Goal: Task Accomplishment & Management: Complete application form

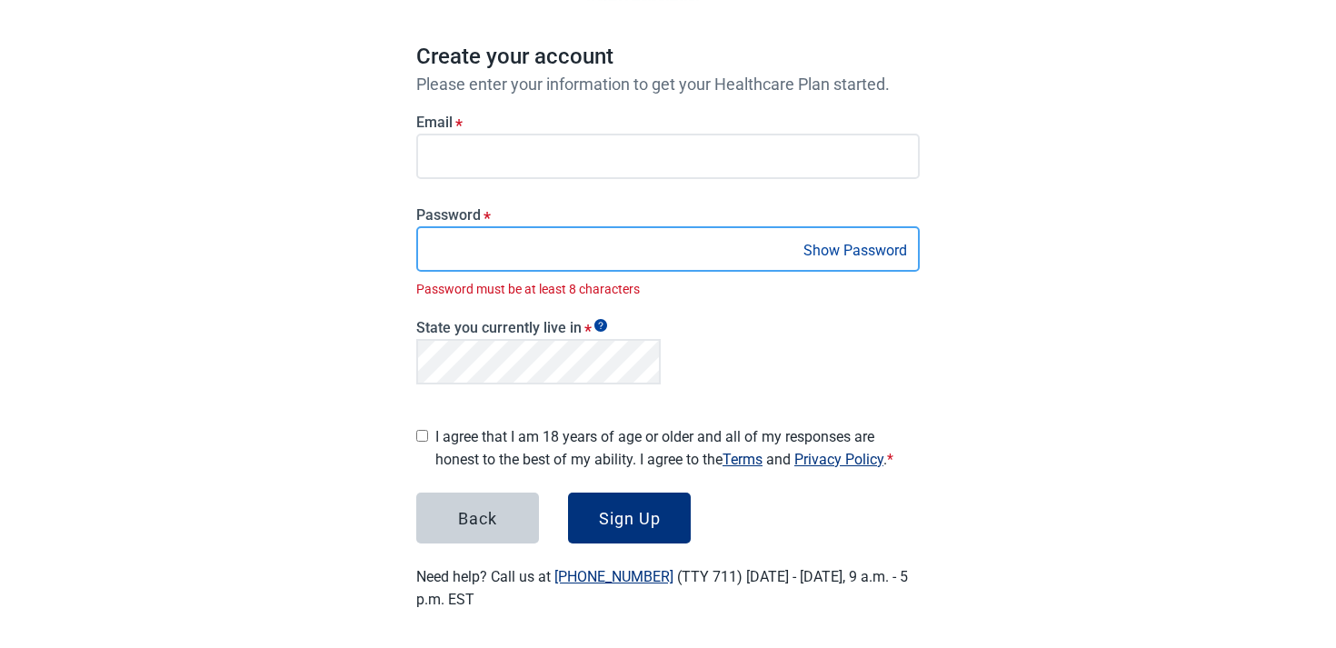
scroll to position [131, 0]
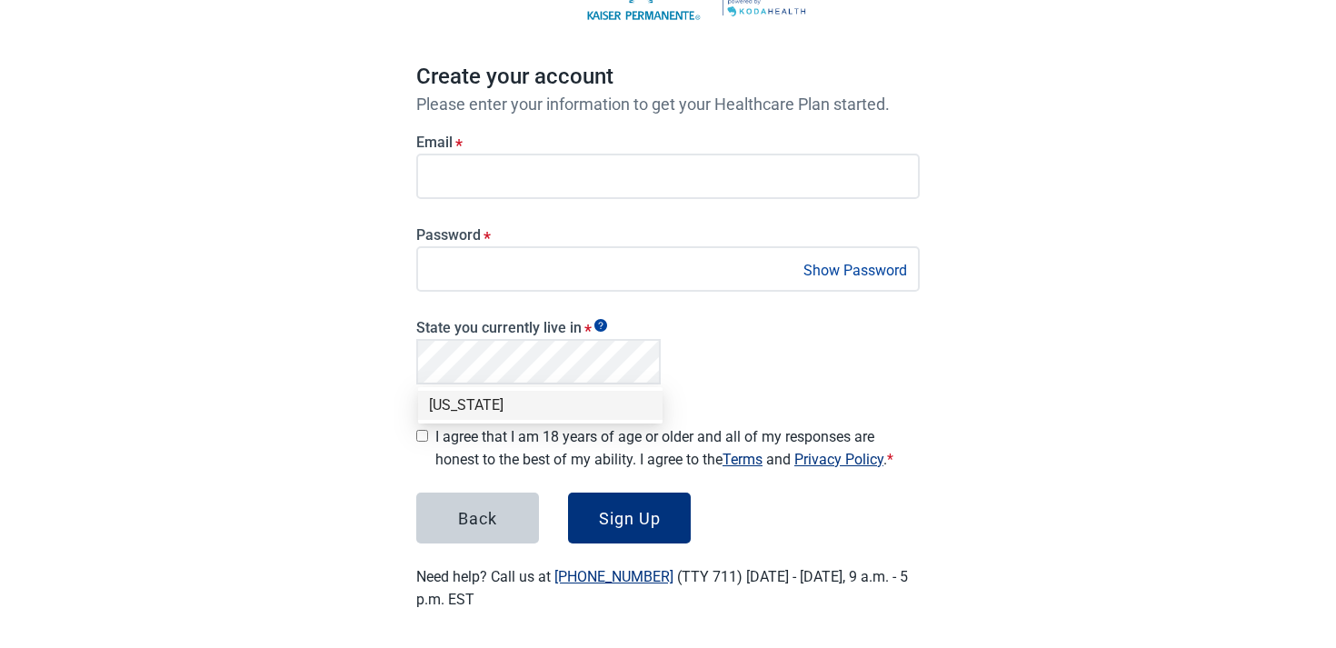
click at [516, 406] on div "[US_STATE]" at bounding box center [540, 405] width 223 height 20
click at [379, 368] on main "Create your account Please enter your information to get your Healthcare Plan s…" at bounding box center [668, 276] width 591 height 756
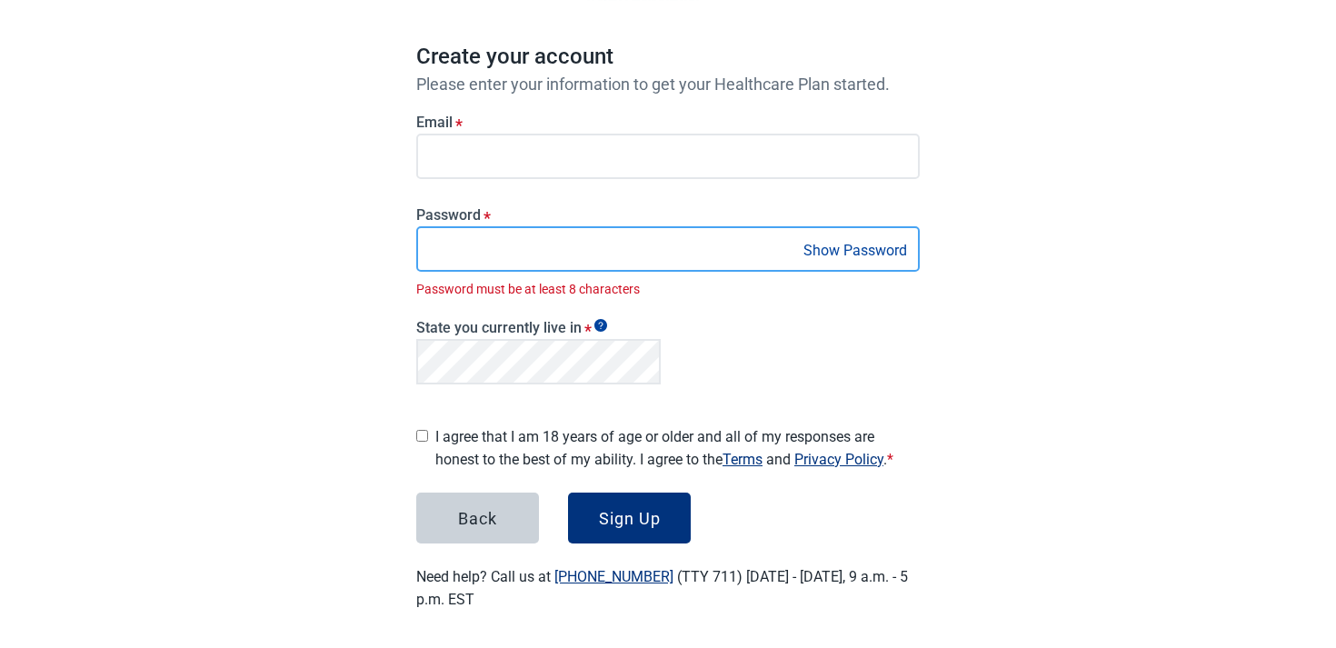
scroll to position [131, 0]
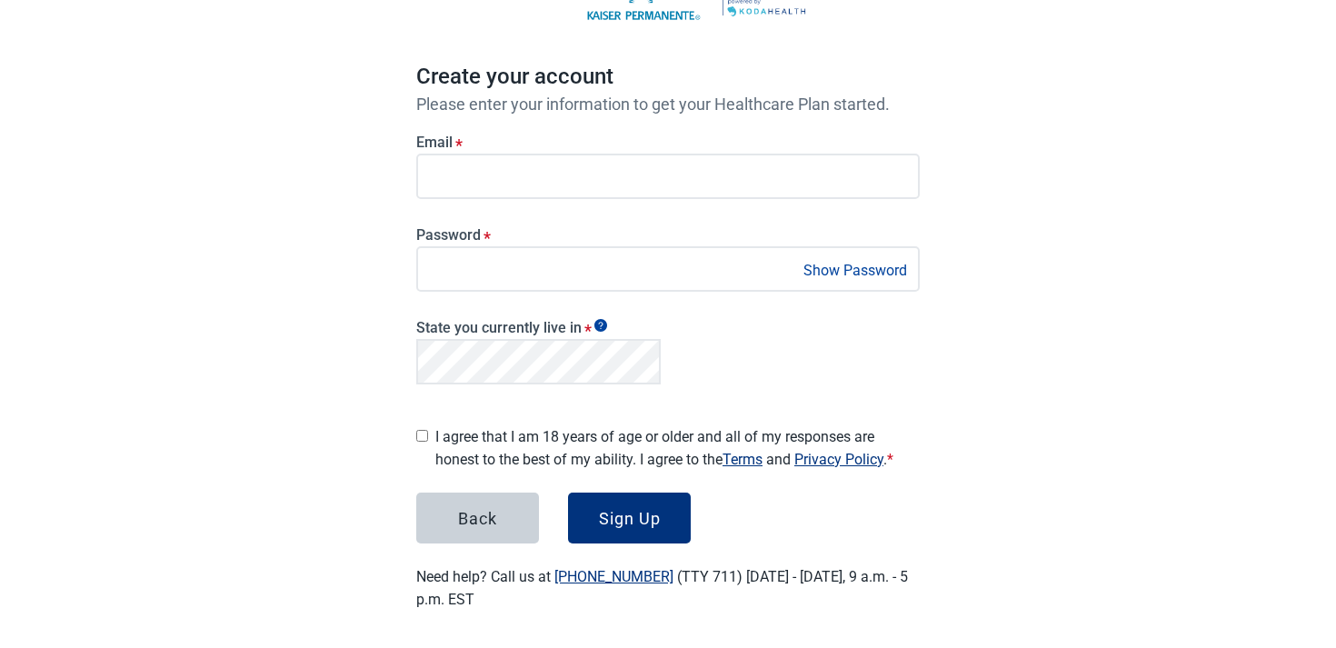
click at [464, 465] on form "Email * Password * Show Password State you currently live in * I agree that I a…" at bounding box center [668, 329] width 504 height 430
click at [467, 449] on label "I agree that I am 18 years of age or older and all of my responses are honest t…" at bounding box center [677, 447] width 485 height 45
click at [428, 442] on input "I agree that I am 18 years of age or older and all of my responses are honest t…" at bounding box center [422, 436] width 12 height 12
checkbox input "true"
click at [635, 509] on div "Sign Up" at bounding box center [630, 518] width 62 height 18
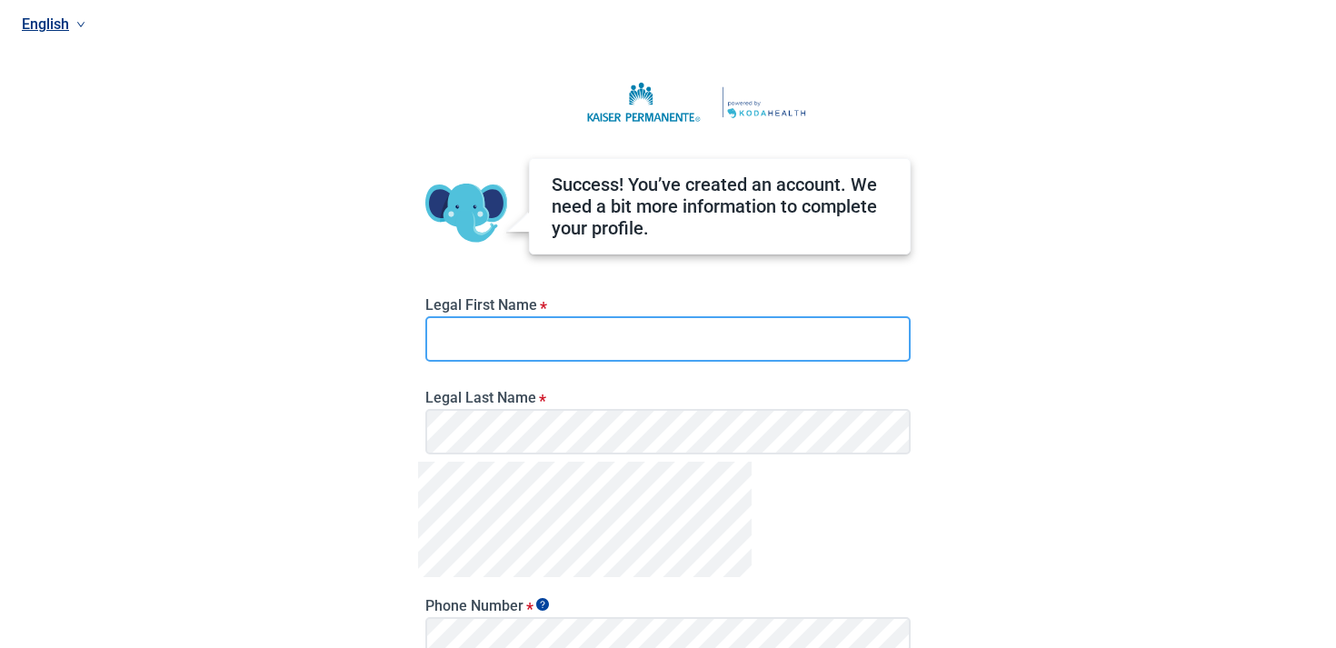
click at [634, 339] on input "Legal First Name *" at bounding box center [667, 338] width 485 height 45
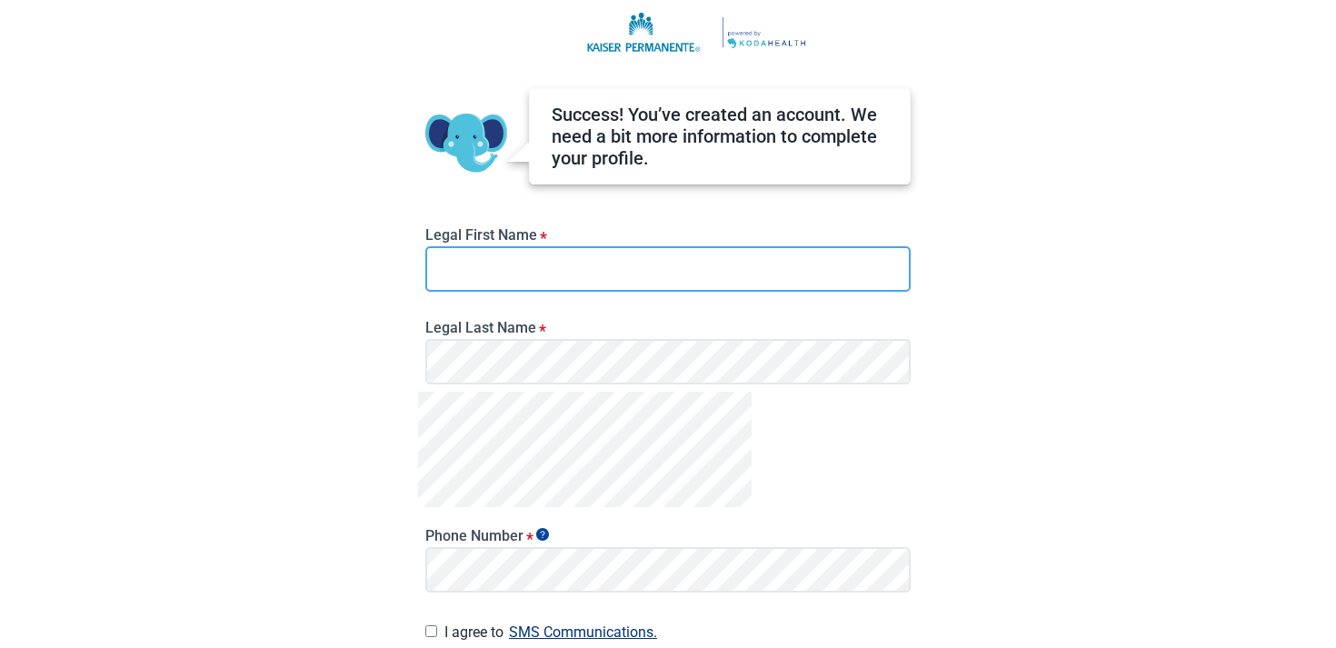
type input "T"
type input "[PERSON_NAME]"
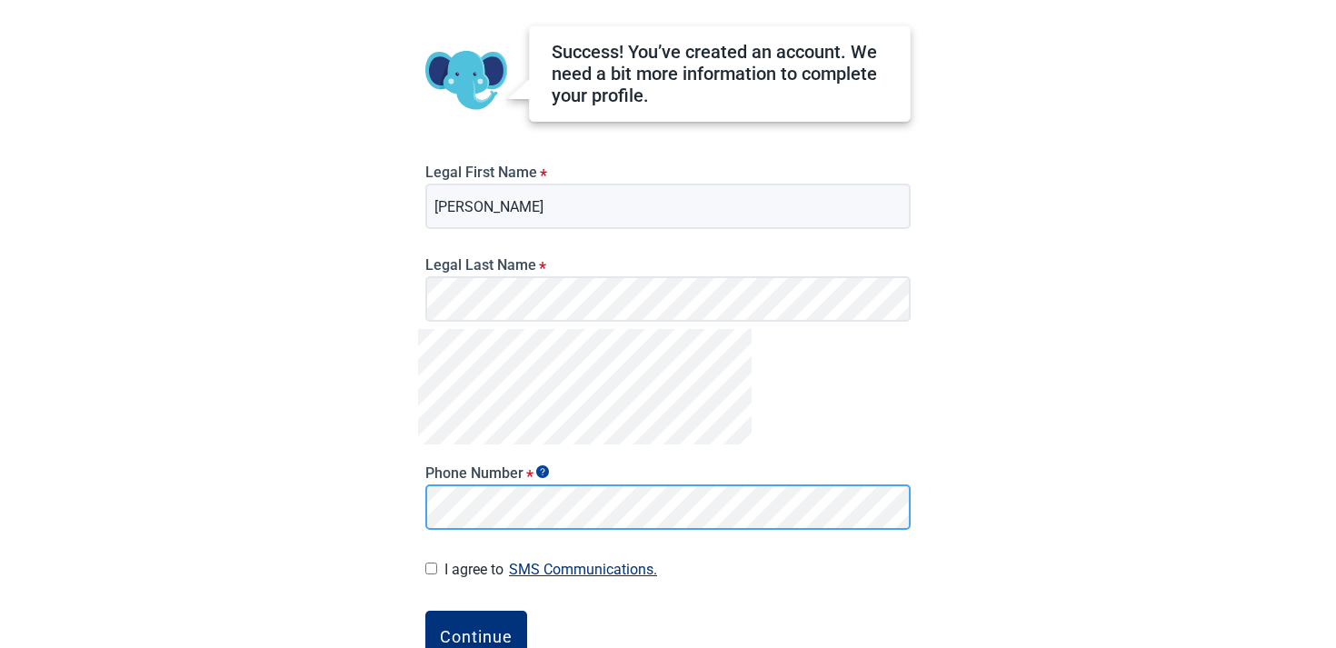
scroll to position [235, 0]
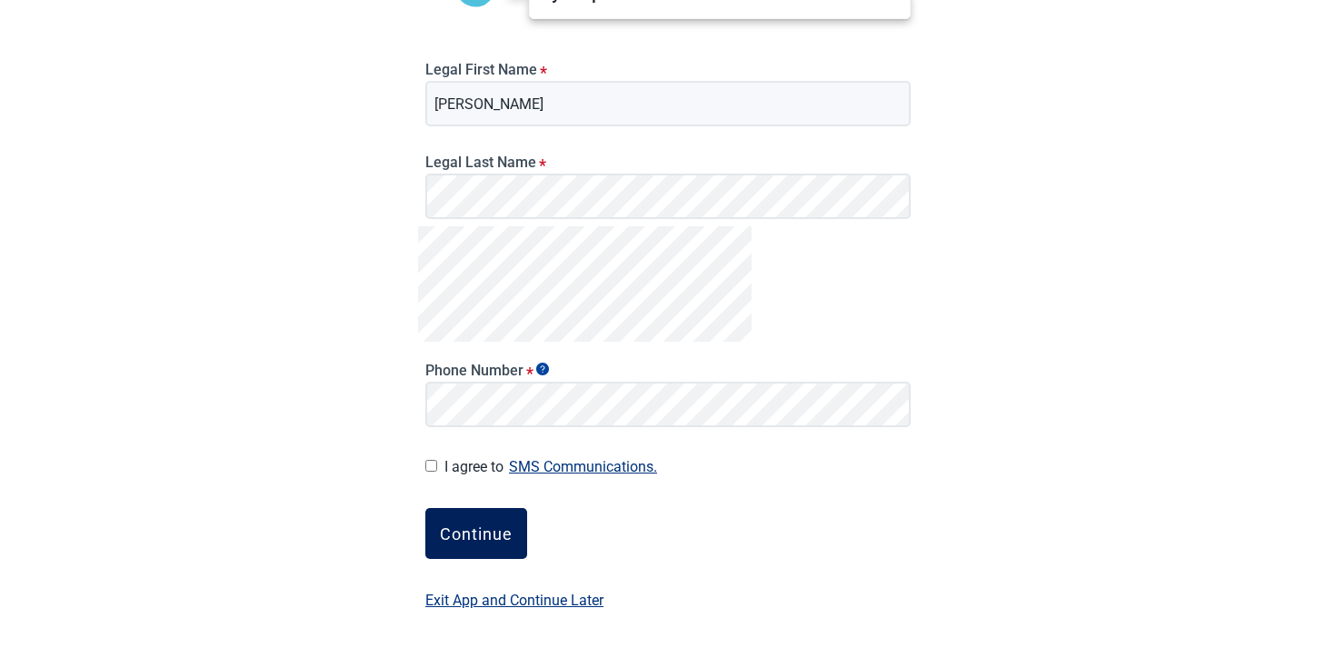
click at [505, 512] on button "Continue" at bounding box center [476, 533] width 102 height 51
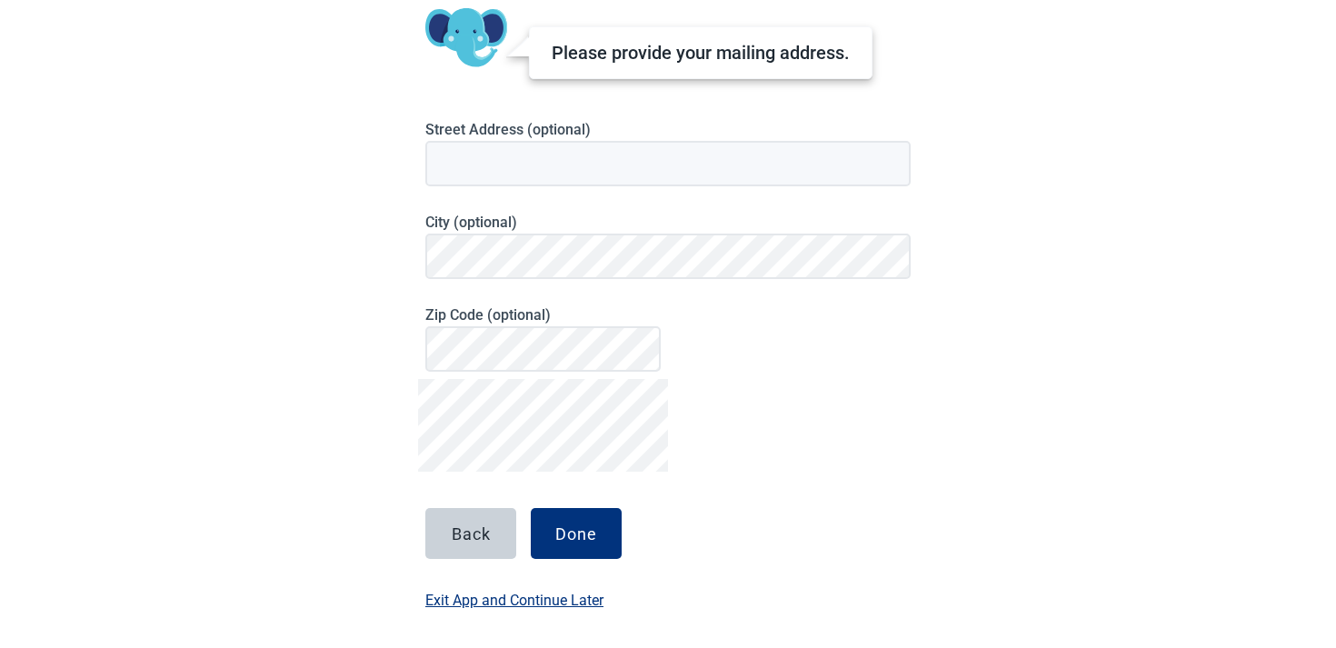
scroll to position [161, 0]
click at [544, 513] on button "Done" at bounding box center [576, 533] width 91 height 51
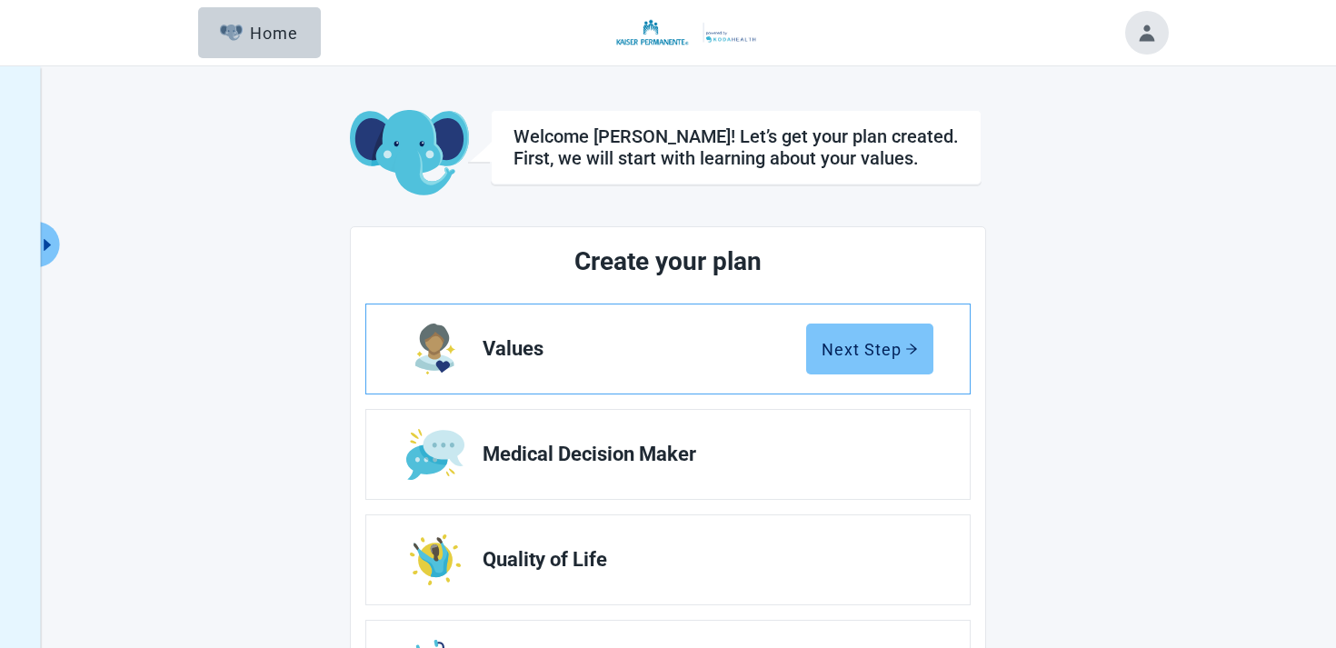
click at [833, 344] on div "Next Step" at bounding box center [870, 349] width 96 height 18
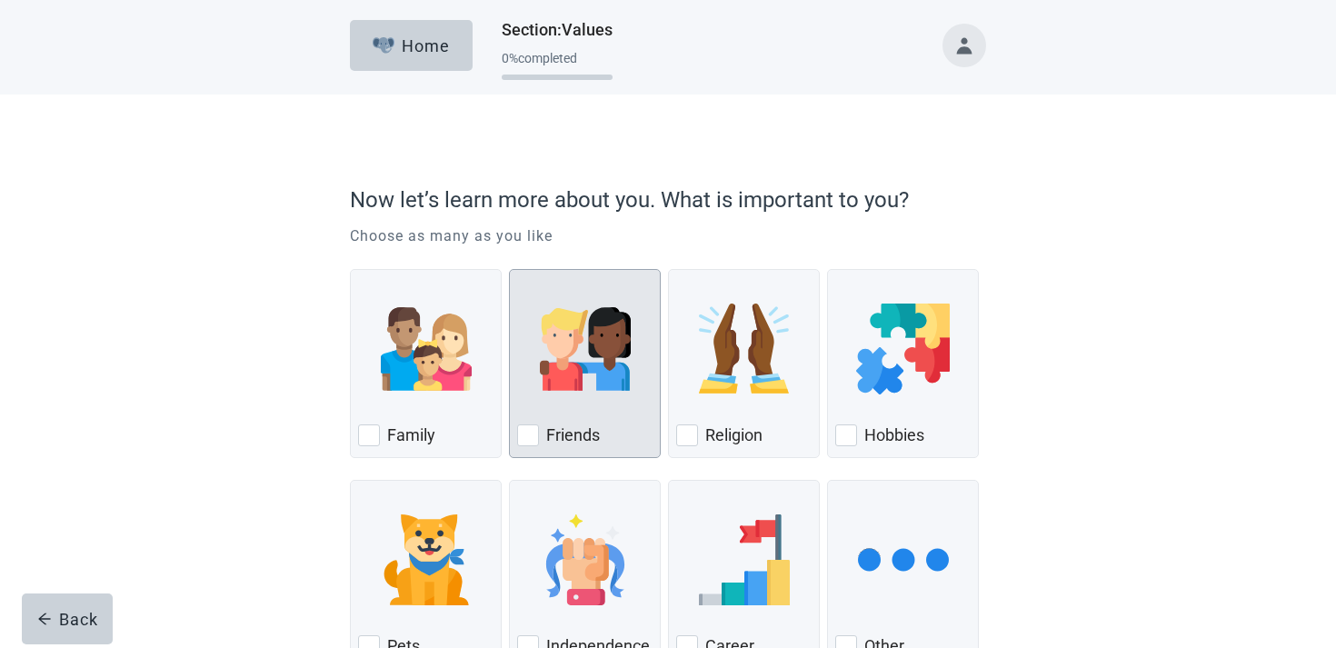
click at [565, 364] on img "Friends, checkbox, not checked" at bounding box center [585, 349] width 91 height 91
click at [510, 270] on input "Friends" at bounding box center [509, 269] width 1 height 1
checkbox input "true"
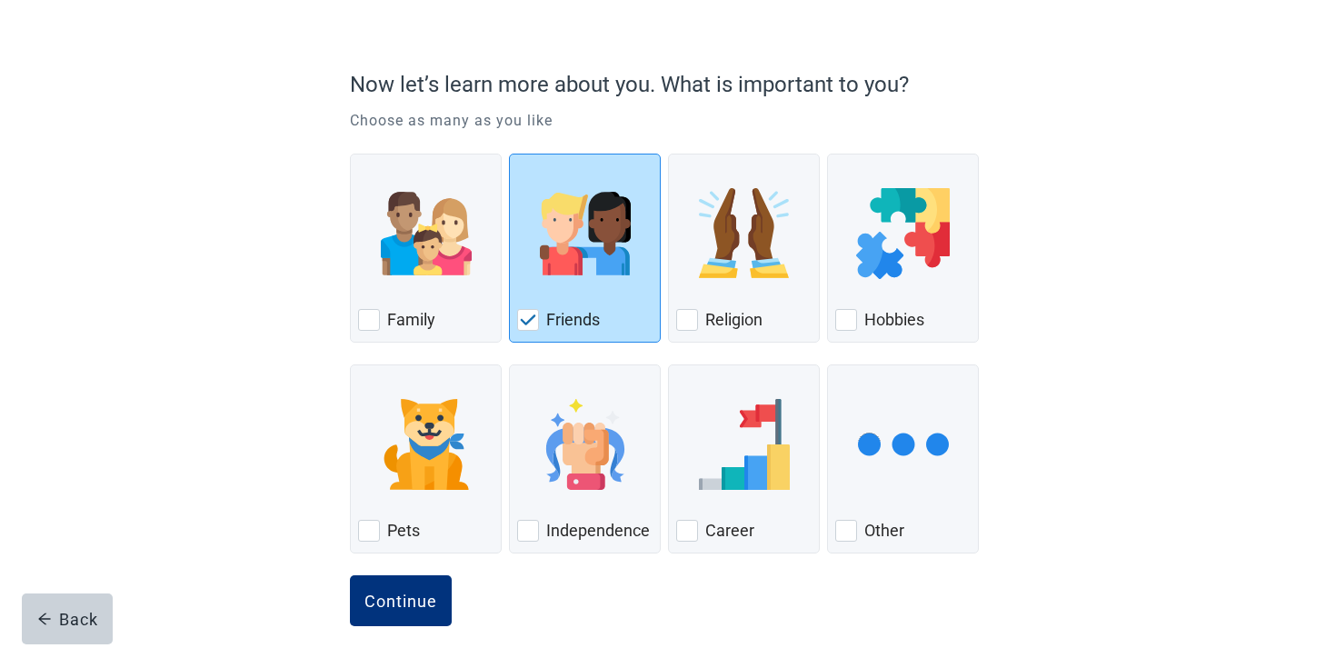
scroll to position [134, 0]
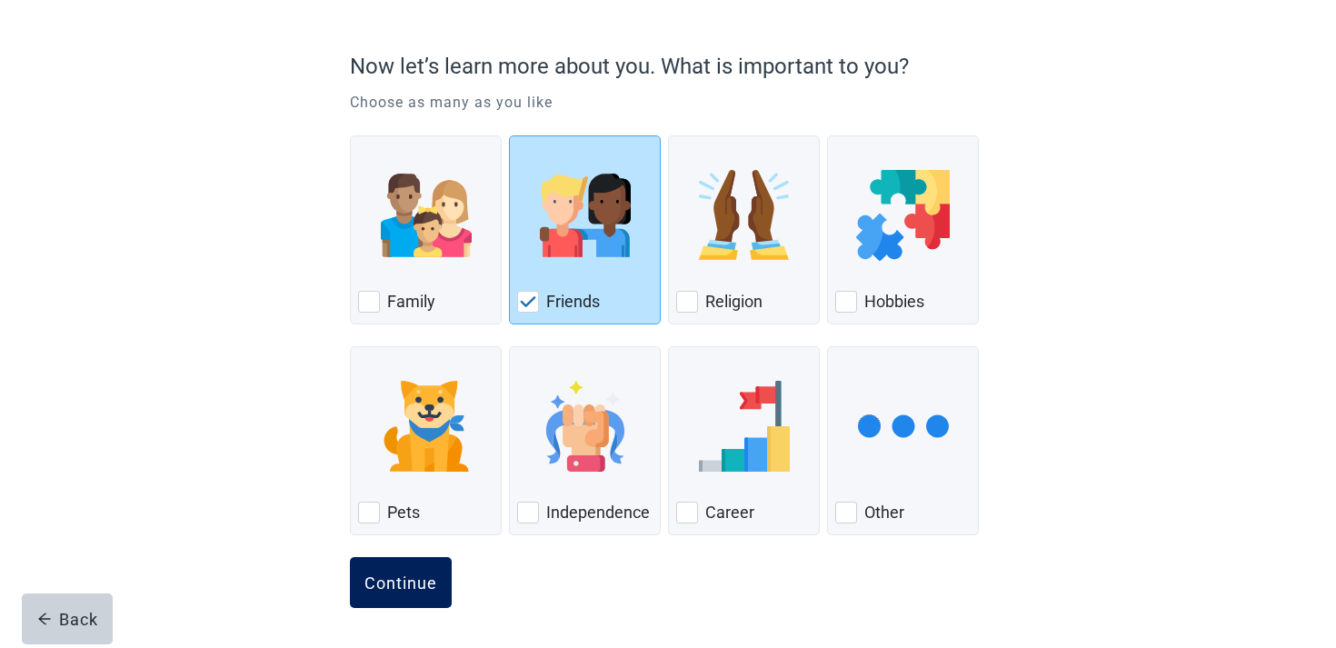
click at [427, 571] on button "Continue" at bounding box center [401, 582] width 102 height 51
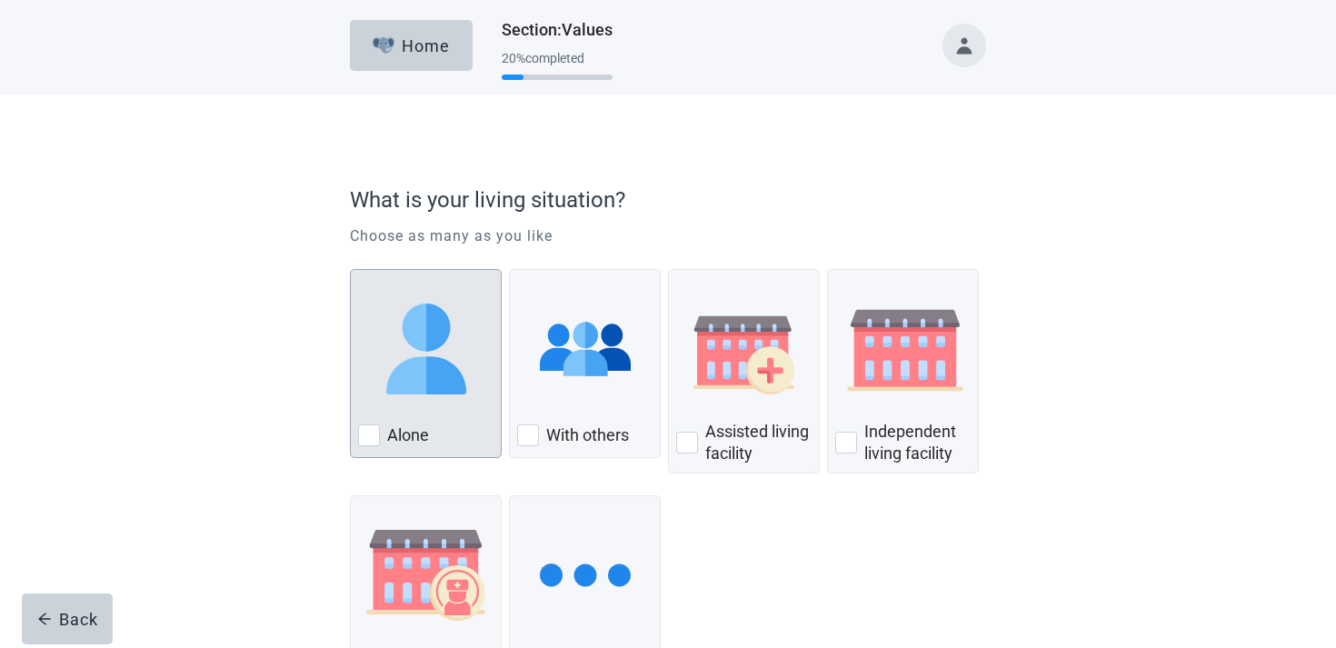
click at [475, 357] on div "Alone, checkbox, not checked" at bounding box center [425, 349] width 135 height 144
click at [351, 270] on input "Alone" at bounding box center [350, 269] width 1 height 1
checkbox input "true"
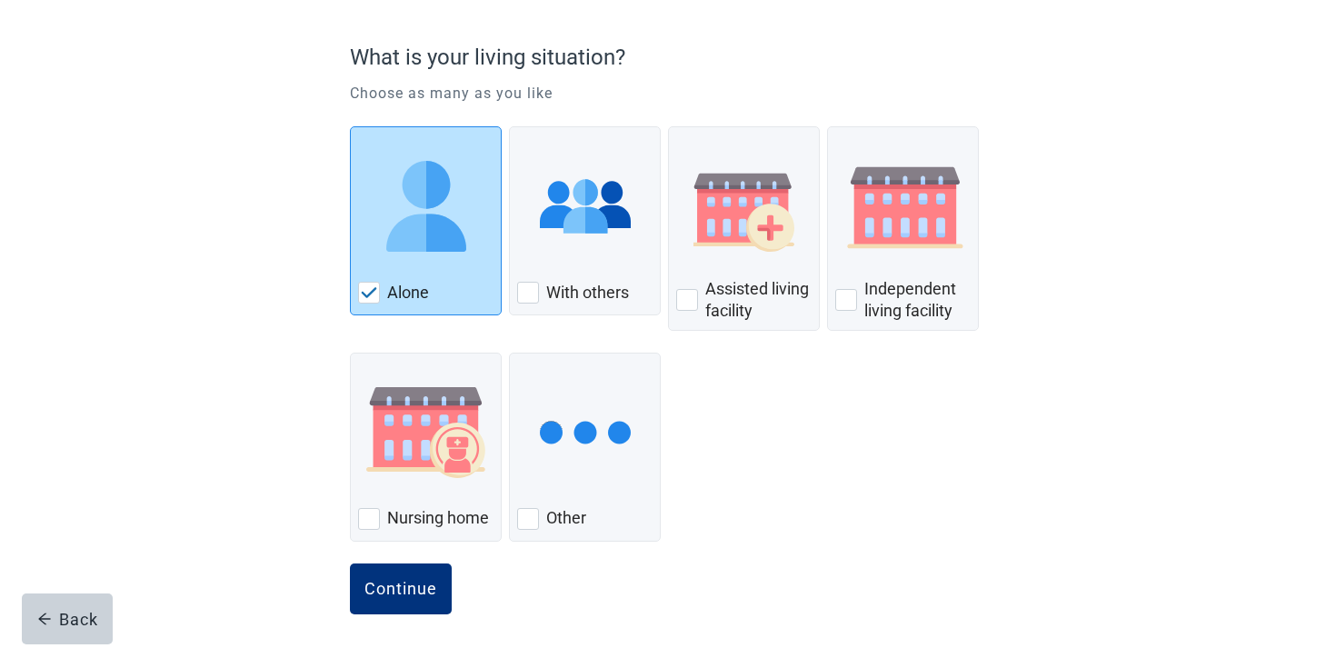
scroll to position [148, 0]
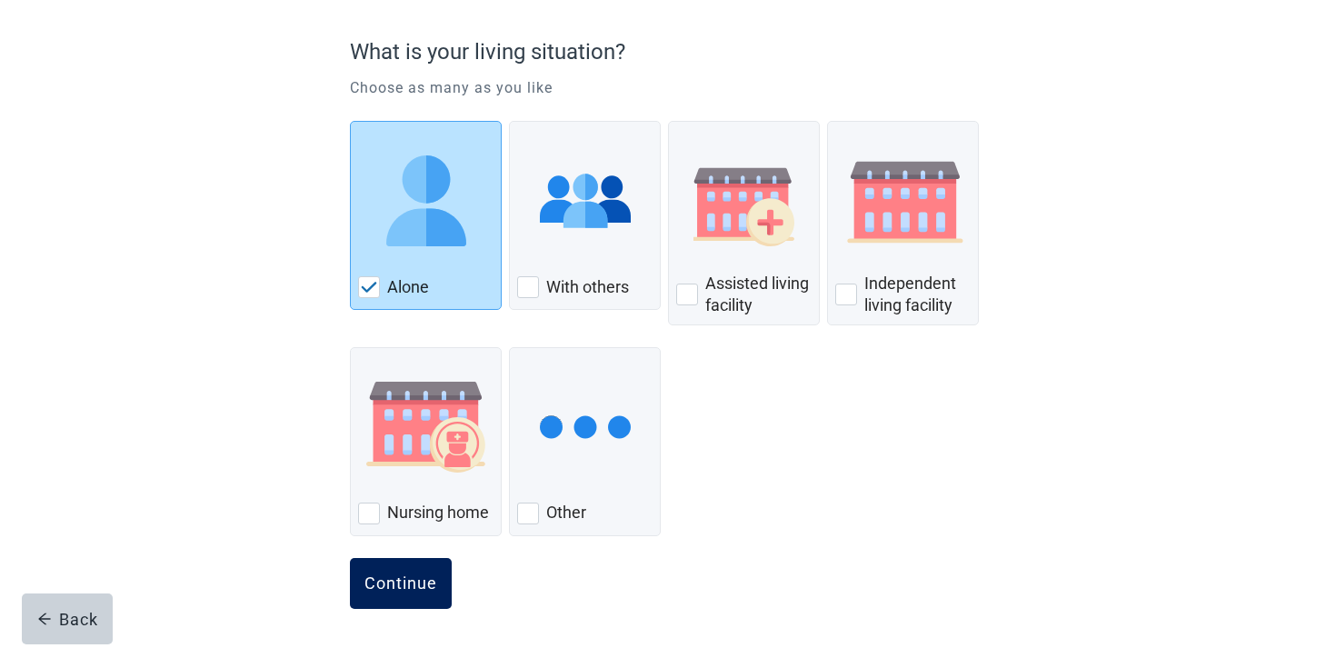
click at [434, 579] on div "Continue" at bounding box center [401, 584] width 73 height 18
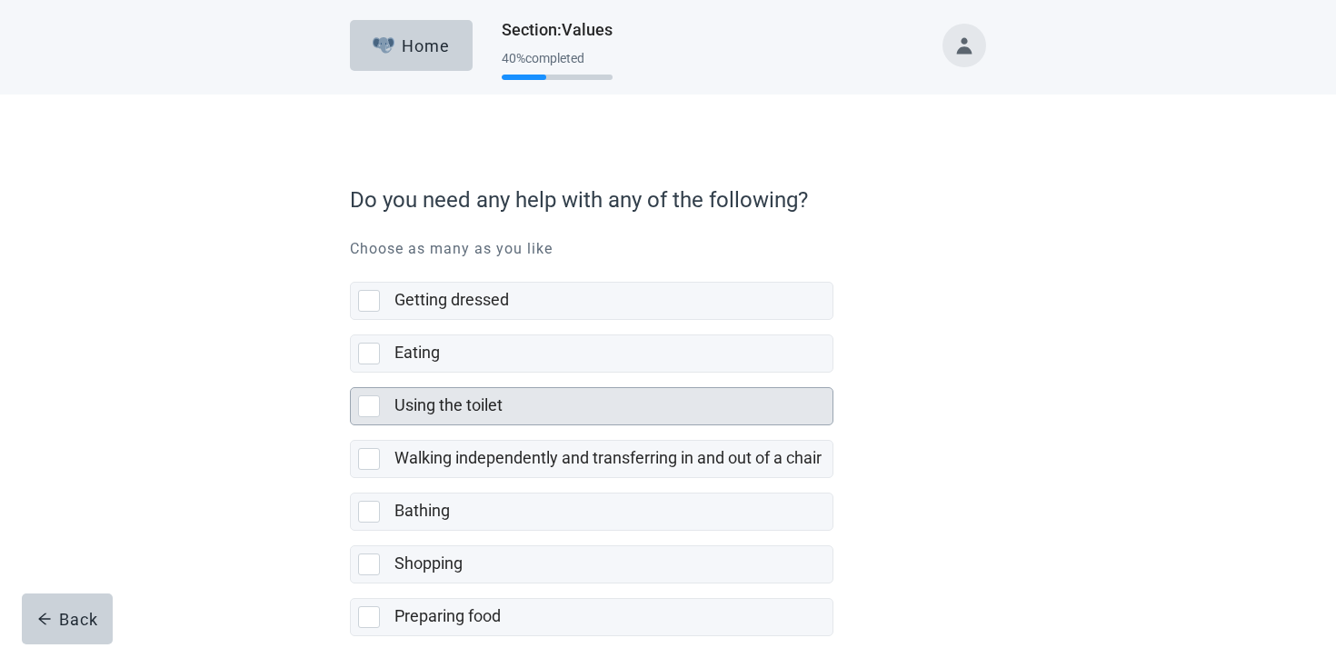
click at [538, 387] on div "Using the toilet" at bounding box center [592, 406] width 484 height 38
click at [351, 374] on input "Using the toilet" at bounding box center [350, 373] width 1 height 1
checkbox input "true"
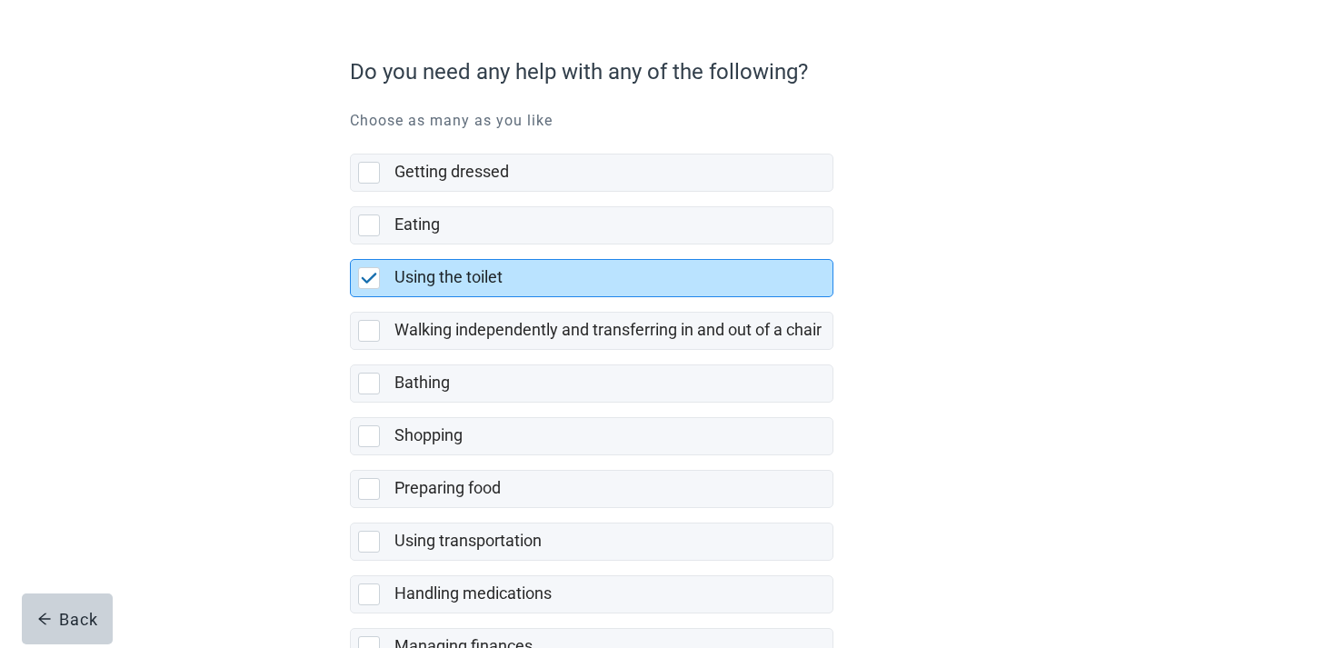
scroll to position [357, 0]
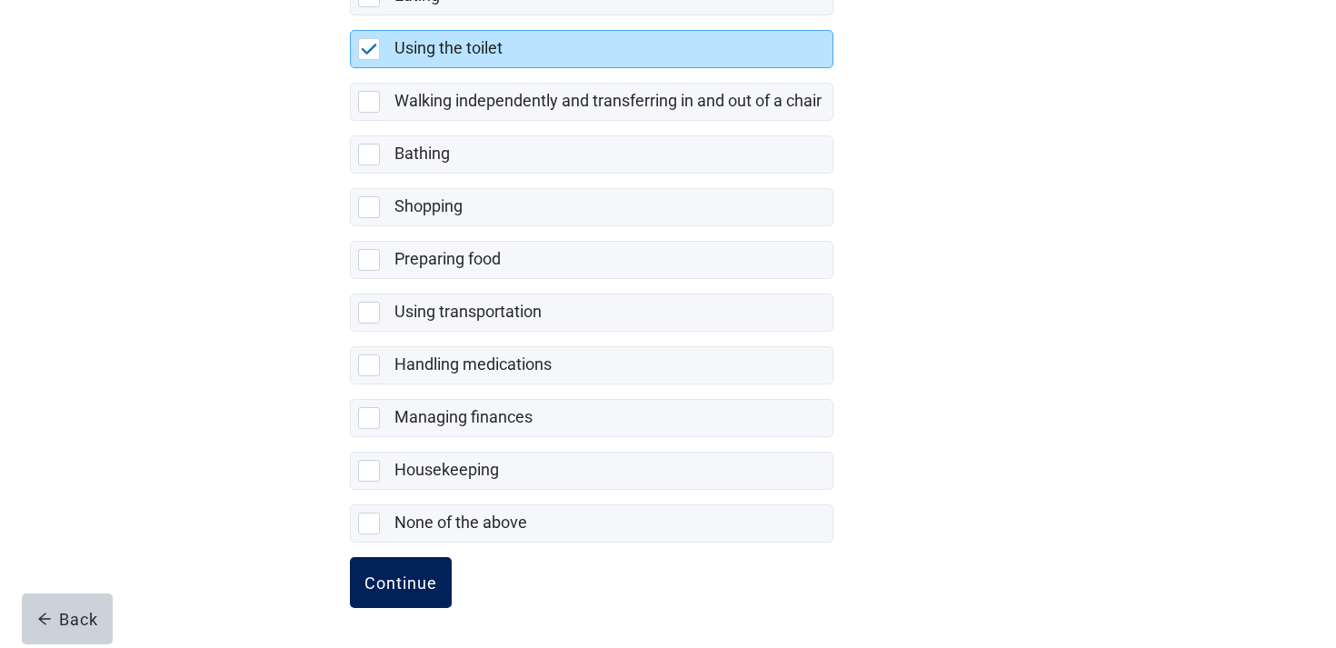
click at [398, 590] on div "Continue" at bounding box center [401, 583] width 73 height 18
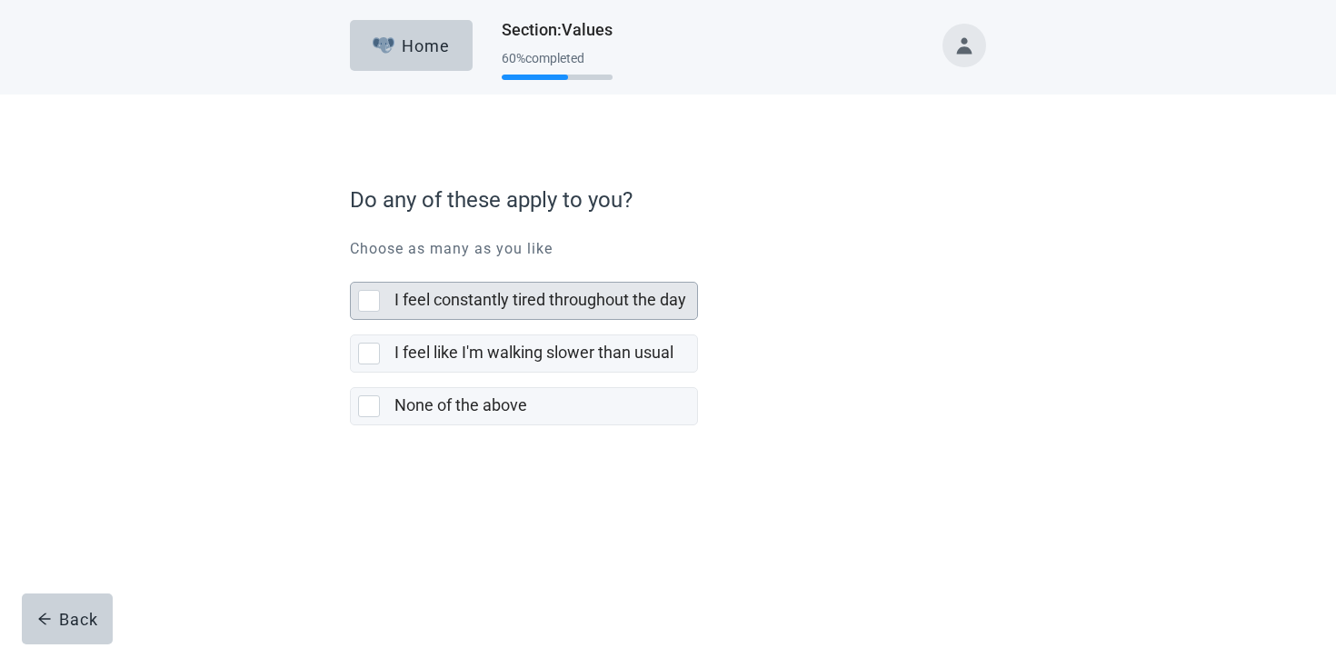
click at [533, 313] on div "I feel constantly tired throughout the day" at bounding box center [546, 301] width 303 height 36
click at [351, 268] on input "I feel constantly tired throughout the day" at bounding box center [350, 267] width 1 height 1
checkbox input "true"
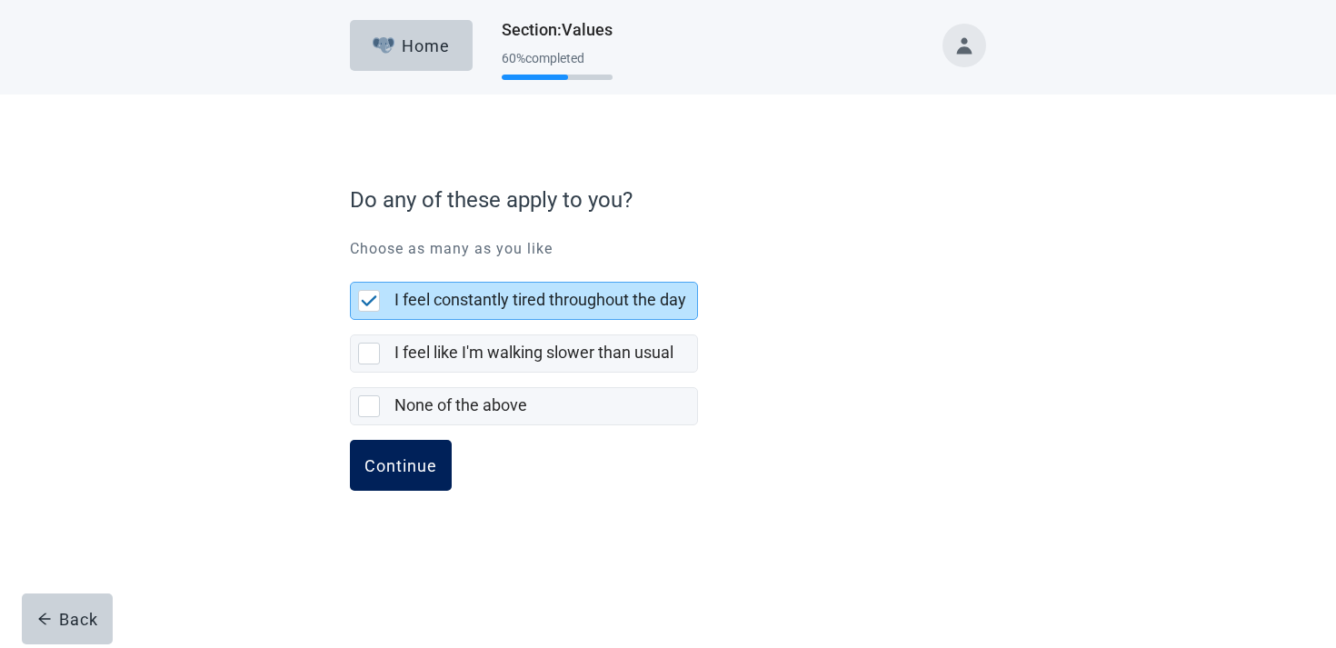
click at [417, 465] on div "Continue" at bounding box center [401, 465] width 73 height 18
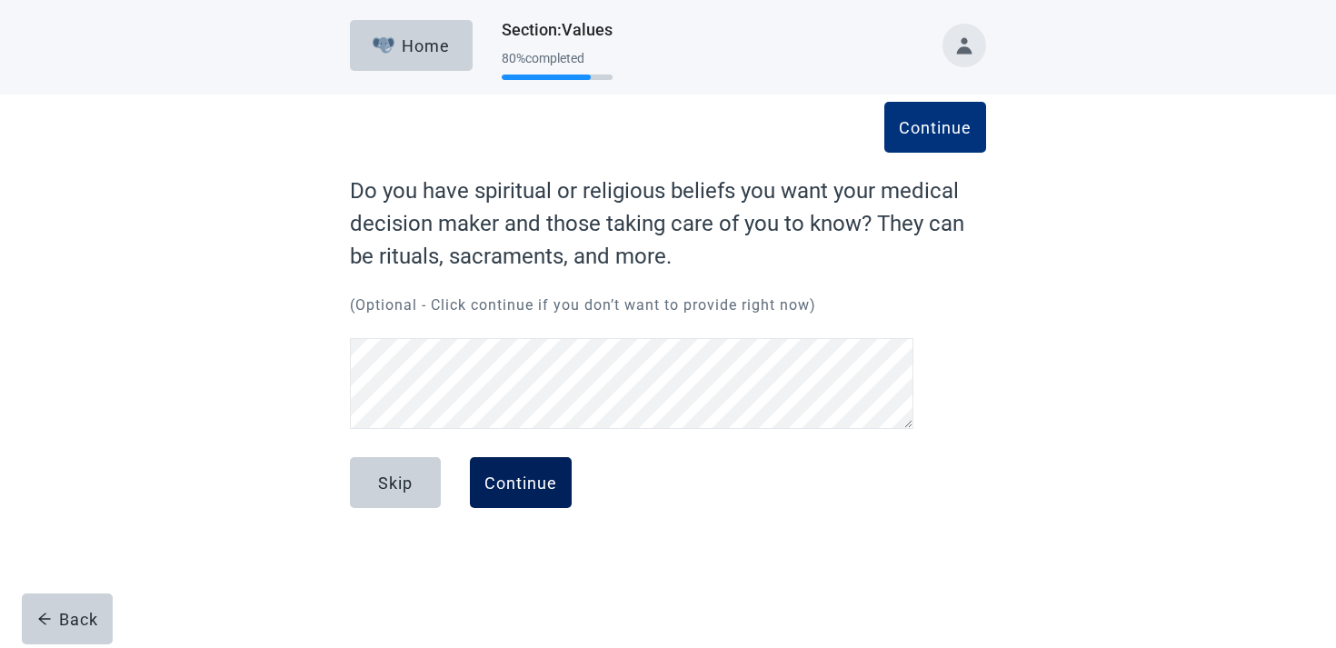
click at [524, 488] on div "Continue" at bounding box center [521, 483] width 73 height 18
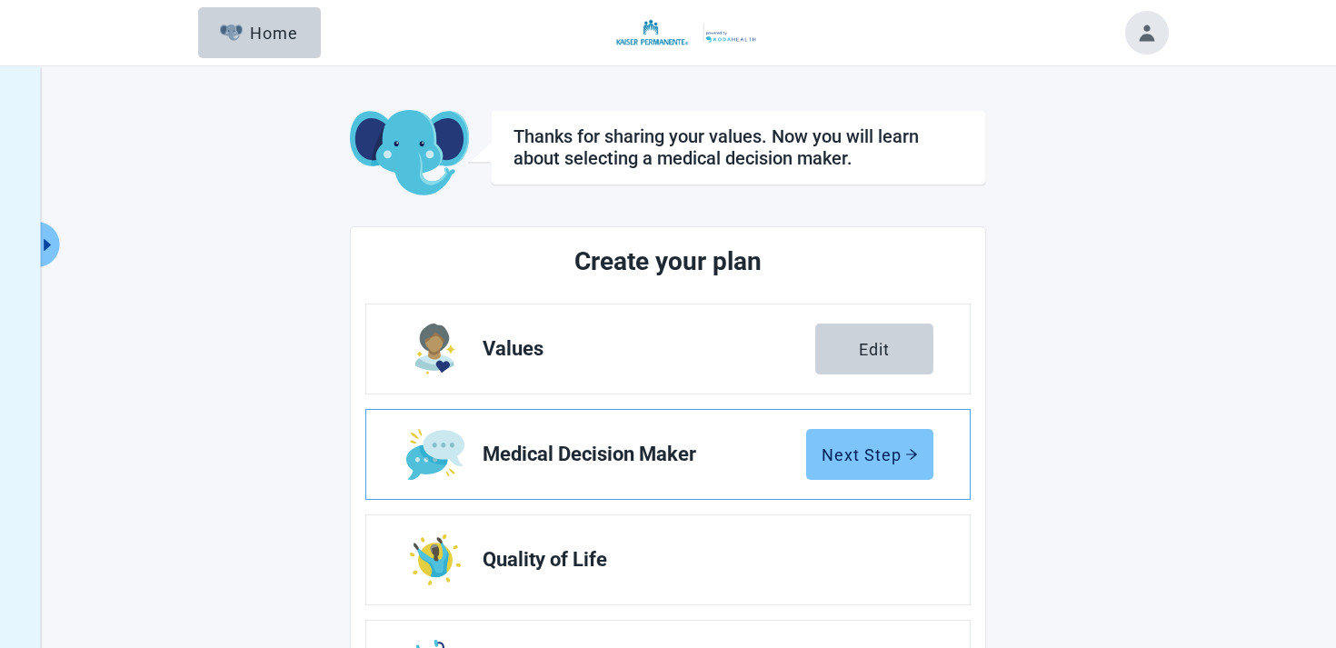
click at [915, 440] on button "Next Step" at bounding box center [869, 454] width 127 height 51
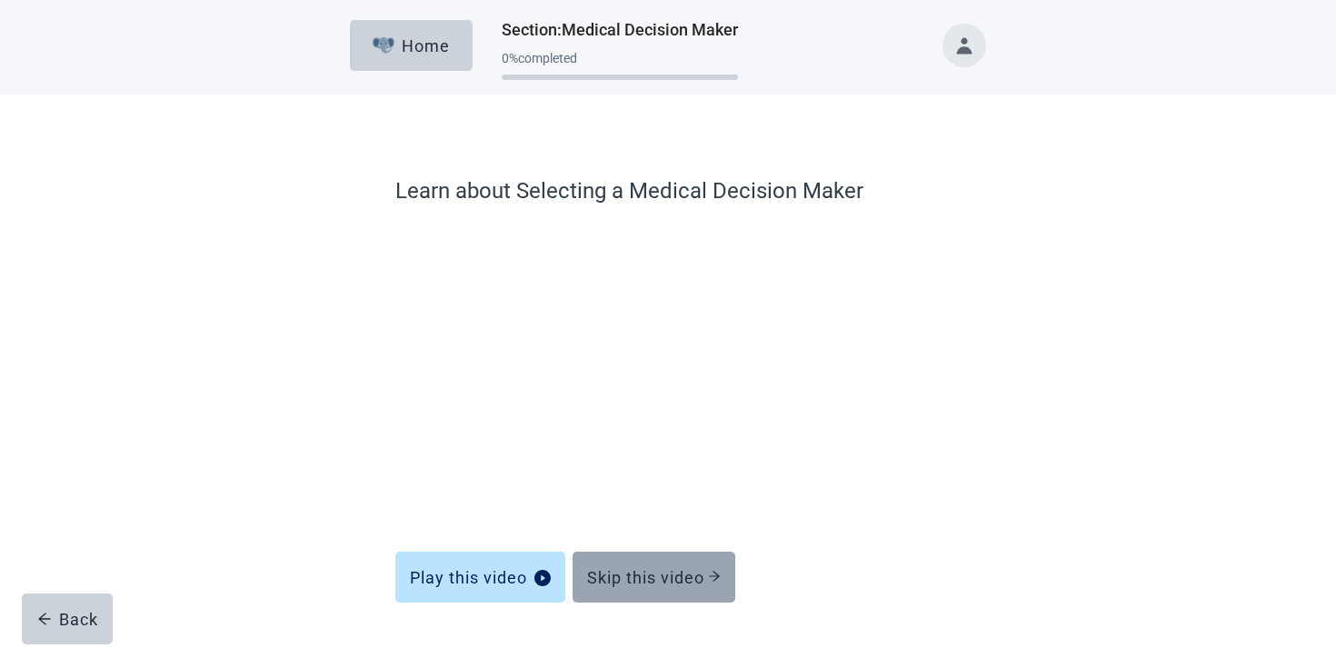
click at [673, 575] on div "Skip this video" at bounding box center [654, 577] width 134 height 18
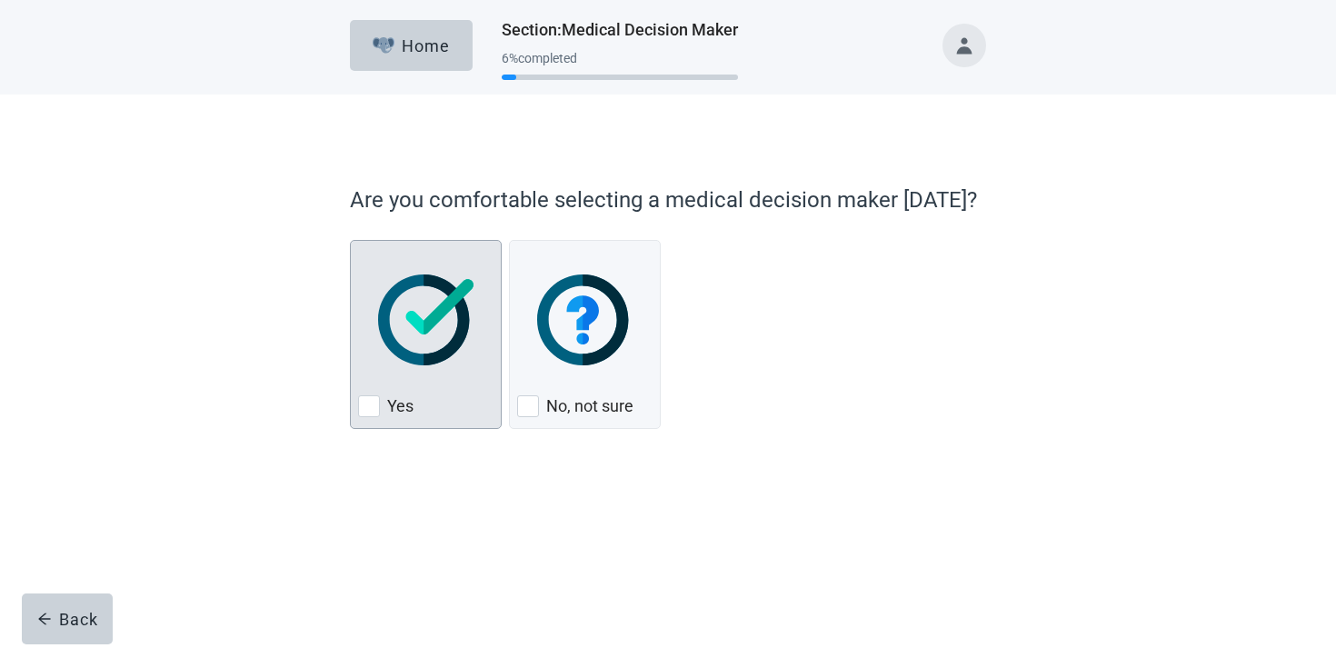
click at [444, 367] on div "Yes, checkbox, not checked" at bounding box center [425, 320] width 135 height 144
click at [351, 241] on input "Yes" at bounding box center [350, 240] width 1 height 1
checkbox input "true"
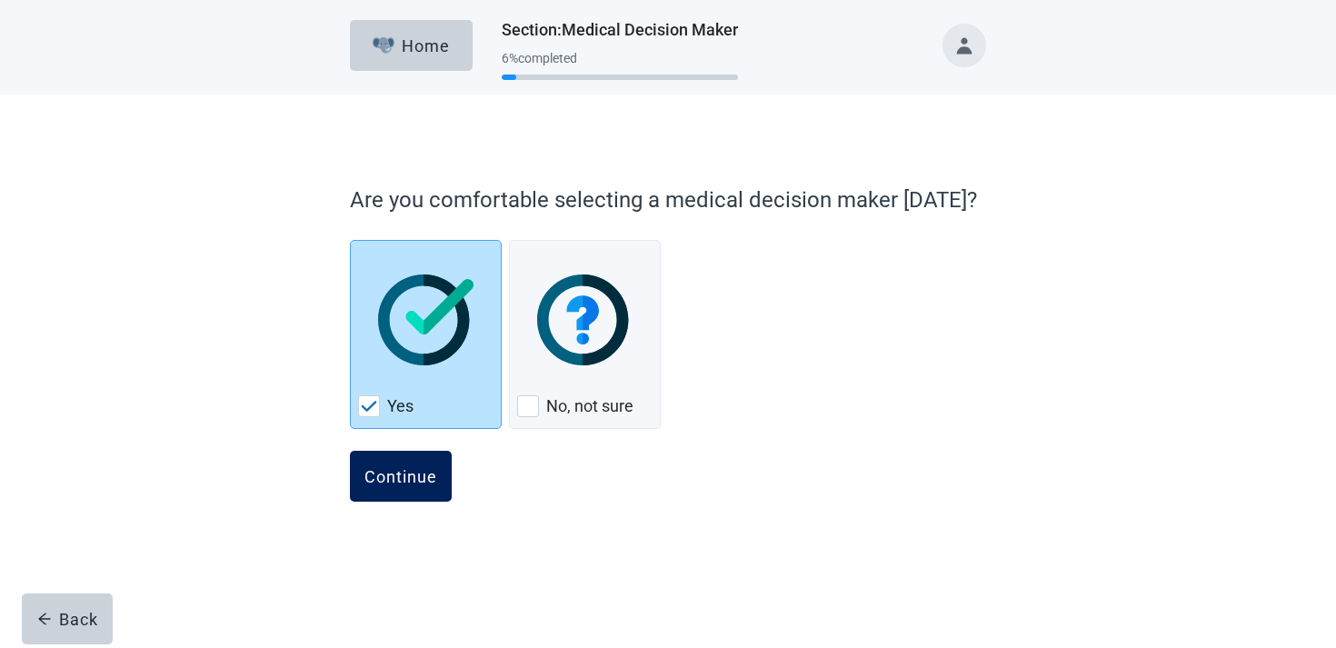
click at [415, 455] on button "Continue" at bounding box center [401, 476] width 102 height 51
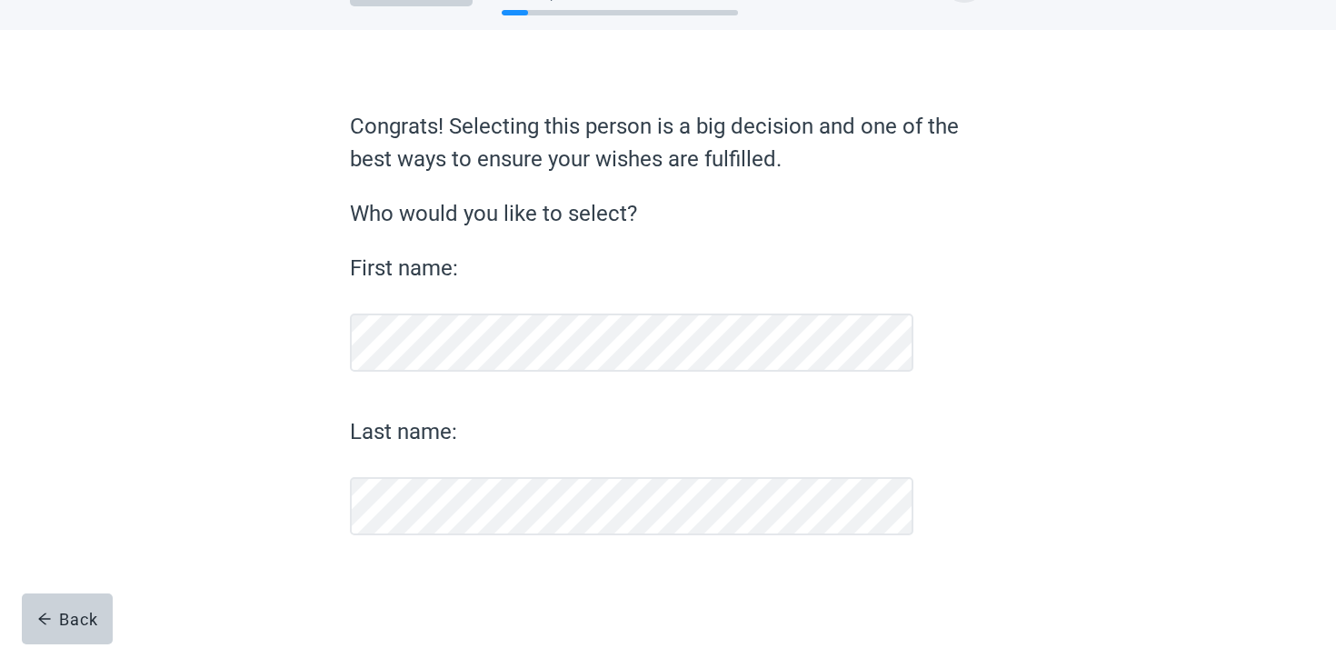
scroll to position [65, 0]
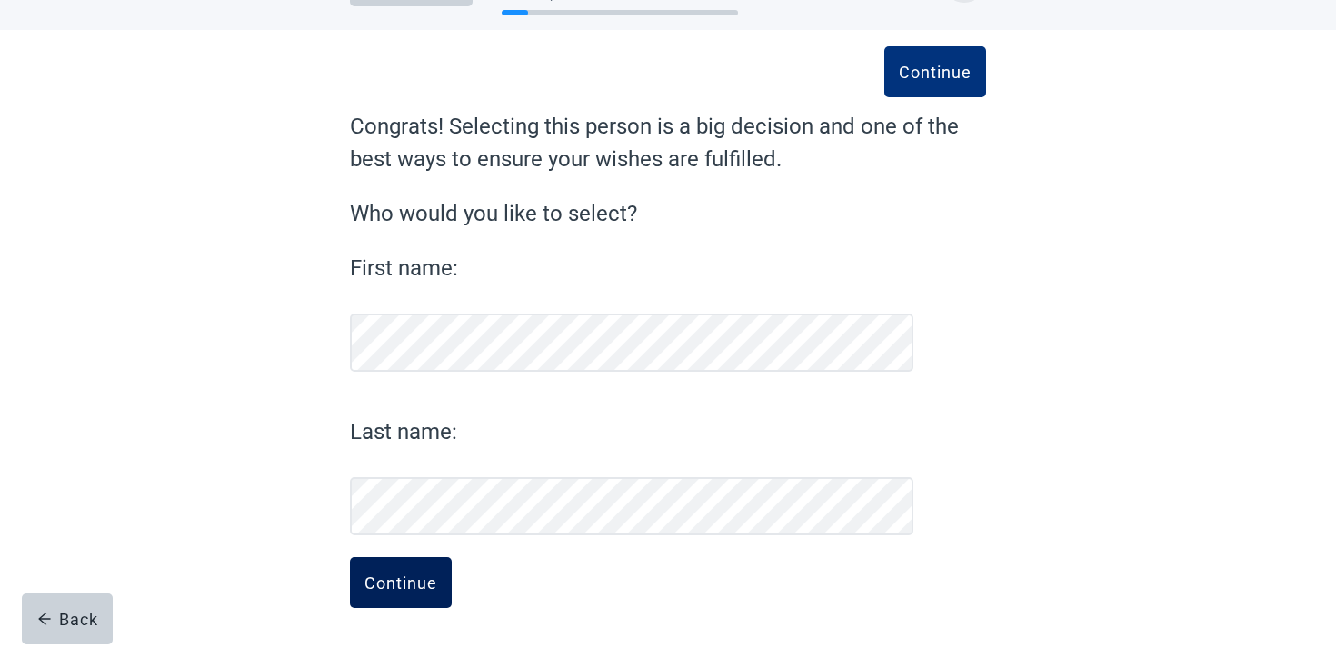
click at [391, 586] on div "Continue" at bounding box center [401, 583] width 73 height 18
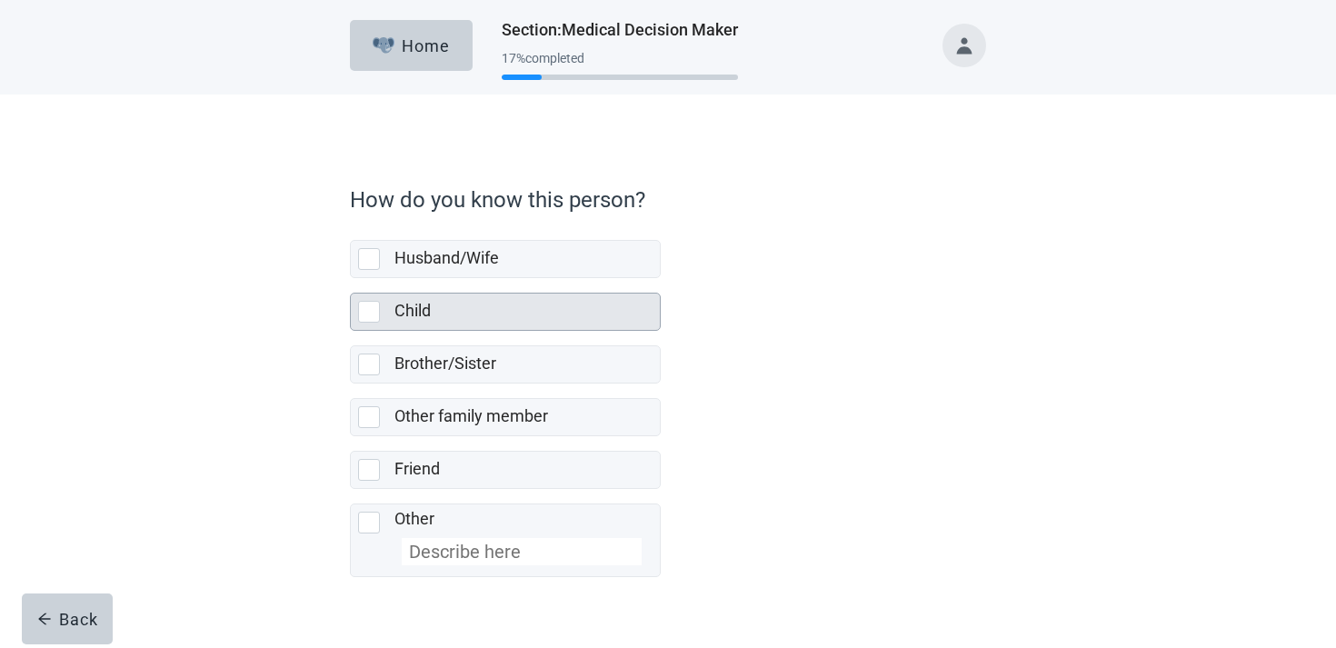
click at [463, 297] on div "Child" at bounding box center [527, 312] width 265 height 36
click at [351, 279] on input "Child" at bounding box center [350, 278] width 1 height 1
checkbox input "true"
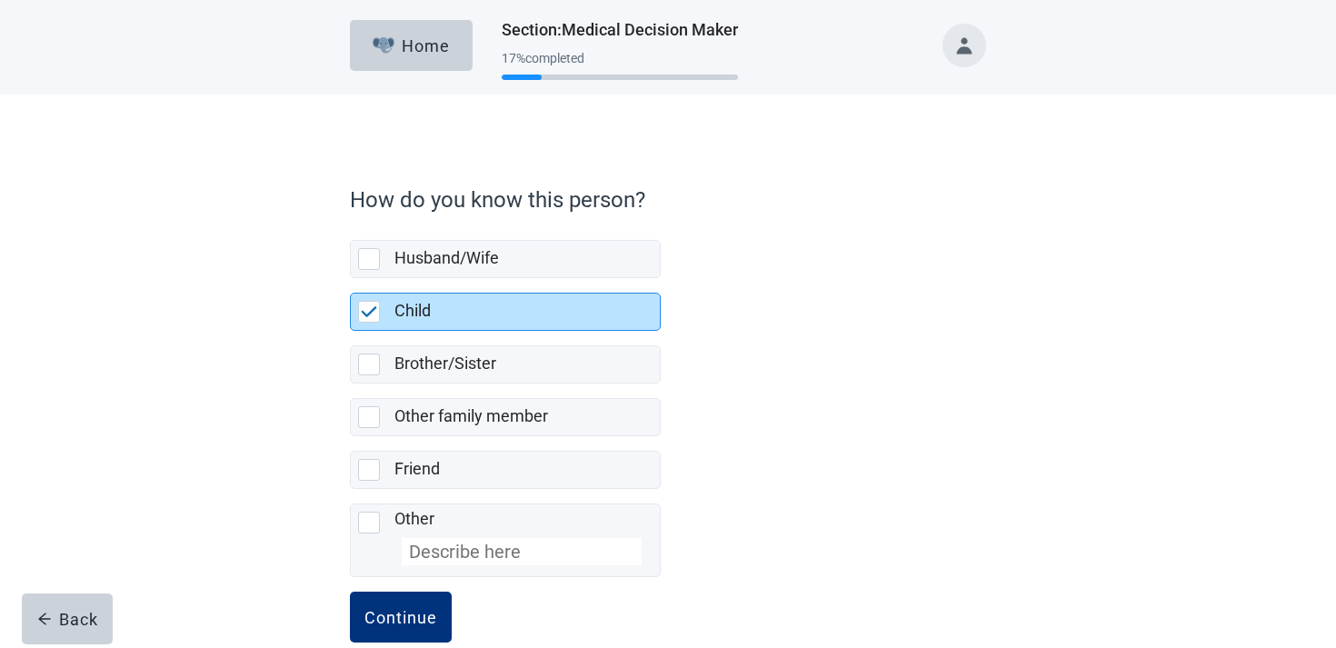
scroll to position [35, 0]
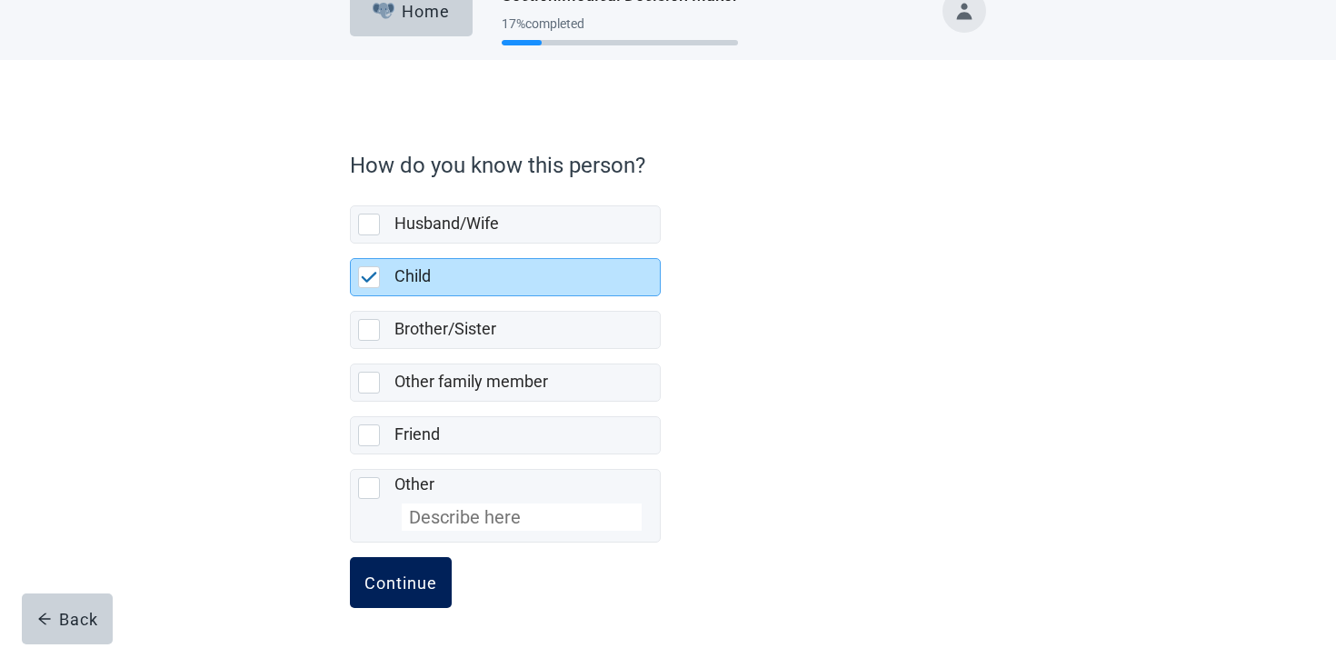
click at [409, 593] on button "Continue" at bounding box center [401, 582] width 102 height 51
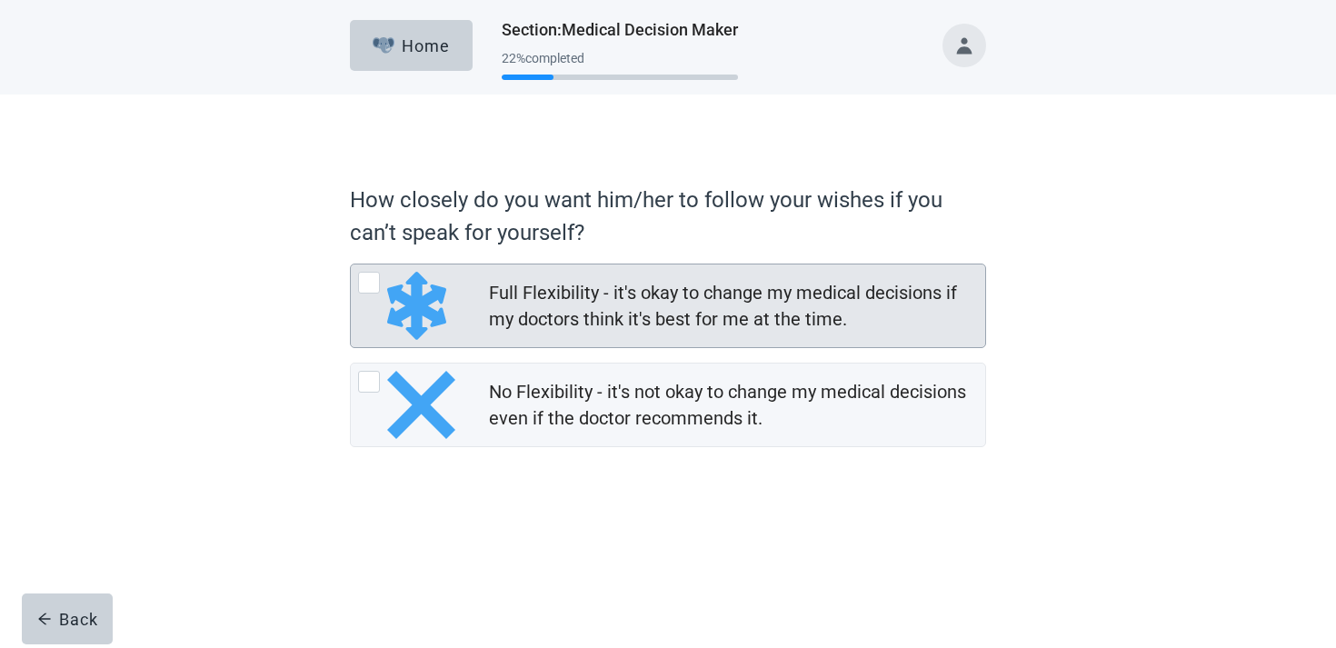
click at [605, 281] on div "Full Flexibility - it's okay to change my medical decisions if my doctors think…" at bounding box center [731, 306] width 485 height 53
click at [351, 265] on input "Full Flexibility - it's okay to change my medical decisions if my doctors think…" at bounding box center [350, 264] width 1 height 1
radio input "true"
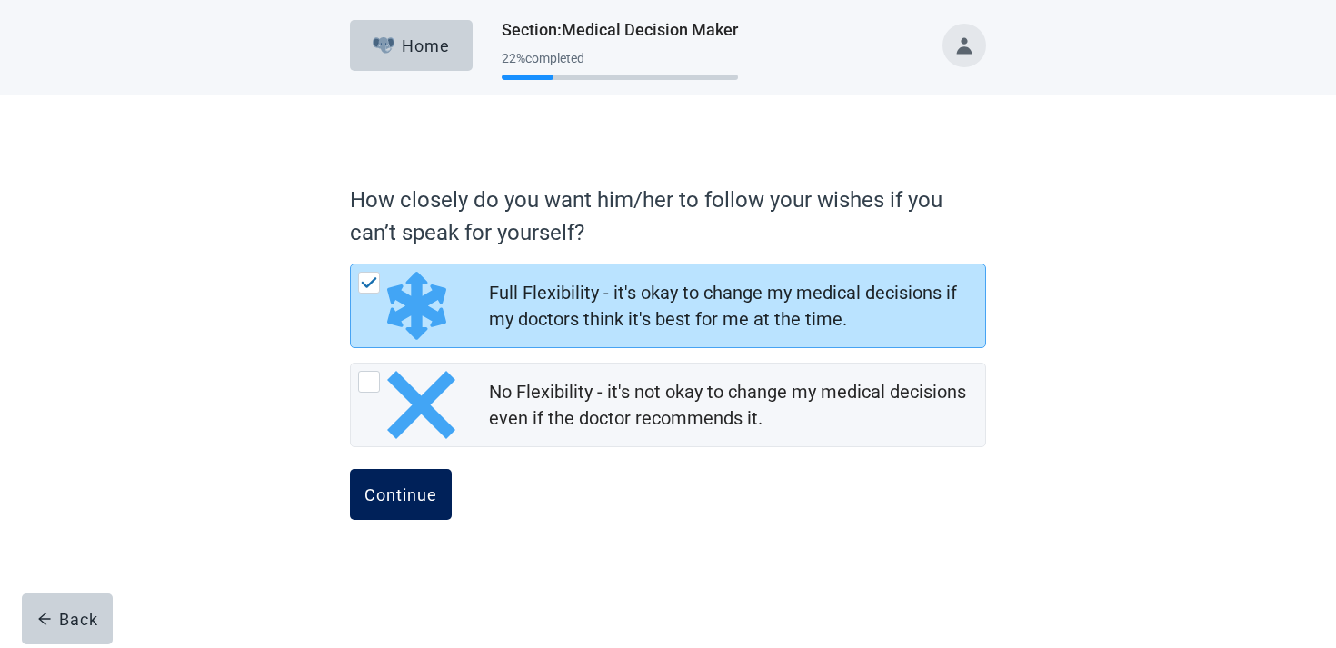
click at [424, 471] on button "Continue" at bounding box center [401, 494] width 102 height 51
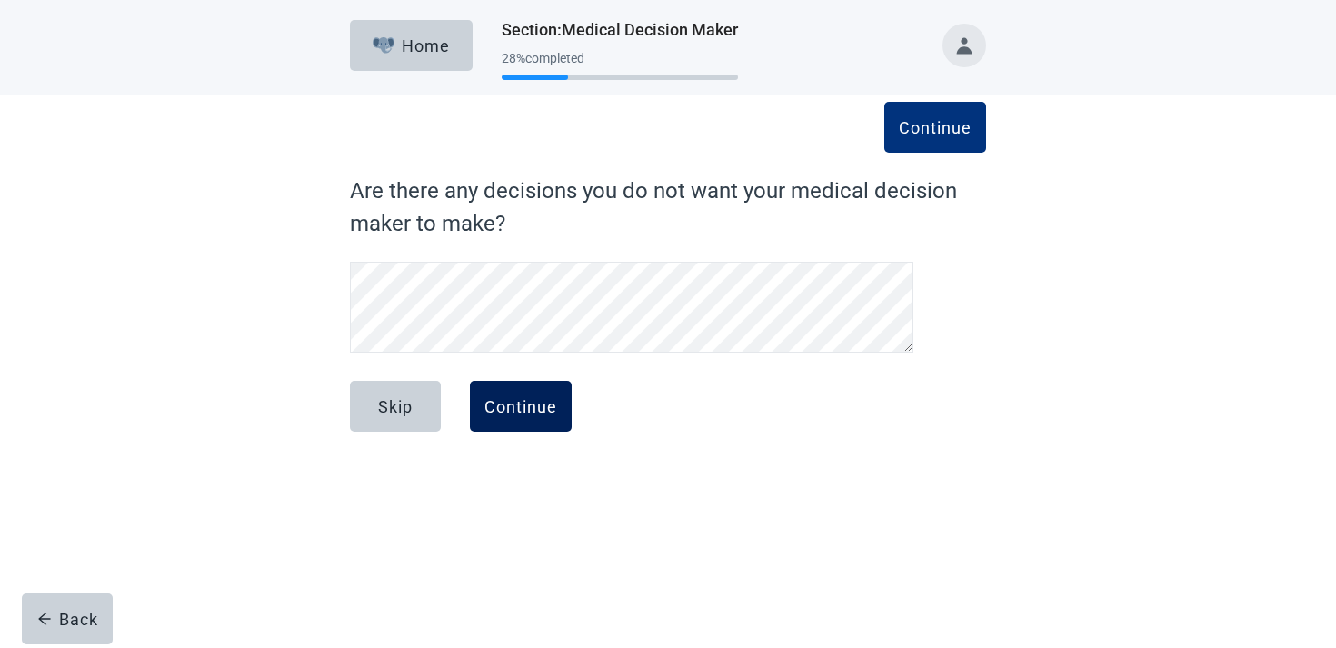
click at [495, 410] on div "Continue" at bounding box center [521, 406] width 73 height 18
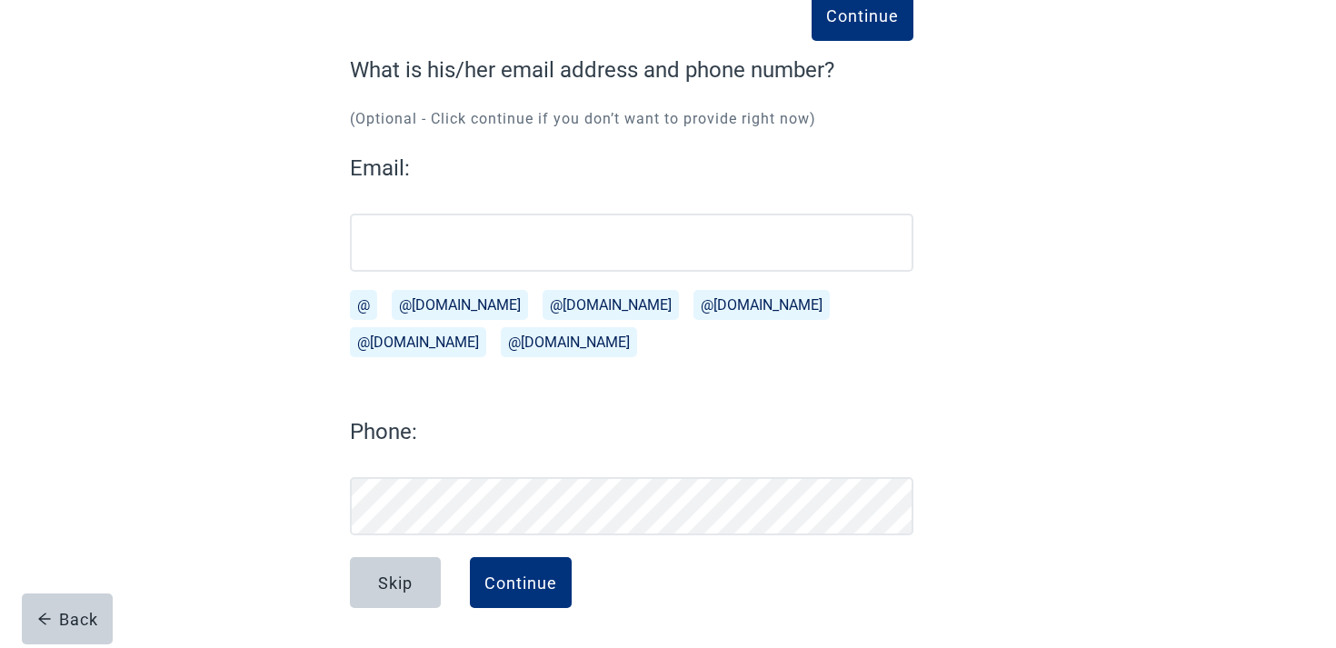
scroll to position [121, 0]
click at [504, 575] on div "Continue" at bounding box center [521, 583] width 73 height 18
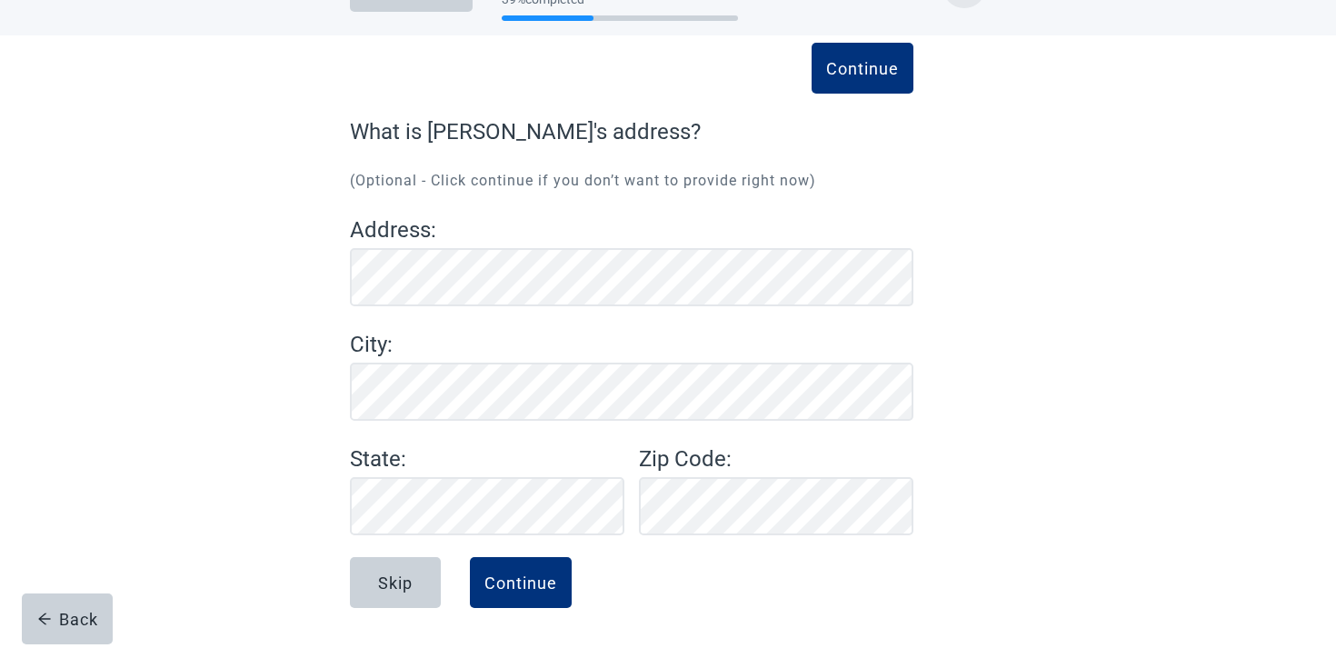
scroll to position [59, 0]
click at [530, 571] on button "Continue" at bounding box center [521, 582] width 102 height 51
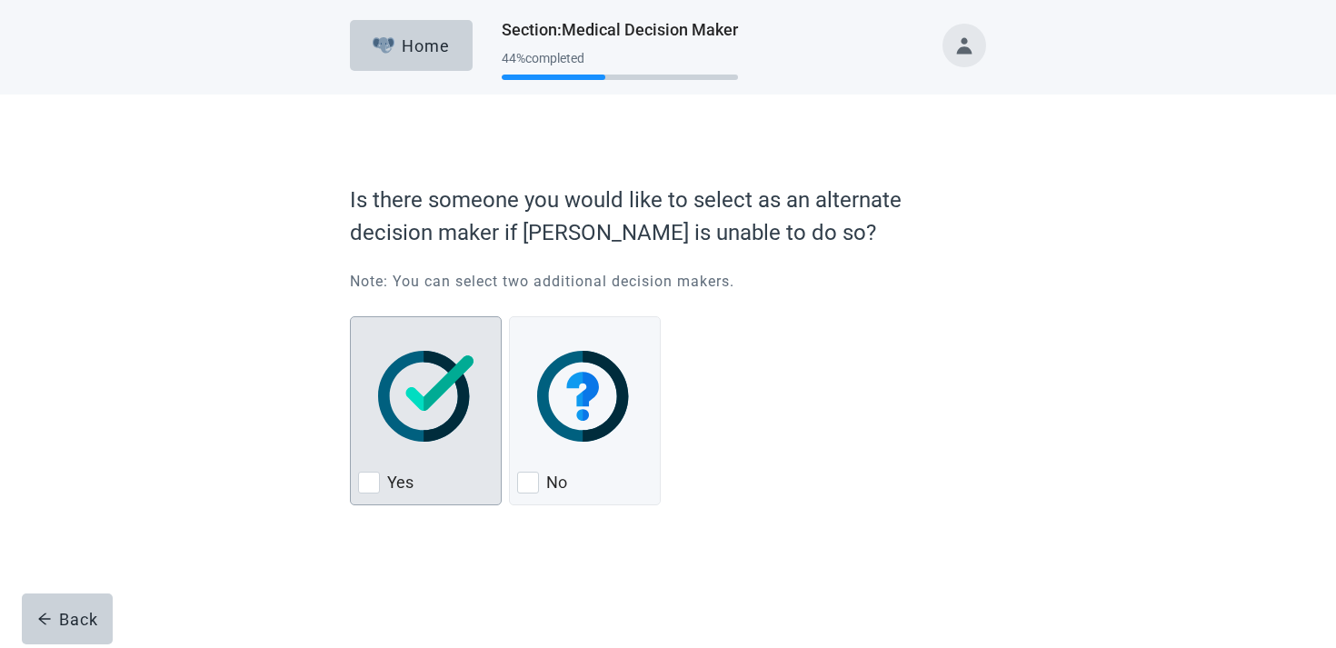
click at [403, 377] on img "Yes, checkbox, not checked" at bounding box center [425, 396] width 95 height 91
click at [351, 317] on input "Yes" at bounding box center [350, 316] width 1 height 1
checkbox input "true"
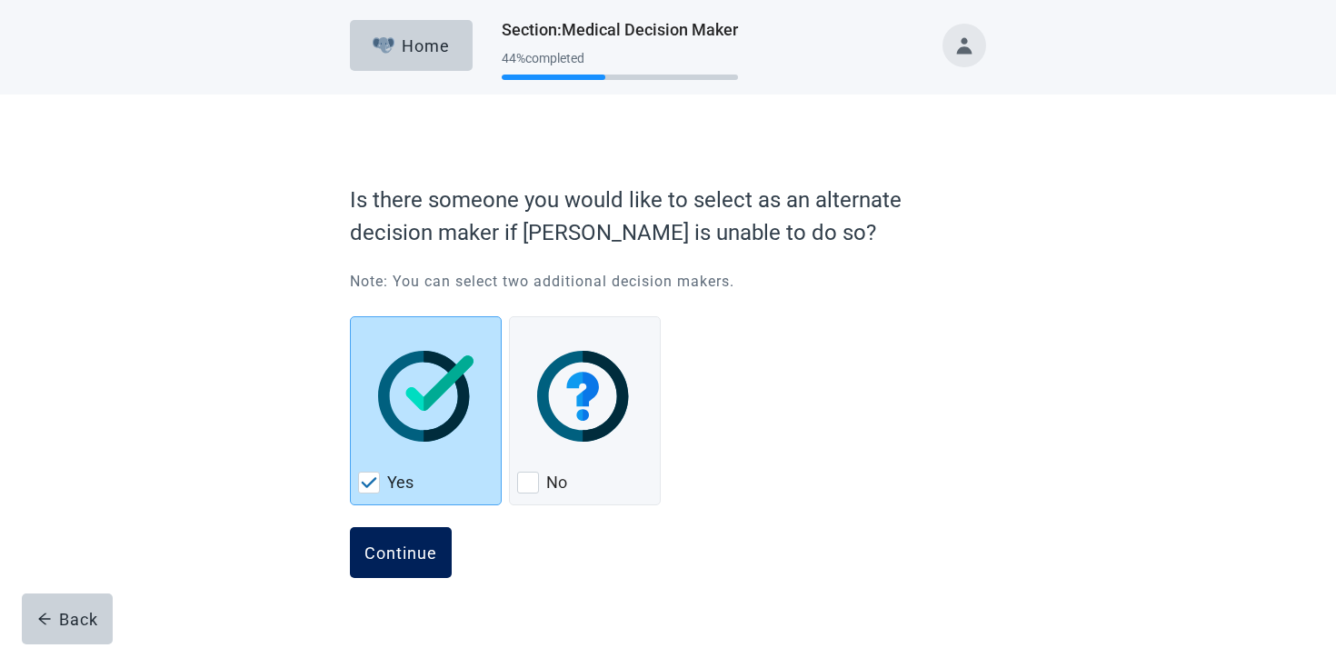
click at [419, 560] on div "Continue" at bounding box center [401, 553] width 73 height 18
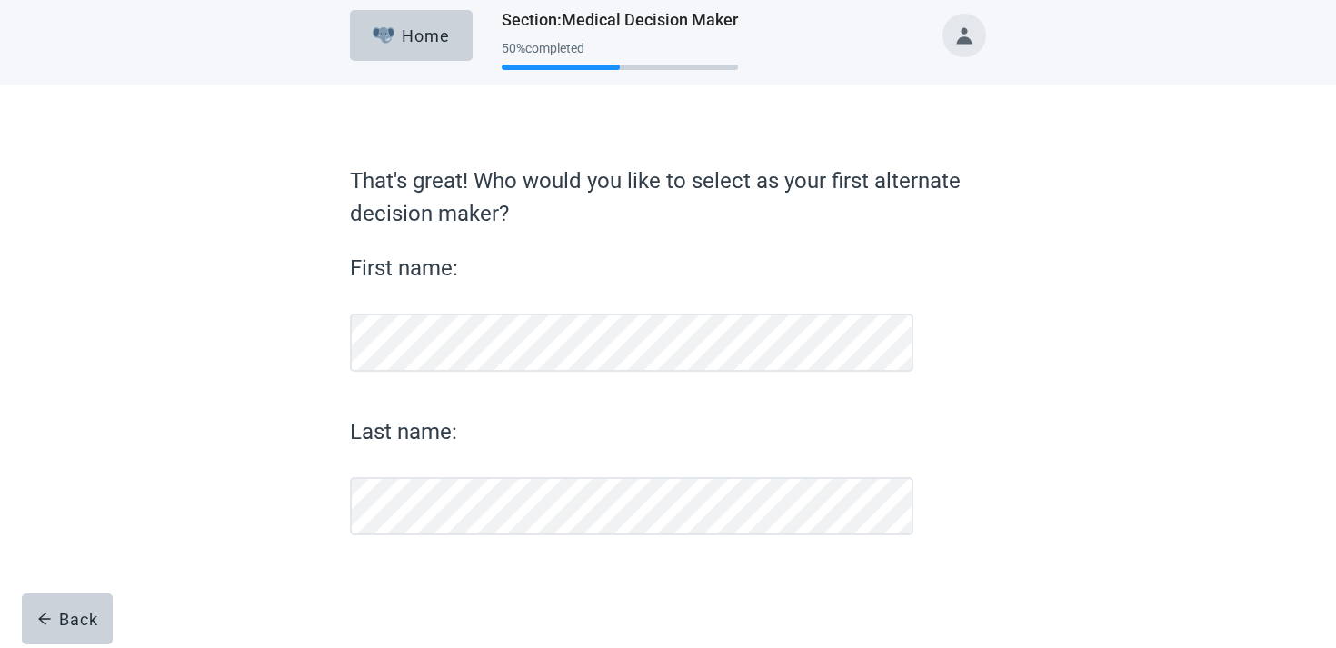
scroll to position [10, 0]
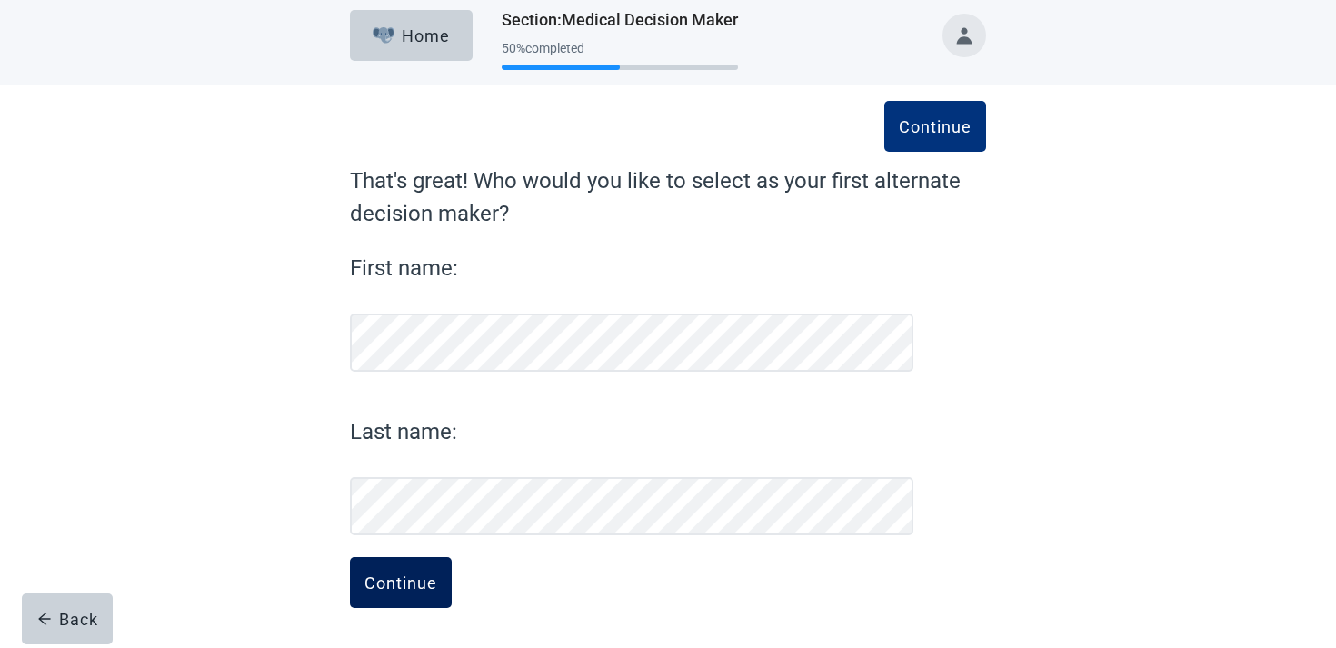
click at [408, 564] on button "Continue" at bounding box center [401, 582] width 102 height 51
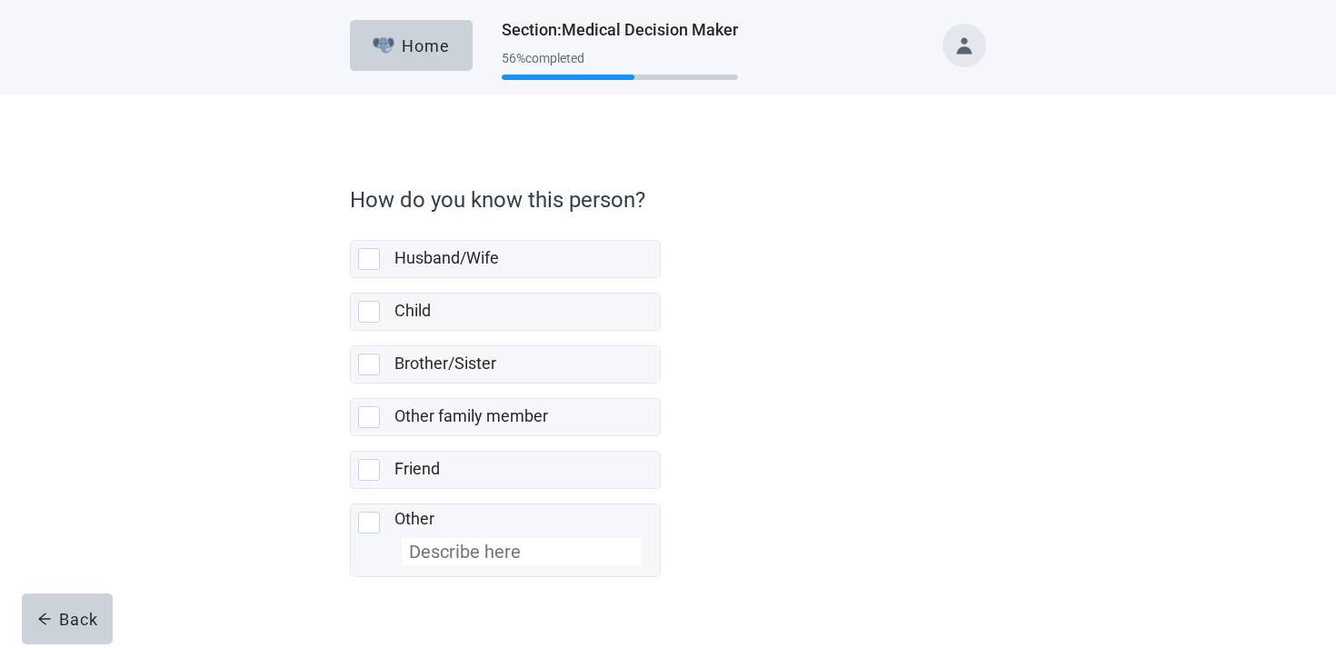
click at [443, 387] on label "Other family member" at bounding box center [505, 410] width 311 height 53
click at [351, 385] on input "Other family member" at bounding box center [350, 384] width 1 height 1
checkbox input "false"
click at [443, 369] on label "Brother/Sister" at bounding box center [446, 363] width 102 height 19
checkbox input "true"
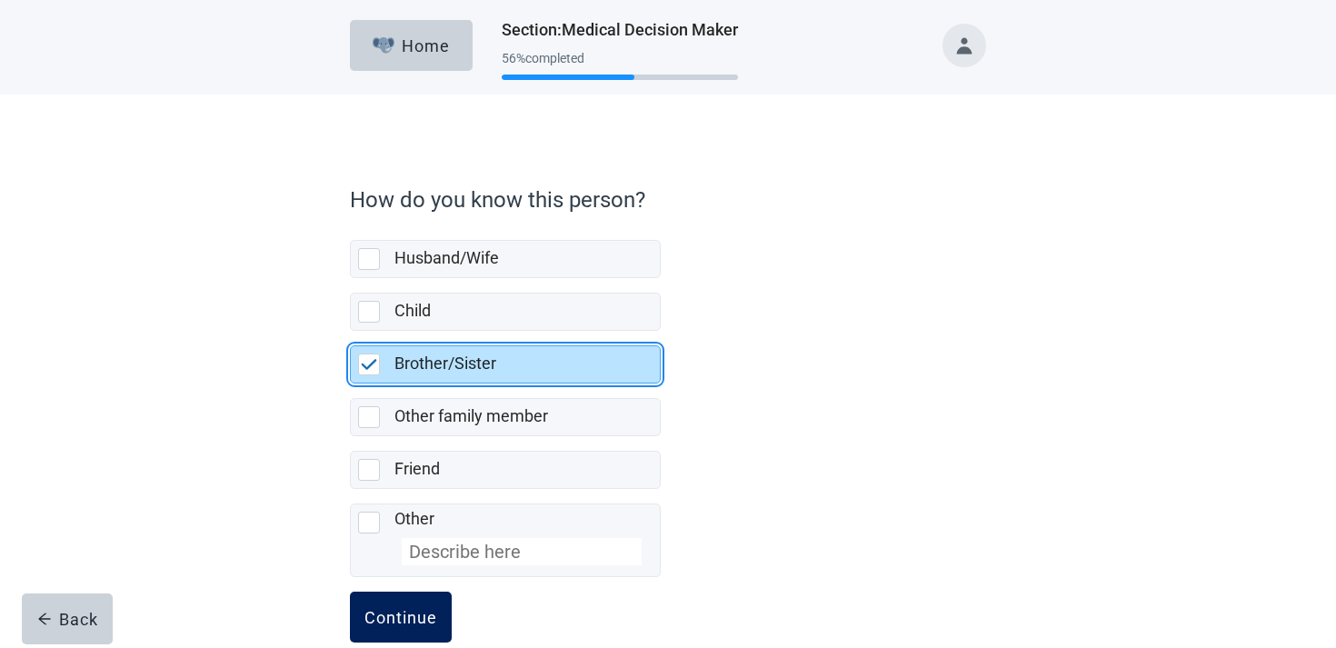
click at [399, 611] on div "Continue" at bounding box center [401, 617] width 73 height 18
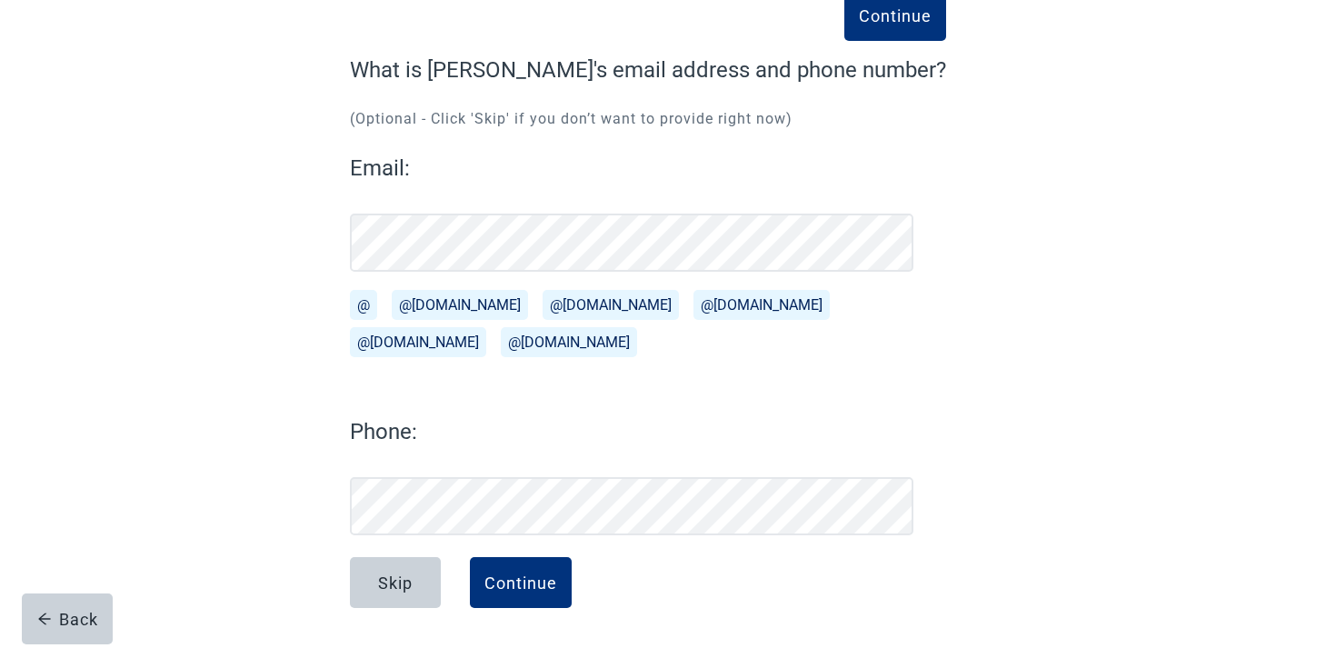
scroll to position [121, 0]
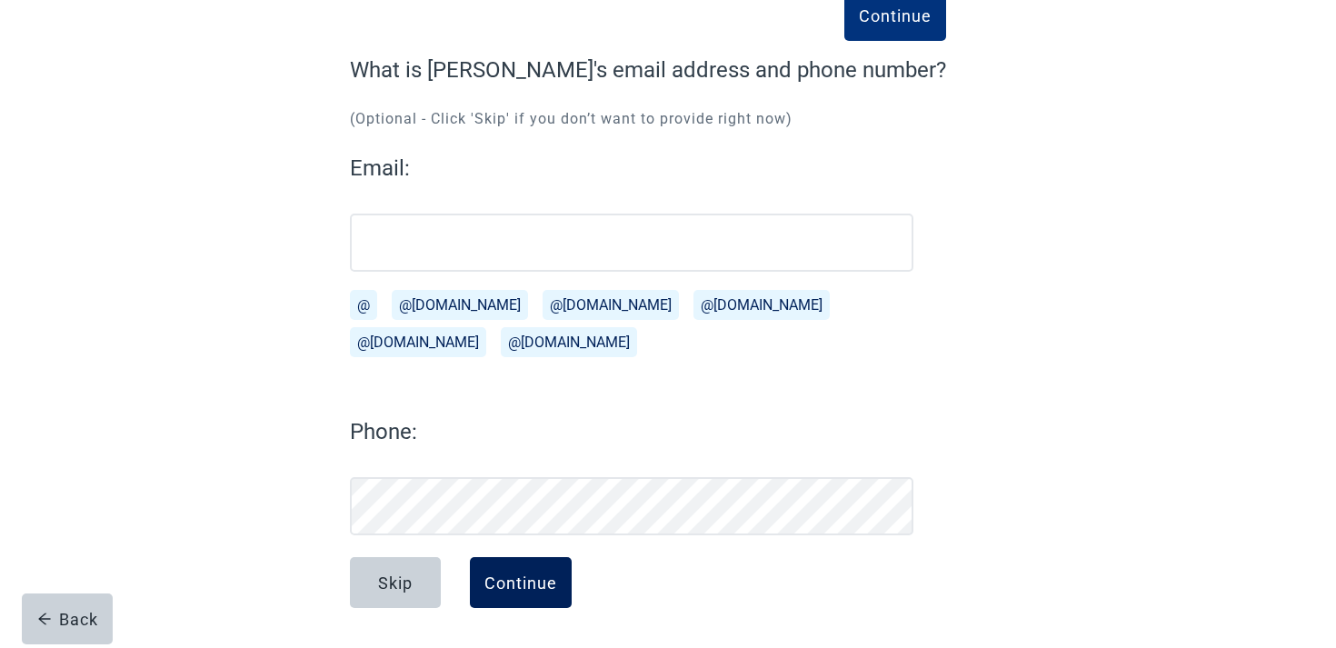
click at [516, 599] on button "Continue" at bounding box center [521, 582] width 102 height 51
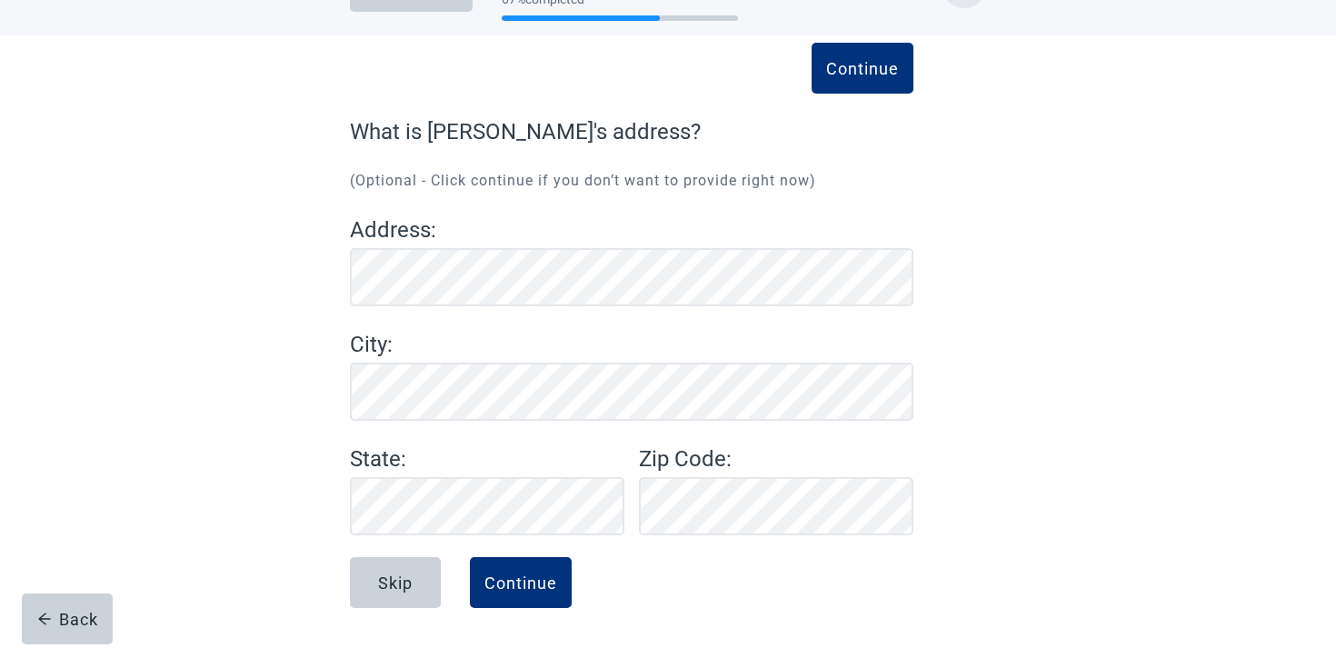
scroll to position [59, 0]
click at [534, 585] on div "Continue" at bounding box center [521, 583] width 73 height 18
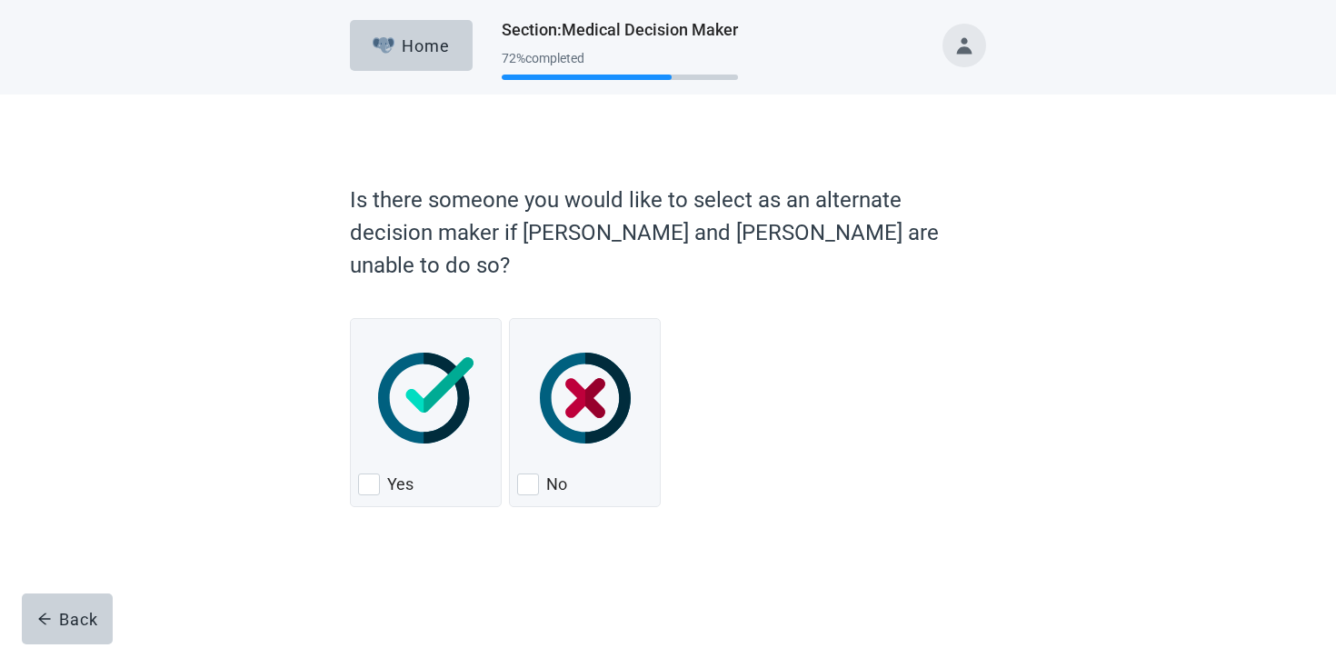
click at [343, 332] on div "Is there someone you would like to select as an alternate decision maker if [PE…" at bounding box center [668, 375] width 764 height 489
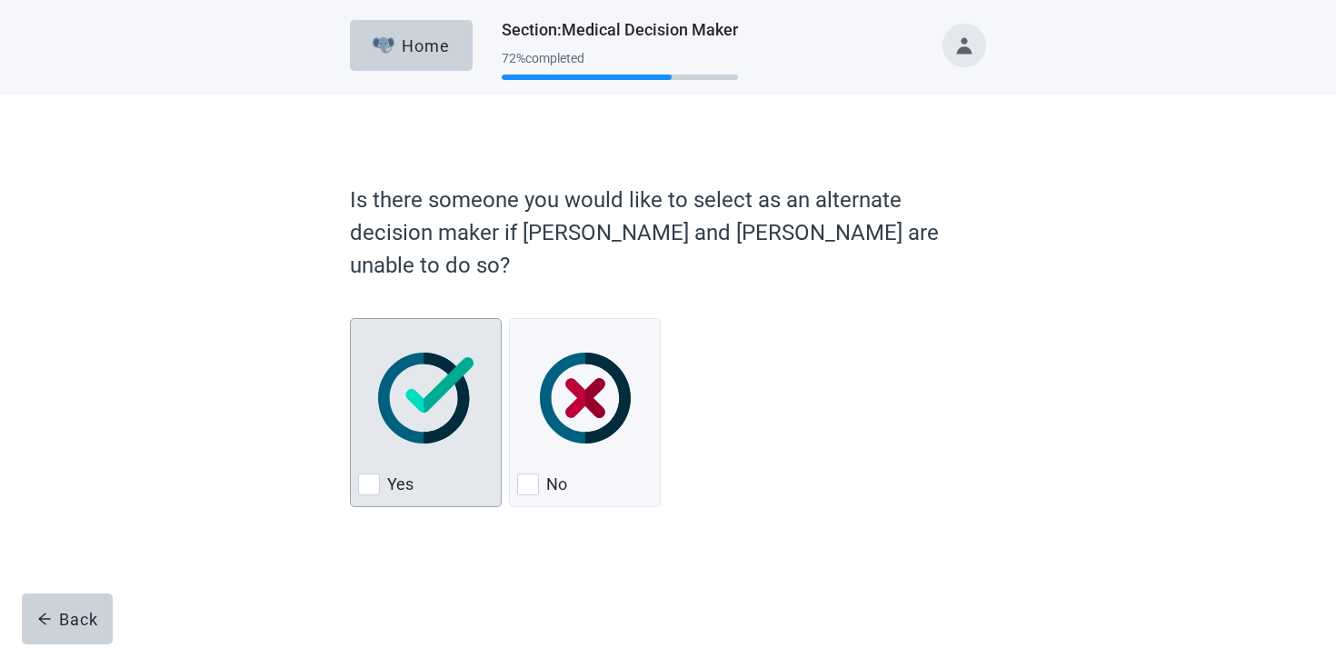
click at [387, 353] on img "Yes, checkbox, not checked" at bounding box center [425, 398] width 95 height 91
click at [351, 319] on input "Yes" at bounding box center [350, 318] width 1 height 1
checkbox input "true"
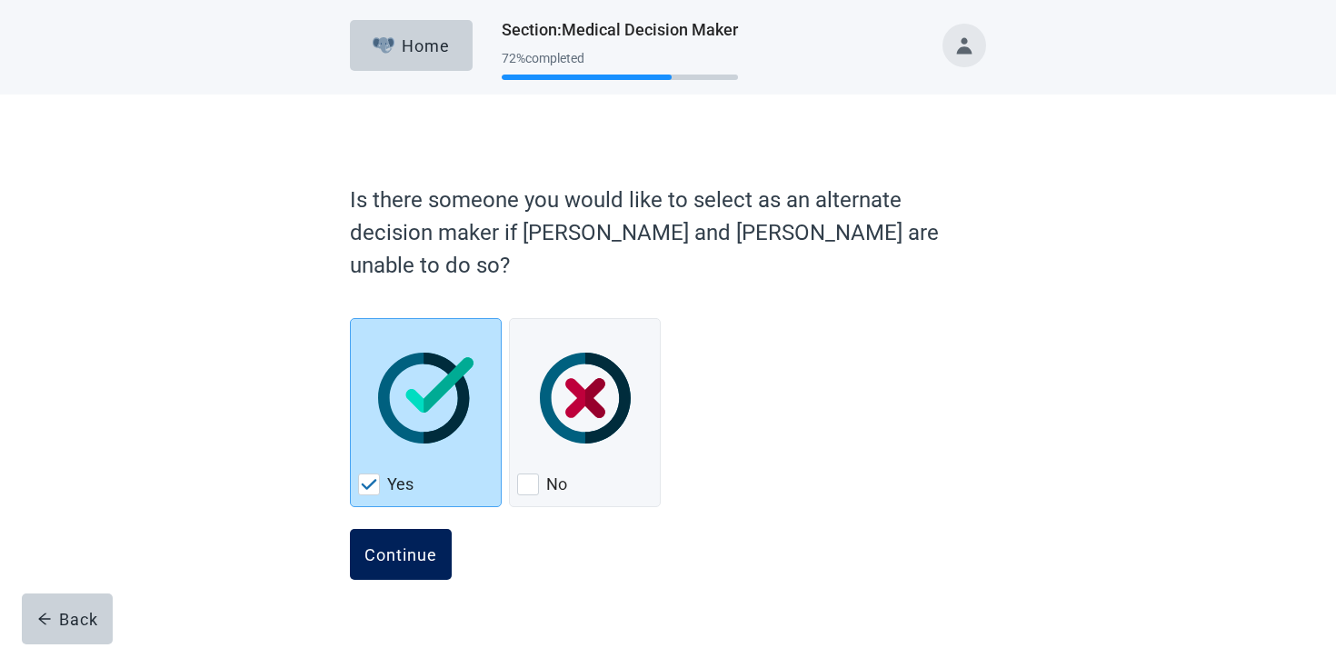
click at [413, 545] on div "Continue" at bounding box center [401, 554] width 73 height 18
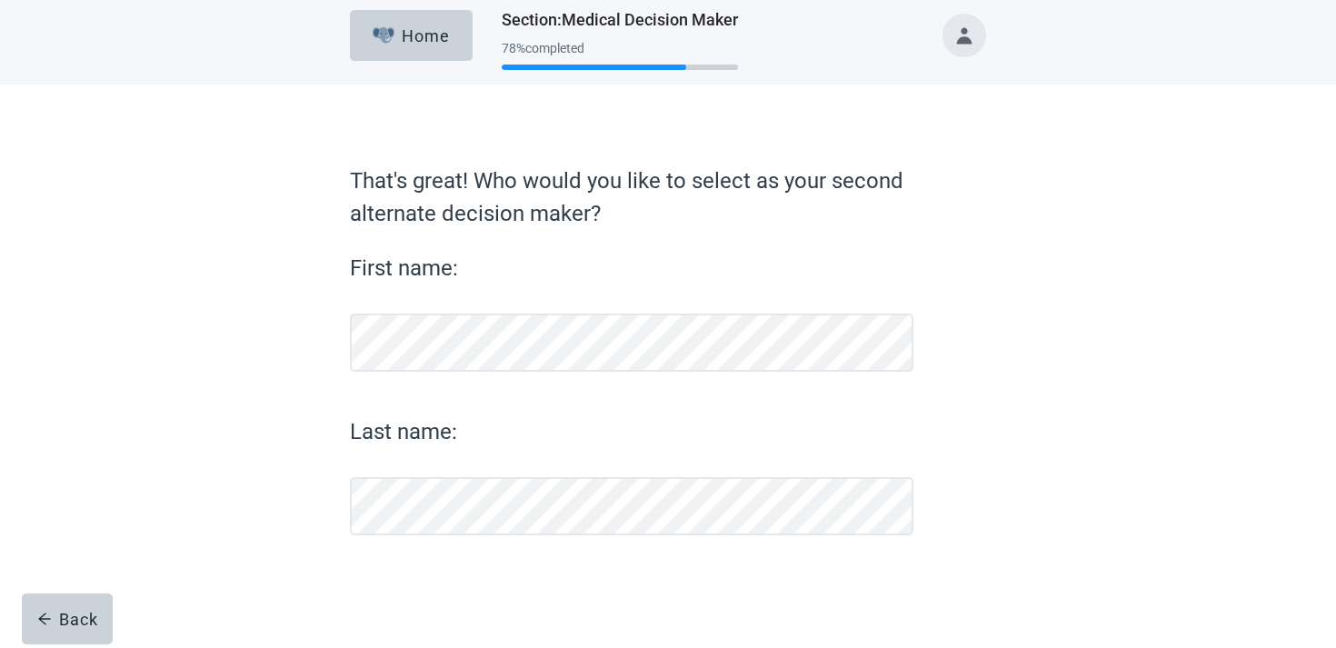
scroll to position [10, 0]
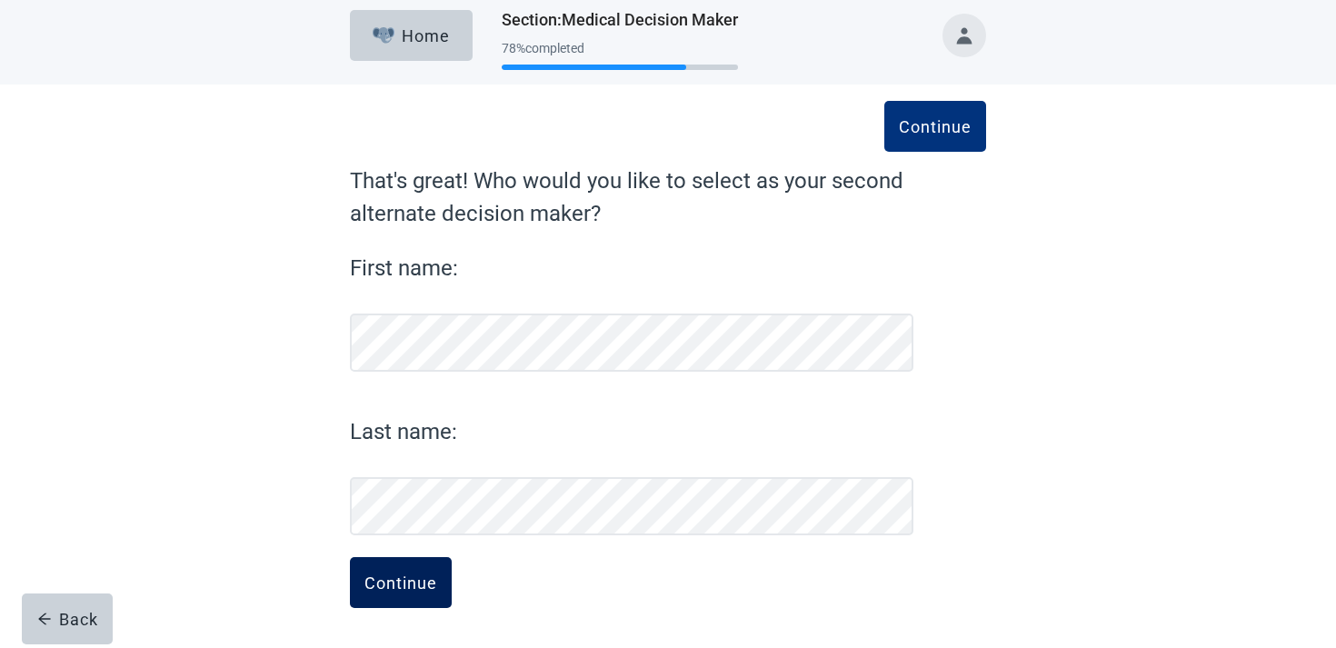
click at [375, 597] on button "Continue" at bounding box center [401, 582] width 102 height 51
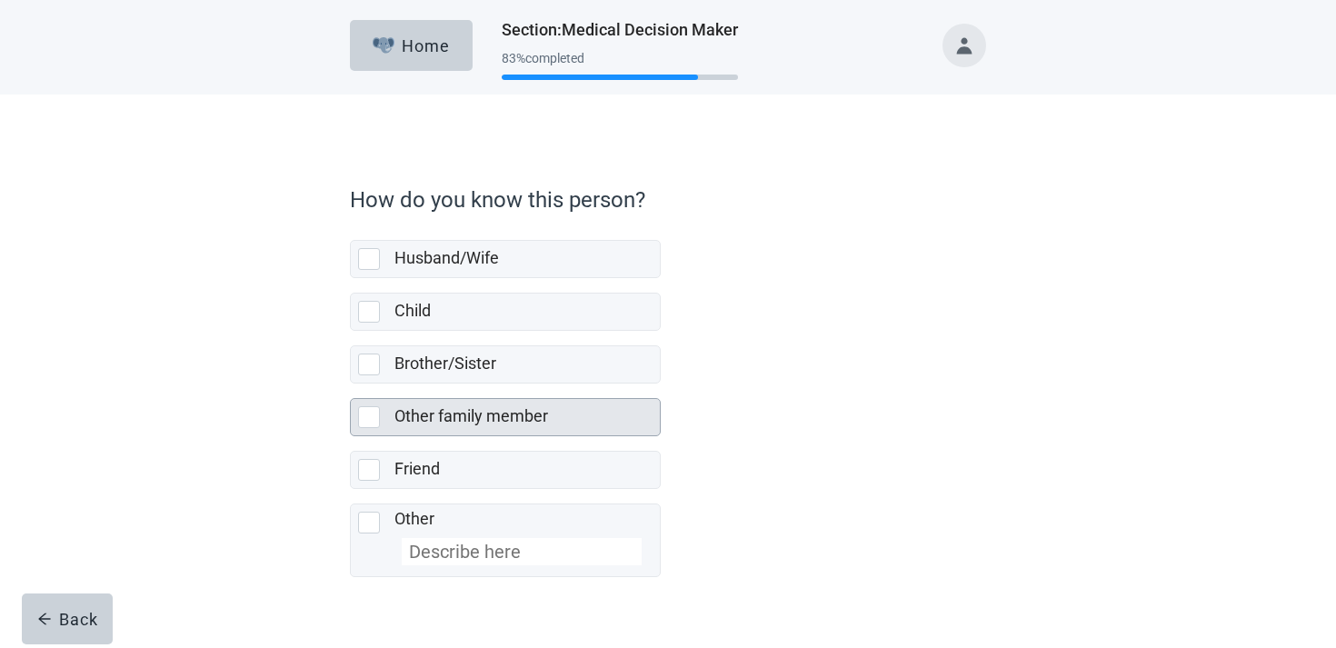
click at [490, 405] on div "Other family member" at bounding box center [522, 416] width 255 height 23
click at [351, 385] on input "Other family member" at bounding box center [350, 384] width 1 height 1
checkbox input "true"
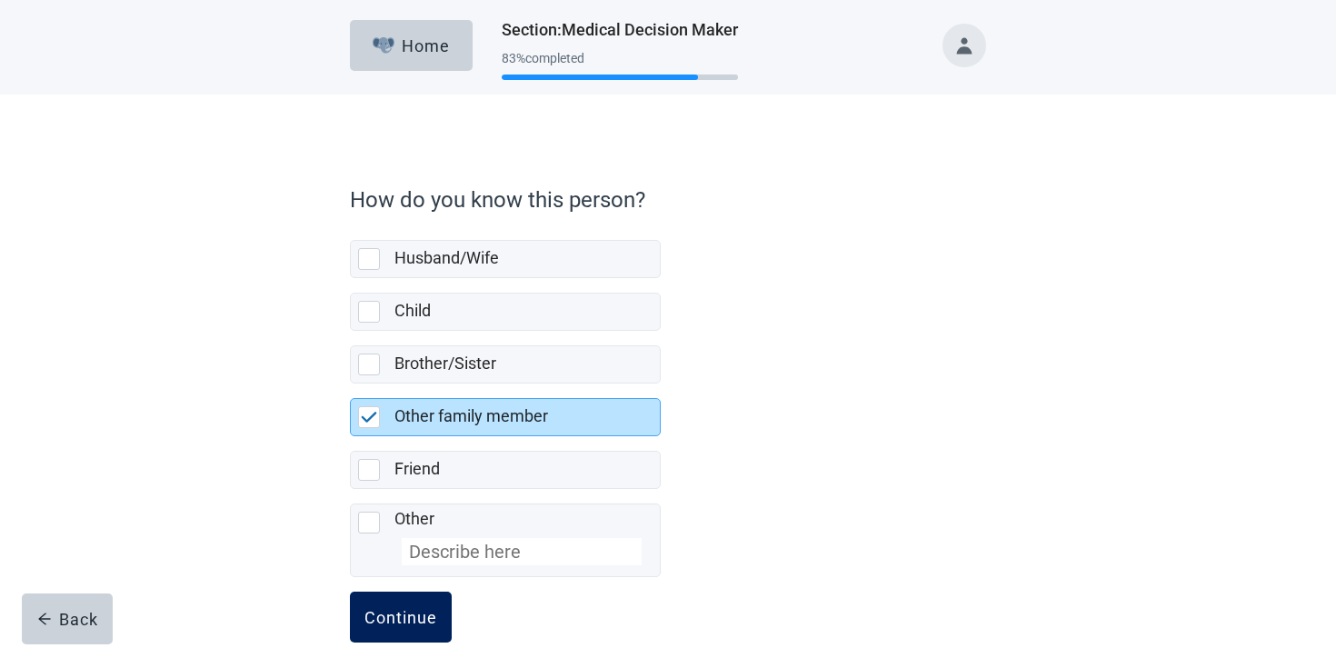
click at [451, 608] on button "Continue" at bounding box center [401, 617] width 102 height 51
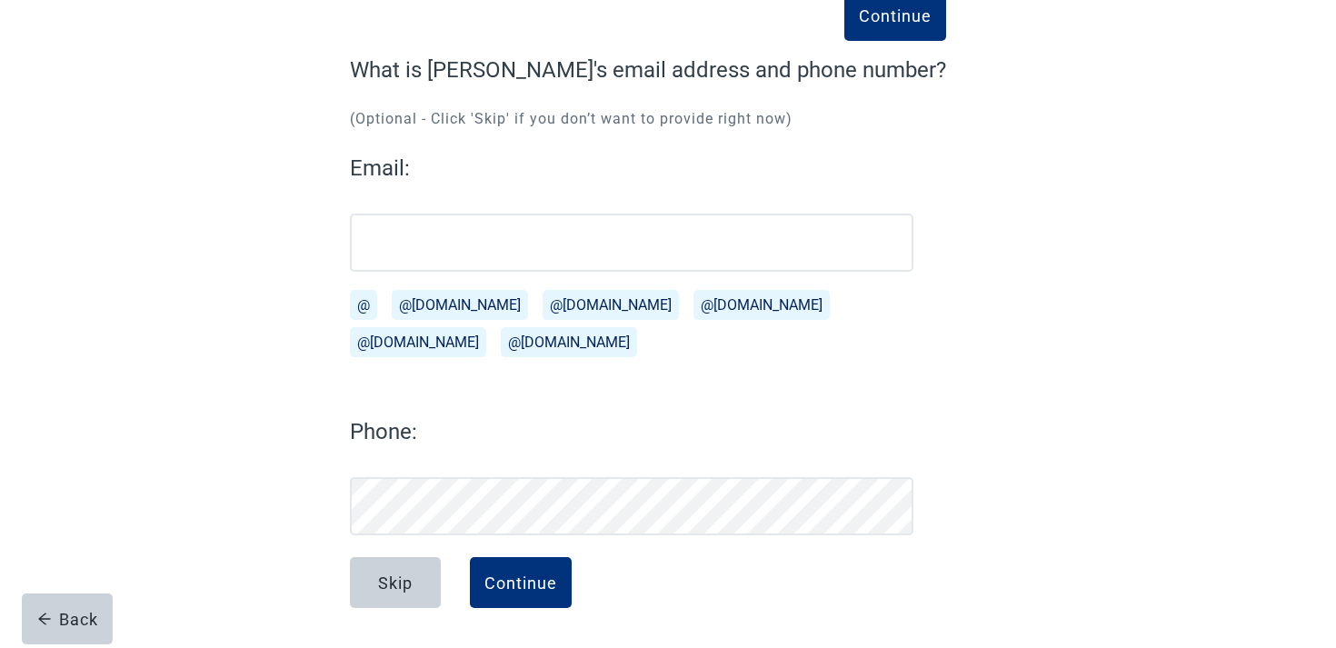
scroll to position [121, 0]
click at [525, 579] on div "Continue" at bounding box center [521, 583] width 73 height 18
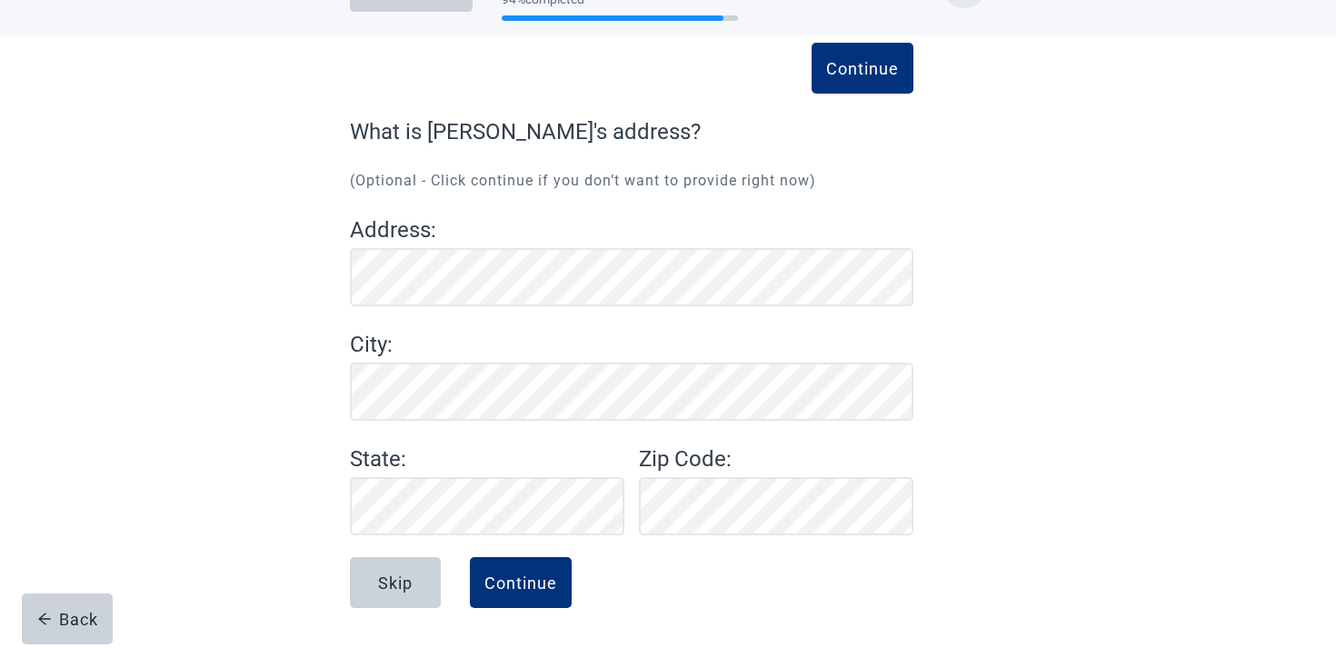
scroll to position [59, 0]
click at [492, 571] on button "Continue" at bounding box center [521, 582] width 102 height 51
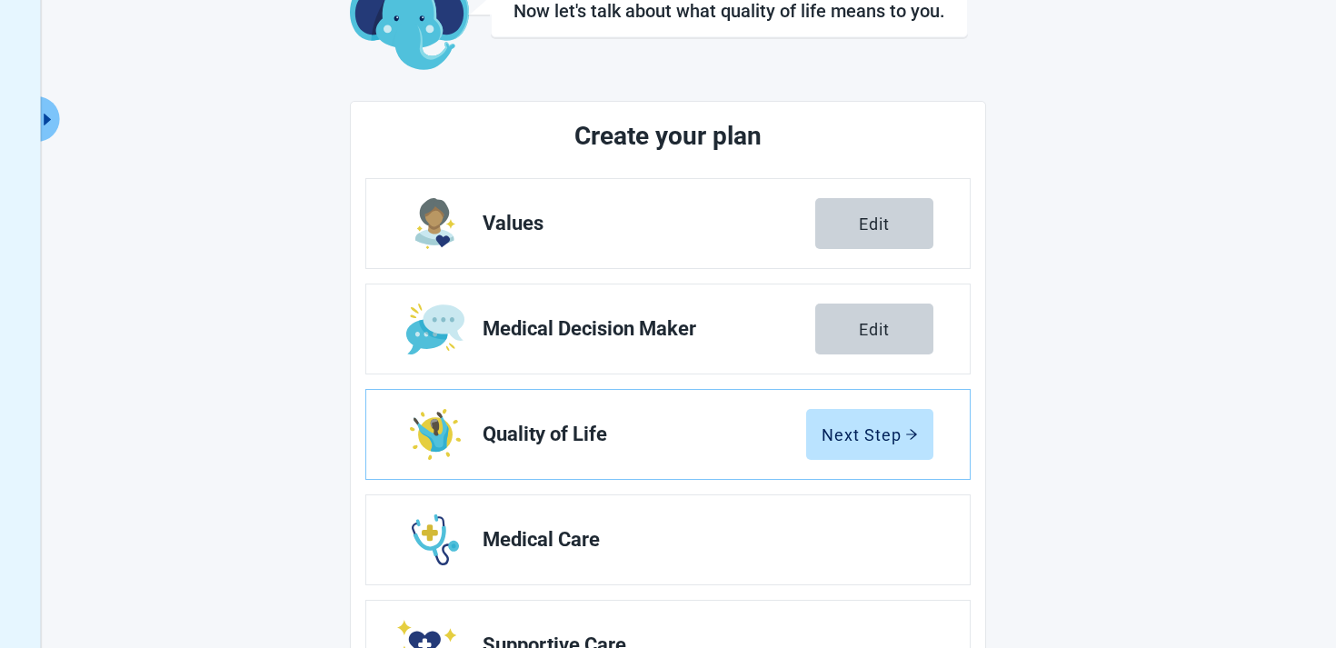
scroll to position [125, 0]
click at [872, 454] on button "Next Step" at bounding box center [869, 435] width 127 height 51
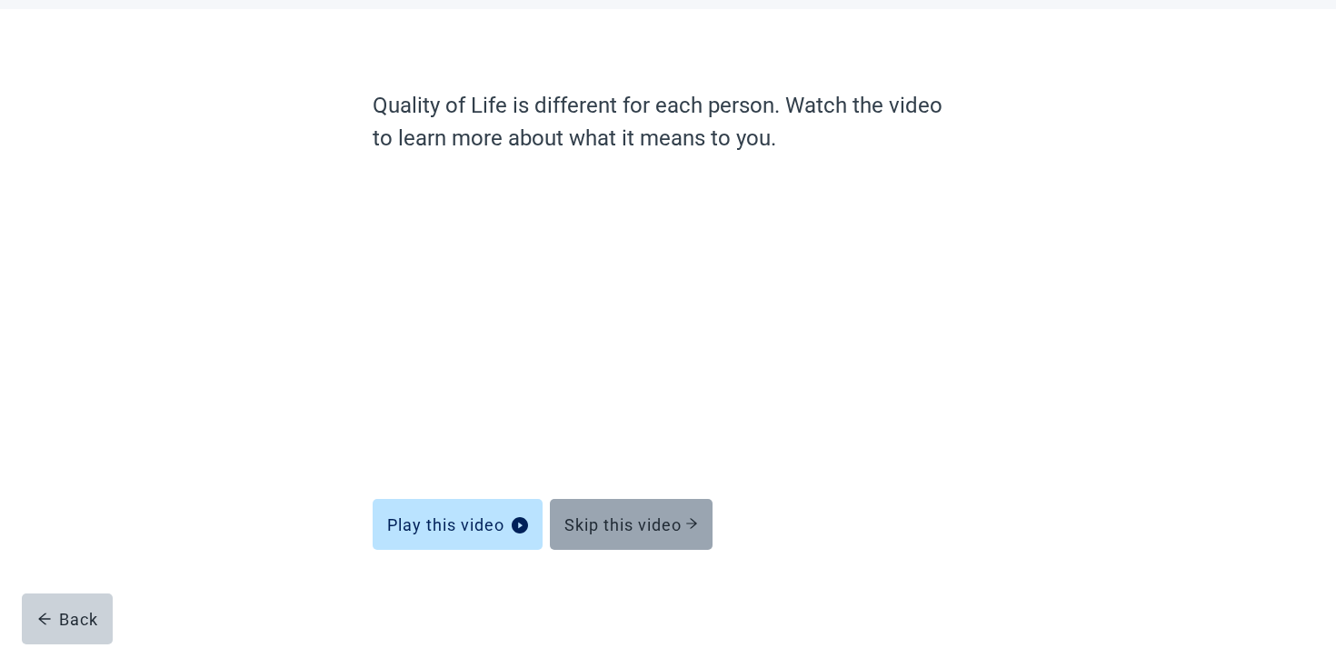
scroll to position [85, 0]
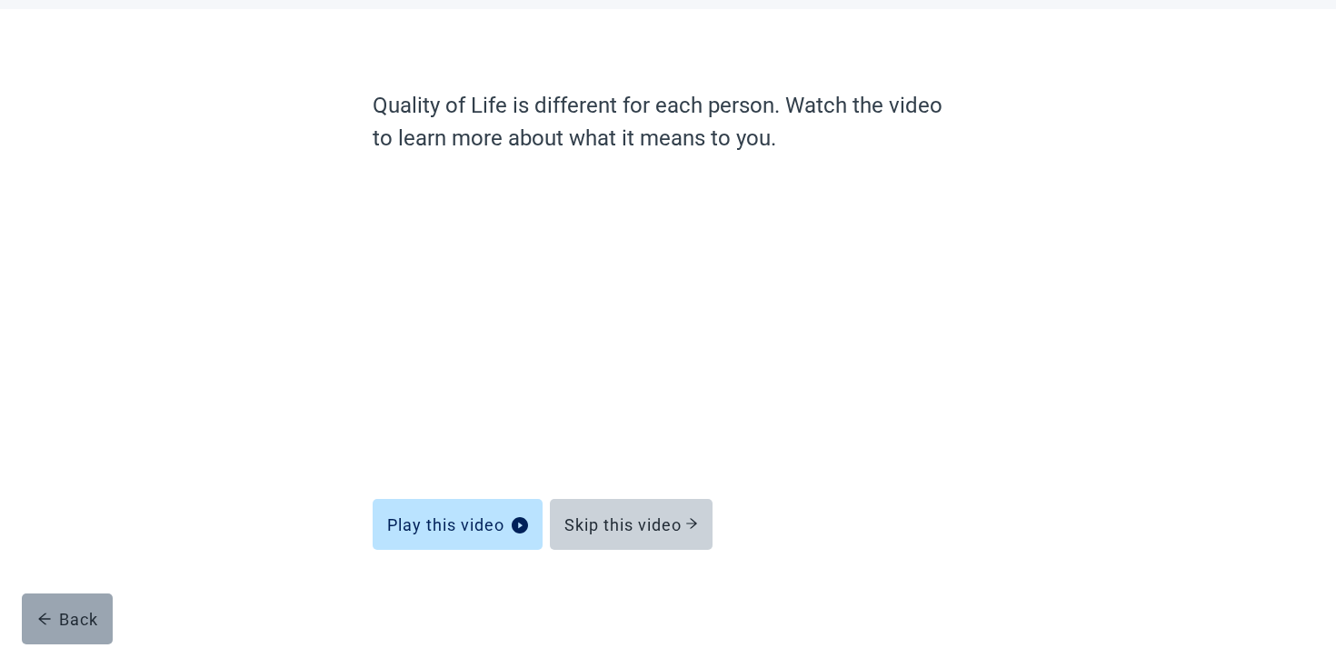
click at [81, 617] on div "Back" at bounding box center [67, 619] width 61 height 18
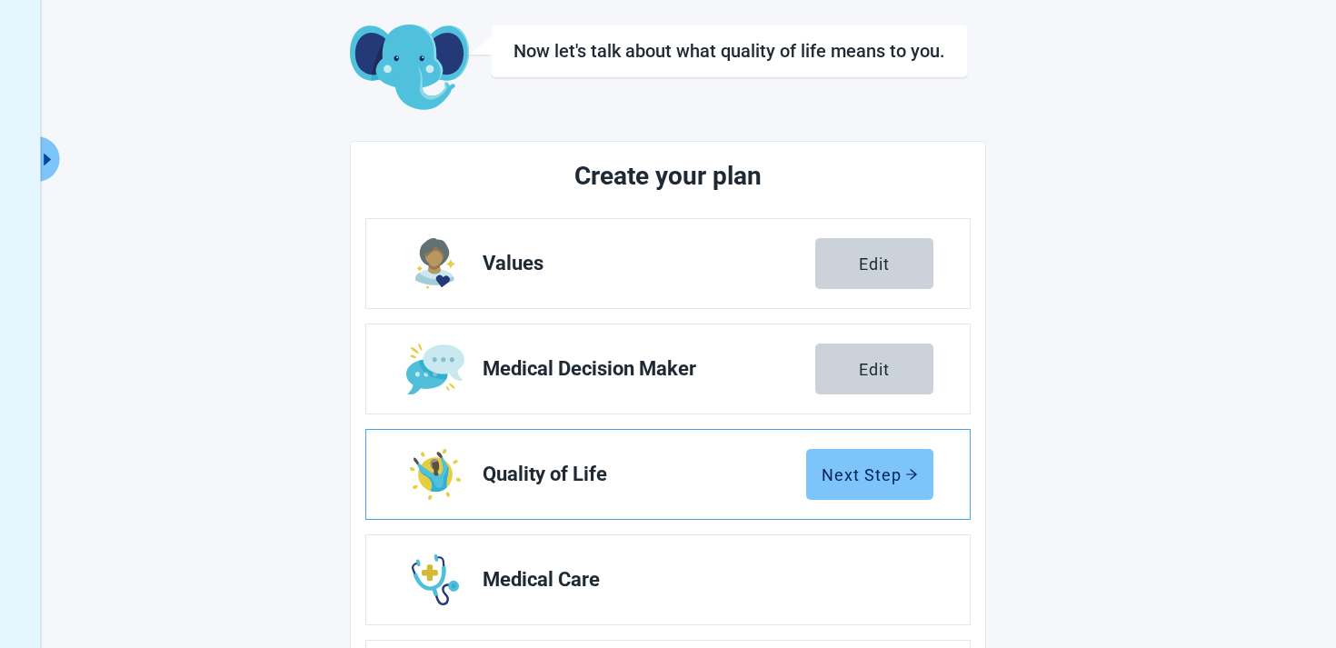
click at [876, 479] on div "Next Step" at bounding box center [870, 474] width 96 height 18
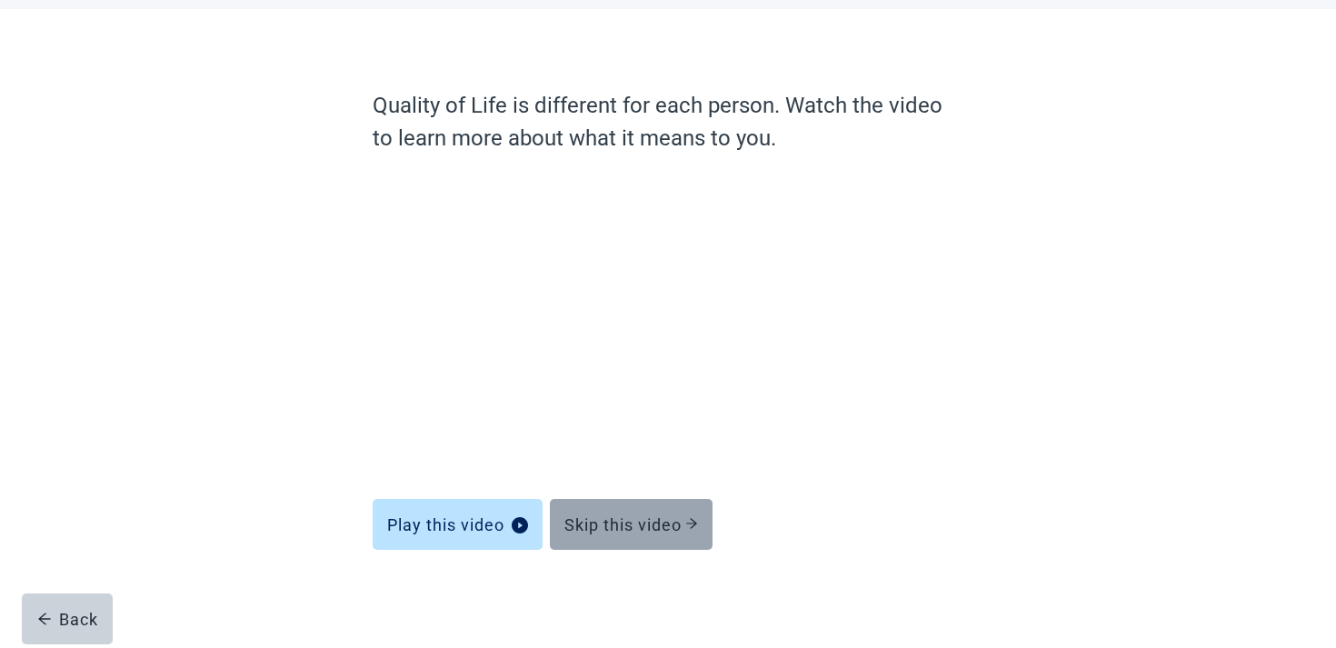
click at [668, 543] on button "Skip this video" at bounding box center [631, 524] width 163 height 51
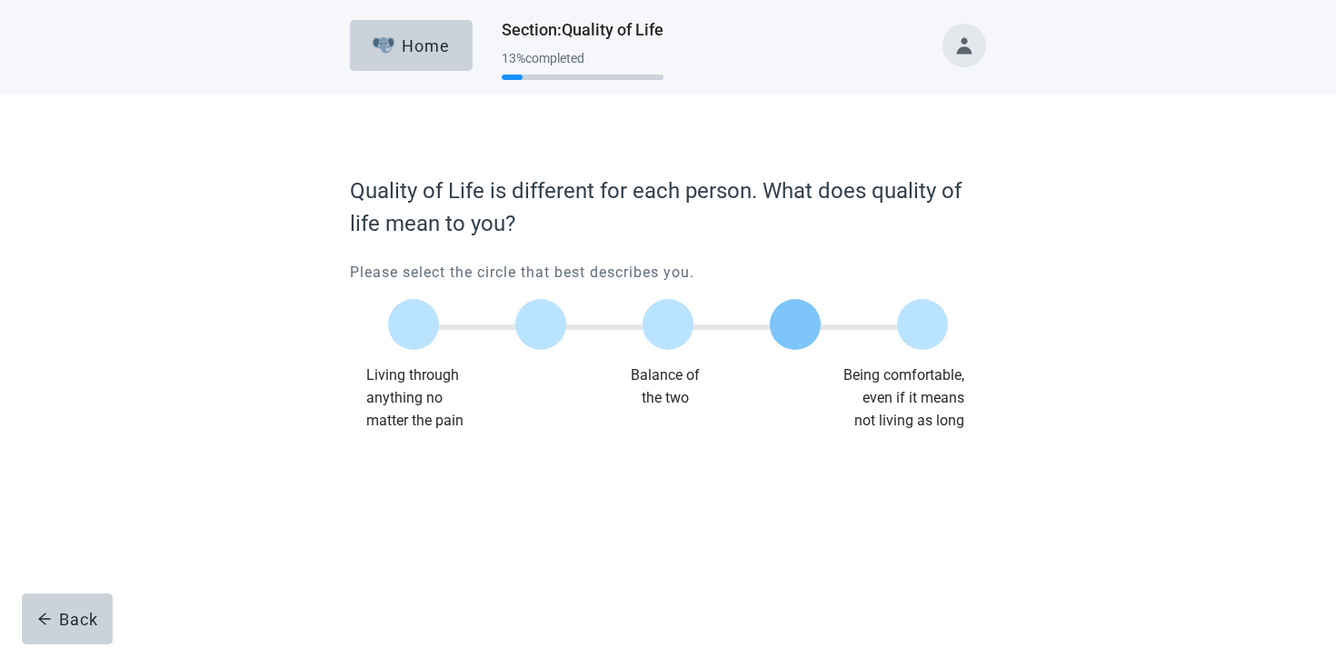
click at [779, 327] on label "Main content" at bounding box center [795, 324] width 51 height 51
click at [795, 325] on input "Quality of life scale: 75 out of 100. 75% between extremes" at bounding box center [795, 325] width 0 height 0
click at [411, 467] on div "Continue" at bounding box center [401, 469] width 73 height 18
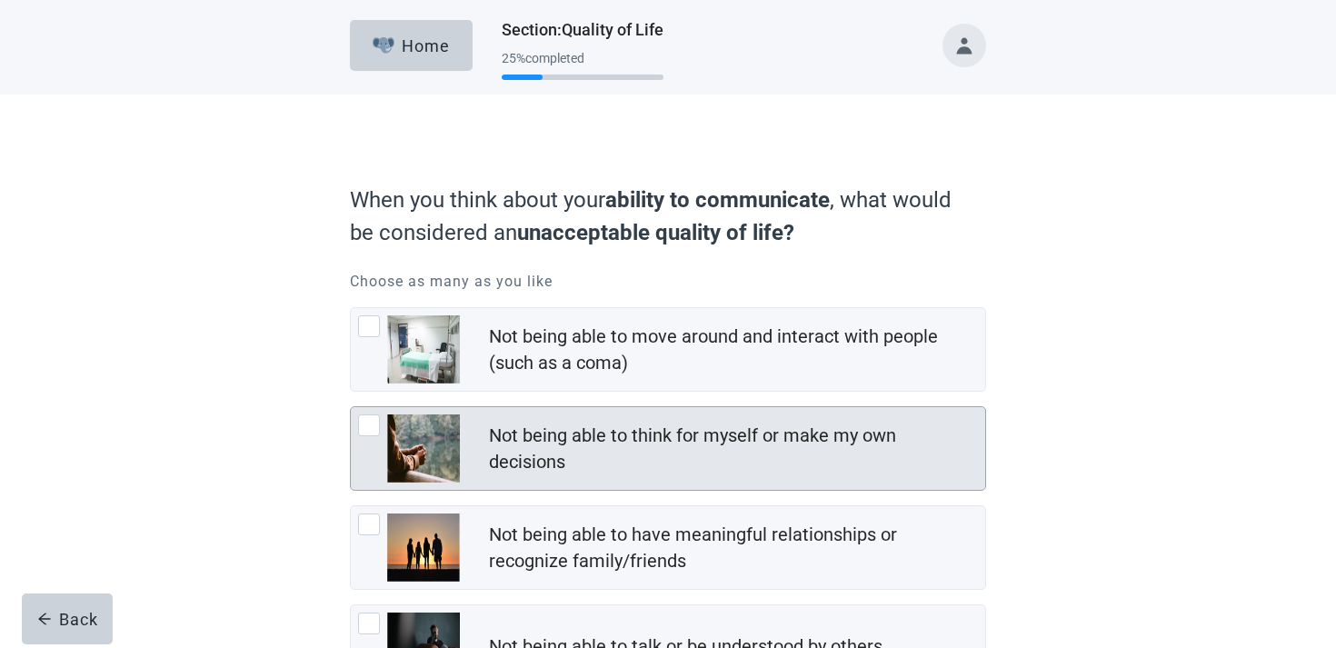
click at [641, 465] on div "Not being able to think for myself or make my own decisions" at bounding box center [731, 449] width 485 height 53
click at [351, 407] on input "Not being able to think for myself or make my own decisions" at bounding box center [350, 406] width 1 height 1
checkbox input "true"
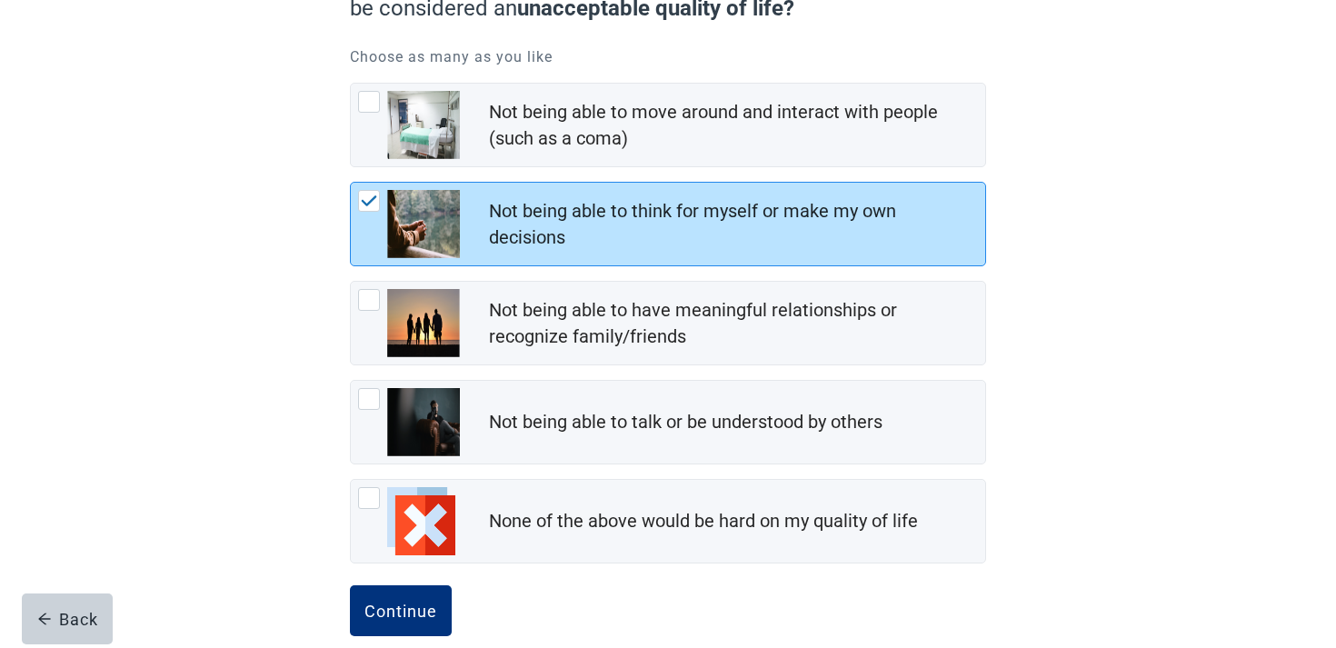
scroll to position [253, 0]
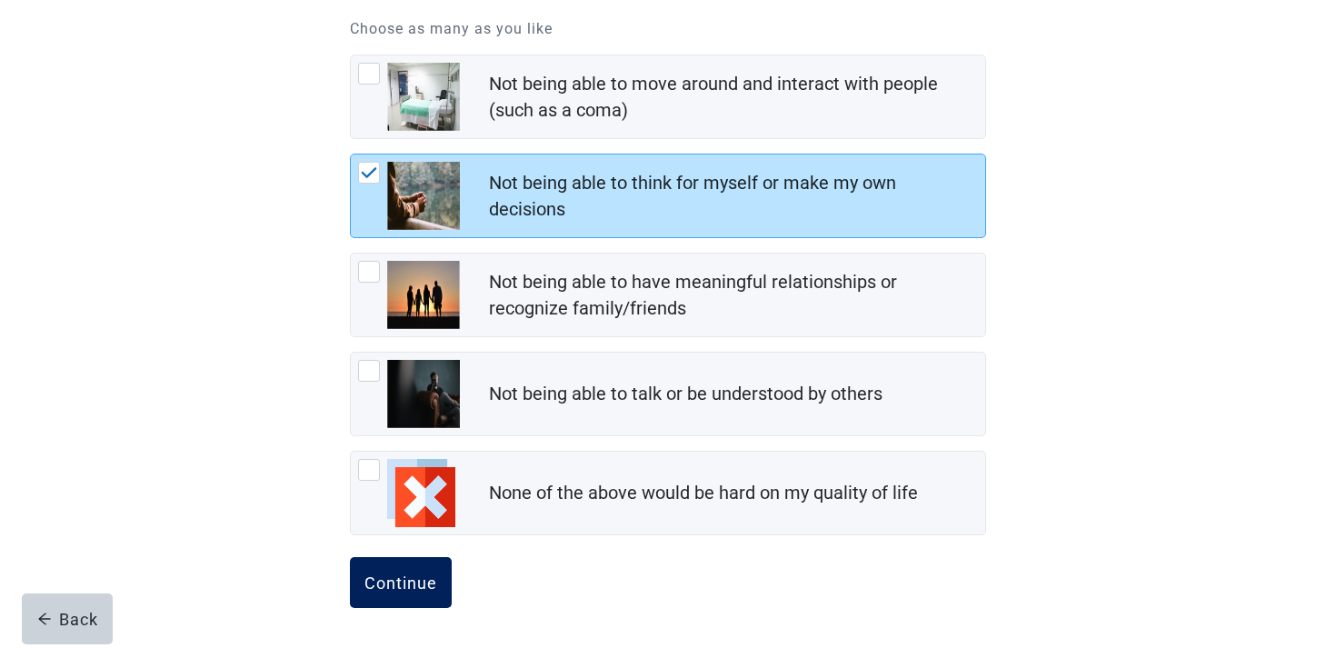
click at [372, 583] on div "Continue" at bounding box center [401, 583] width 73 height 18
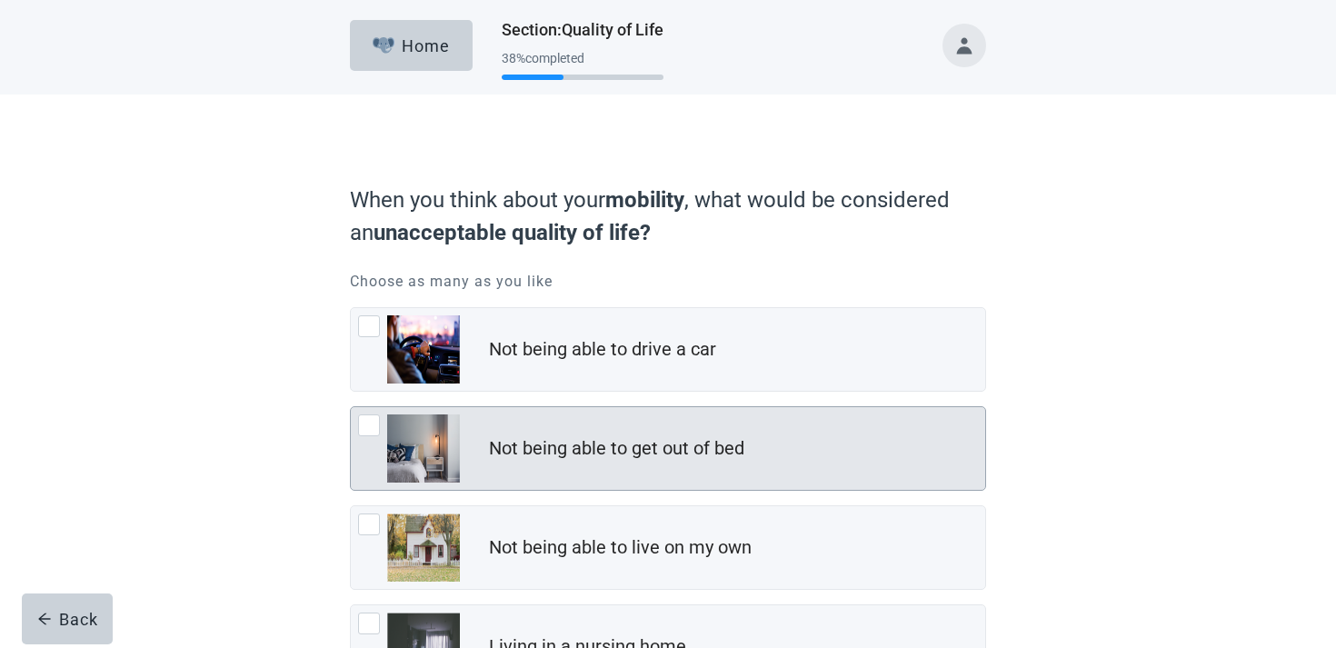
click at [528, 471] on div "Not being able to get out of bed" at bounding box center [668, 448] width 635 height 83
click at [351, 407] on input "Not being able to get out of bed" at bounding box center [350, 406] width 1 height 1
checkbox input "true"
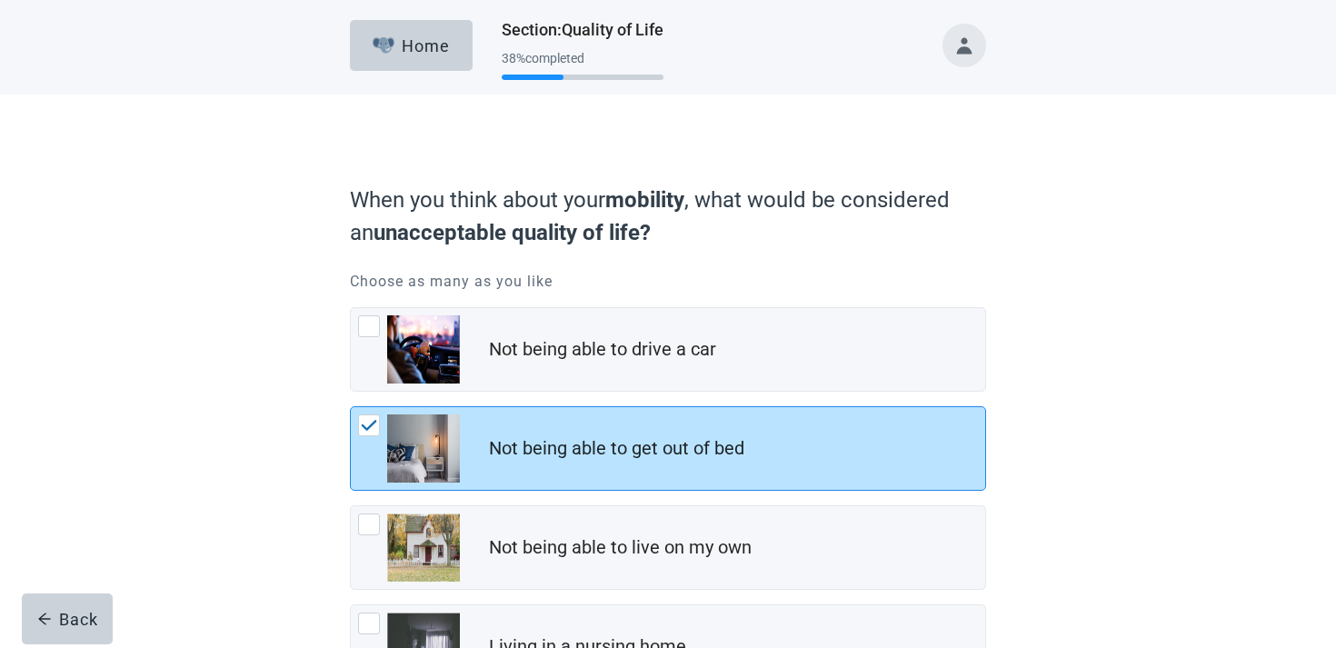
scroll to position [253, 0]
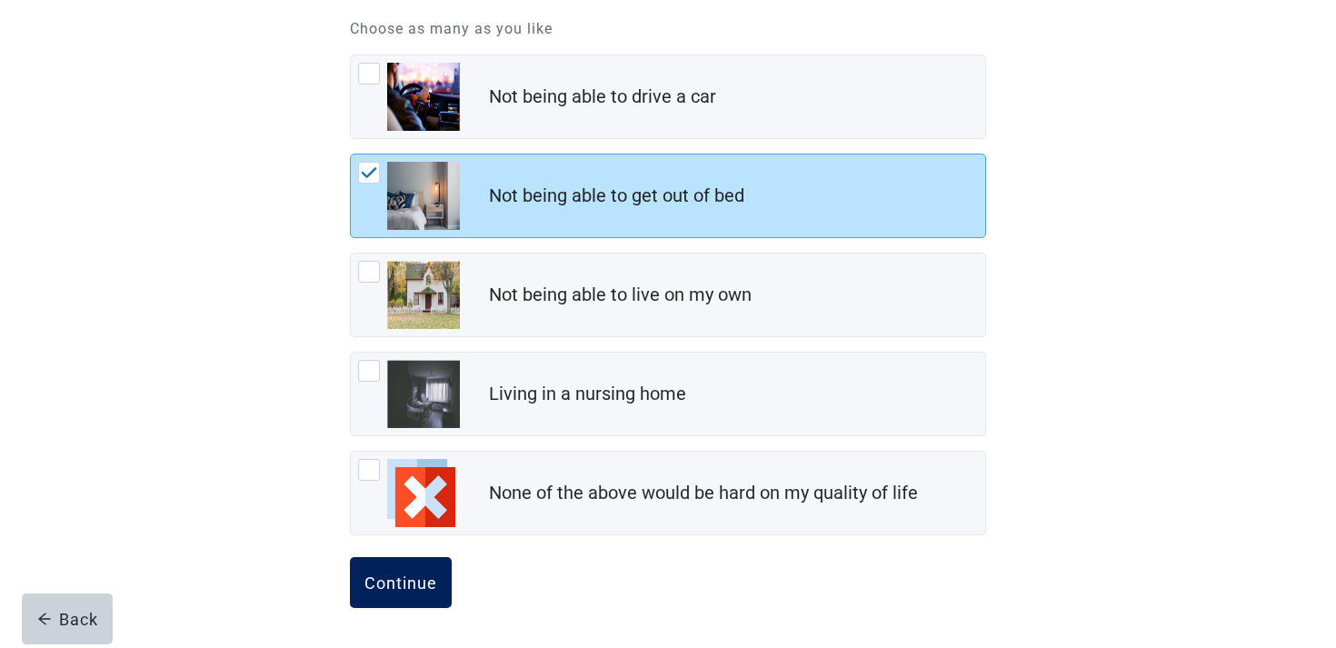
click at [425, 558] on button "Continue" at bounding box center [401, 582] width 102 height 51
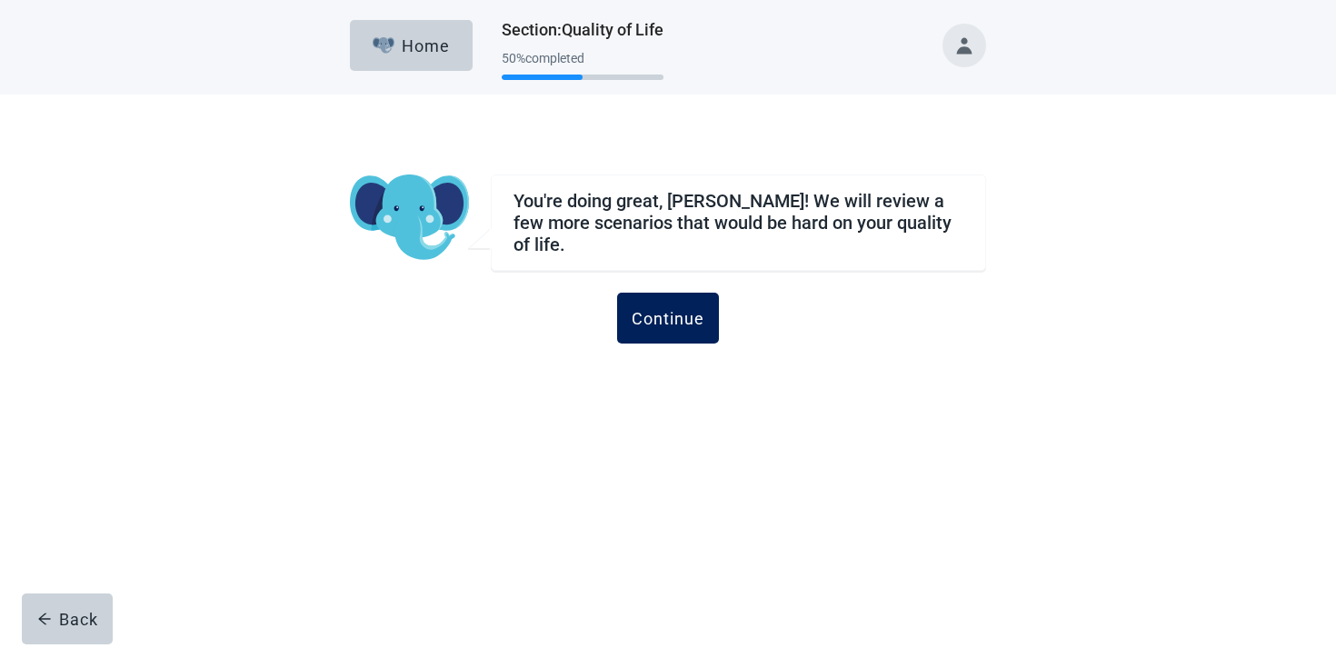
click at [688, 309] on div "Continue" at bounding box center [668, 318] width 73 height 18
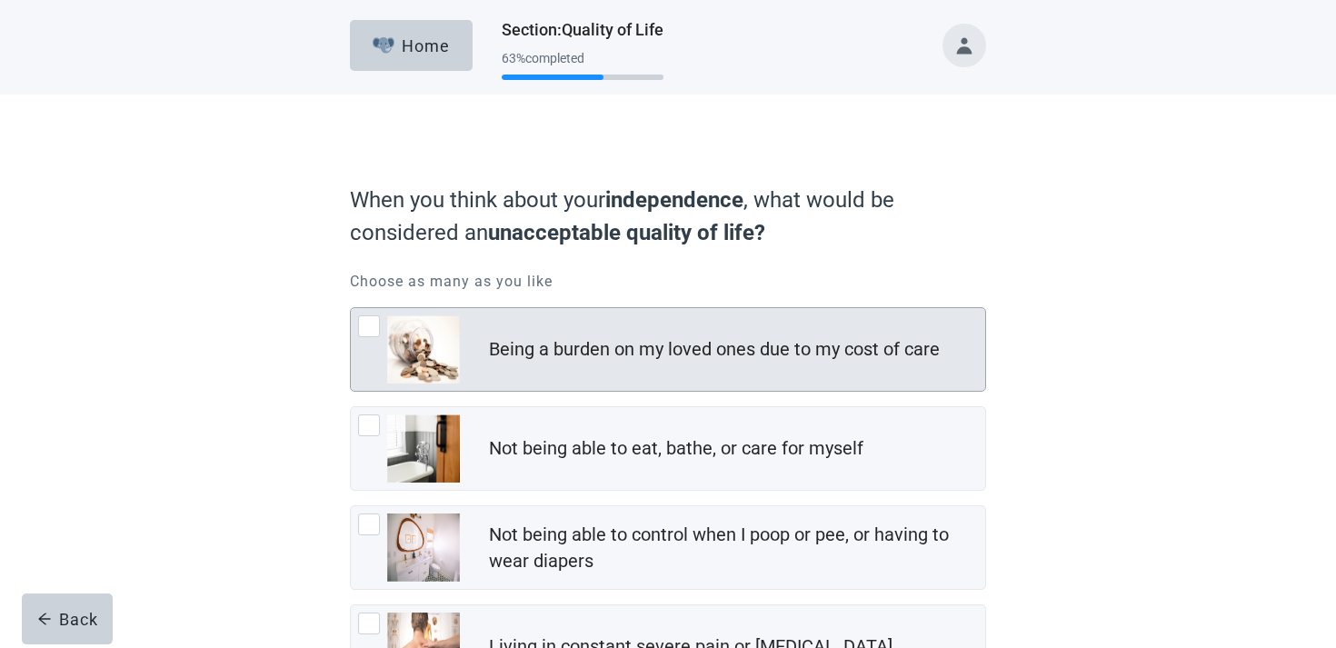
click at [684, 335] on div "Being a burden on my loved ones due to my cost of care" at bounding box center [737, 350] width 496 height 36
click at [351, 308] on input "Being a burden on my loved ones due to my cost of care" at bounding box center [350, 307] width 1 height 1
checkbox input "true"
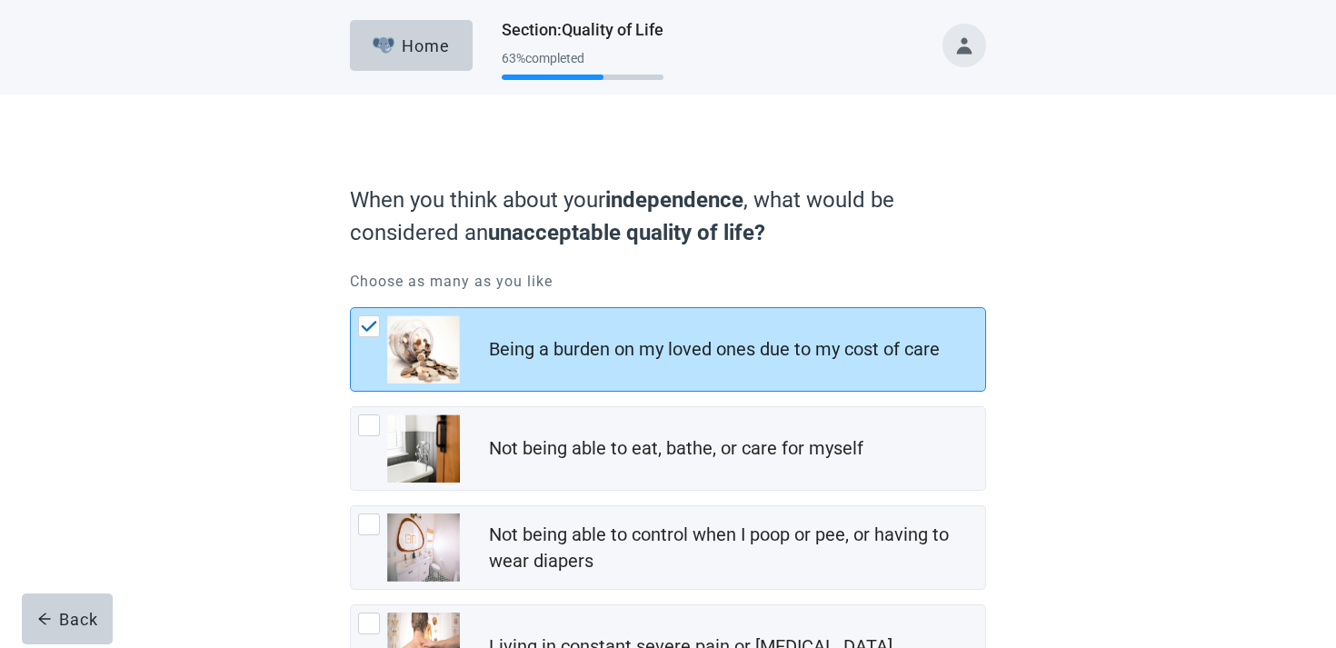
scroll to position [352, 0]
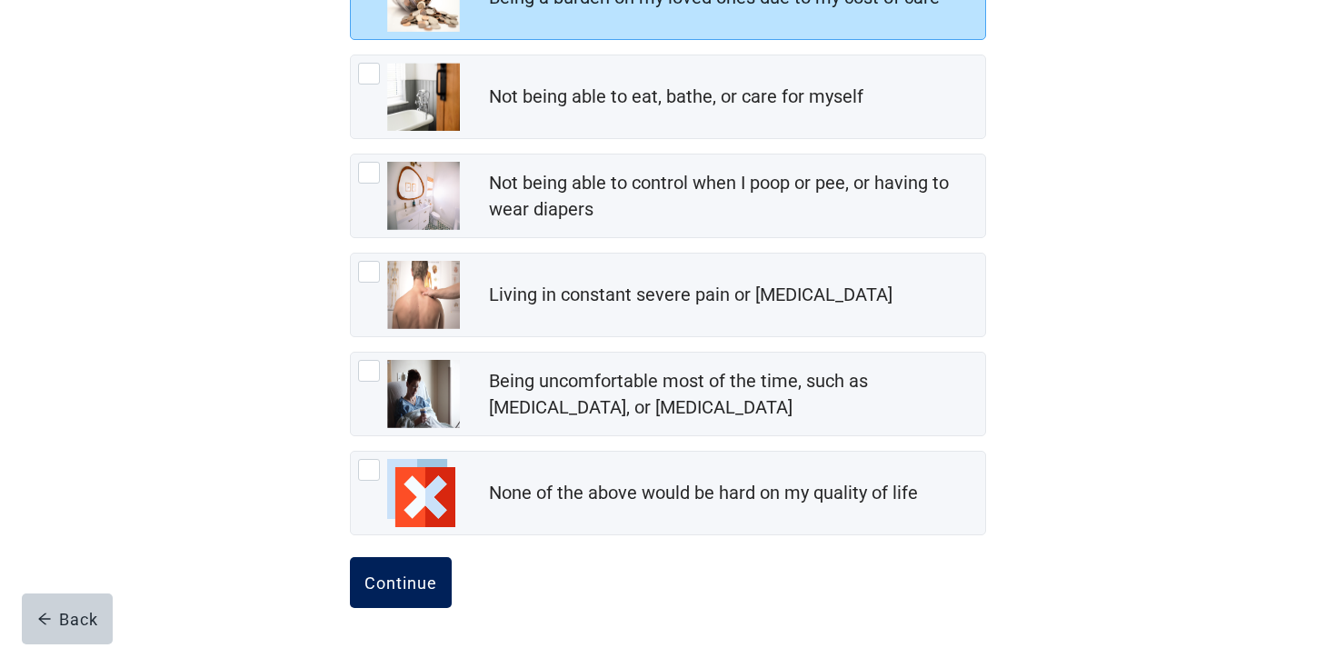
click at [412, 590] on div "Continue" at bounding box center [401, 583] width 73 height 18
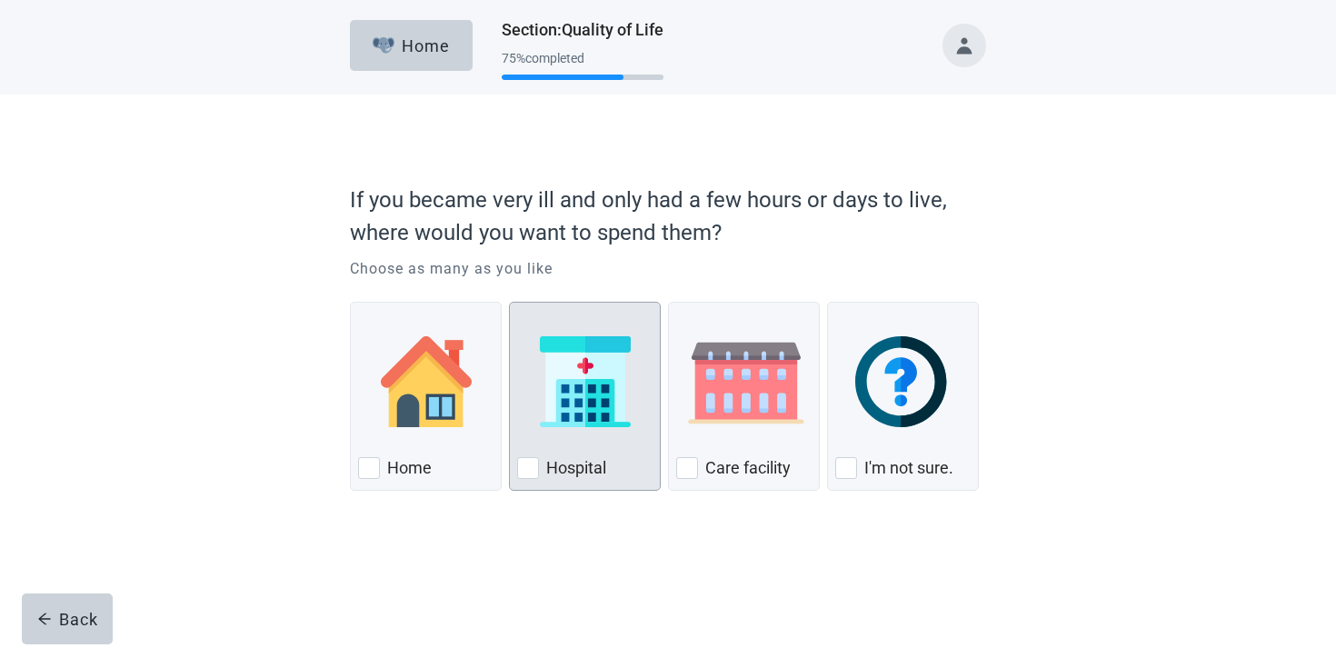
click at [584, 439] on div "Hospital, checkbox, not checked" at bounding box center [584, 382] width 135 height 144
click at [510, 303] on input "Hospital" at bounding box center [509, 302] width 1 height 1
checkbox input "true"
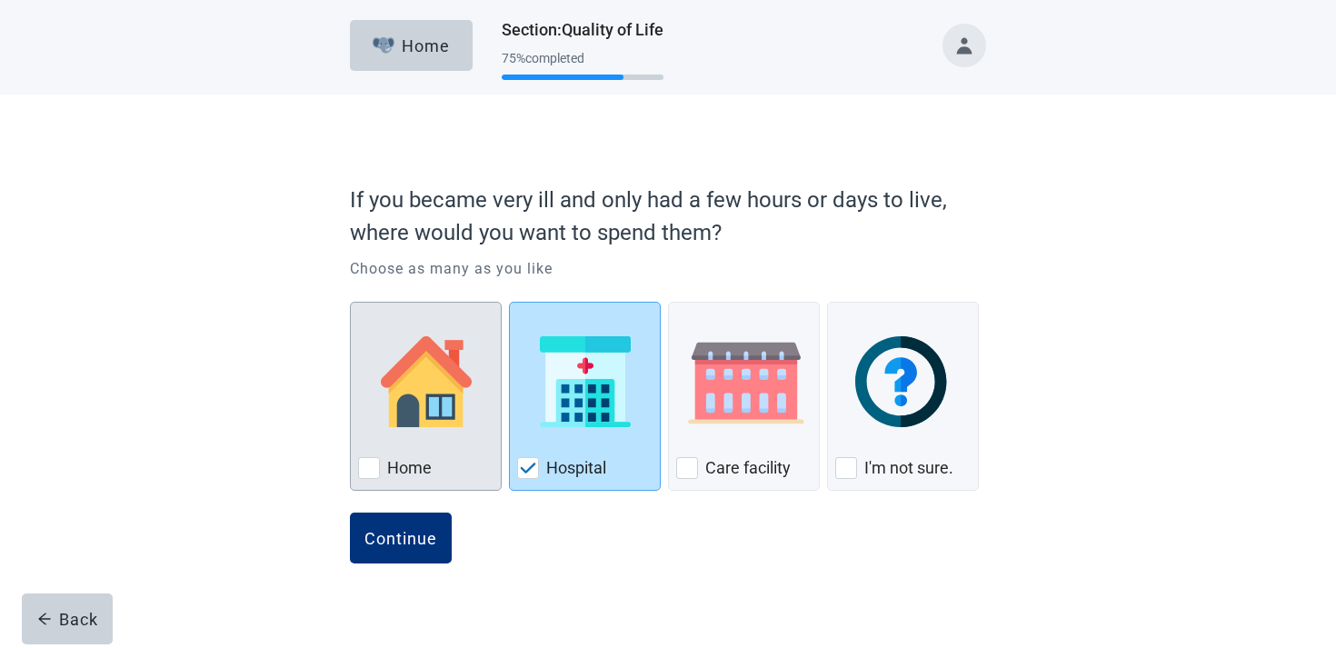
click at [483, 426] on div "Home, checkbox, not checked" at bounding box center [425, 382] width 135 height 144
click at [351, 303] on input "Home" at bounding box center [350, 302] width 1 height 1
checkbox input "true"
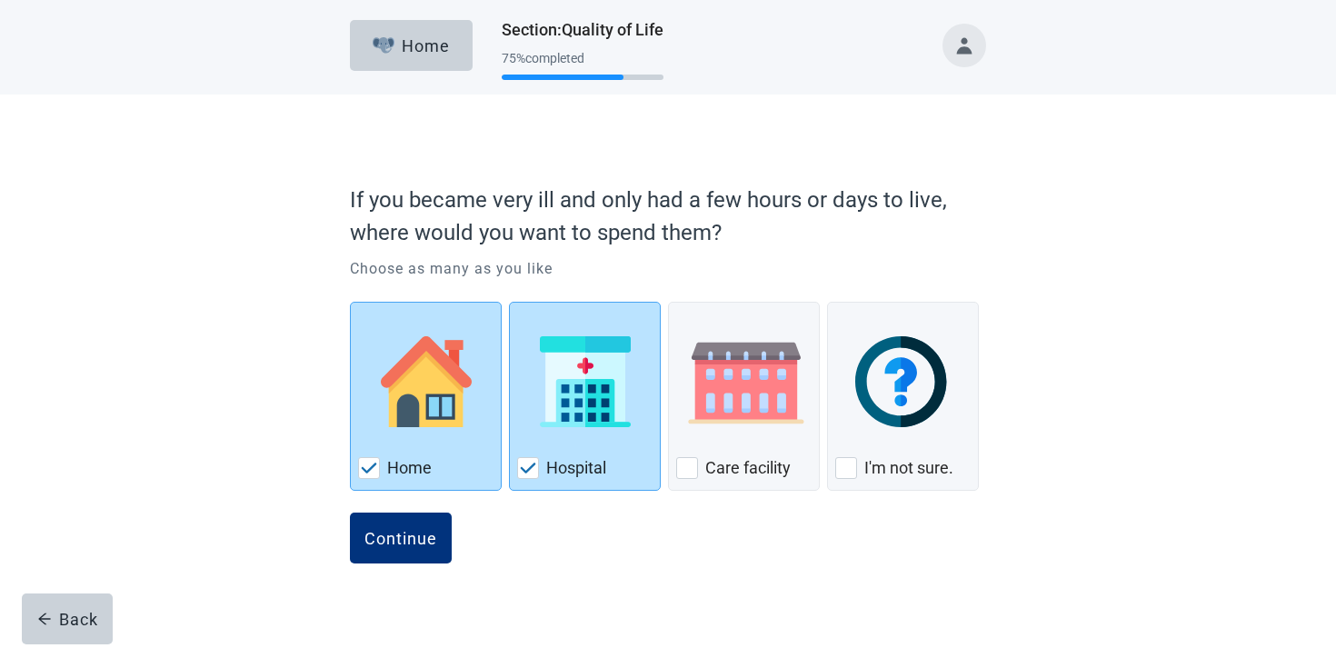
click at [428, 504] on form "If you became very ill and only had a few hours or days to live, where would yo…" at bounding box center [668, 389] width 636 height 429
click at [424, 527] on button "Continue" at bounding box center [401, 538] width 102 height 51
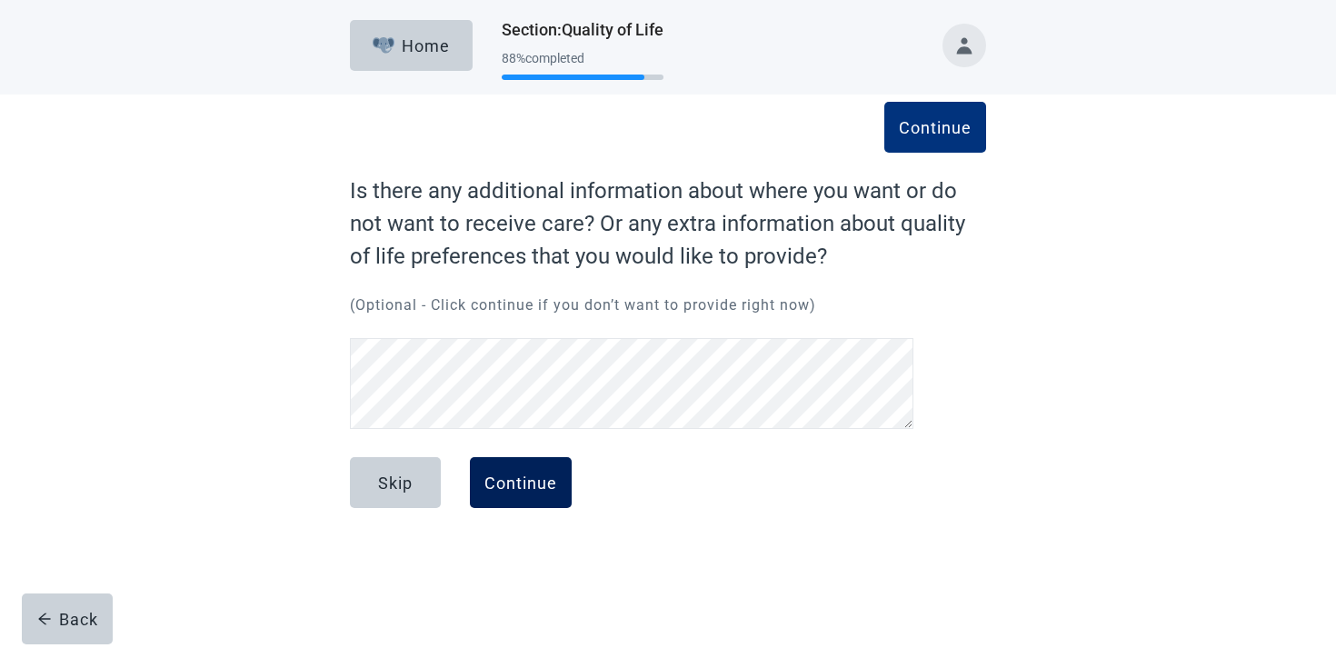
click at [541, 504] on button "Continue" at bounding box center [521, 482] width 102 height 51
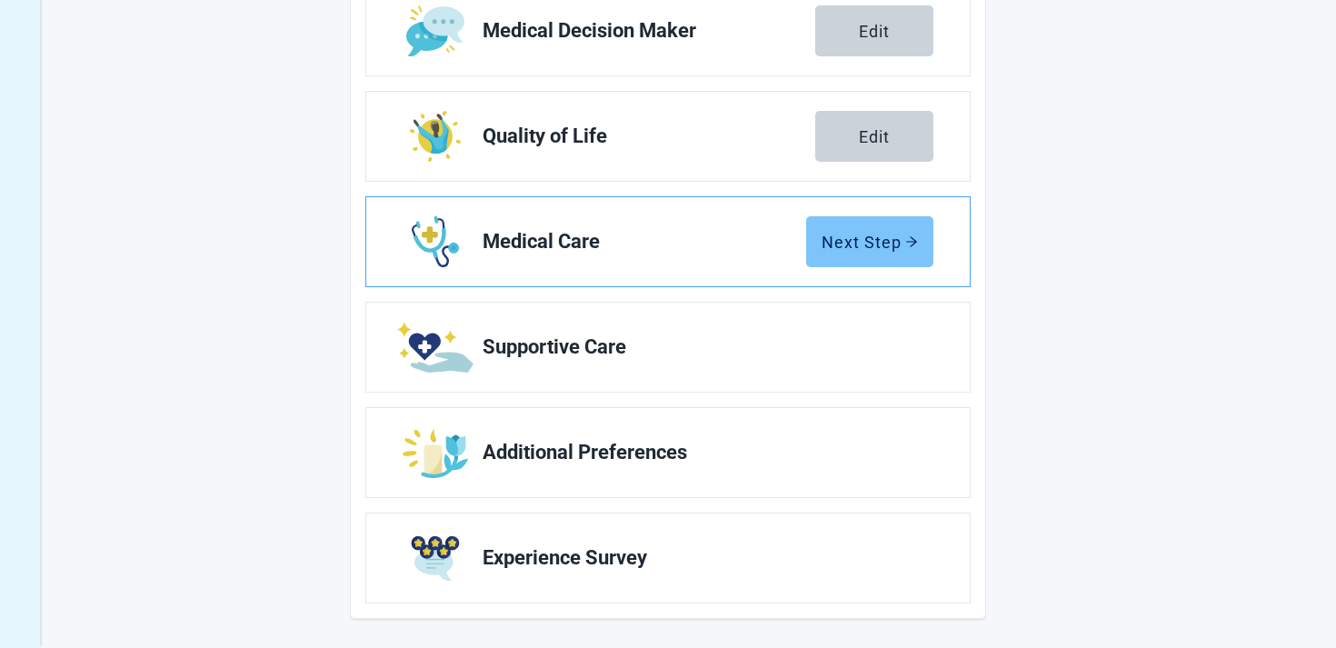
click at [910, 235] on icon "arrow-right" at bounding box center [911, 241] width 13 height 13
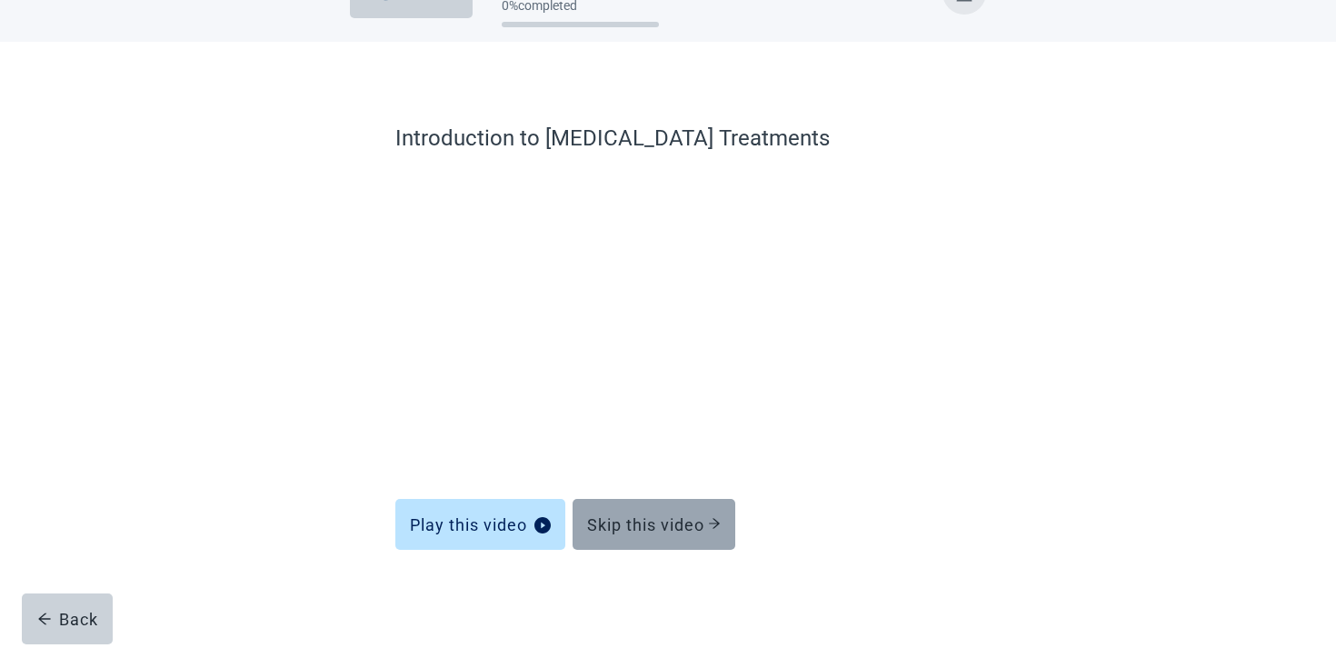
scroll to position [53, 0]
click at [629, 530] on div "Skip this video" at bounding box center [654, 524] width 134 height 18
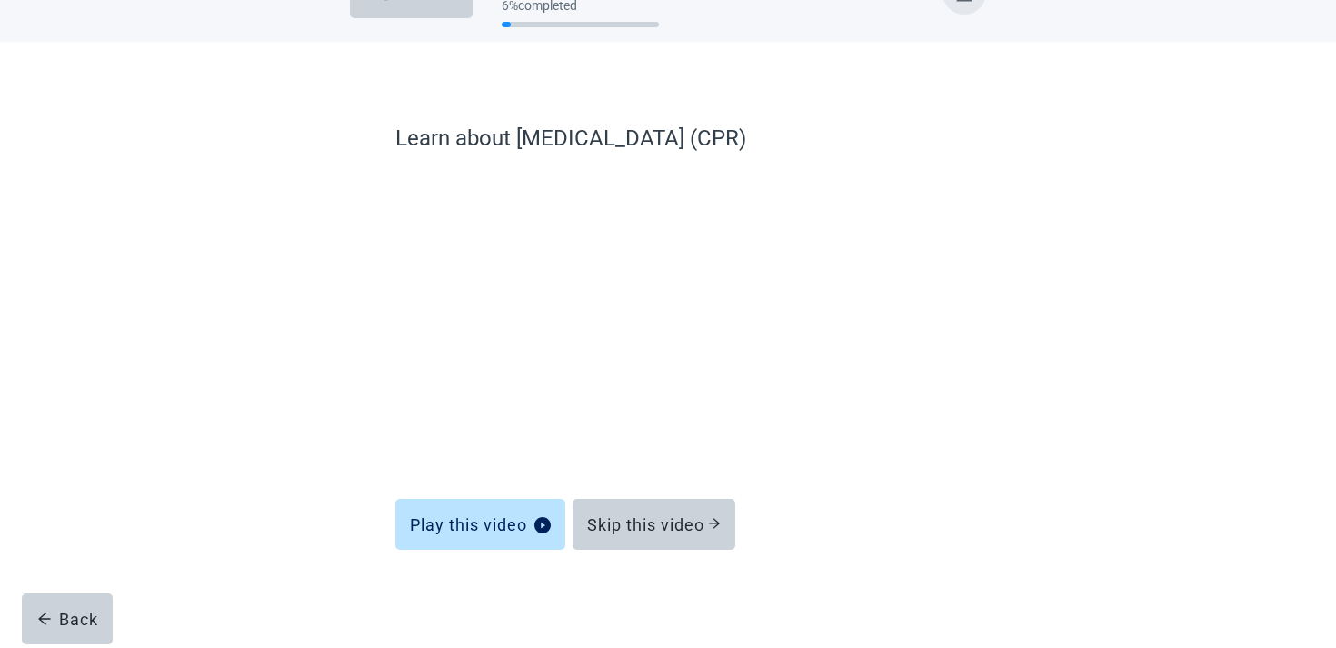
scroll to position [53, 0]
click at [643, 488] on div "Play this video Skip this video" at bounding box center [667, 514] width 545 height 58
click at [638, 514] on button "Skip this video" at bounding box center [654, 524] width 163 height 51
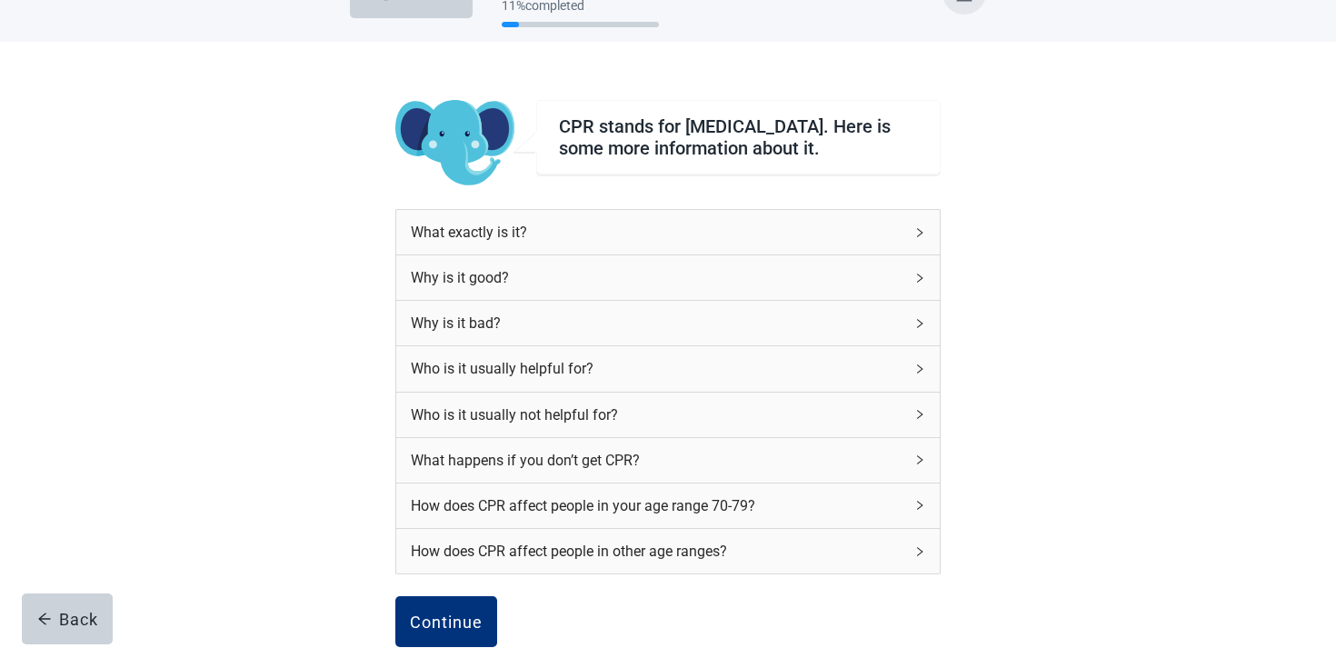
scroll to position [228, 0]
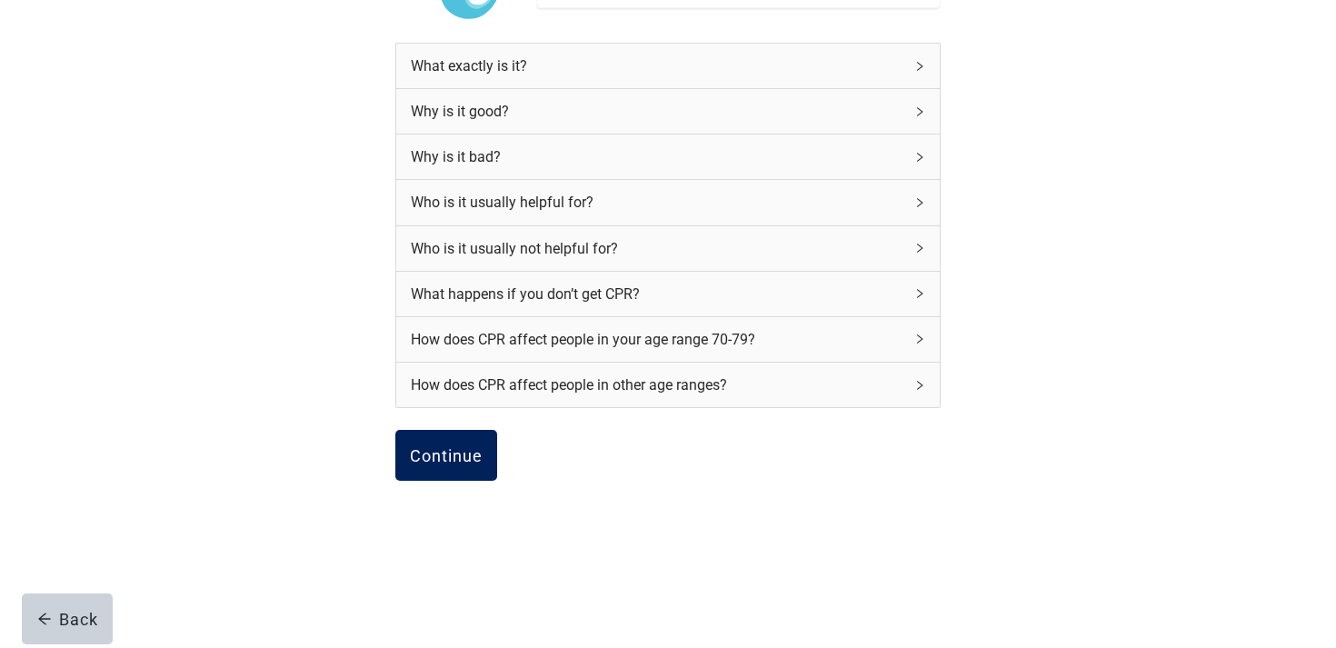
click at [415, 473] on button "Continue" at bounding box center [446, 455] width 102 height 51
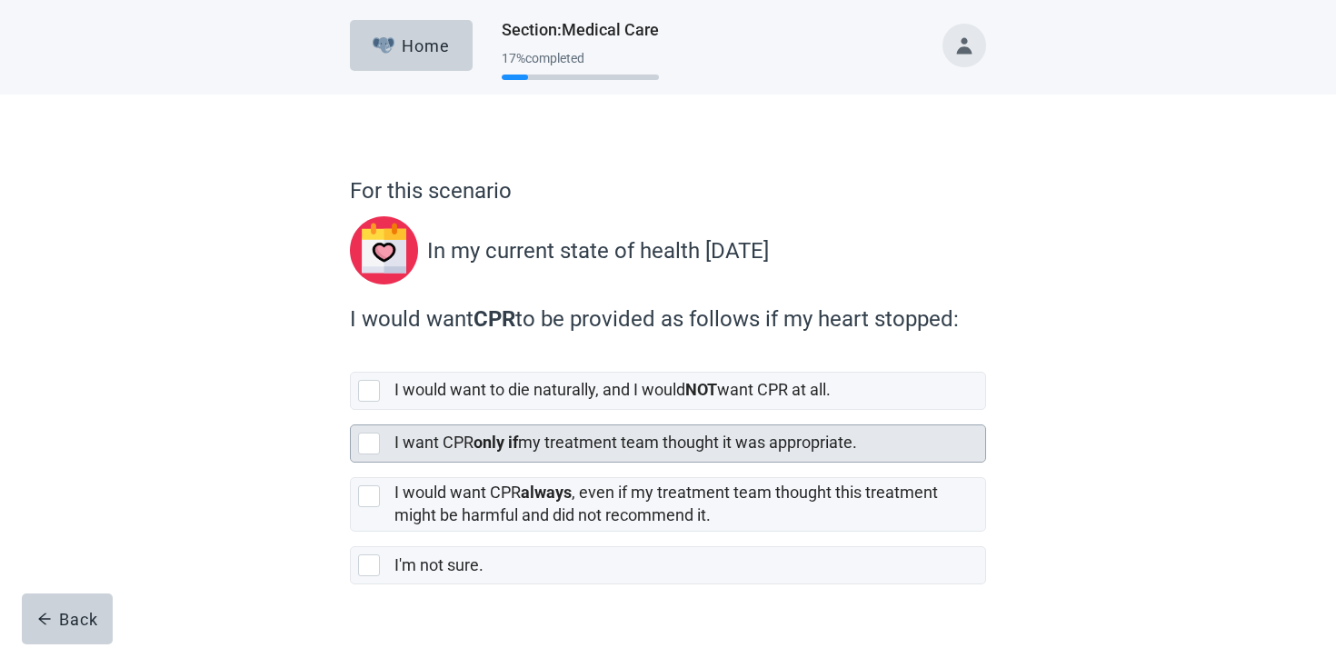
click at [501, 495] on label "I would want CPR always , even if my treatment team thought this treatment migh…" at bounding box center [667, 504] width 544 height 42
checkbox input "true"
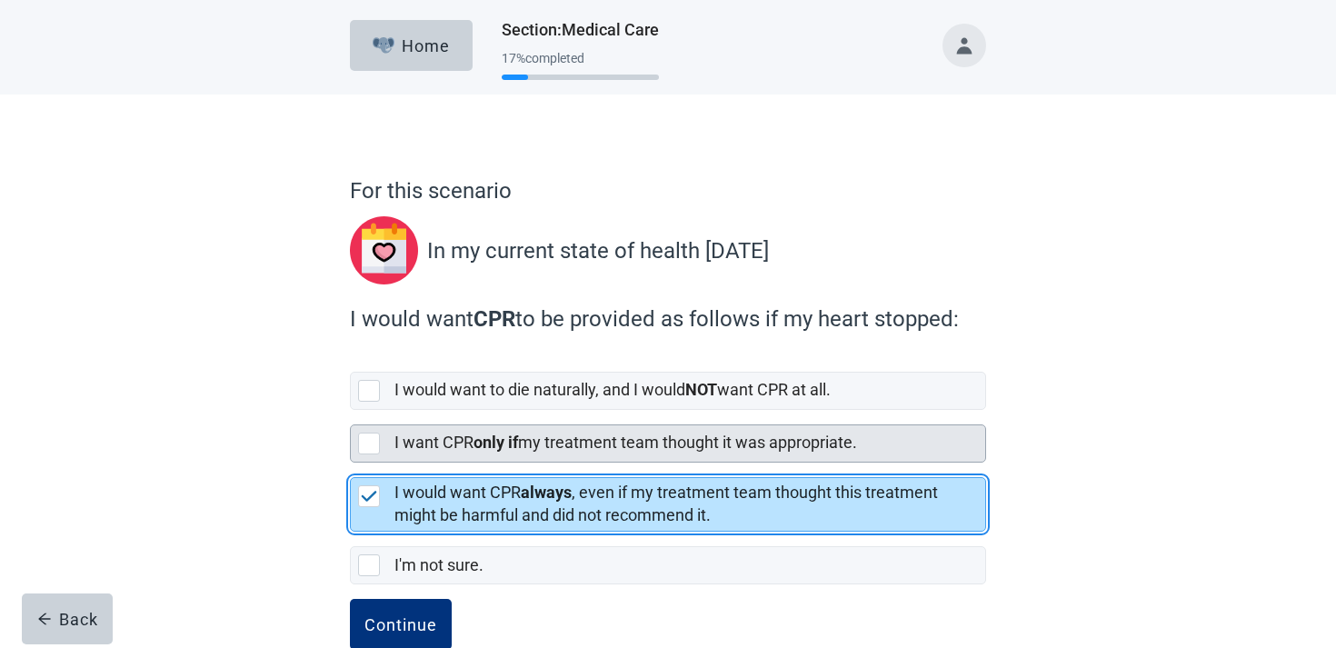
scroll to position [42, 0]
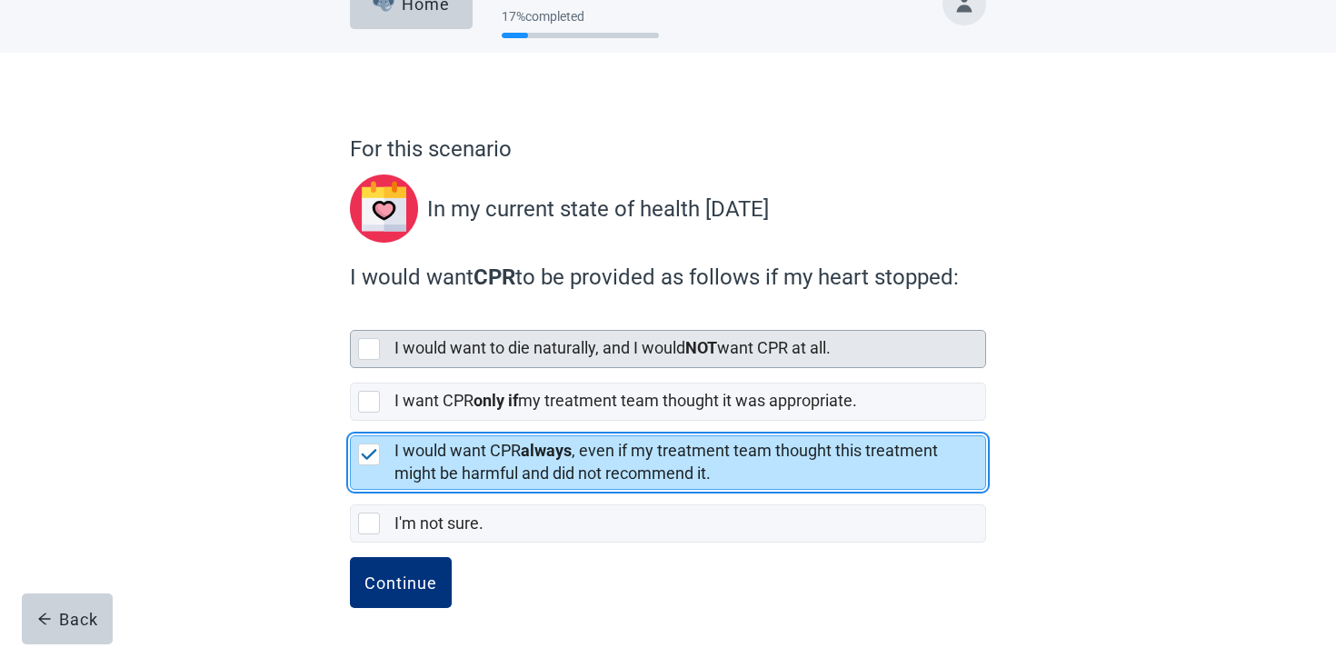
click at [490, 351] on label "I would want to die naturally, and I would NOT want CPR at all." at bounding box center [613, 347] width 436 height 19
checkbox input "true"
checkbox input "false"
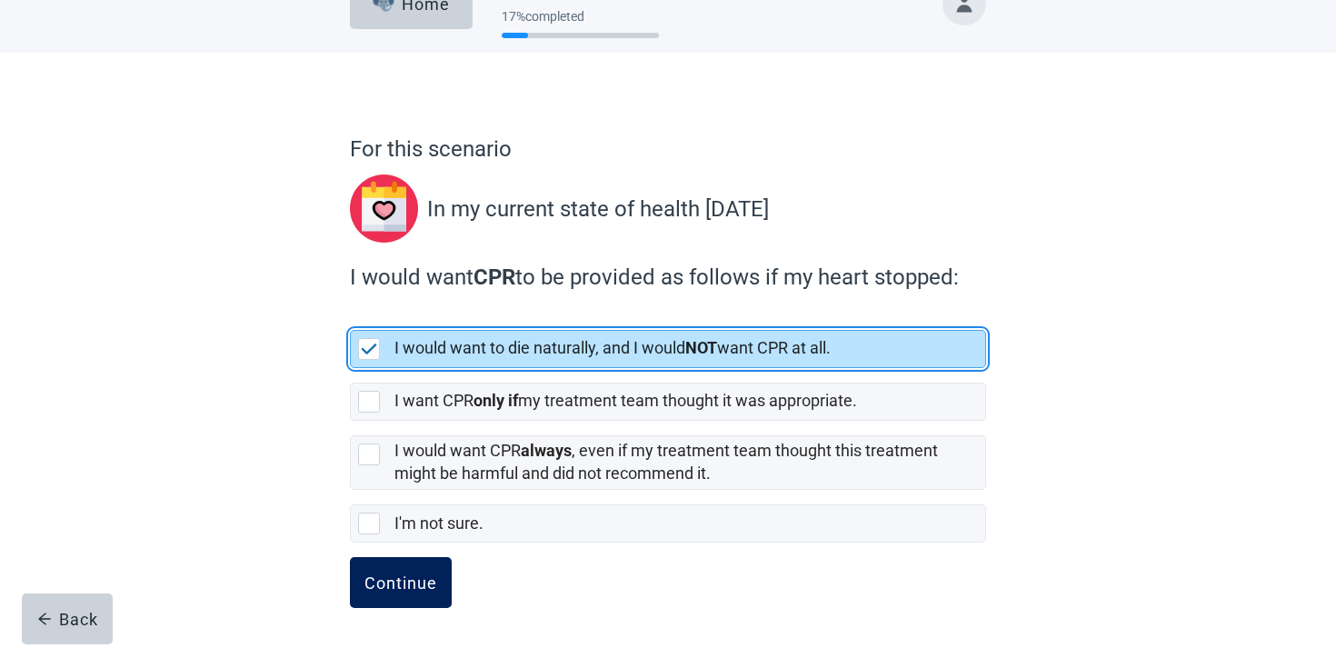
click at [415, 592] on button "Continue" at bounding box center [401, 582] width 102 height 51
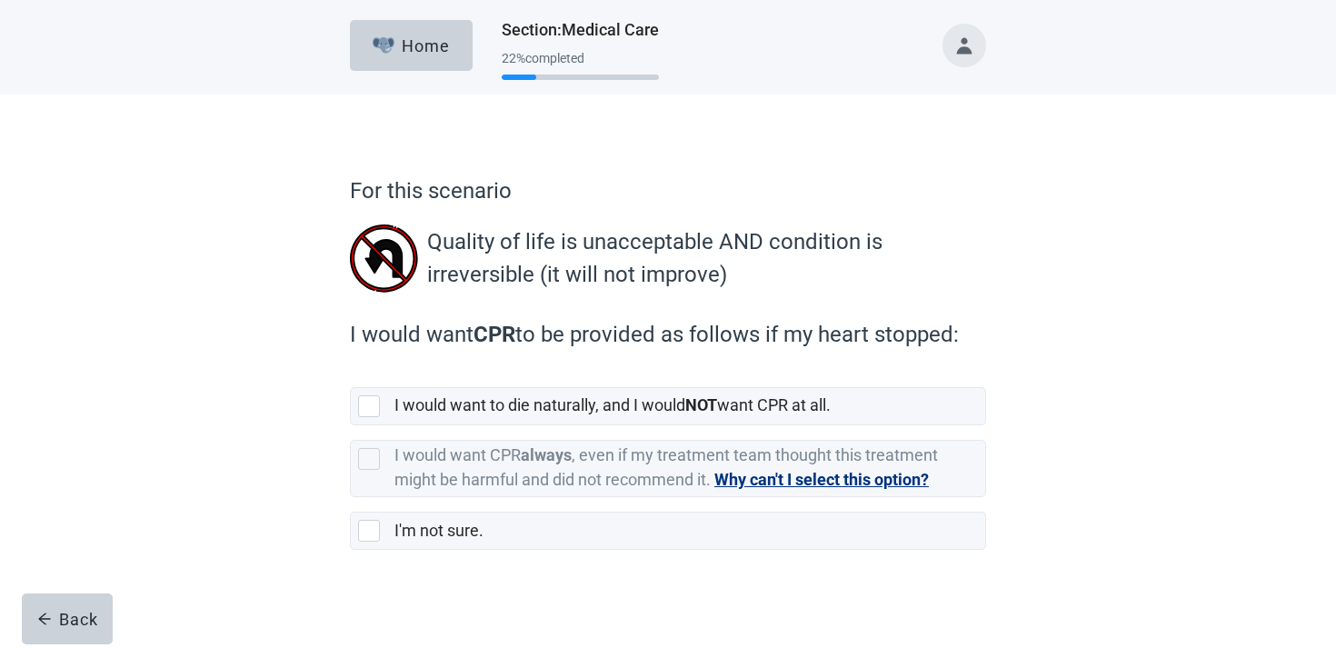
scroll to position [7, 0]
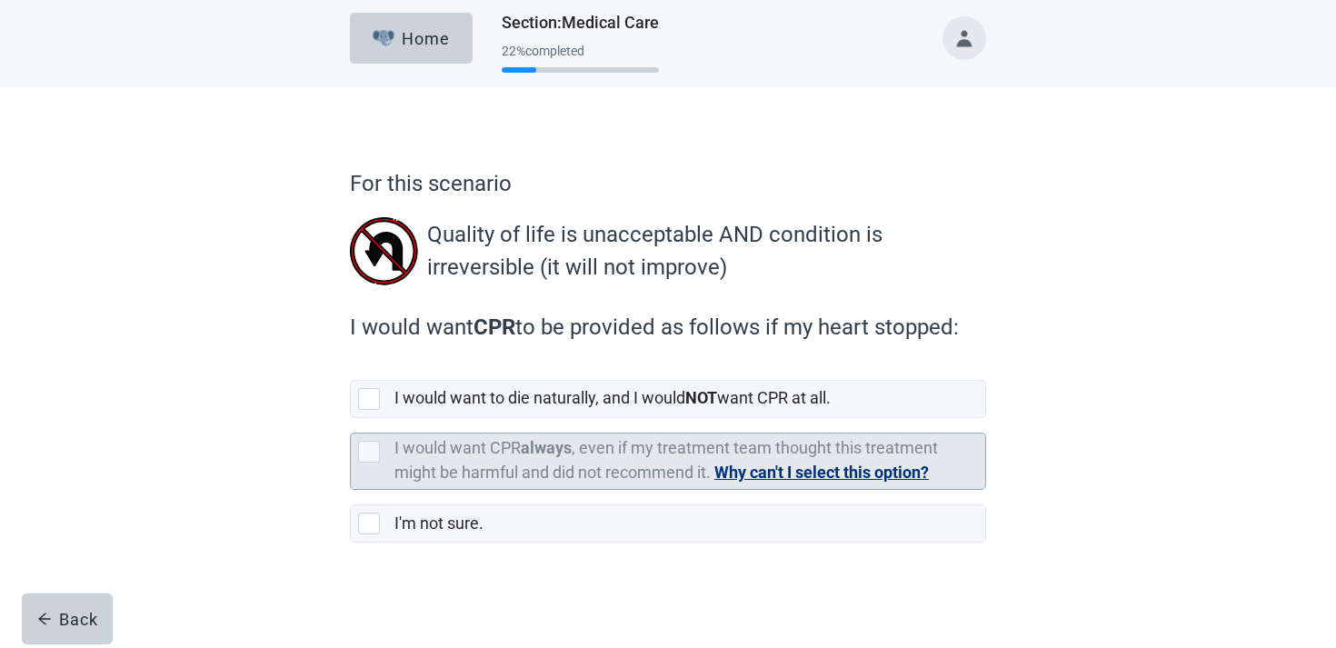
click at [629, 478] on label "I would want CPR always , even if my treatment team thought this treatment migh…" at bounding box center [667, 460] width 544 height 44
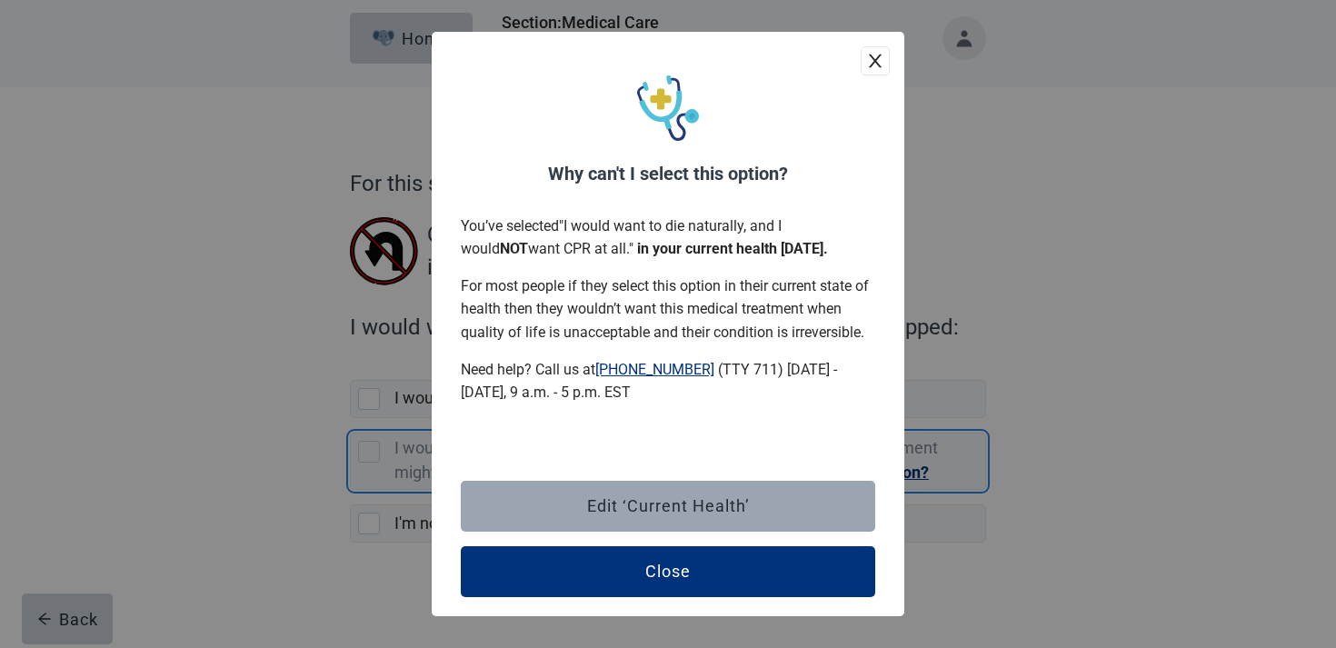
click at [756, 516] on button "Edit ‘Current Health’" at bounding box center [668, 506] width 415 height 51
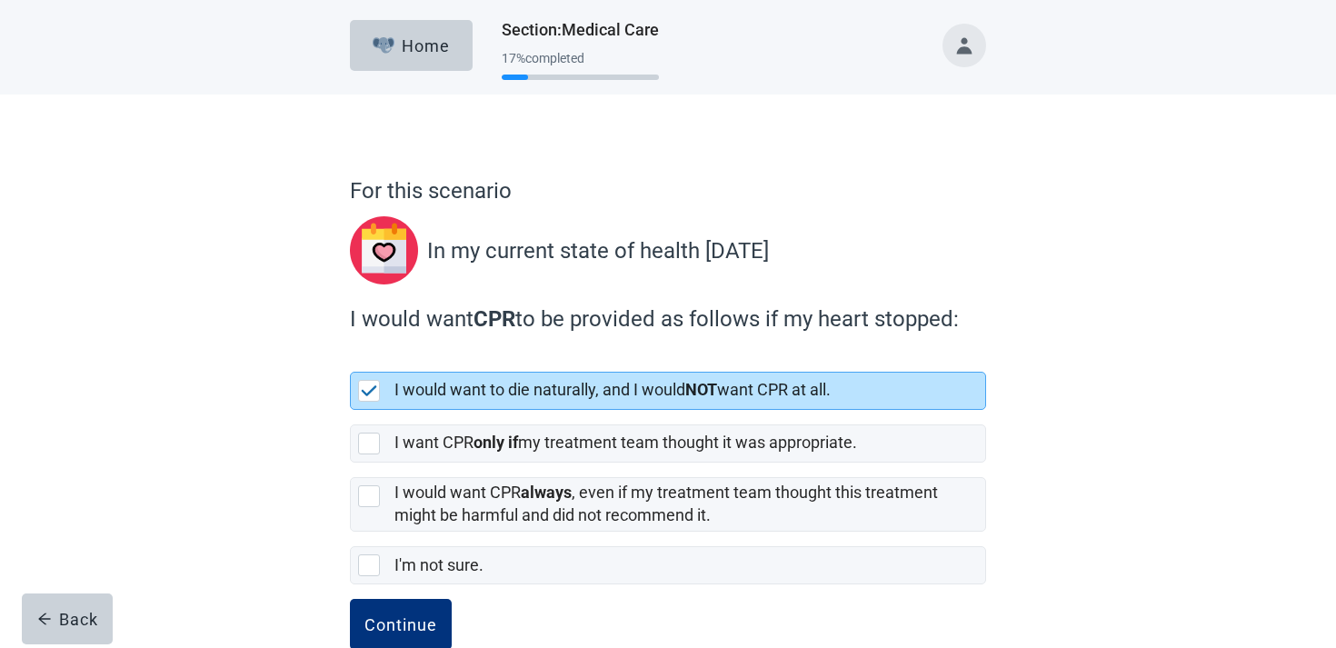
scroll to position [42, 0]
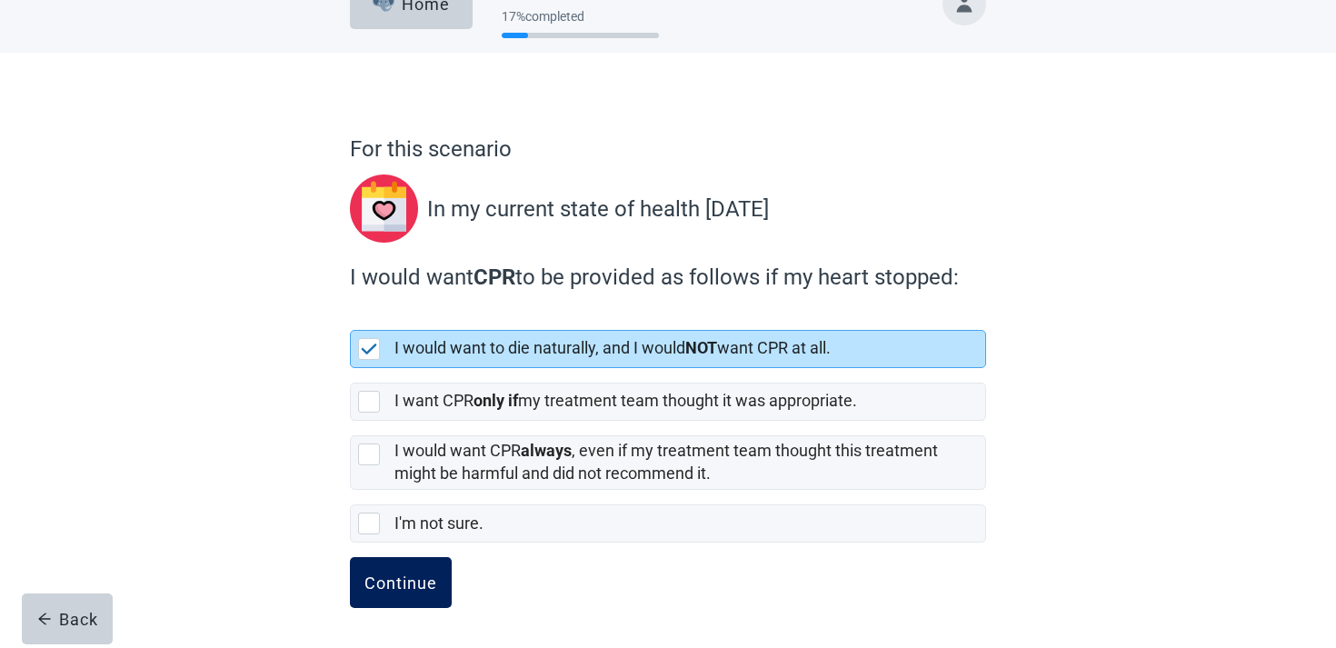
click at [403, 582] on div "Continue" at bounding box center [401, 583] width 73 height 18
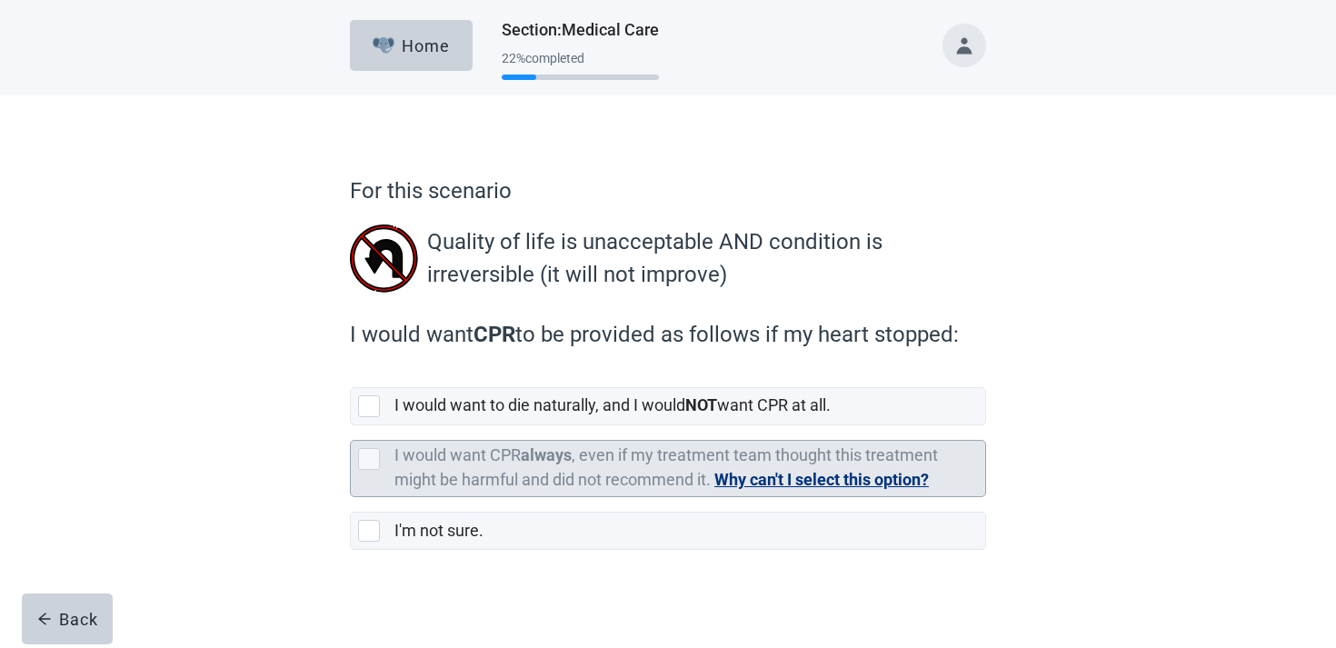
click at [646, 465] on div "I would want CPR always , even if my treatment team thought this treatment migh…" at bounding box center [685, 469] width 580 height 48
click at [351, 426] on input "I would want CPR always , even if my treatment team thought this treatment migh…" at bounding box center [350, 425] width 1 height 1
checkbox input "false"
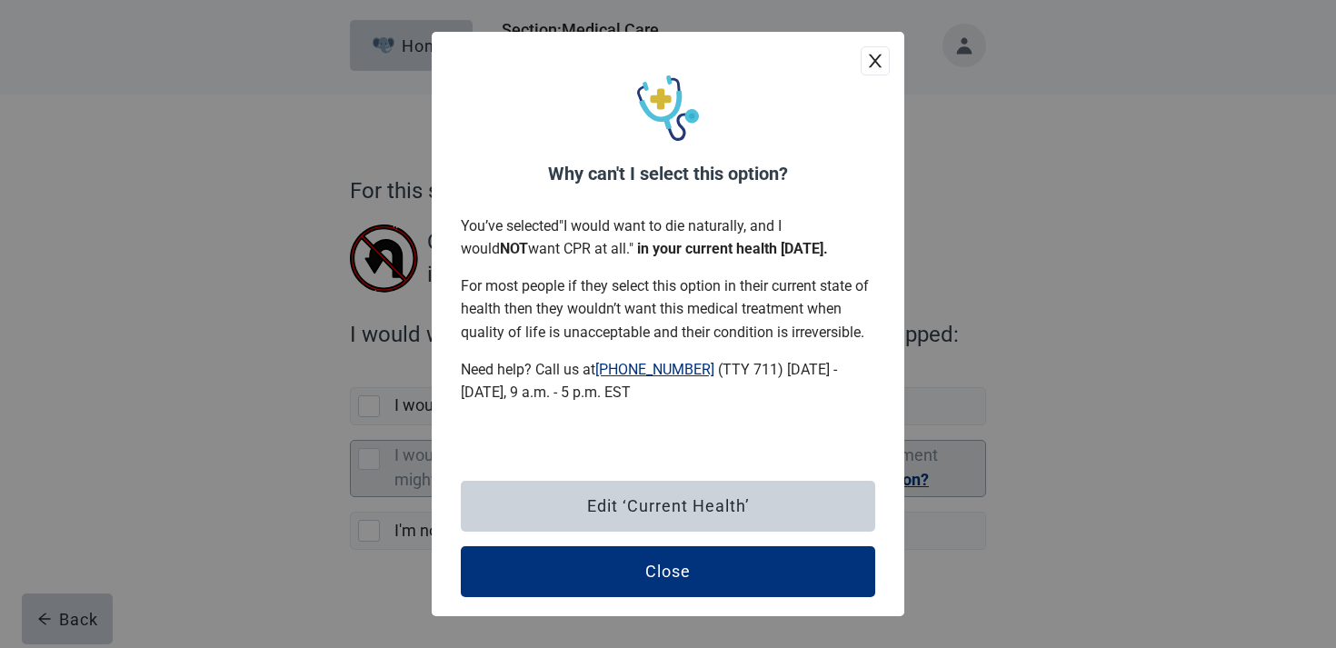
scroll to position [7, 0]
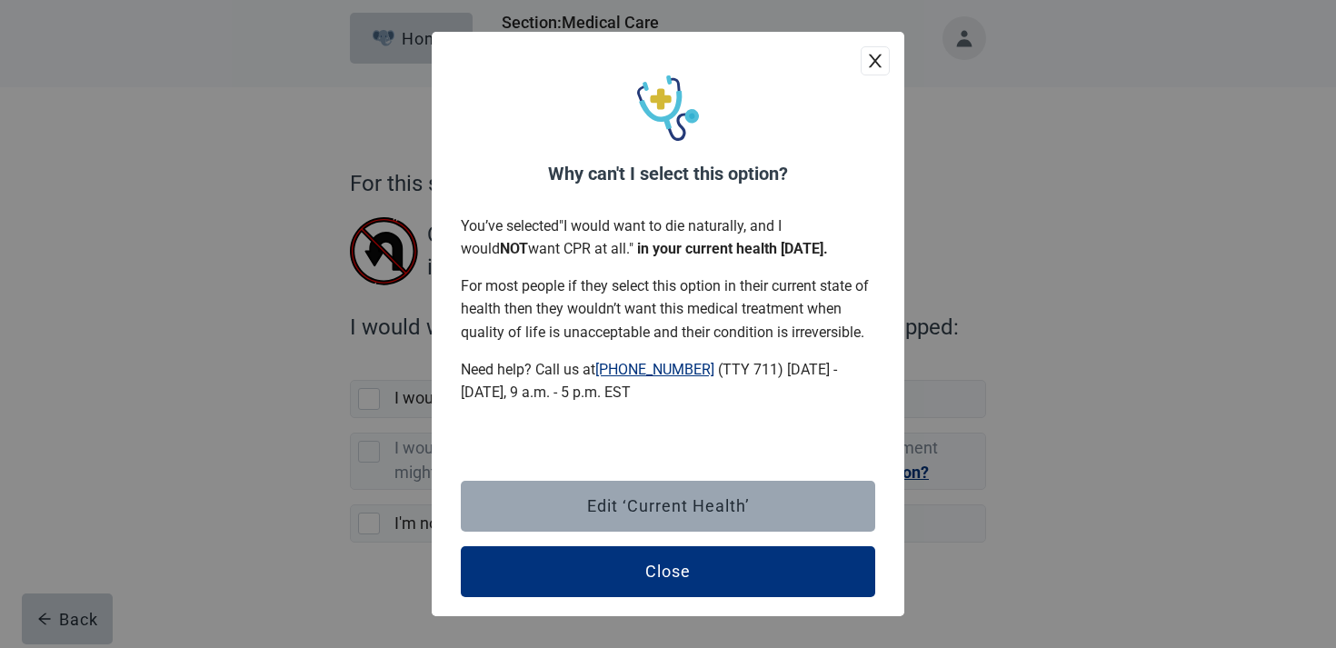
click at [630, 507] on div "Edit ‘Current Health’" at bounding box center [668, 506] width 163 height 18
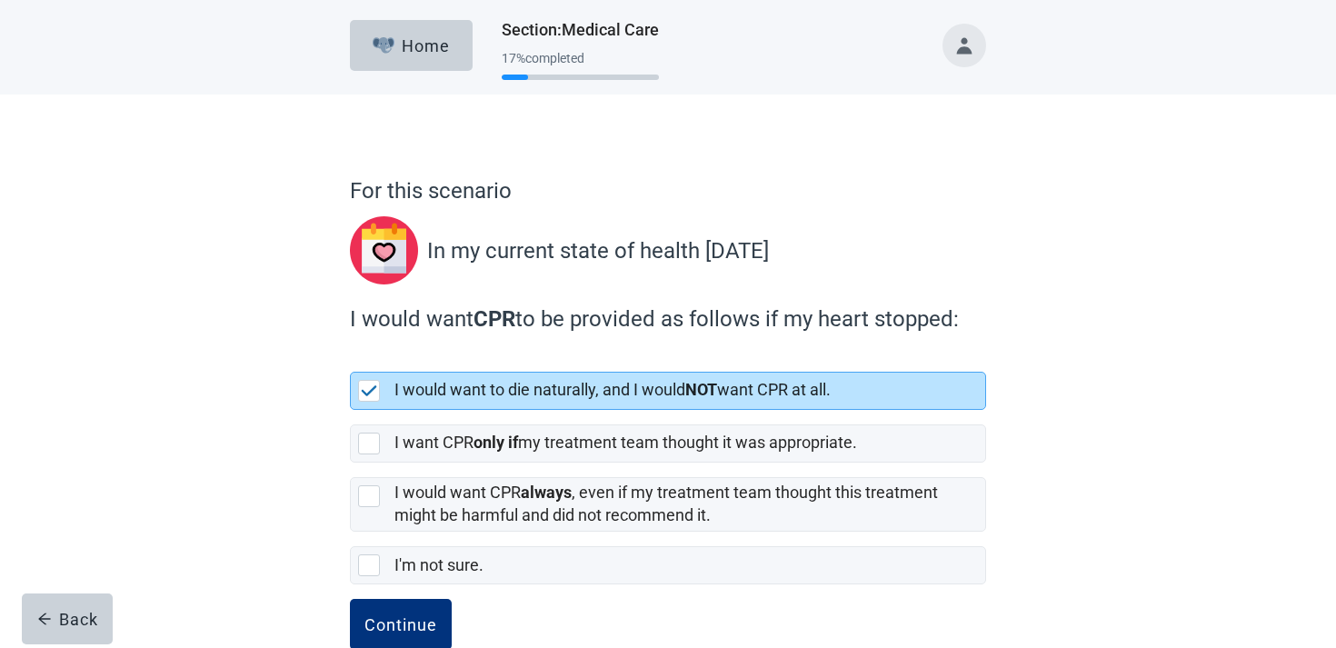
scroll to position [42, 0]
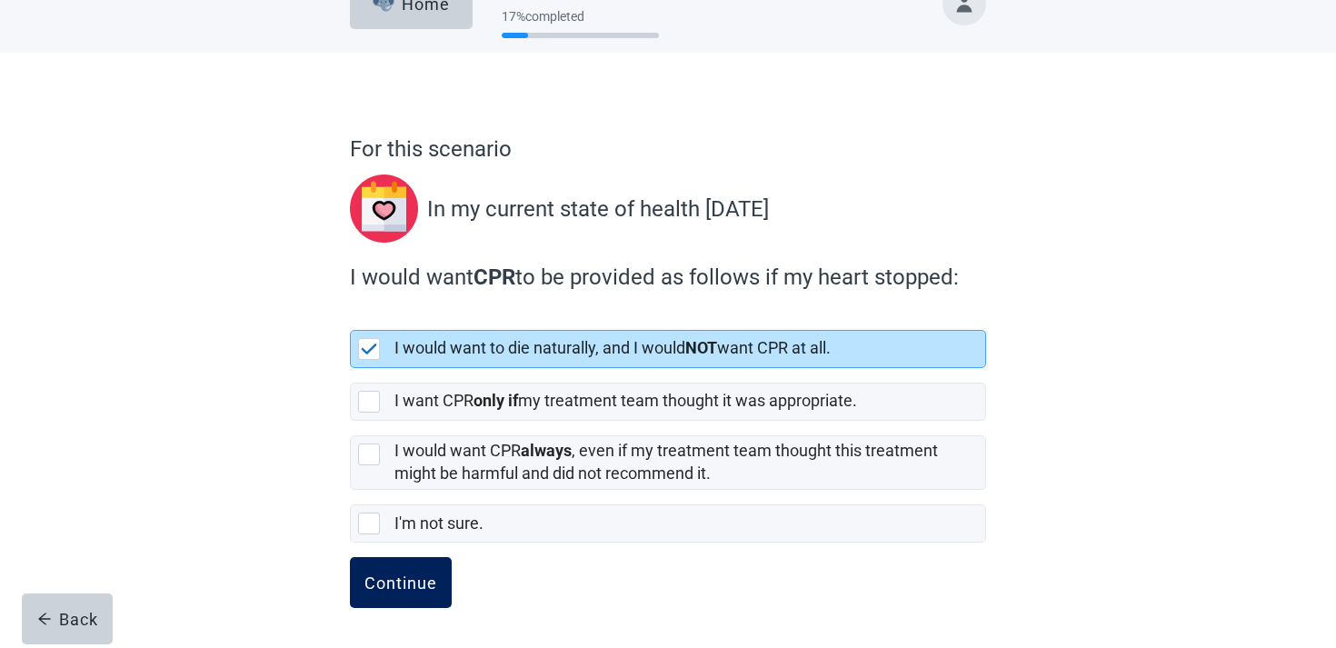
click at [419, 577] on div "Continue" at bounding box center [401, 583] width 73 height 18
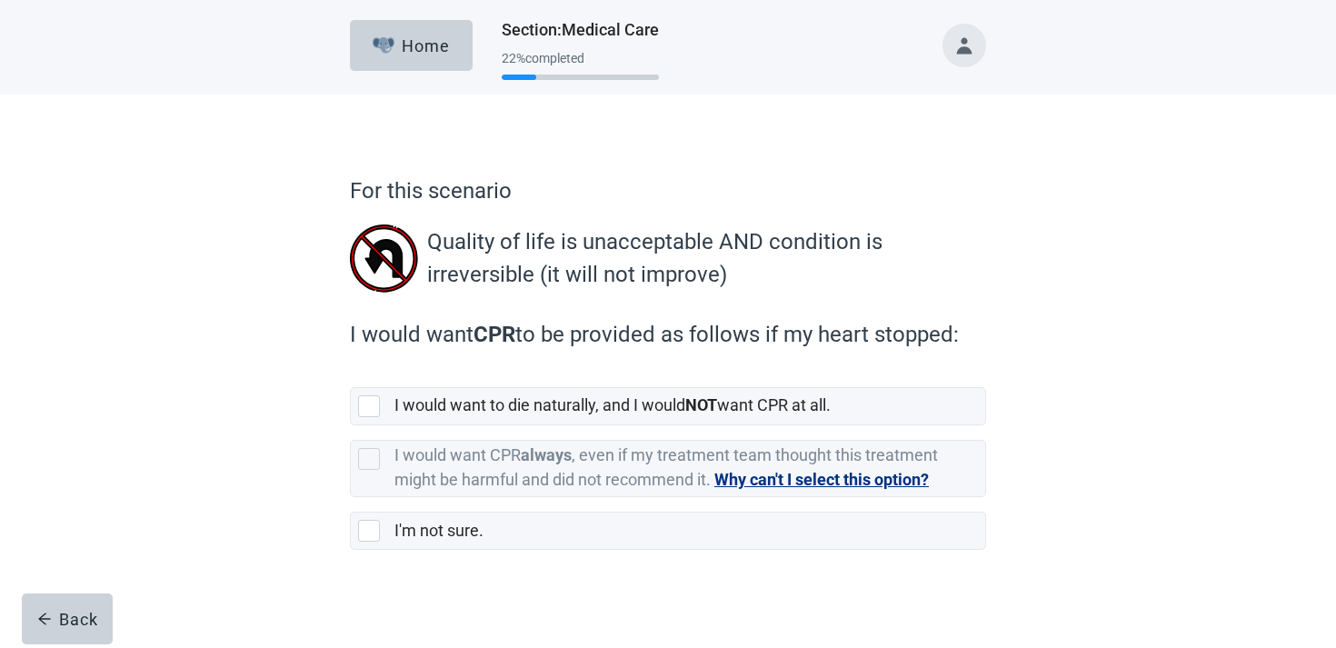
scroll to position [7, 0]
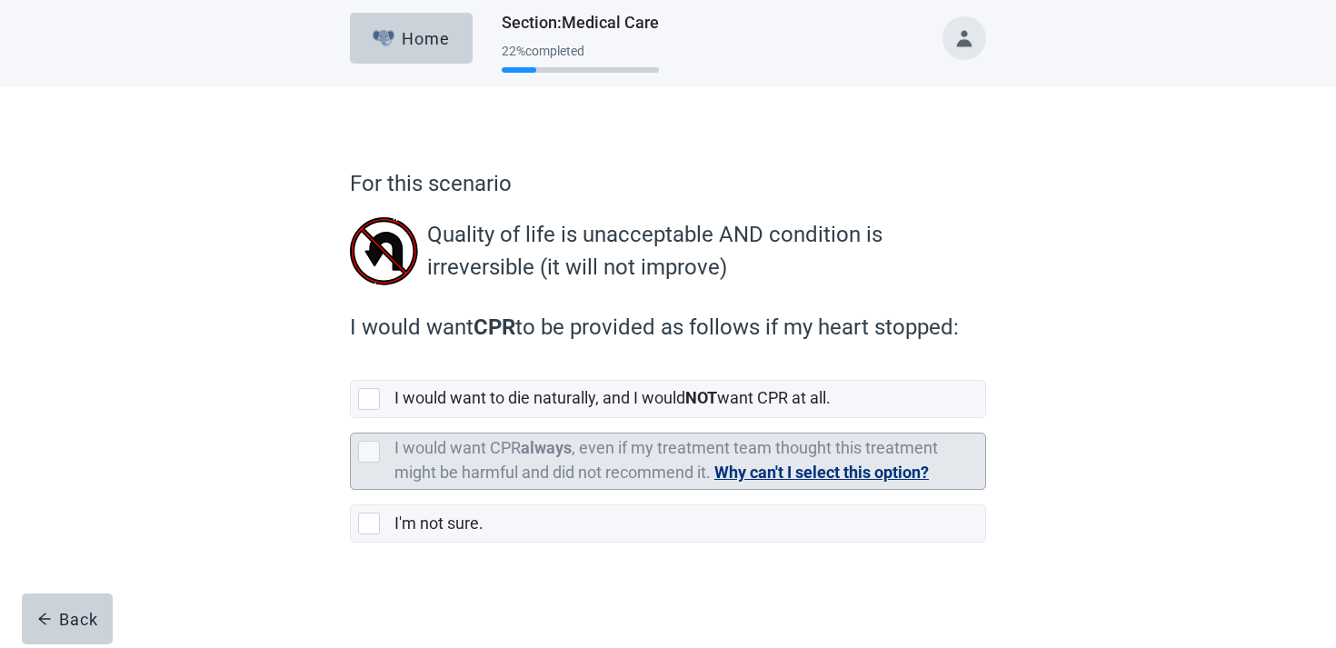
click at [448, 456] on label "I would want CPR always , even if my treatment team thought this treatment migh…" at bounding box center [667, 460] width 544 height 44
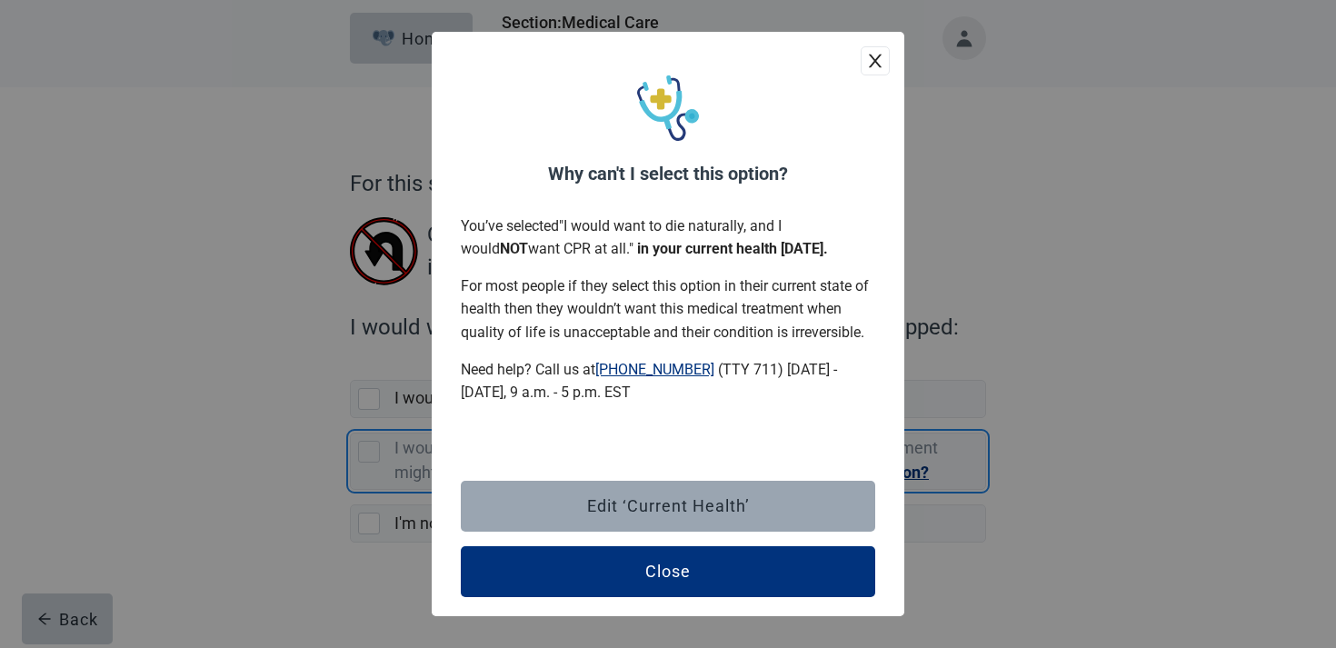
click at [670, 484] on button "Edit ‘Current Health’" at bounding box center [668, 506] width 415 height 51
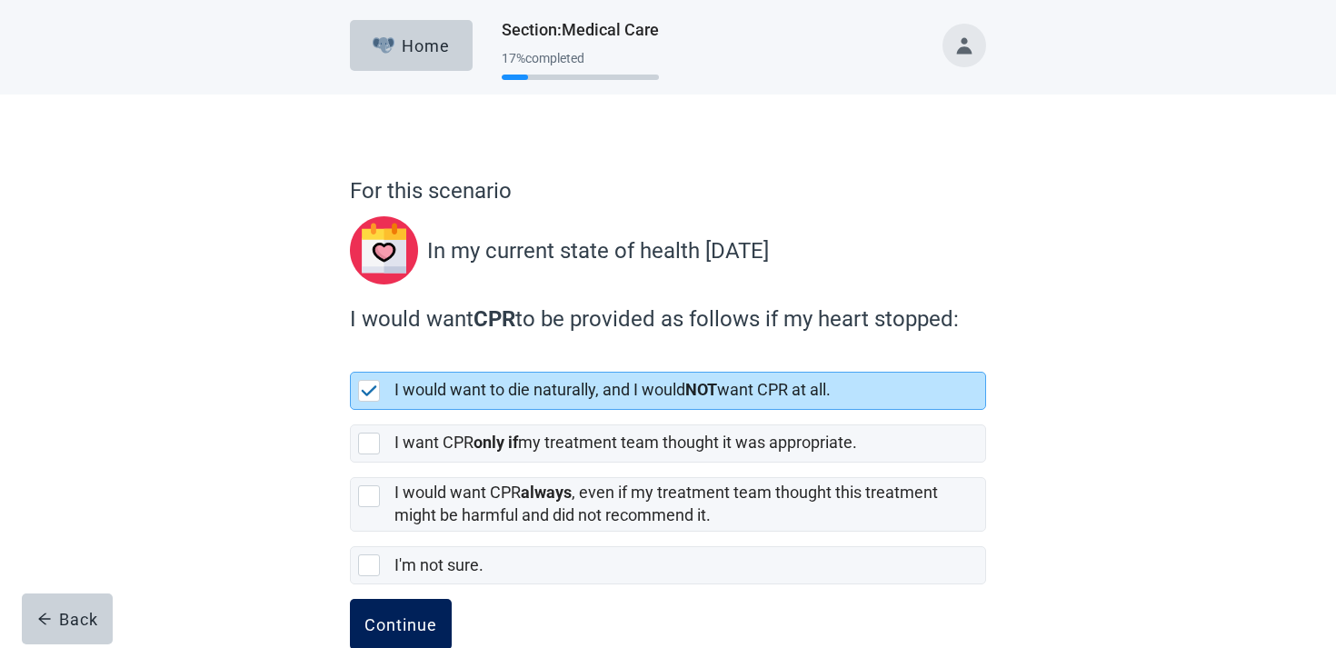
click at [419, 629] on div "Continue" at bounding box center [401, 624] width 73 height 18
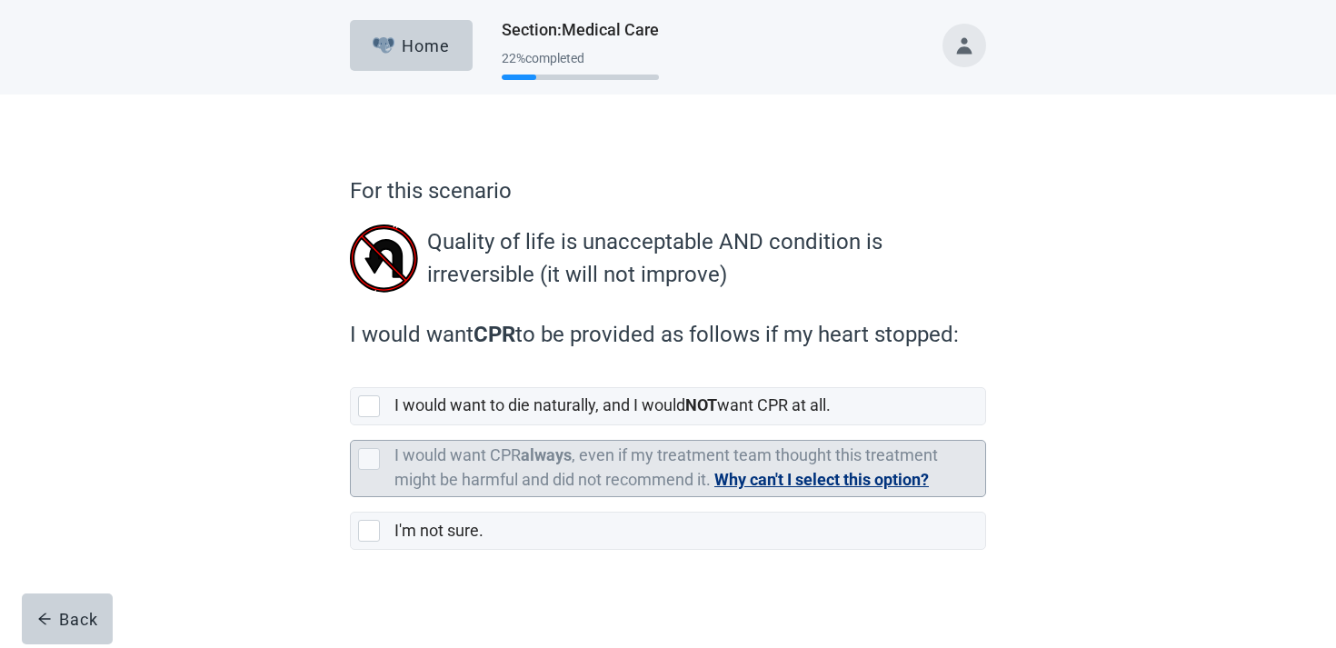
click at [501, 477] on label "I would want CPR always , even if my treatment team thought this treatment migh…" at bounding box center [667, 467] width 544 height 44
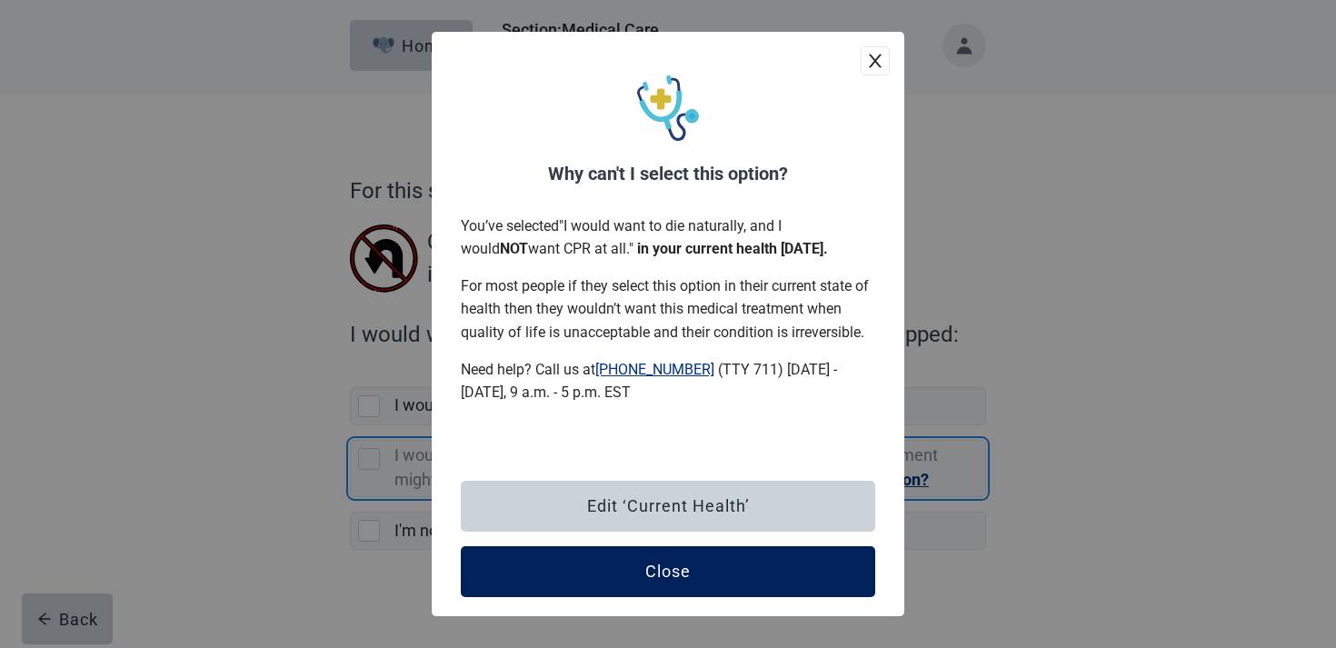
click at [573, 562] on button "Close" at bounding box center [668, 571] width 415 height 51
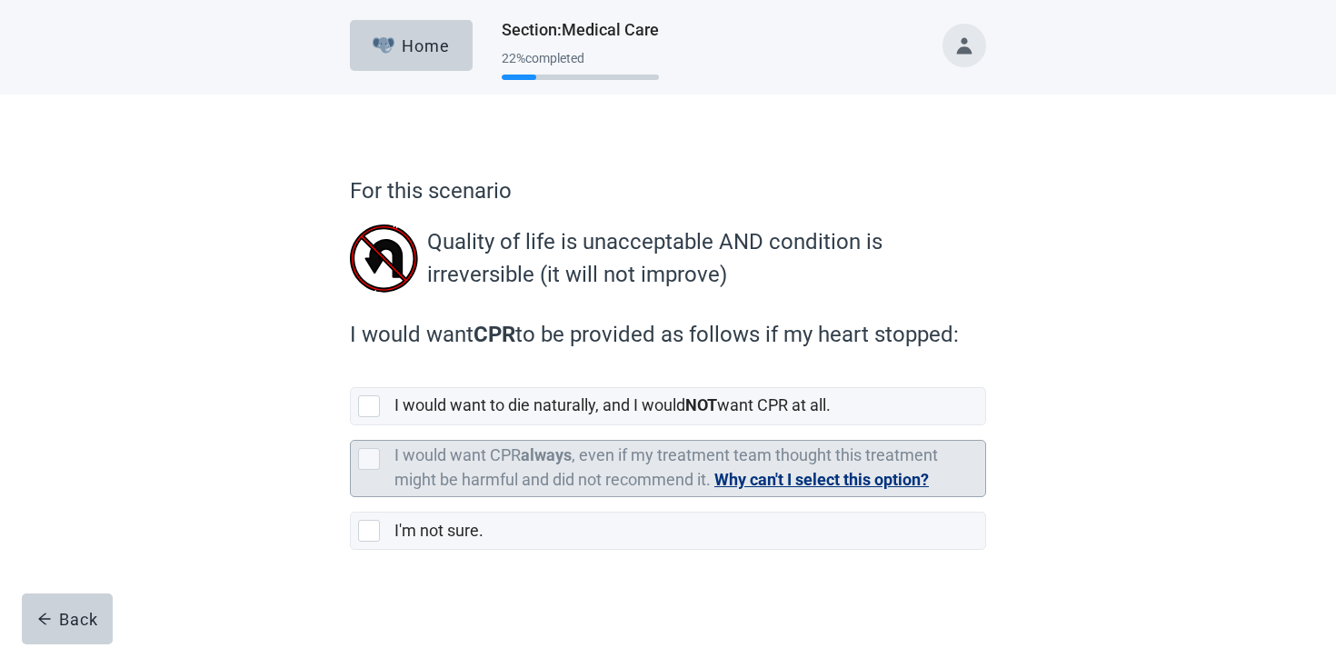
click at [565, 450] on strong "always" at bounding box center [546, 454] width 51 height 19
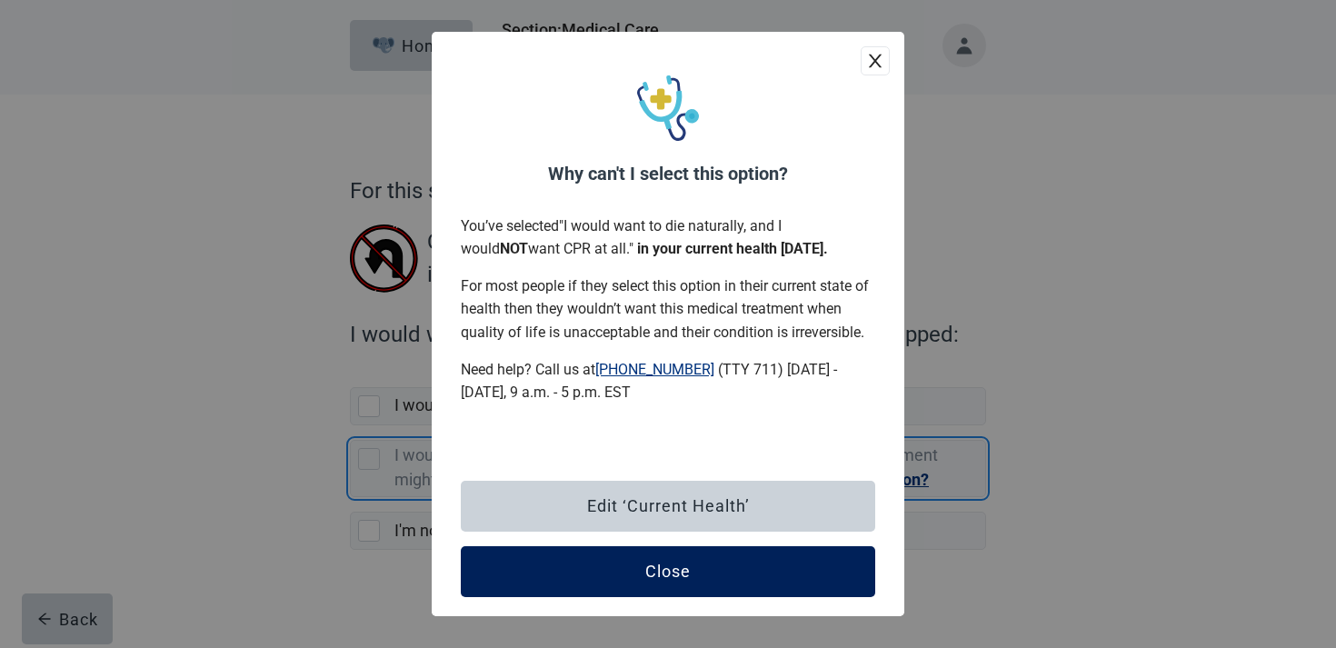
click at [521, 575] on button "Close" at bounding box center [668, 571] width 415 height 51
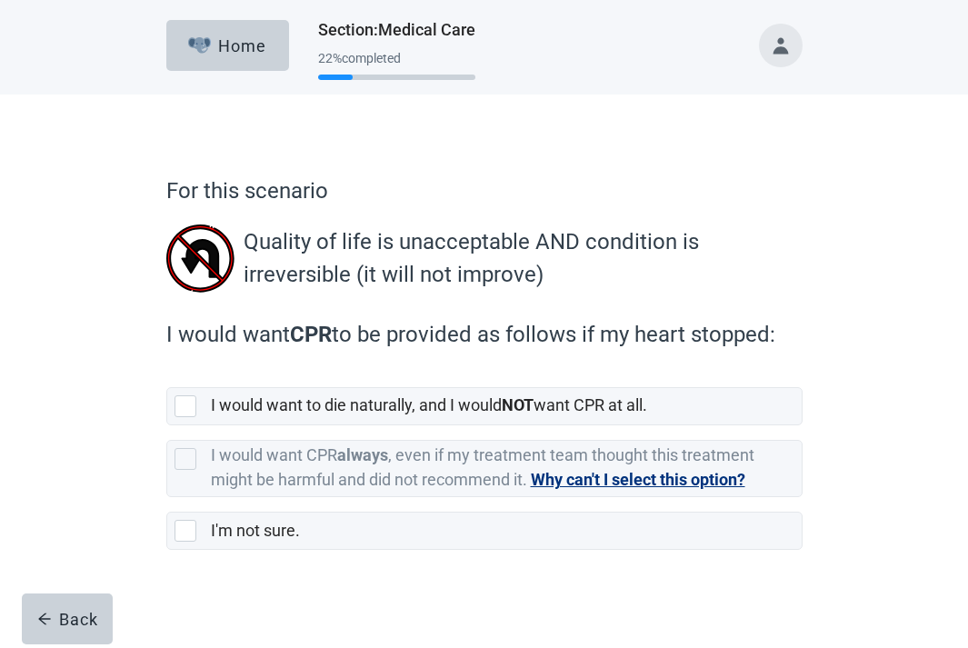
scroll to position [7, 0]
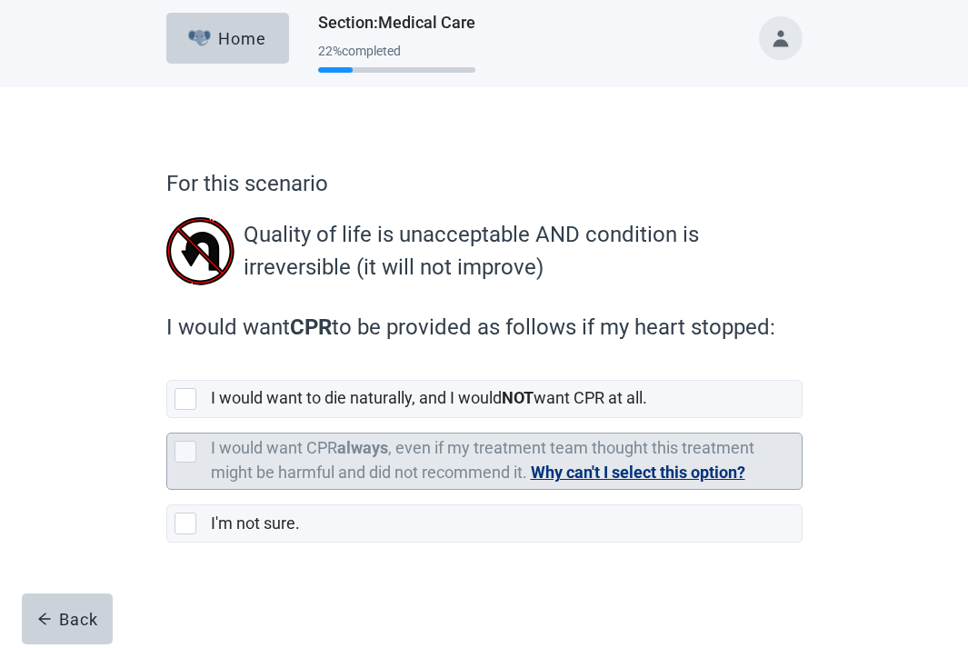
click at [443, 434] on div "I would want CPR always , even if my treatment team thought this treatment migh…" at bounding box center [506, 461] width 591 height 55
click at [167, 419] on input "I would want CPR always , even if my treatment team thought this treatment migh…" at bounding box center [166, 418] width 1 height 1
checkbox input "false"
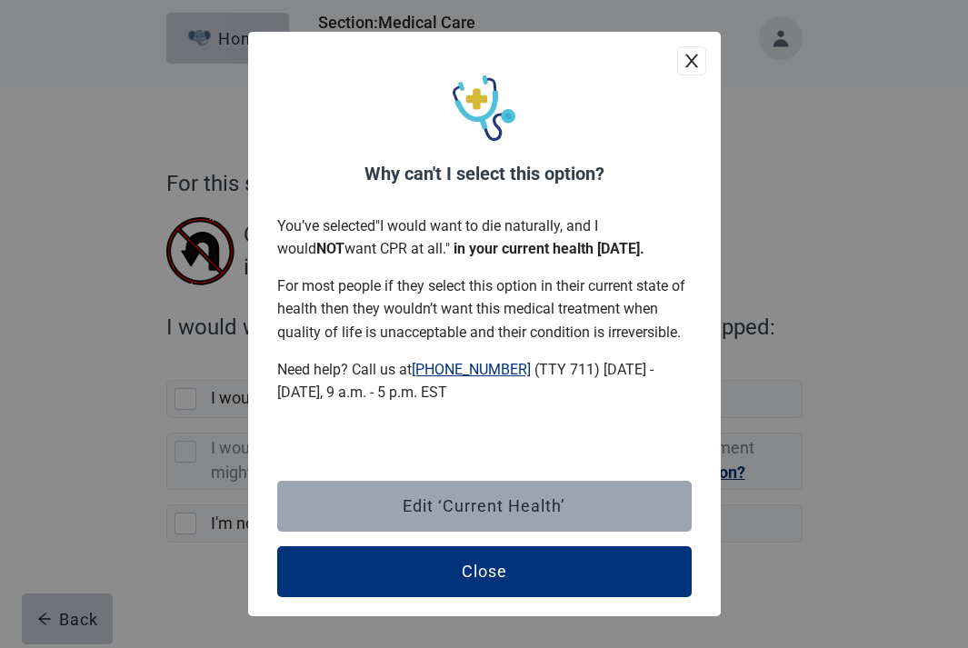
click at [502, 525] on button "Edit ‘Current Health’" at bounding box center [484, 506] width 415 height 51
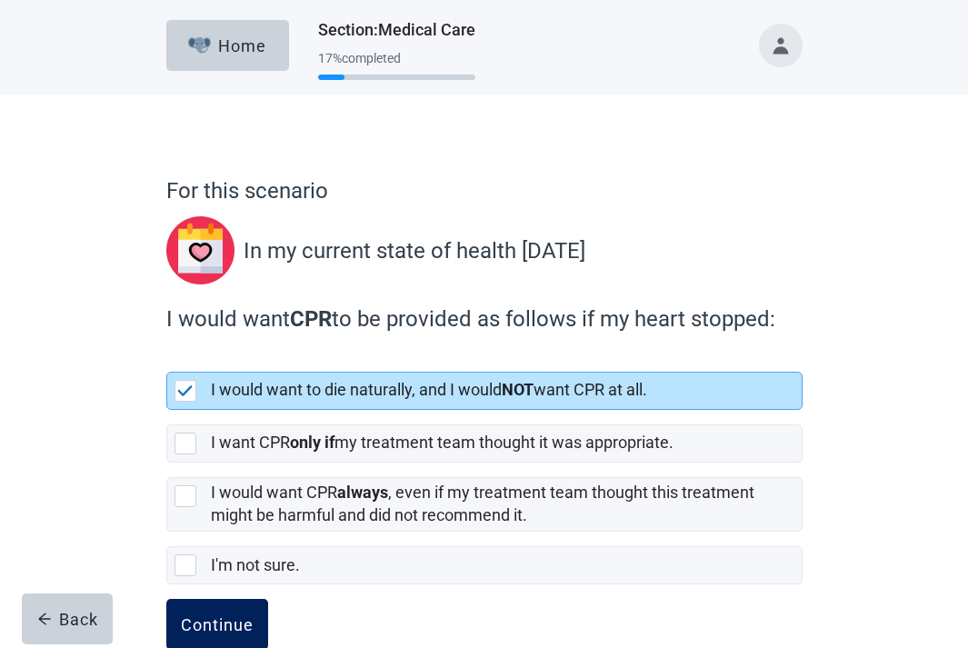
click at [209, 603] on button "Continue" at bounding box center [217, 624] width 102 height 51
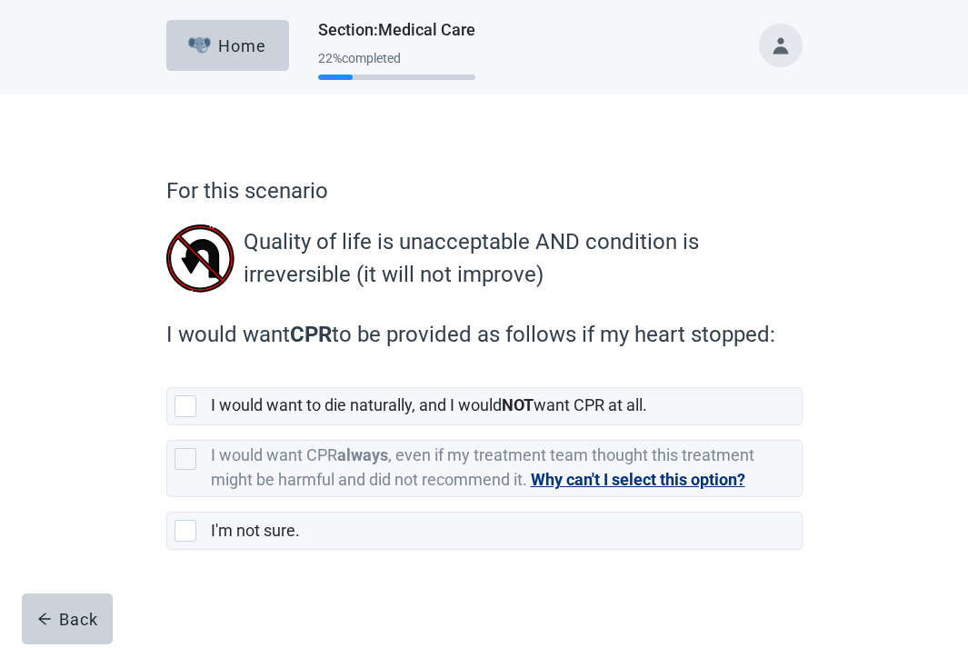
scroll to position [7, 0]
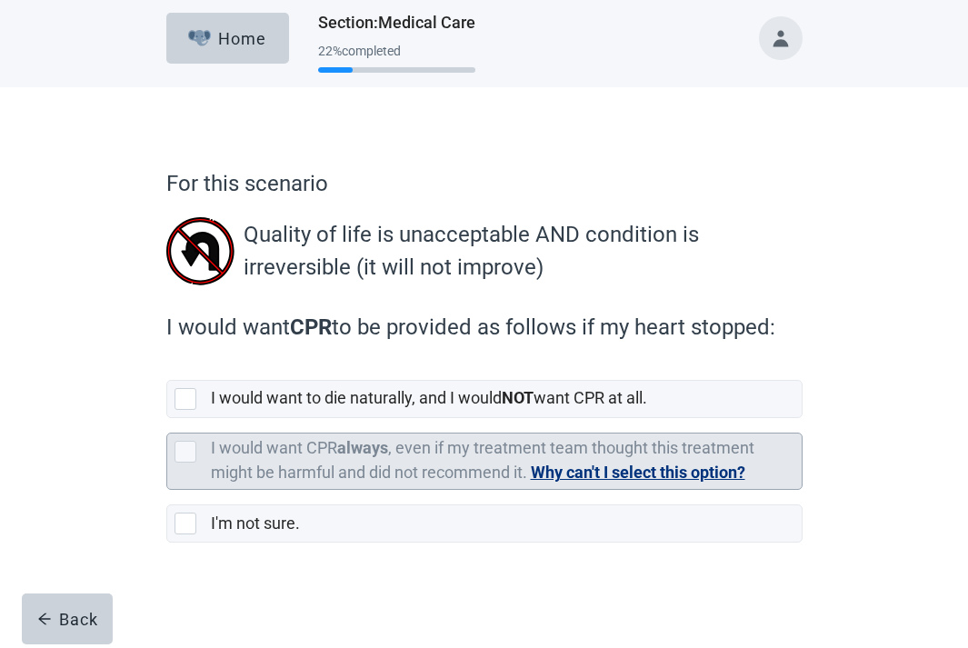
click at [353, 454] on strong "always" at bounding box center [362, 447] width 51 height 19
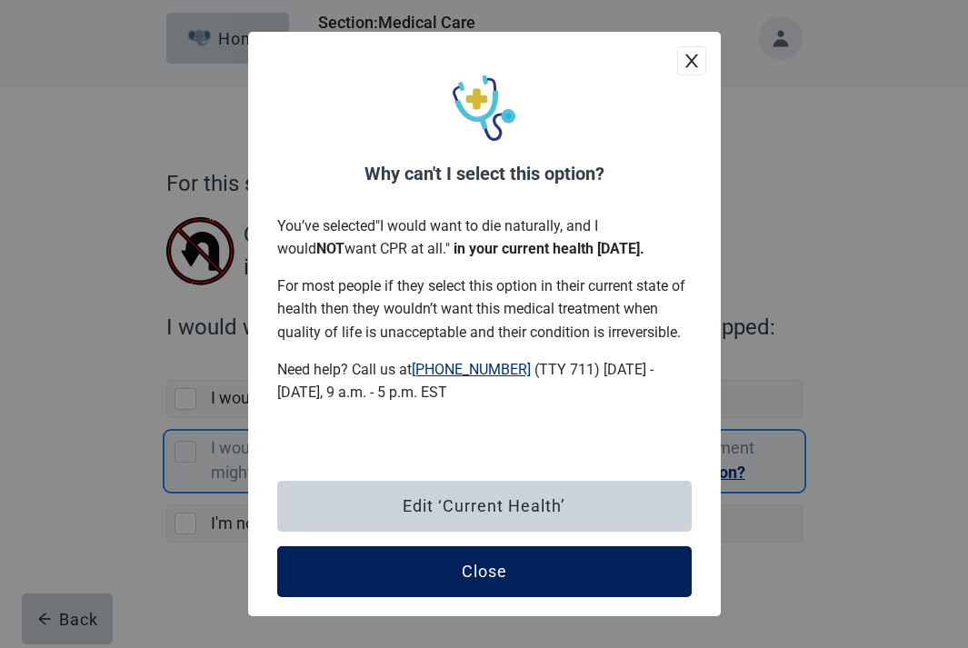
click at [456, 588] on button "Close" at bounding box center [484, 571] width 415 height 51
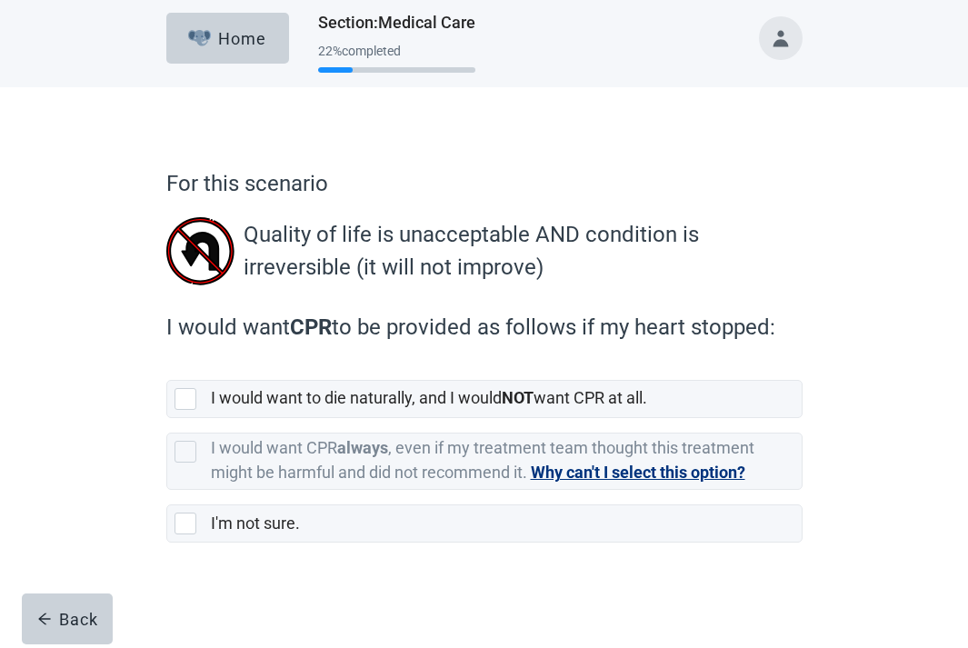
click at [418, 423] on label "I would want CPR always , even if my treatment team thought this treatment migh…" at bounding box center [484, 454] width 636 height 72
click at [167, 419] on input "I would want CPR always , even if my treatment team thought this treatment migh…" at bounding box center [166, 418] width 1 height 1
checkbox input "false"
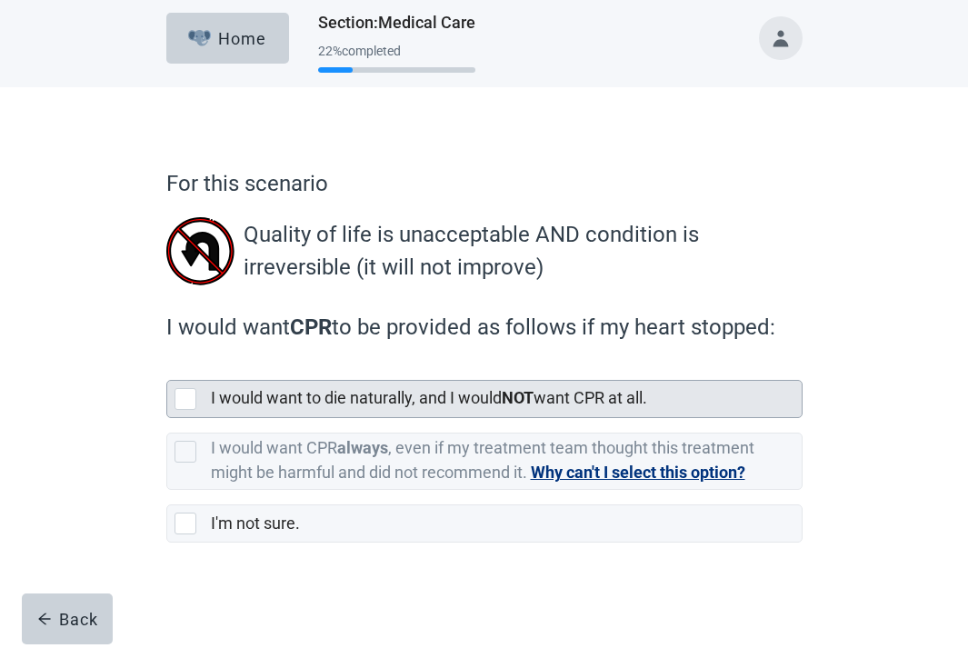
click at [418, 406] on label "I would want to die naturally, and I would NOT want CPR at all." at bounding box center [429, 397] width 436 height 19
checkbox input "true"
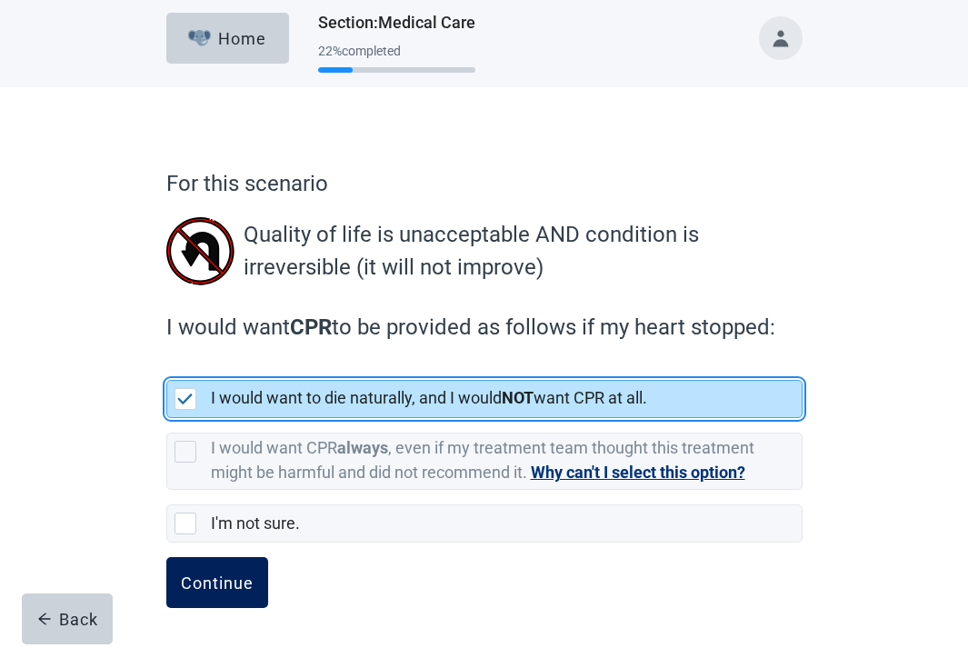
click at [246, 571] on button "Continue" at bounding box center [217, 582] width 102 height 51
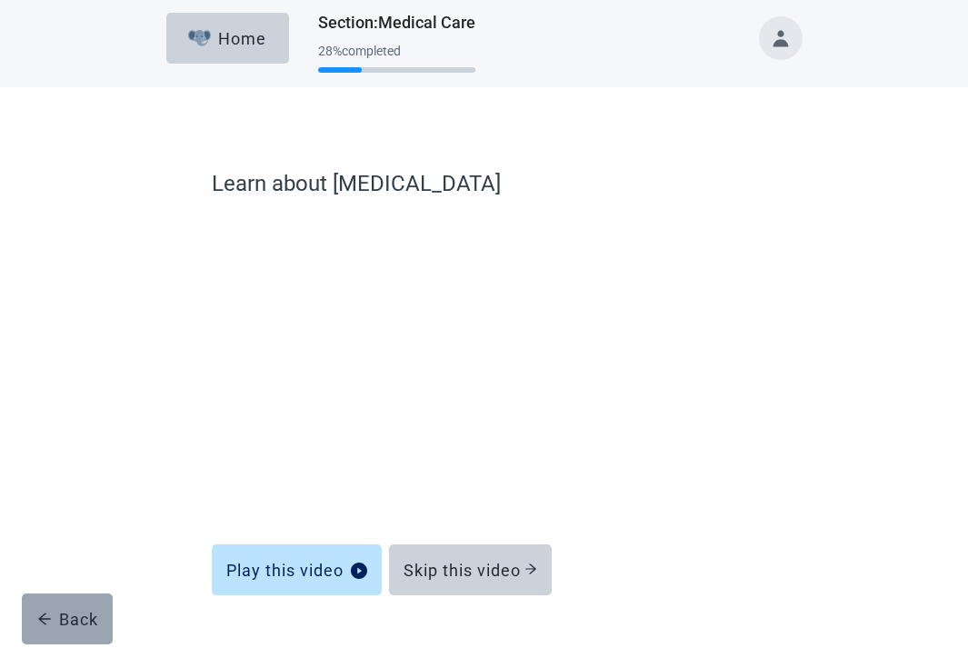
click at [62, 610] on div "Back" at bounding box center [67, 619] width 61 height 18
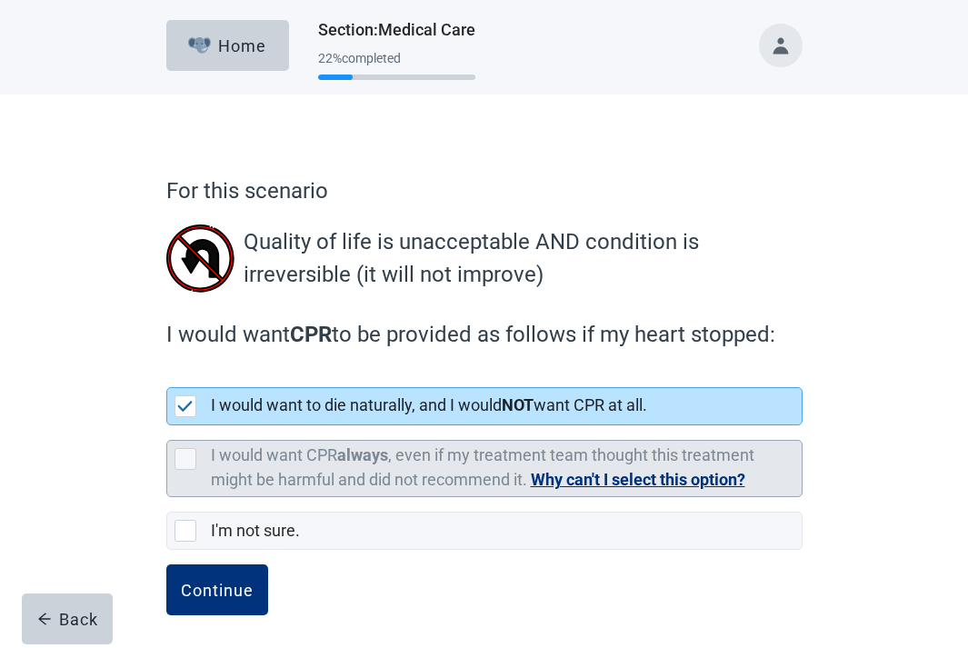
click at [243, 480] on label "I would want CPR always , even if my treatment team thought this treatment migh…" at bounding box center [483, 467] width 544 height 44
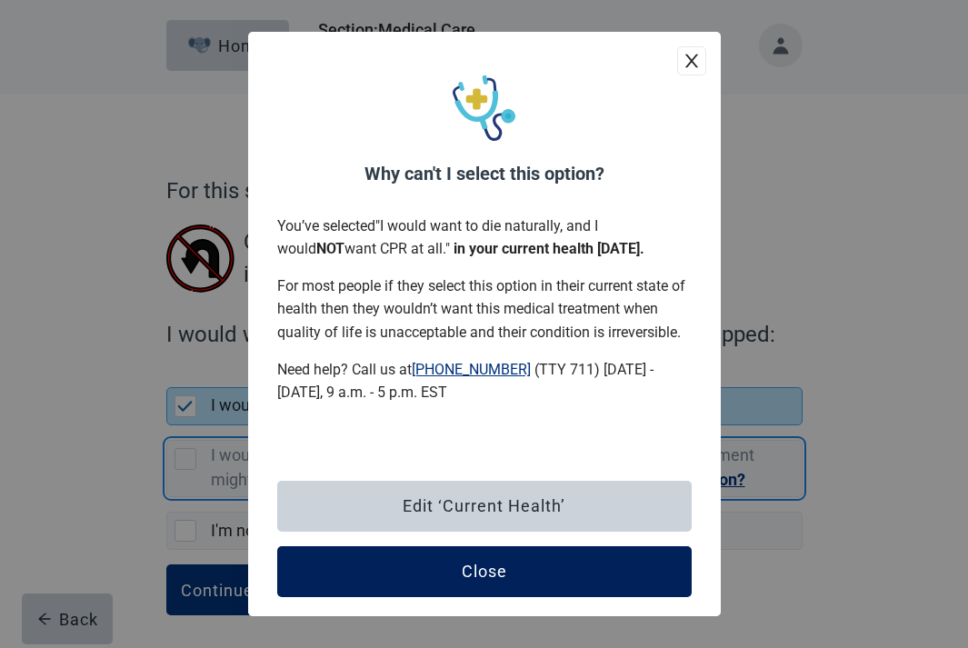
click at [352, 564] on button "Close" at bounding box center [484, 571] width 415 height 51
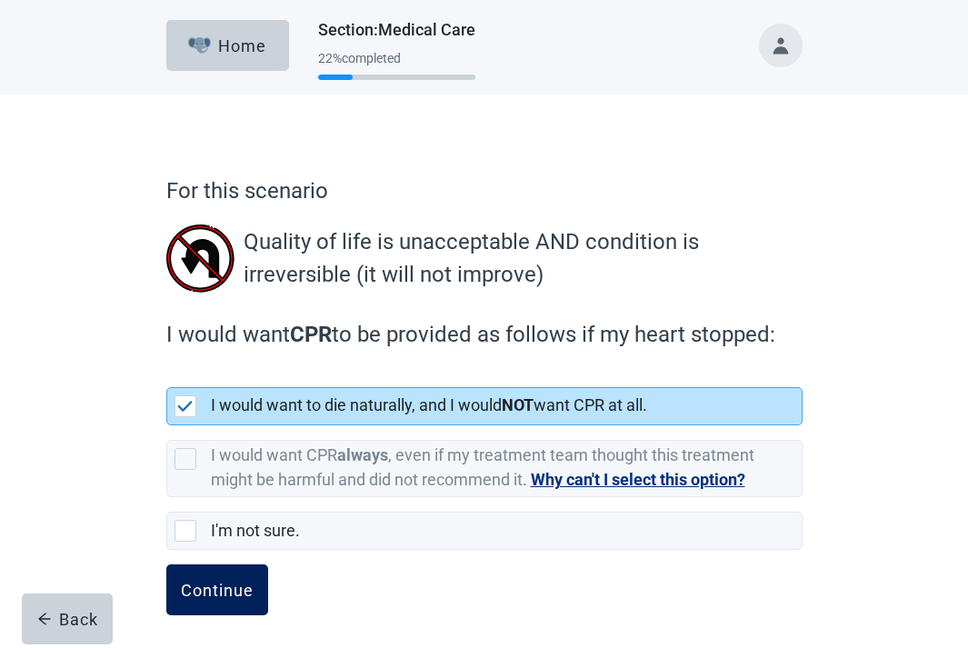
click at [255, 586] on button "Continue" at bounding box center [217, 590] width 102 height 51
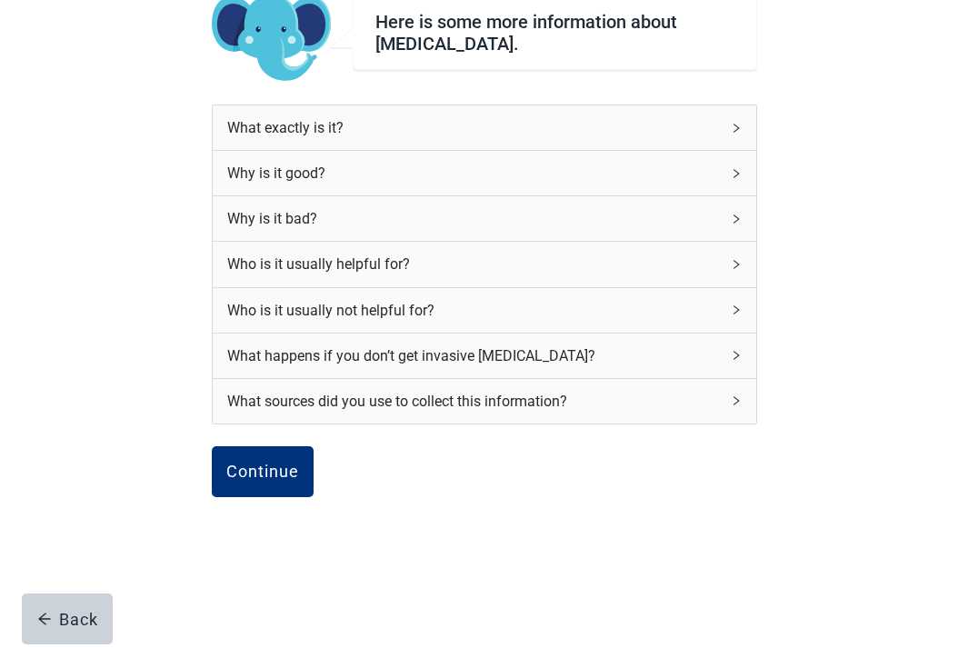
scroll to position [174, 0]
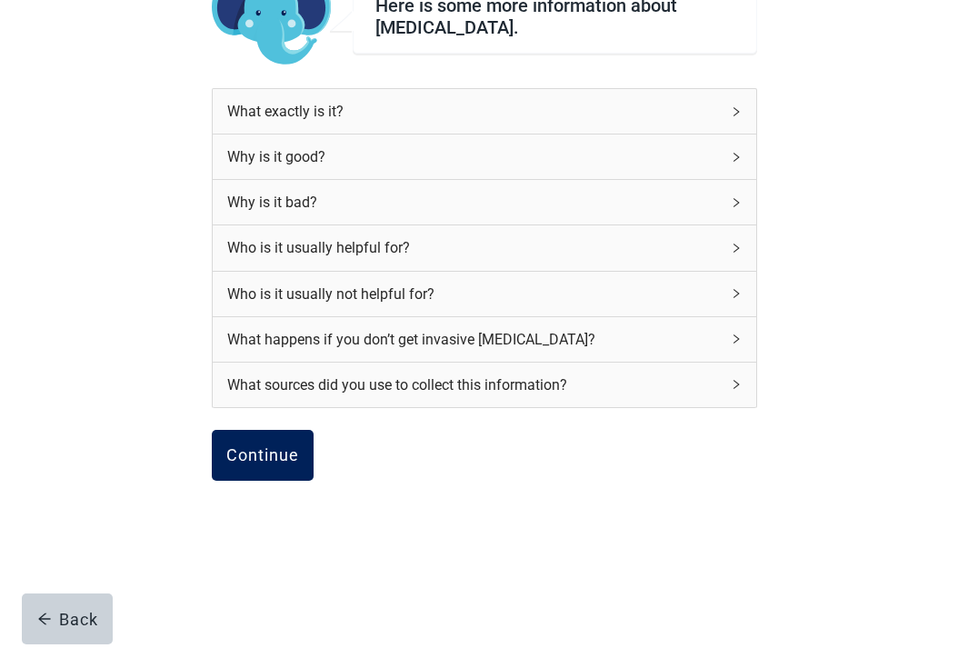
click at [275, 461] on div "Continue" at bounding box center [262, 455] width 73 height 18
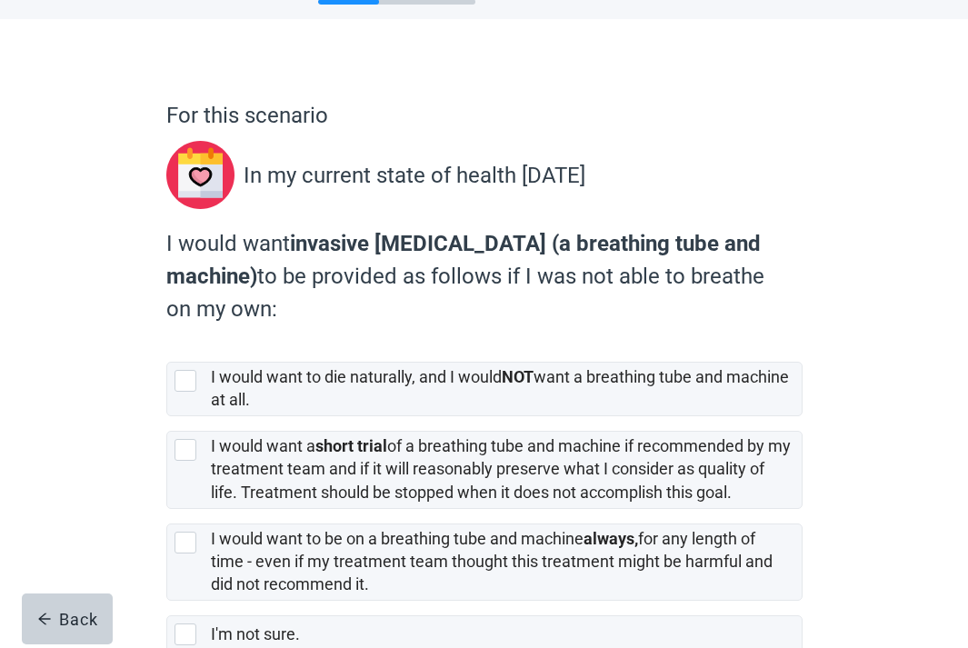
scroll to position [186, 0]
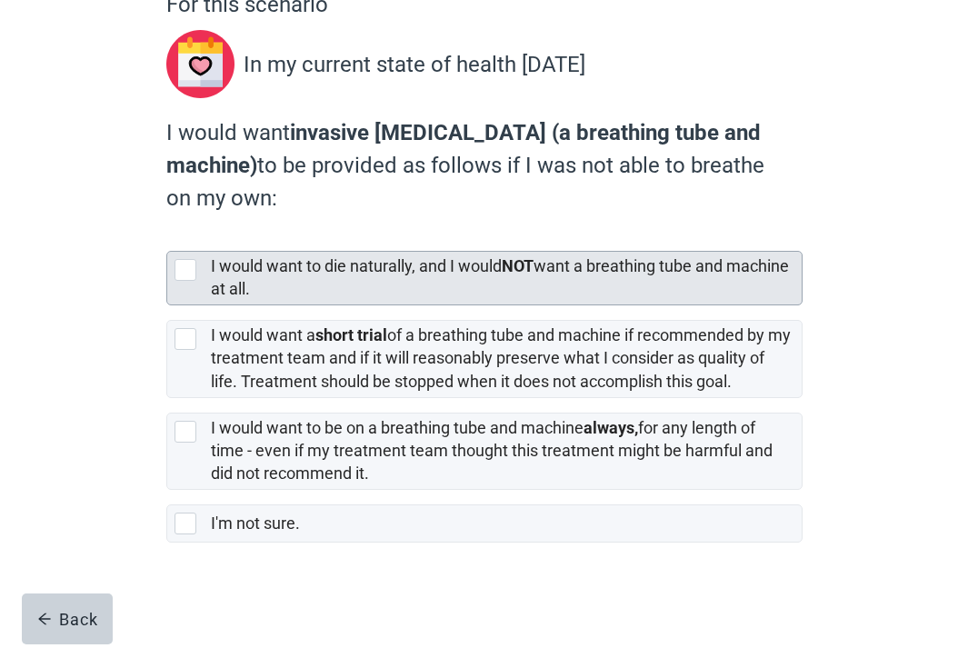
click at [415, 302] on div "I would want to die naturally, and I would NOT want a breathing tube and machin…" at bounding box center [506, 278] width 591 height 53
click at [167, 237] on input "I would want to die naturally, and I would NOT want a breathing tube and machin…" at bounding box center [166, 236] width 1 height 1
checkbox input "true"
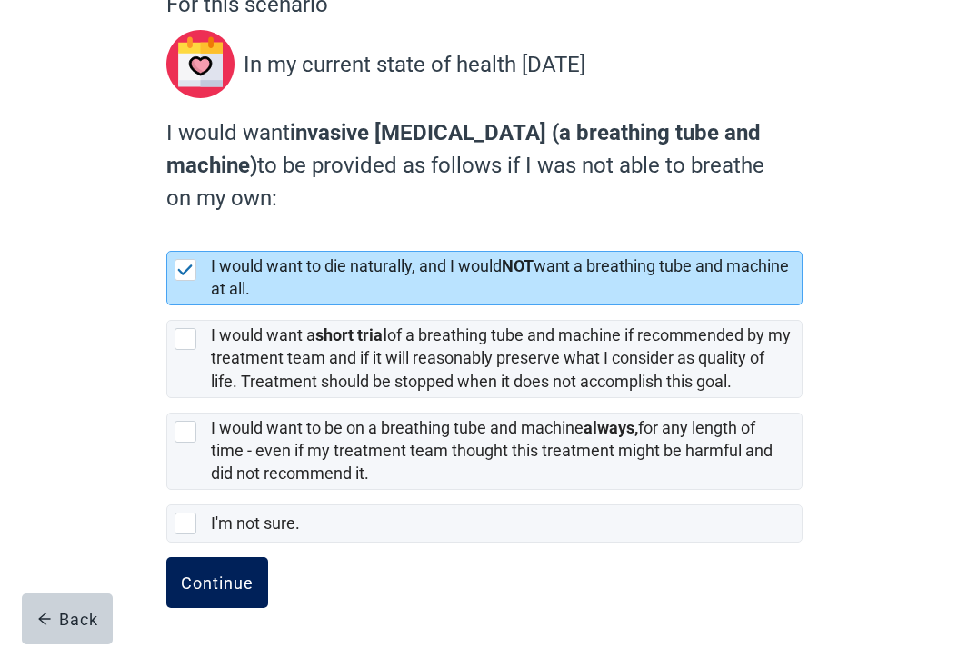
click at [214, 568] on button "Continue" at bounding box center [217, 582] width 102 height 51
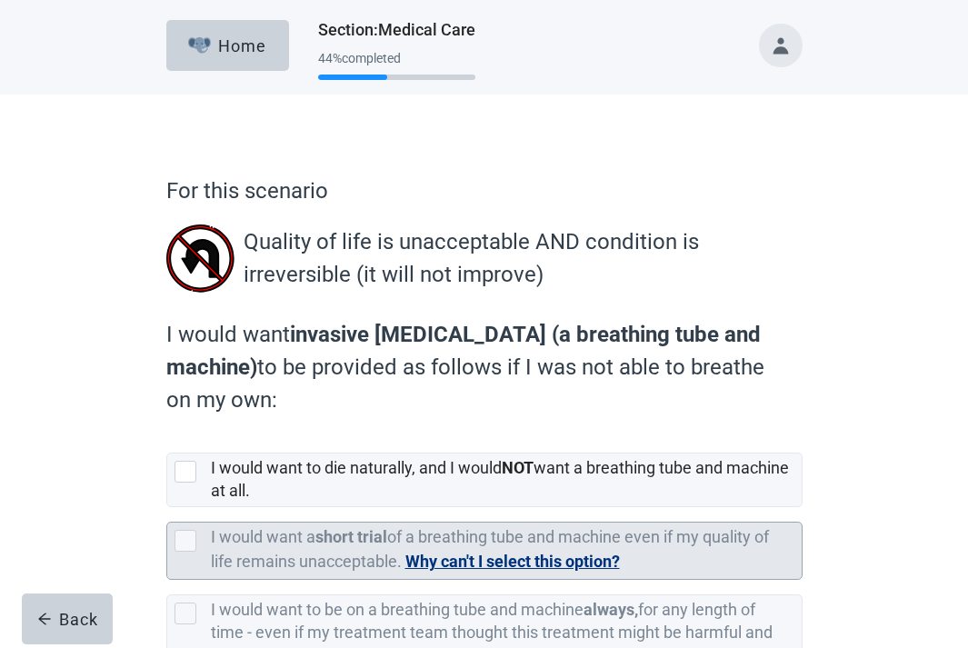
click at [366, 553] on label "I would want a short trial of a breathing tube and machine even if my quality o…" at bounding box center [490, 549] width 558 height 44
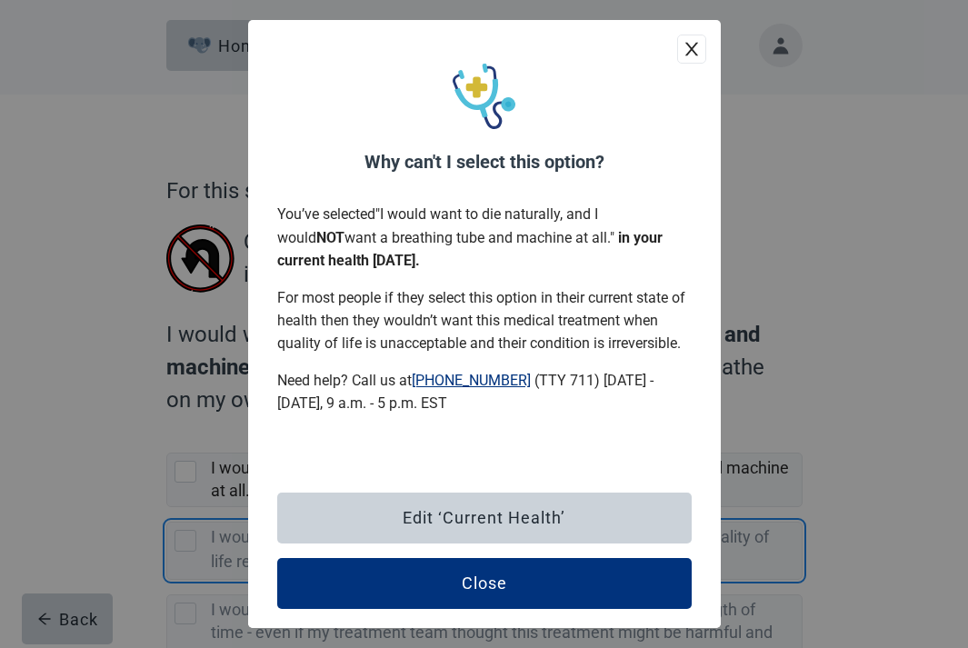
click at [704, 58] on button "close" at bounding box center [691, 49] width 29 height 29
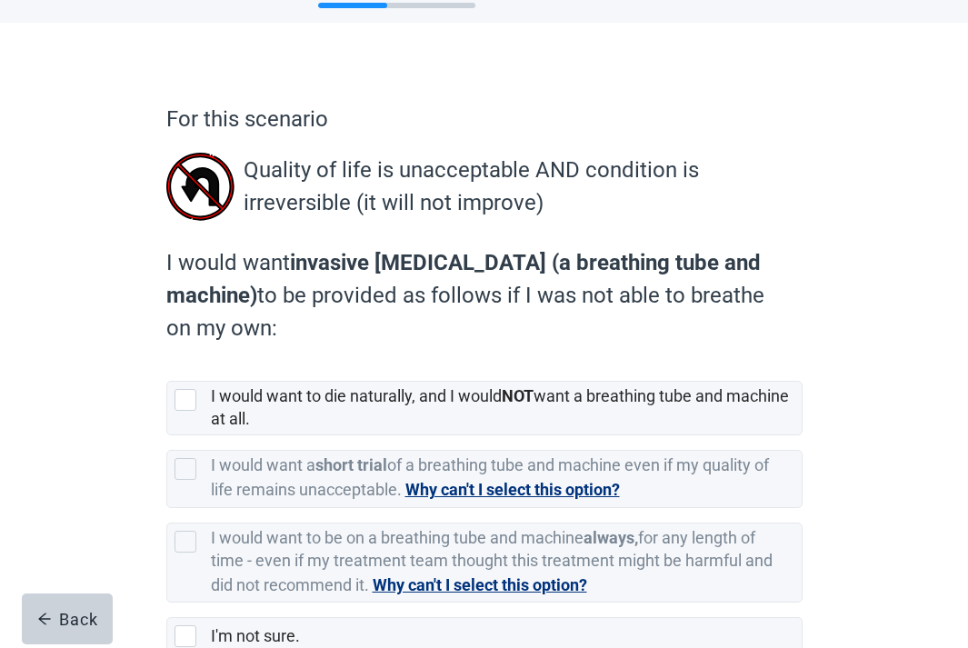
scroll to position [185, 0]
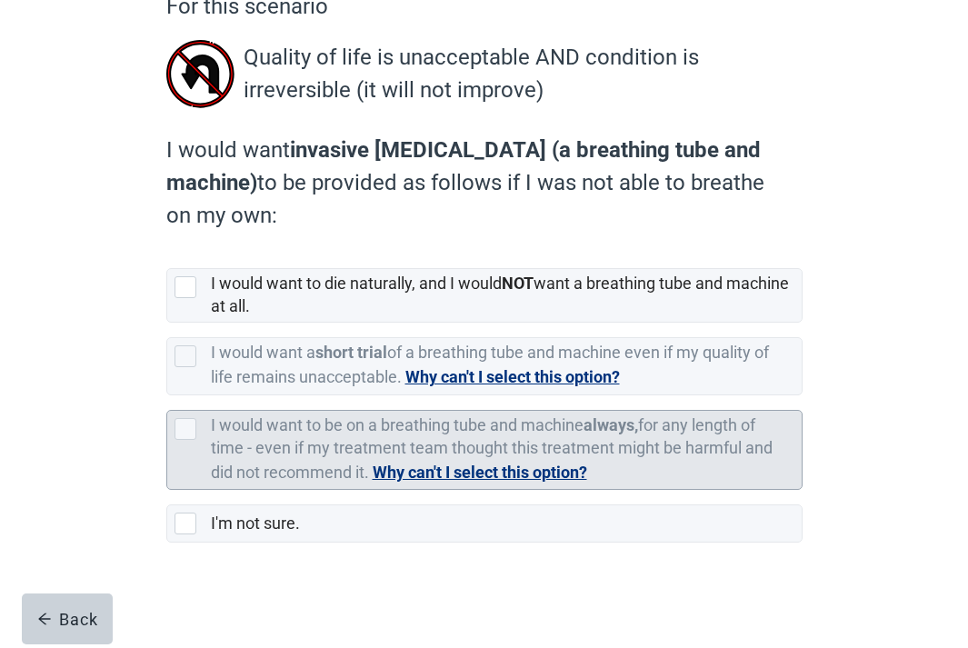
click at [475, 479] on button "Why can't I select this option?" at bounding box center [480, 472] width 215 height 25
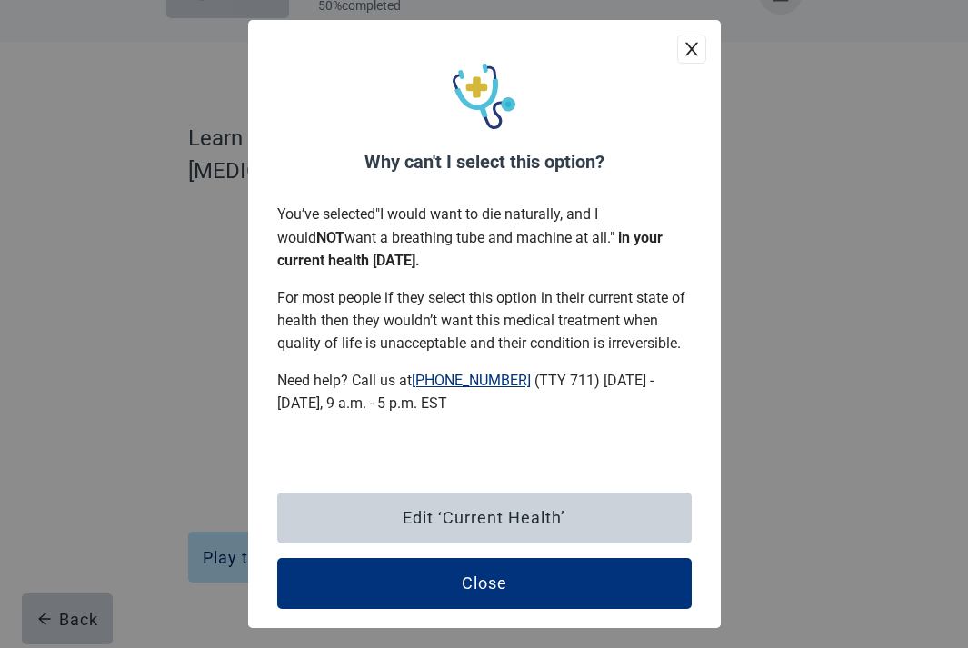
scroll to position [53, 0]
click at [697, 57] on icon "close" at bounding box center [692, 49] width 18 height 18
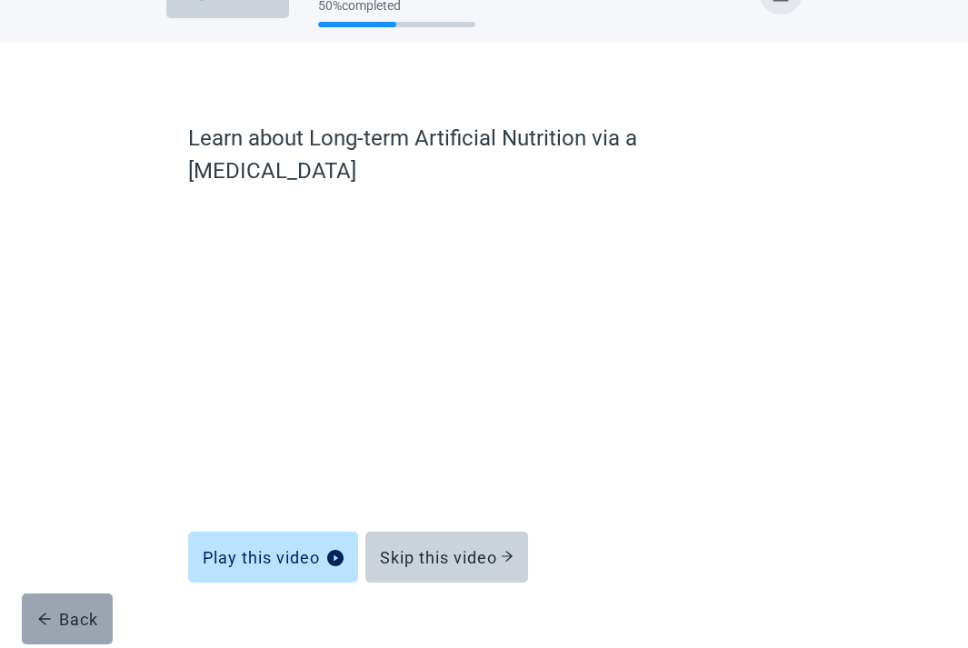
click at [77, 628] on button "Back" at bounding box center [67, 619] width 91 height 51
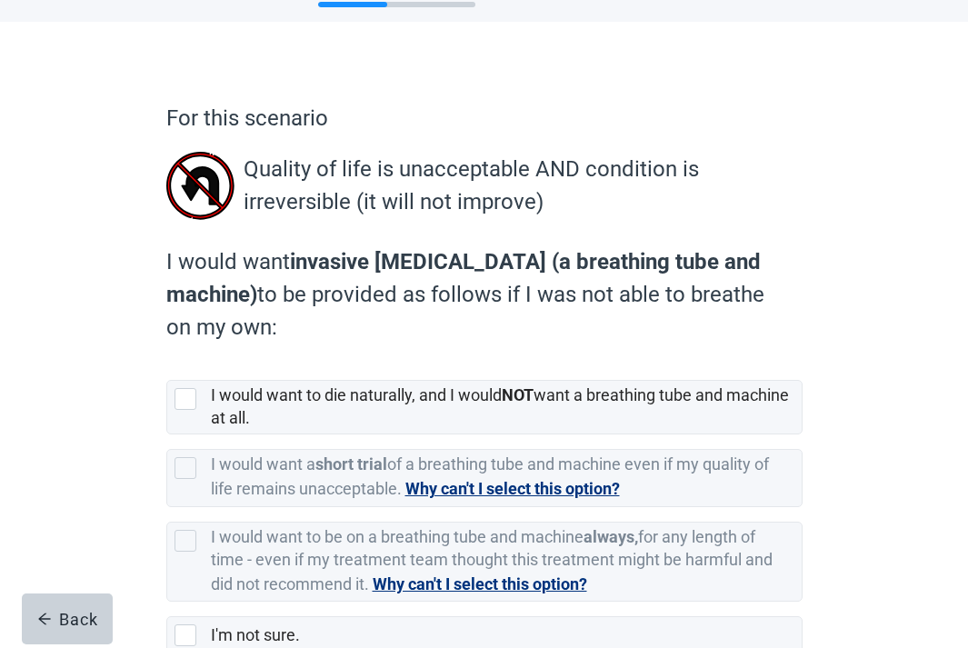
scroll to position [185, 0]
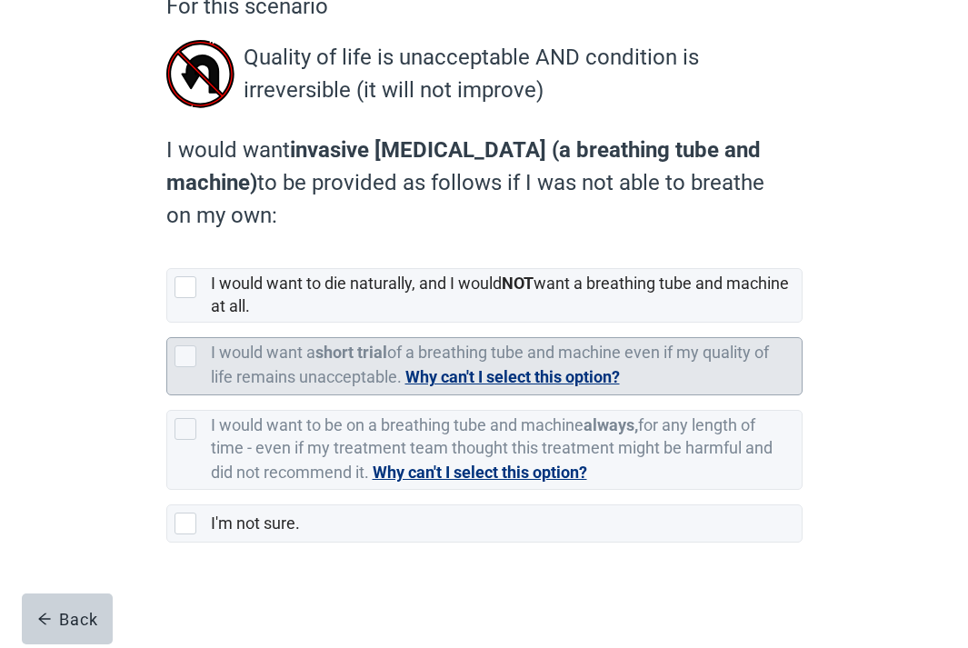
click at [359, 352] on strong "short trial" at bounding box center [351, 352] width 72 height 19
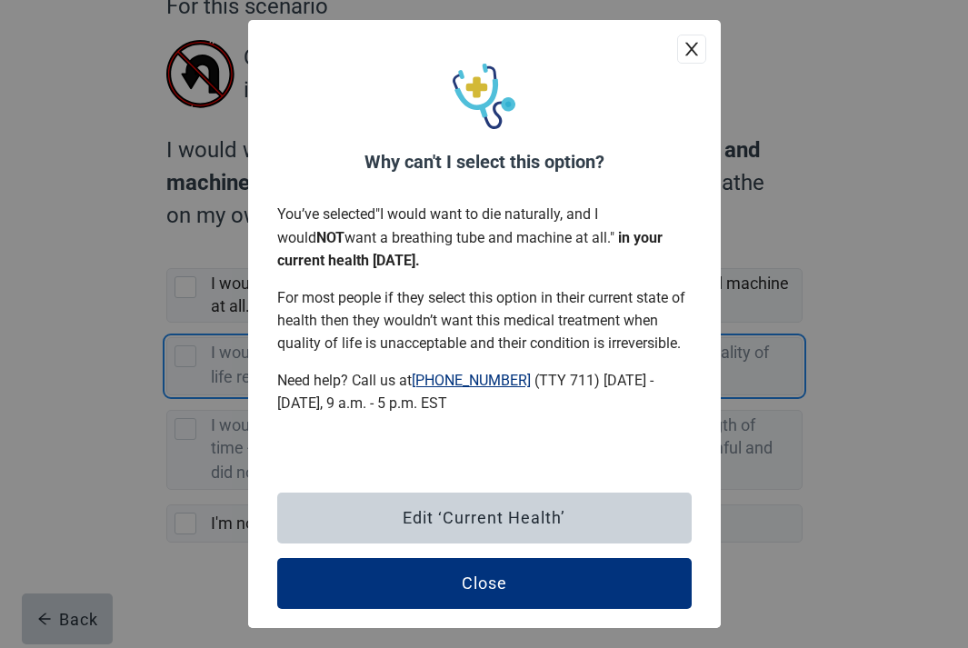
click at [683, 48] on icon "close" at bounding box center [692, 49] width 18 height 18
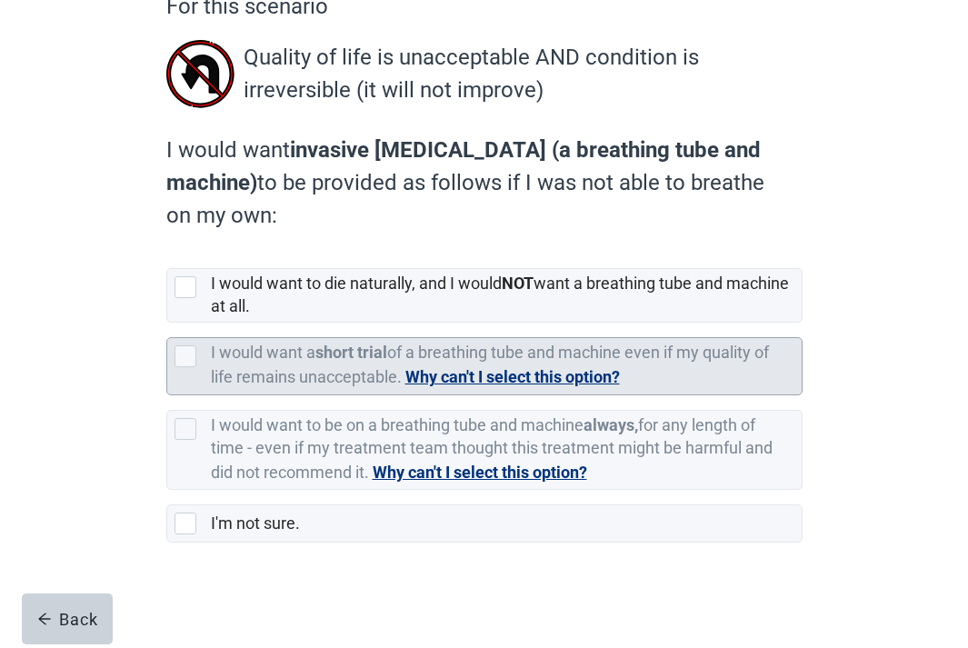
click at [687, 347] on label "I would want a short trial of a breathing tube and machine even if my quality o…" at bounding box center [490, 365] width 558 height 44
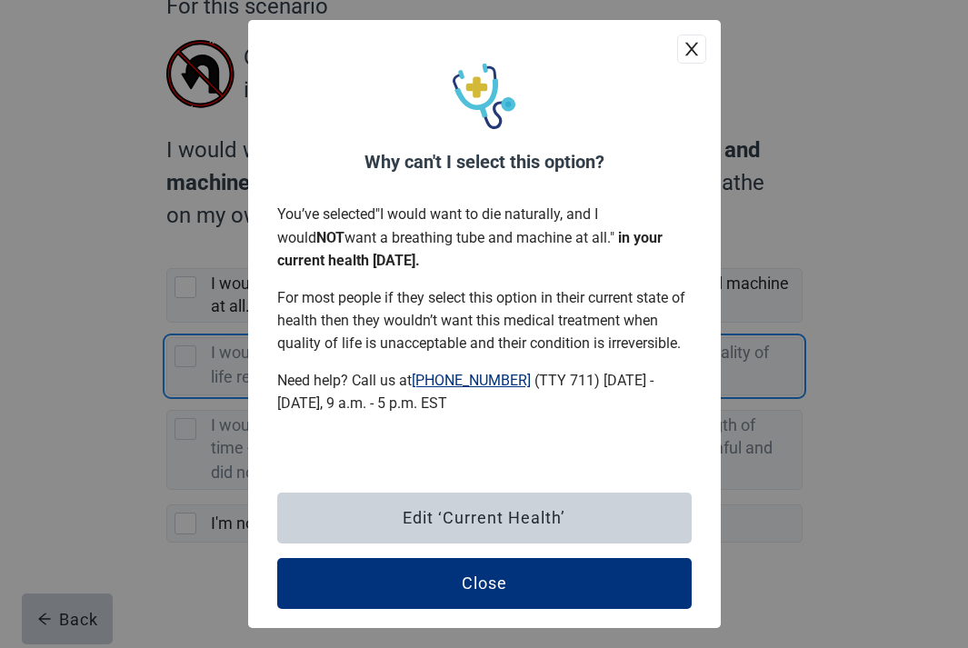
click at [703, 55] on button "close" at bounding box center [691, 49] width 29 height 29
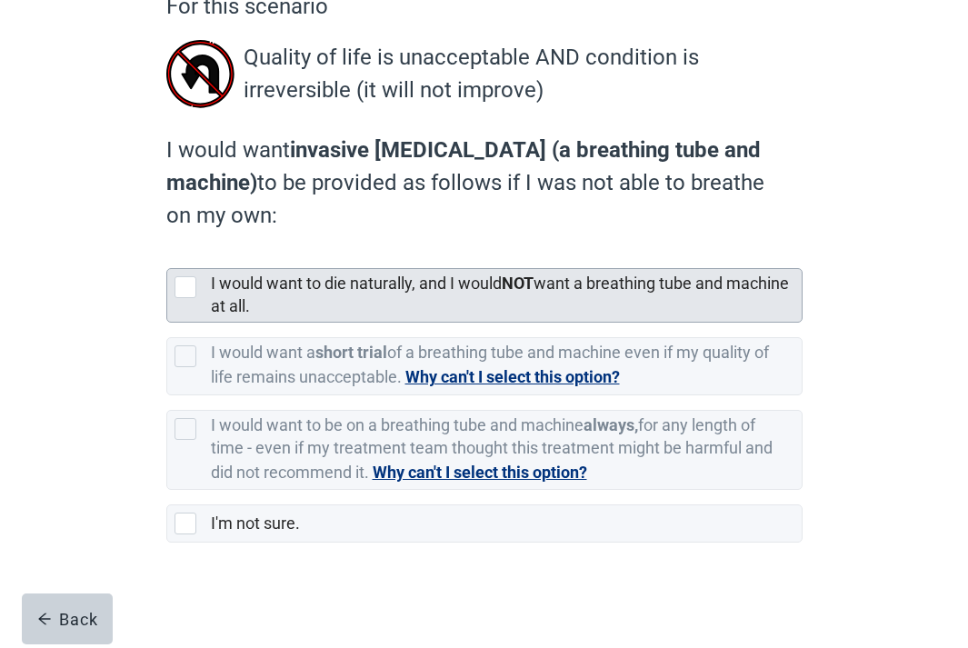
click at [304, 282] on label "I would want to die naturally, and I would NOT want a breathing tube and machin…" at bounding box center [500, 295] width 578 height 42
checkbox input "true"
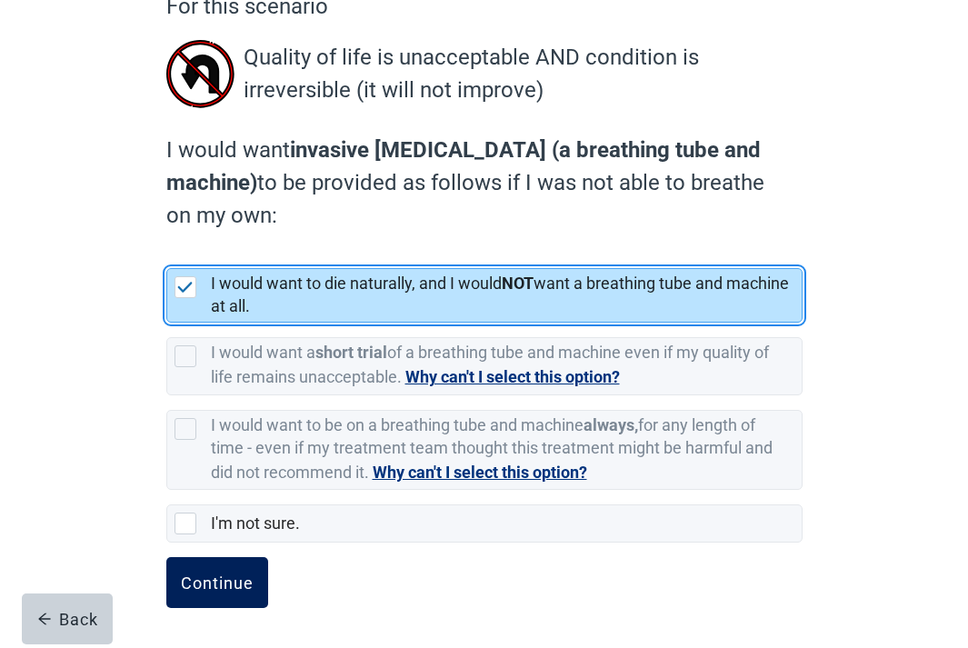
click at [193, 593] on button "Continue" at bounding box center [217, 582] width 102 height 51
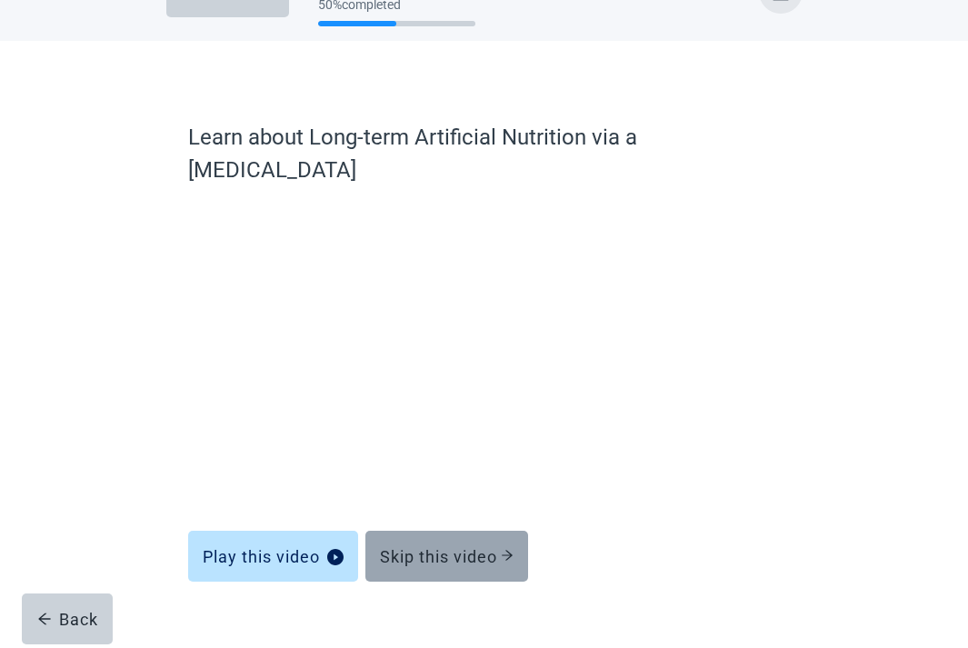
scroll to position [53, 0]
click at [430, 548] on div "Skip this video" at bounding box center [447, 557] width 134 height 18
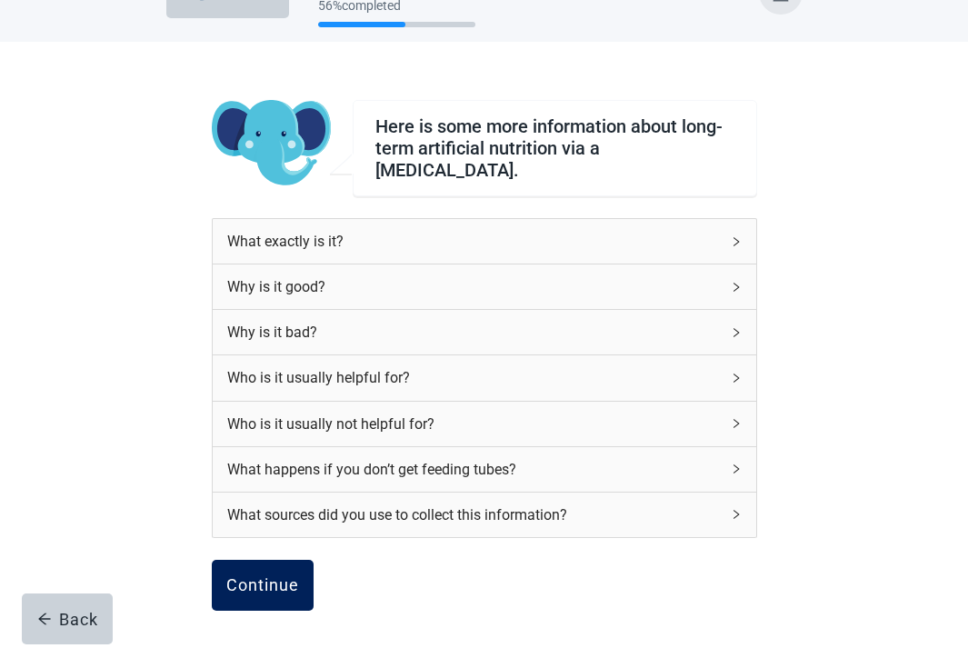
click at [272, 584] on div "Continue" at bounding box center [262, 585] width 73 height 18
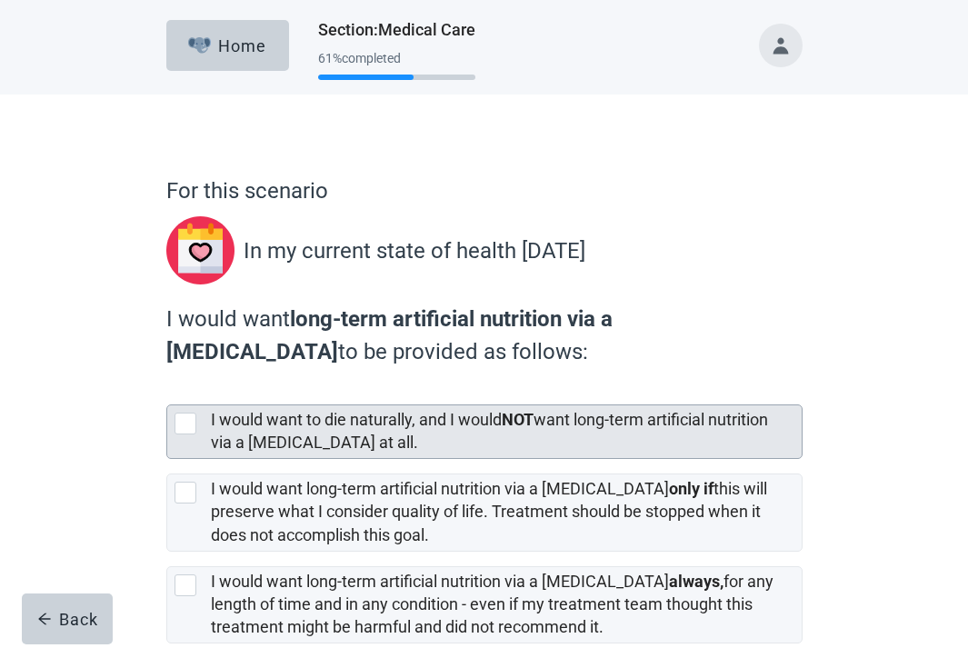
click at [343, 428] on label "I would want to die naturally, and I would NOT want long-term artificial nutrit…" at bounding box center [489, 431] width 557 height 42
checkbox input "true"
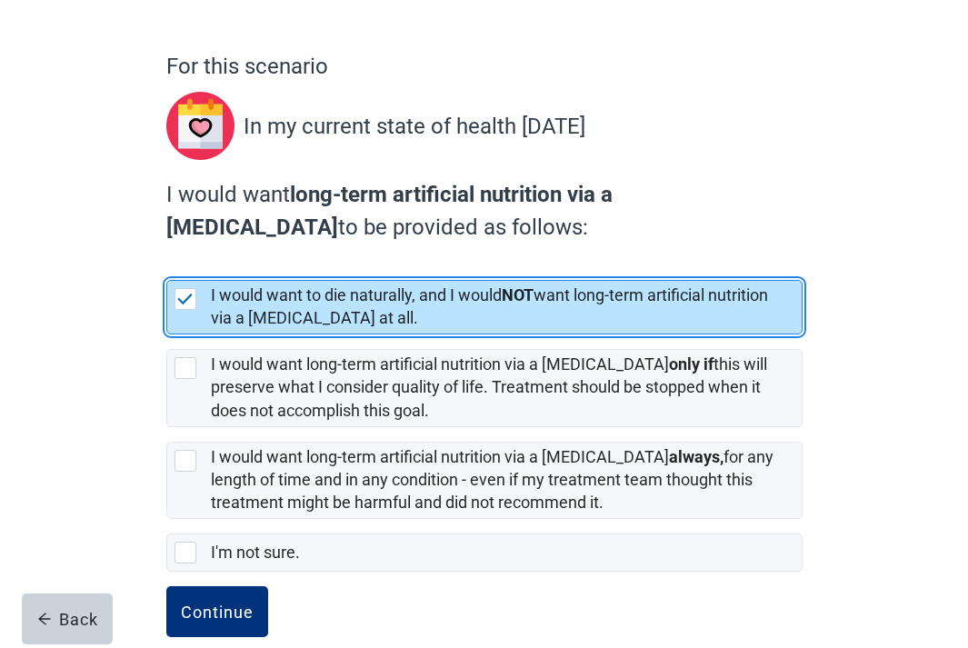
scroll to position [154, 0]
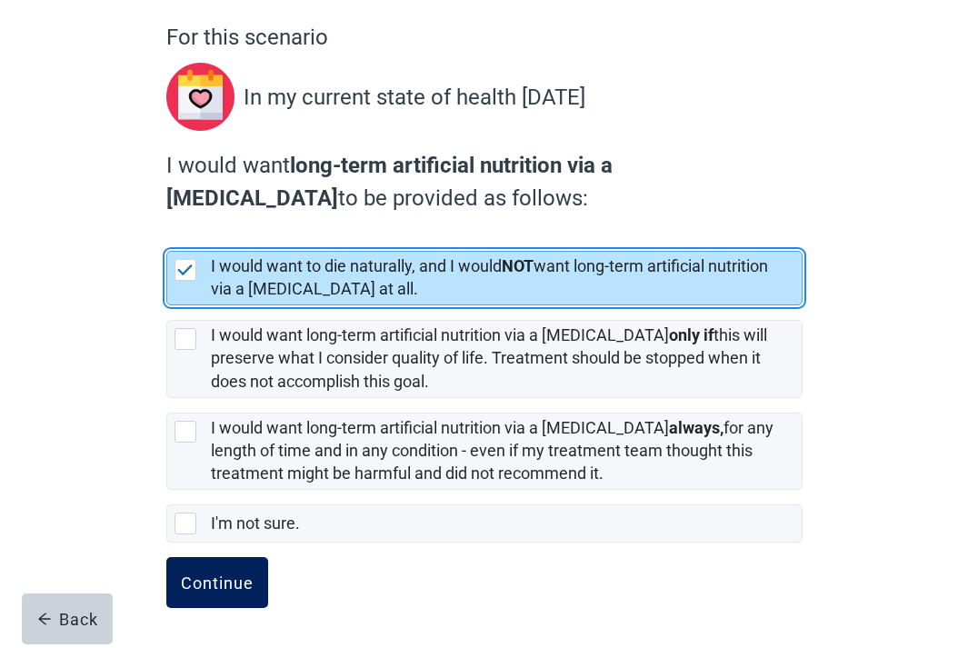
click at [240, 575] on div "Continue" at bounding box center [217, 583] width 73 height 18
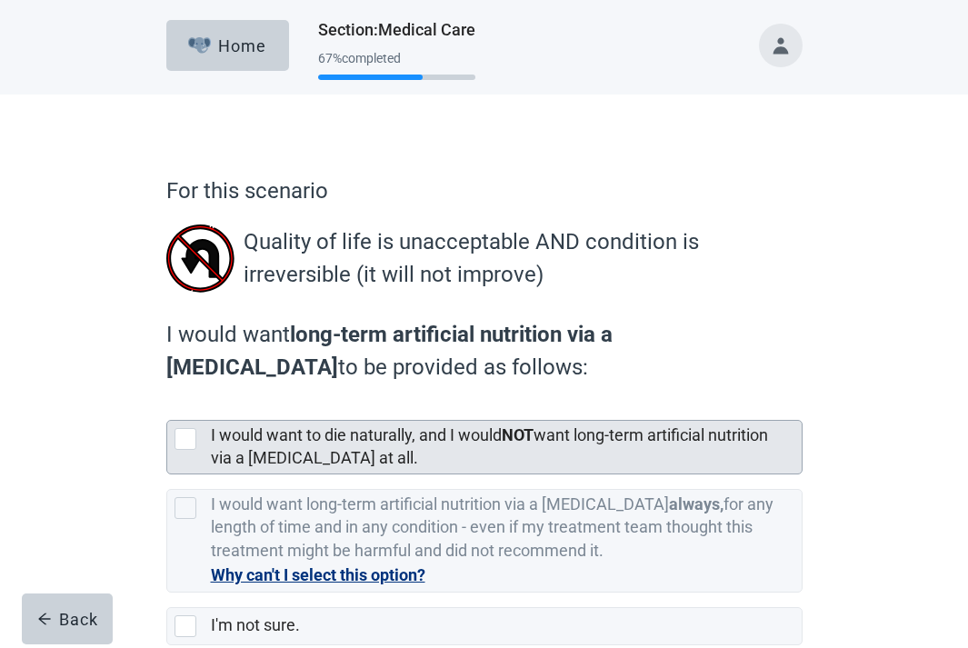
click at [446, 442] on label "I would want to die naturally, and I would NOT want long-term artificial nutrit…" at bounding box center [489, 446] width 557 height 42
checkbox input "true"
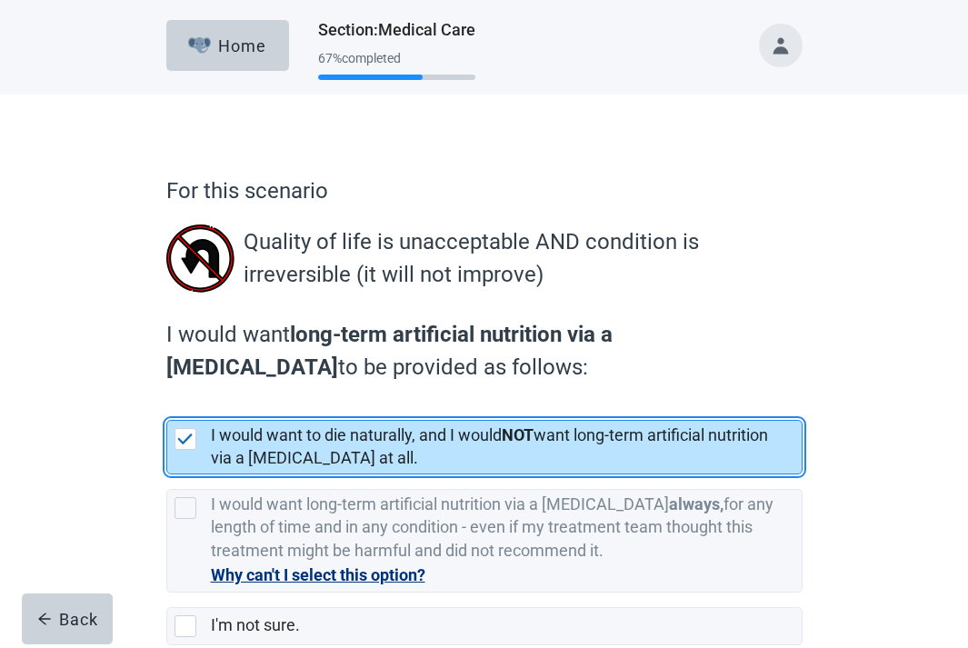
scroll to position [103, 0]
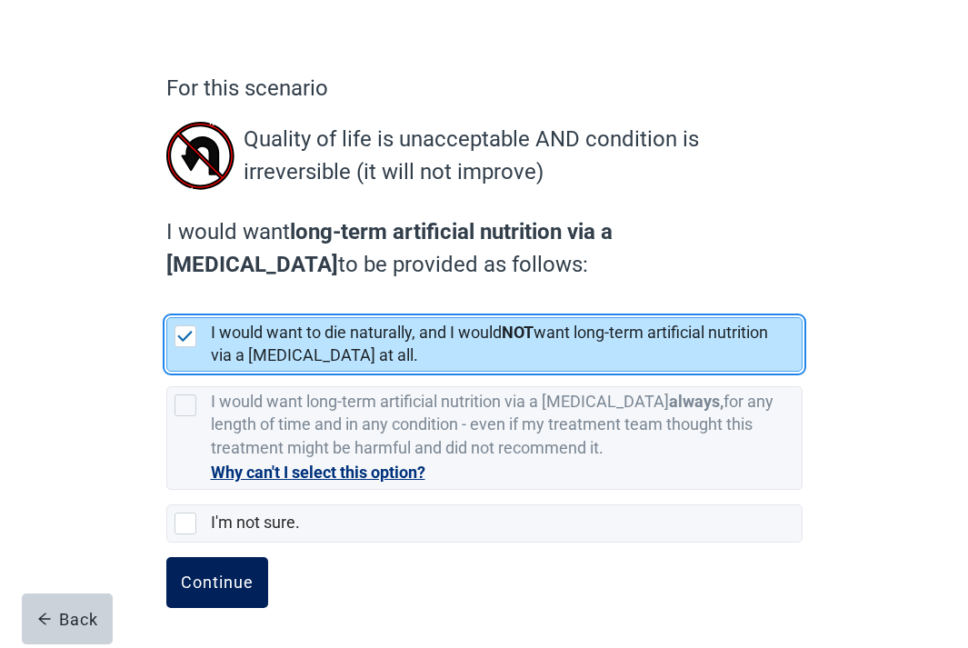
click at [248, 583] on div "Continue" at bounding box center [217, 583] width 73 height 18
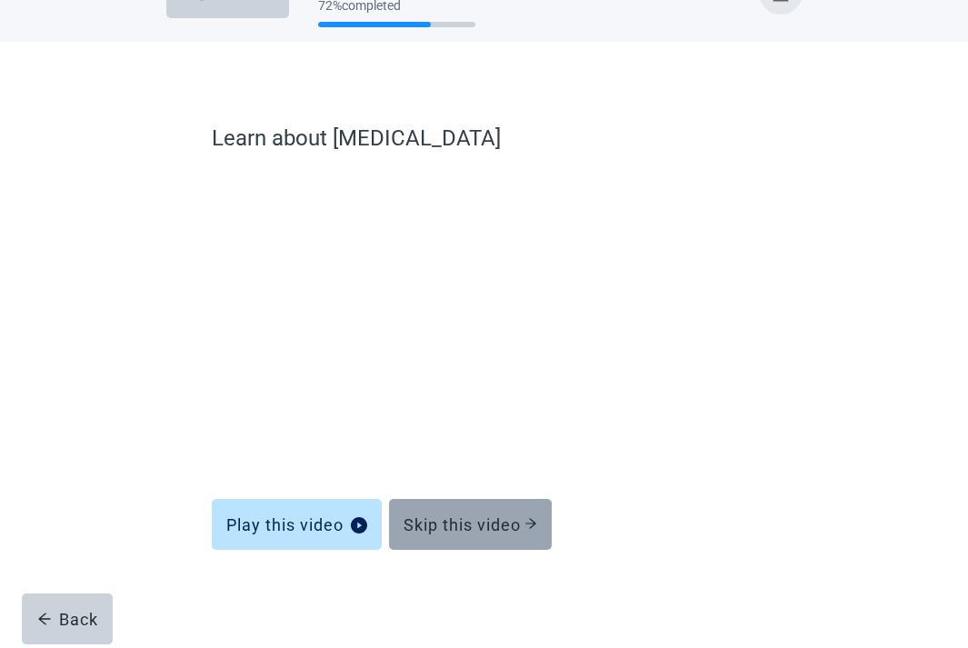
scroll to position [53, 0]
click at [469, 522] on div "Skip this video" at bounding box center [471, 524] width 134 height 18
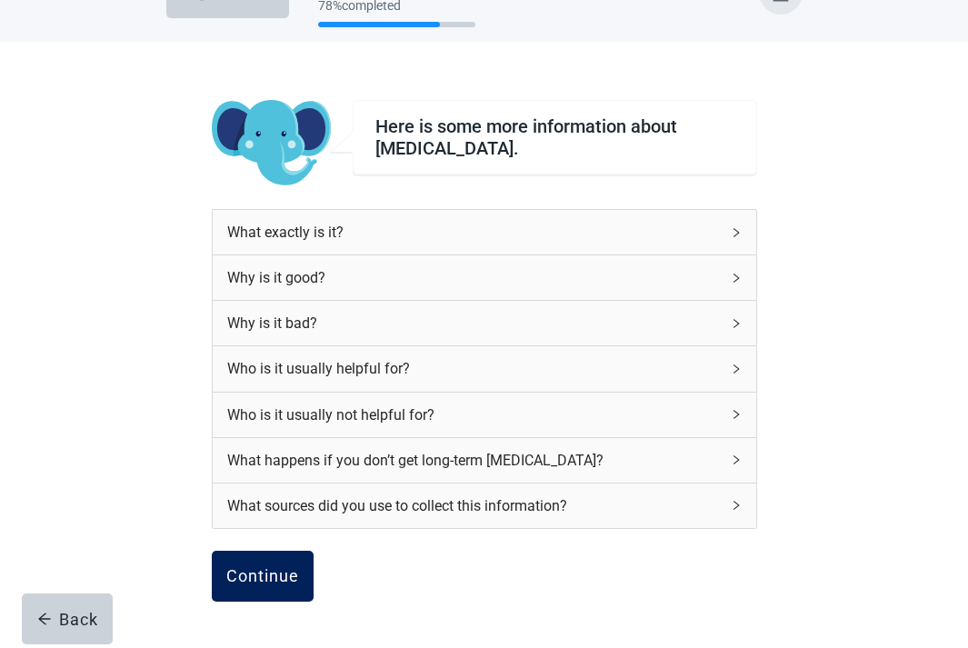
click at [254, 565] on button "Continue" at bounding box center [263, 576] width 102 height 51
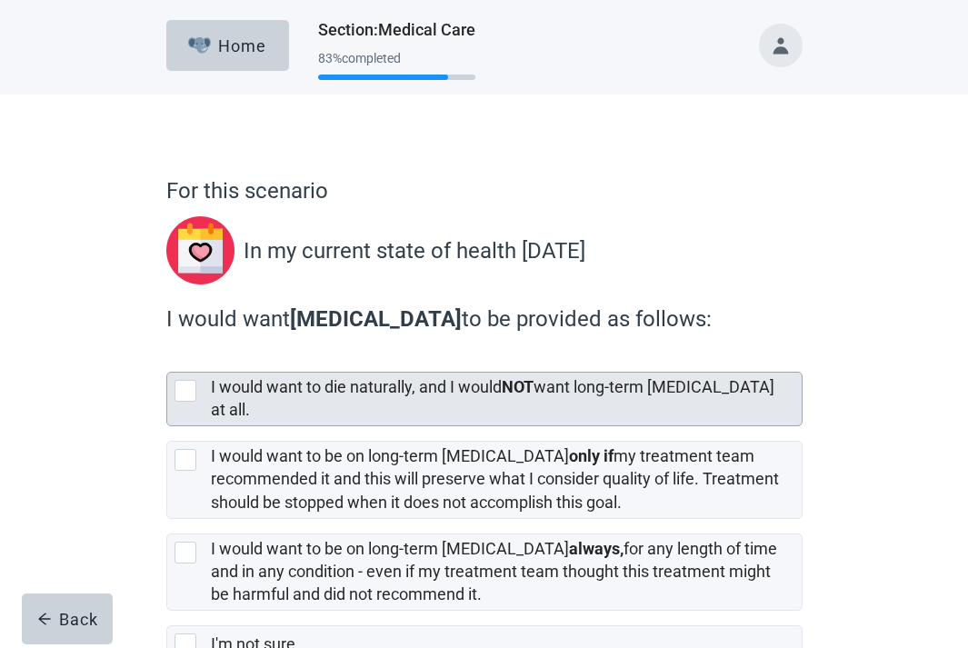
click at [357, 377] on div "I would want to die naturally, and I would NOT want long-term [MEDICAL_DATA] at…" at bounding box center [506, 399] width 591 height 53
click at [167, 358] on input "I would want to die naturally, and I would NOT want long-term [MEDICAL_DATA] at…" at bounding box center [166, 357] width 1 height 1
checkbox input "true"
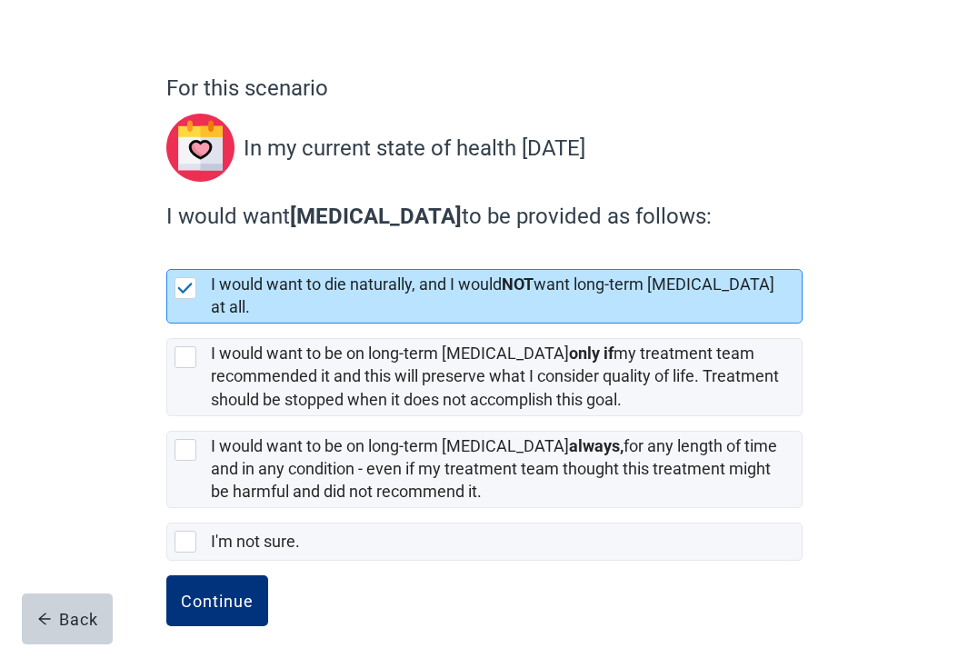
scroll to position [105, 0]
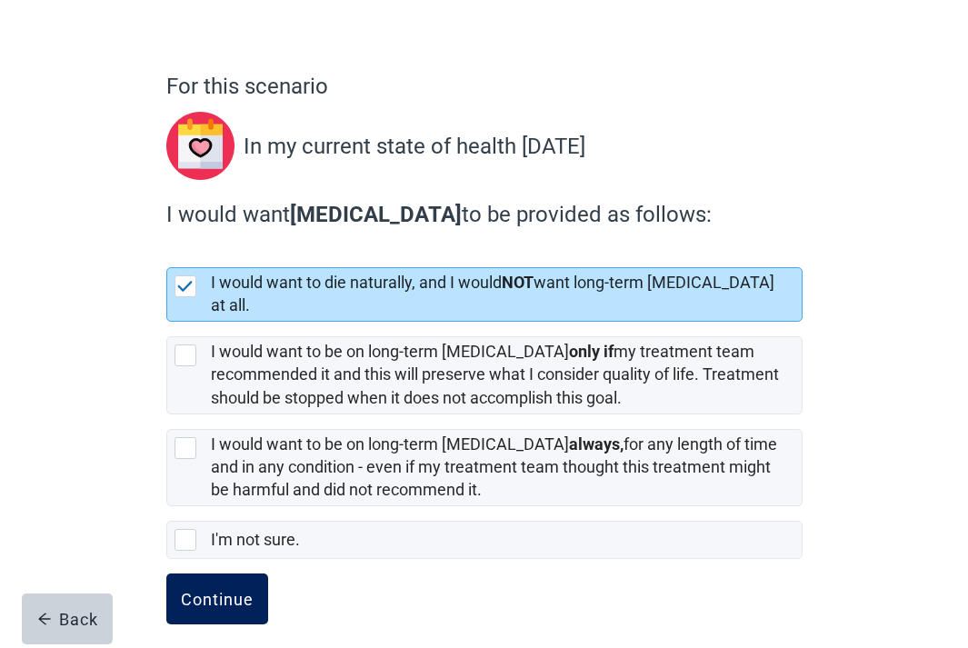
click at [226, 596] on button "Continue" at bounding box center [217, 599] width 102 height 51
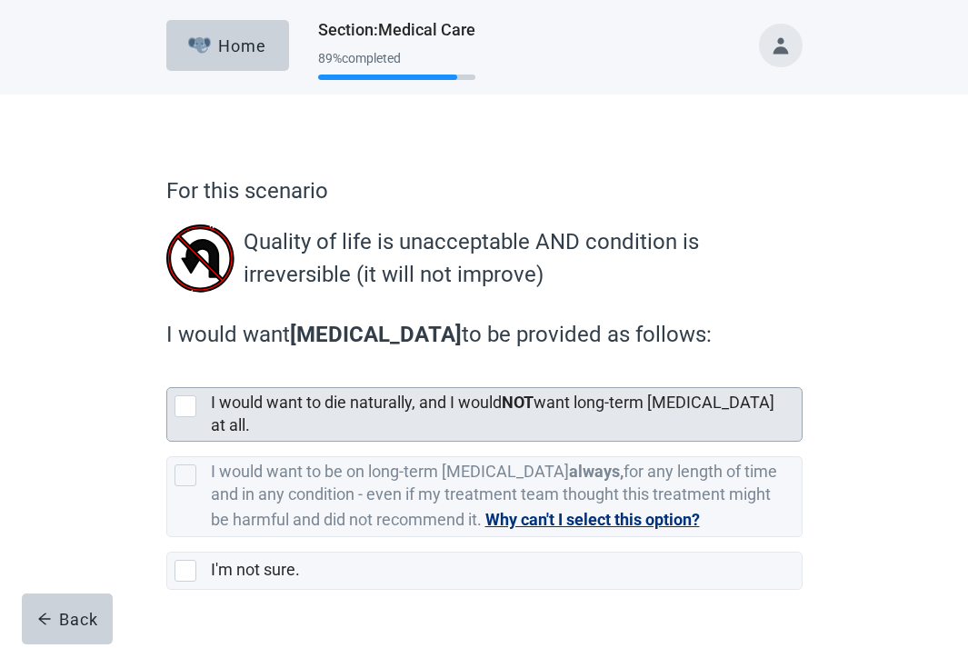
click at [342, 401] on label "I would want to die naturally, and I would NOT want long-term [MEDICAL_DATA] at…" at bounding box center [493, 414] width 564 height 42
checkbox input "true"
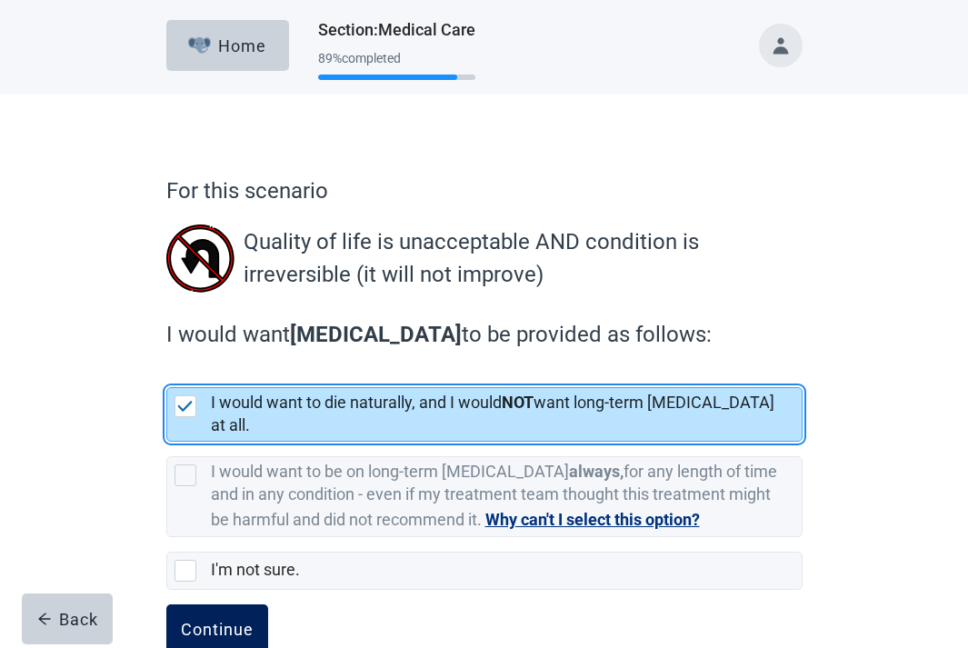
click at [213, 621] on div "Continue" at bounding box center [217, 630] width 73 height 18
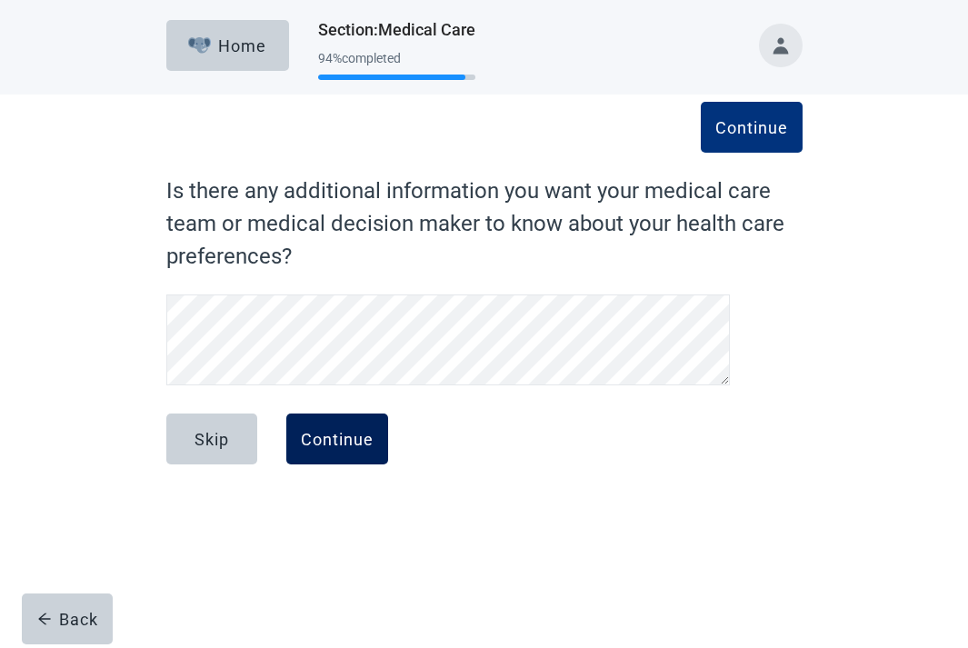
click at [345, 428] on button "Continue" at bounding box center [337, 439] width 102 height 51
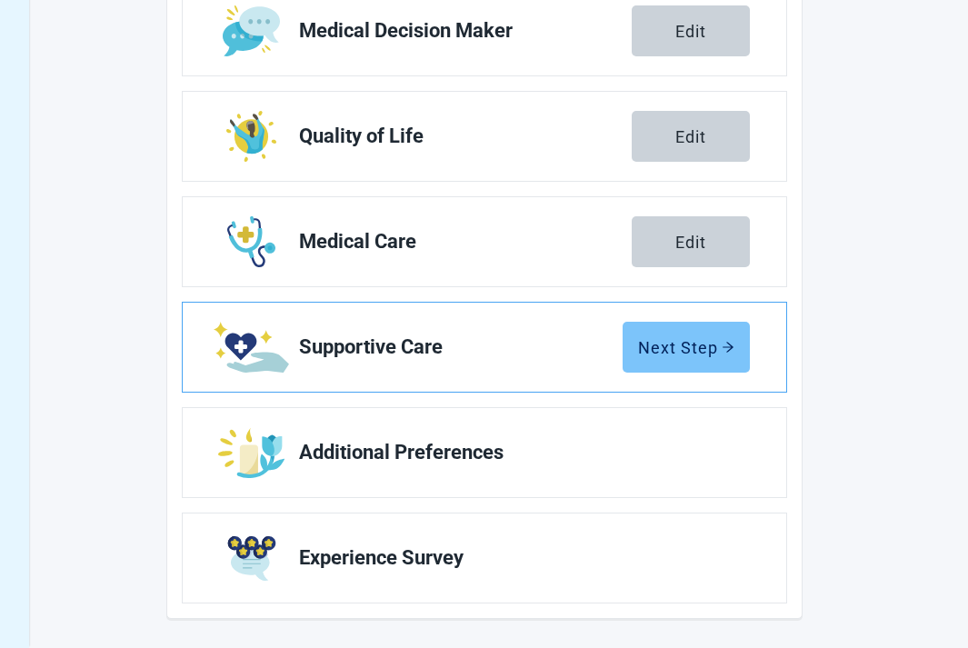
click at [653, 363] on button "Next Step" at bounding box center [686, 347] width 127 height 51
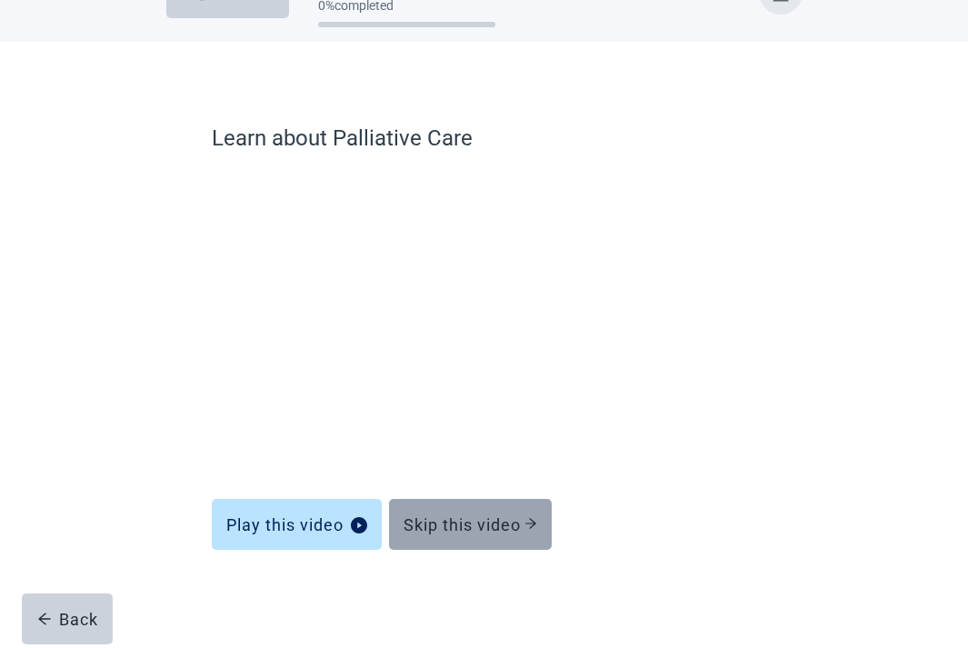
scroll to position [53, 0]
click at [498, 518] on div "Skip this video" at bounding box center [471, 524] width 134 height 18
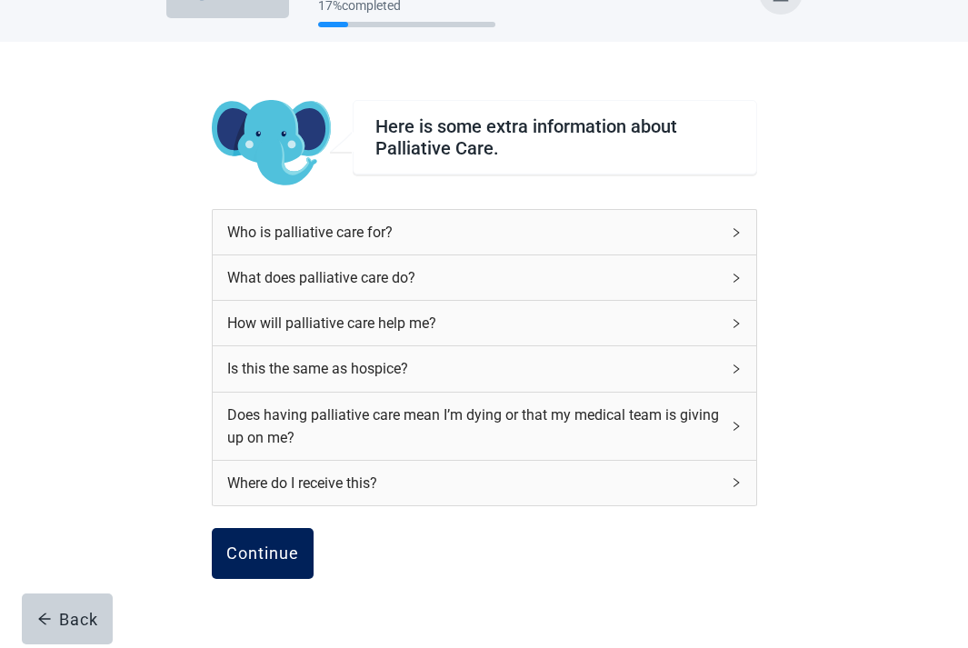
click at [263, 558] on div "Continue" at bounding box center [262, 554] width 73 height 18
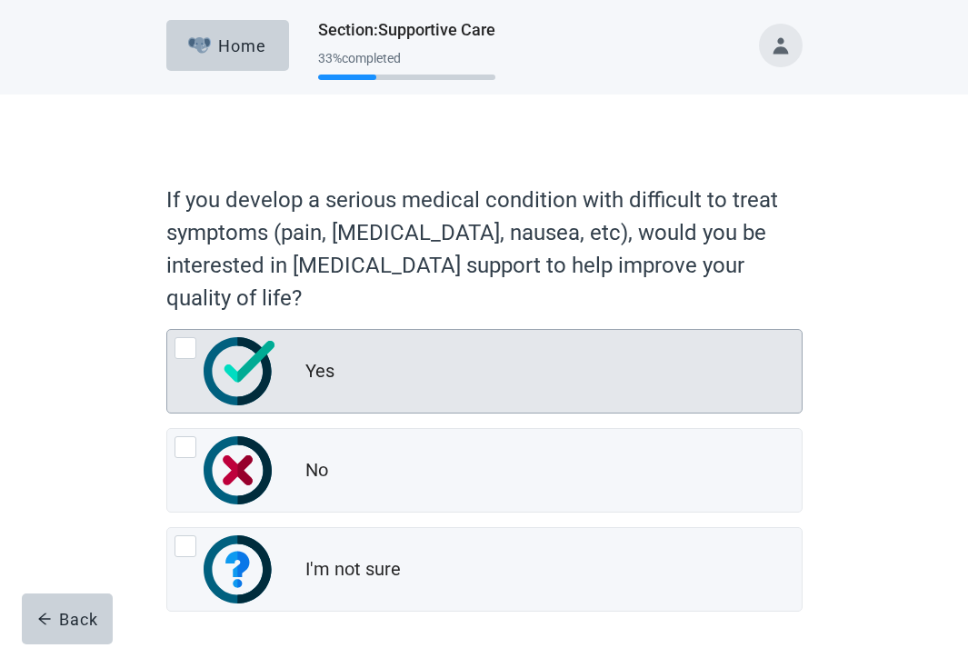
click at [387, 395] on div "Yes" at bounding box center [484, 371] width 635 height 83
click at [167, 330] on input "Yes" at bounding box center [166, 329] width 1 height 1
radio input "true"
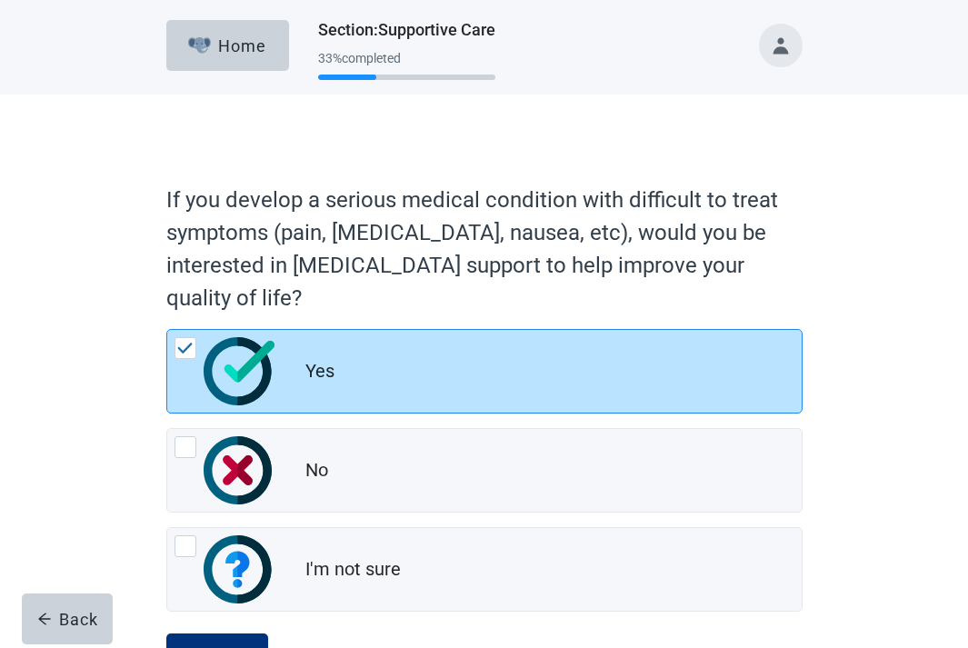
scroll to position [76, 0]
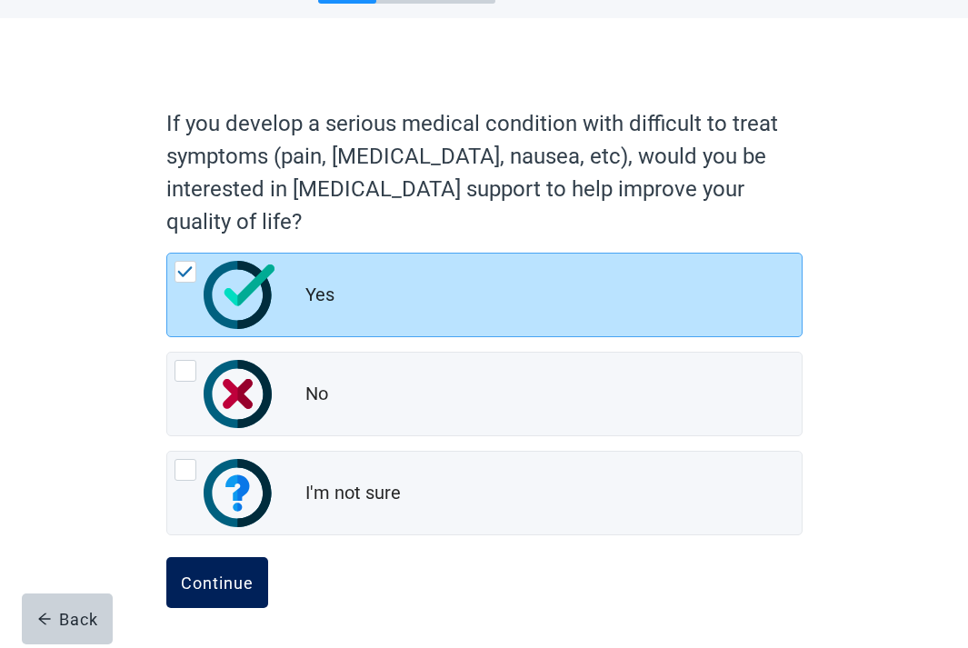
click at [223, 591] on div "Continue" at bounding box center [217, 583] width 73 height 18
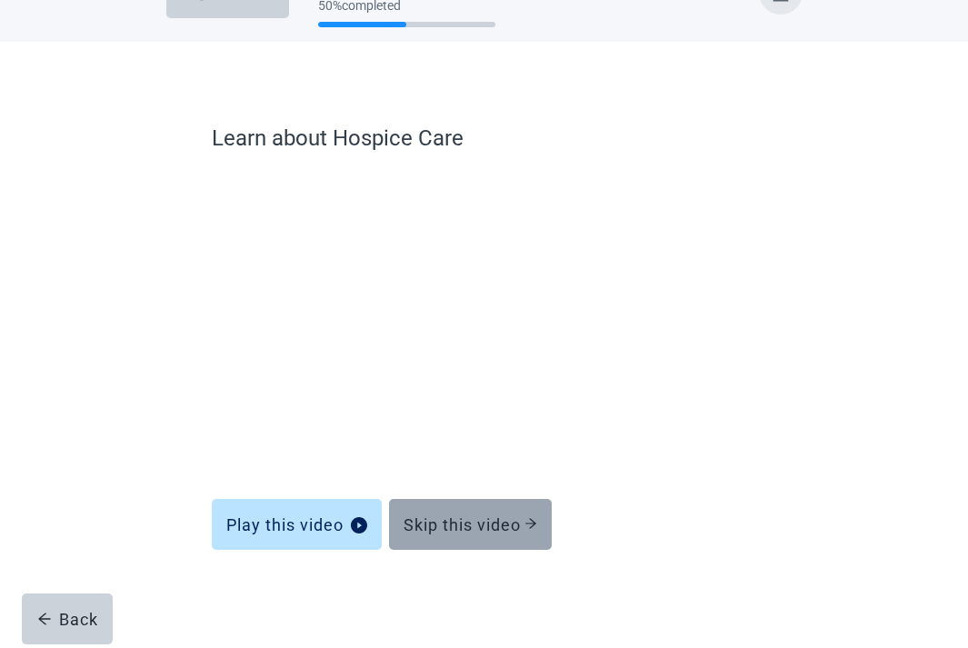
scroll to position [53, 0]
click at [530, 516] on div "Skip this video" at bounding box center [471, 524] width 134 height 18
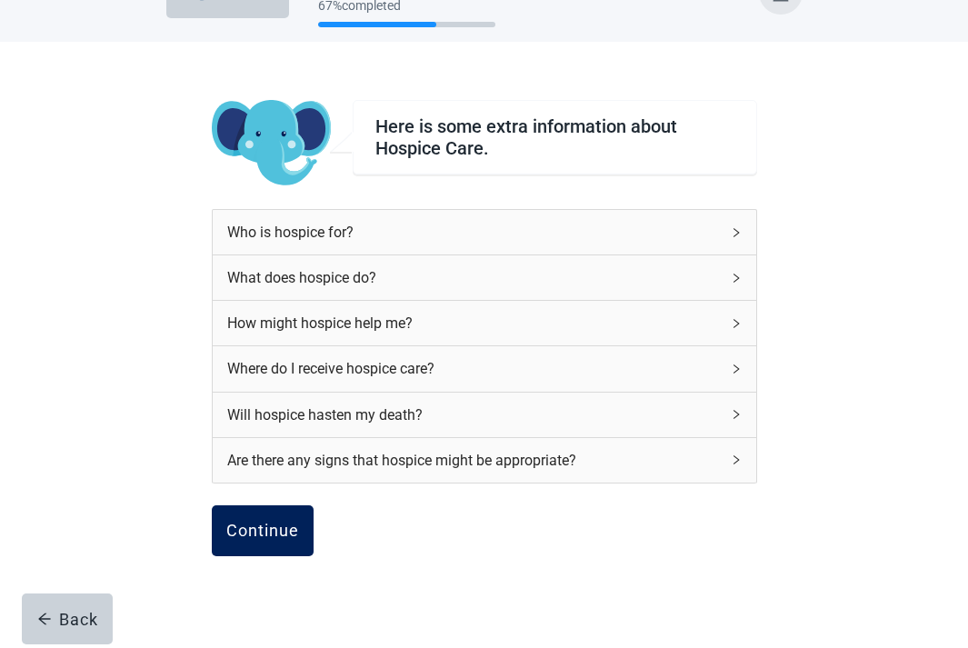
click at [244, 532] on div "Continue" at bounding box center [262, 531] width 73 height 18
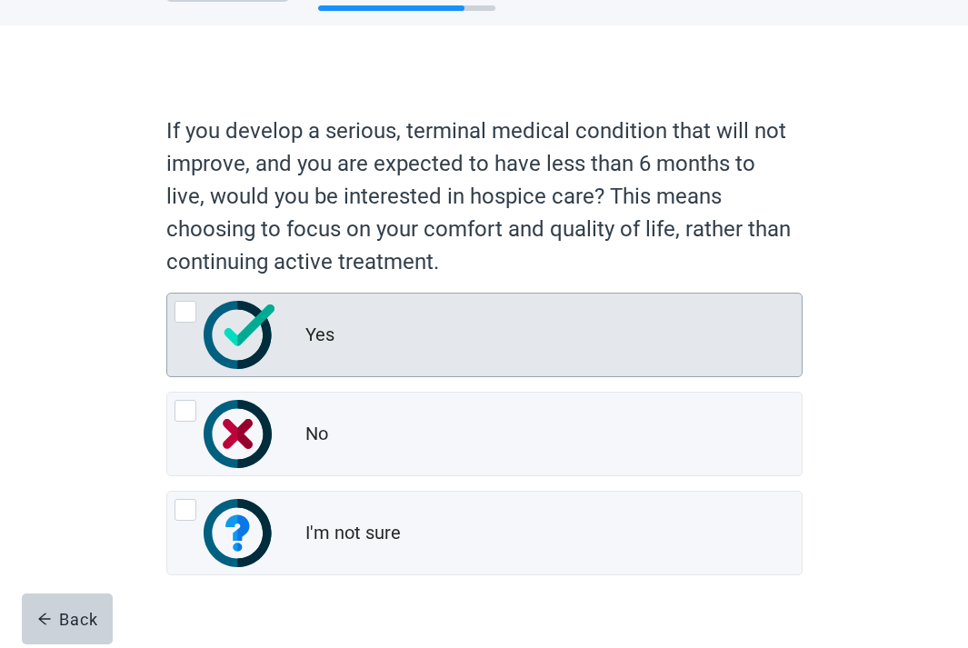
scroll to position [109, 0]
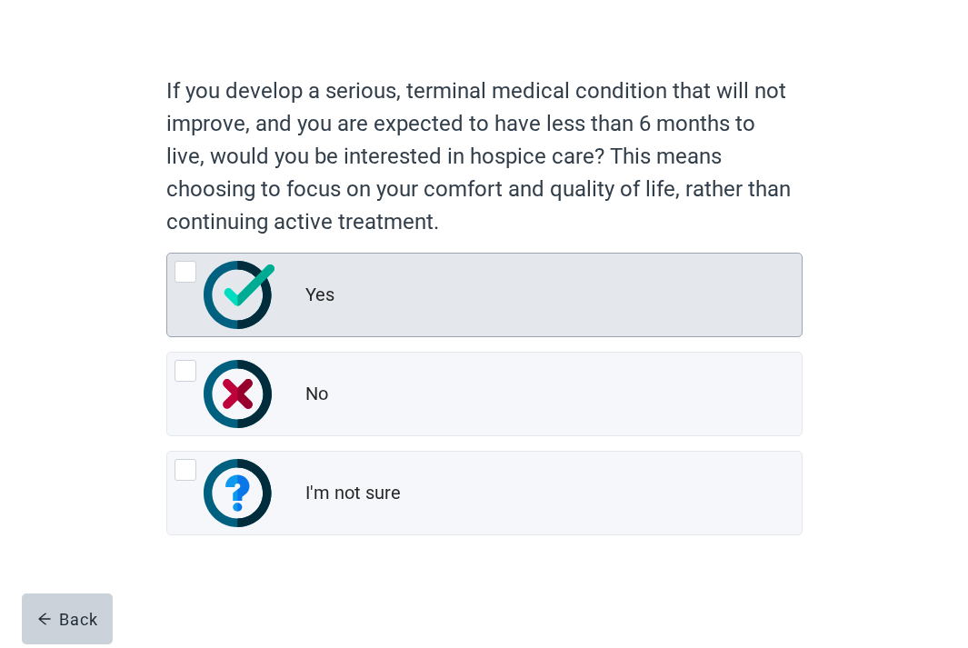
click at [415, 331] on div "Yes" at bounding box center [484, 295] width 635 height 83
click at [167, 254] on input "Yes" at bounding box center [166, 253] width 1 height 1
radio input "true"
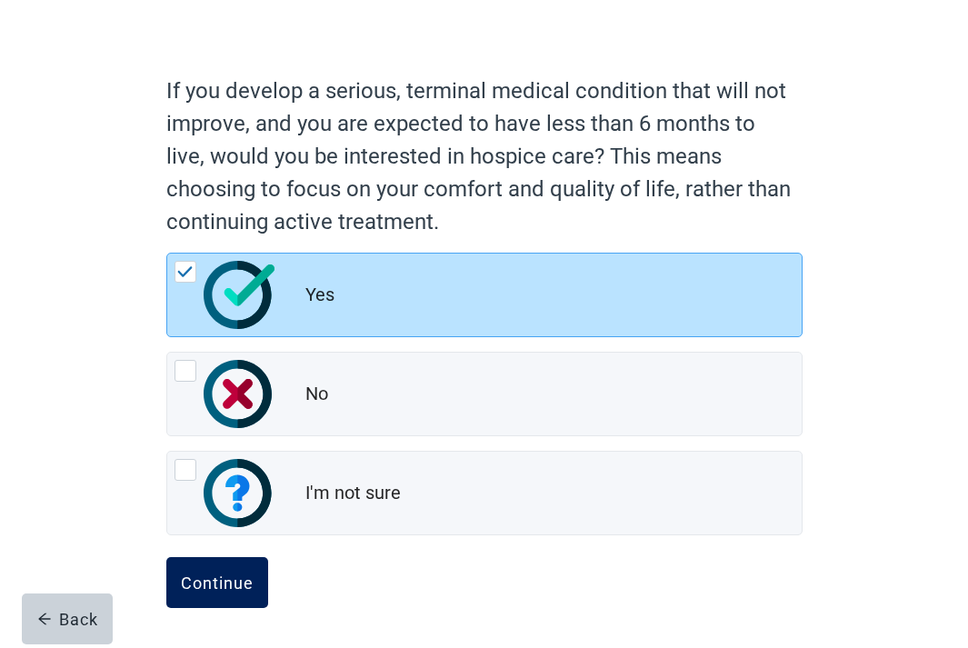
click at [232, 578] on div "Continue" at bounding box center [217, 583] width 73 height 18
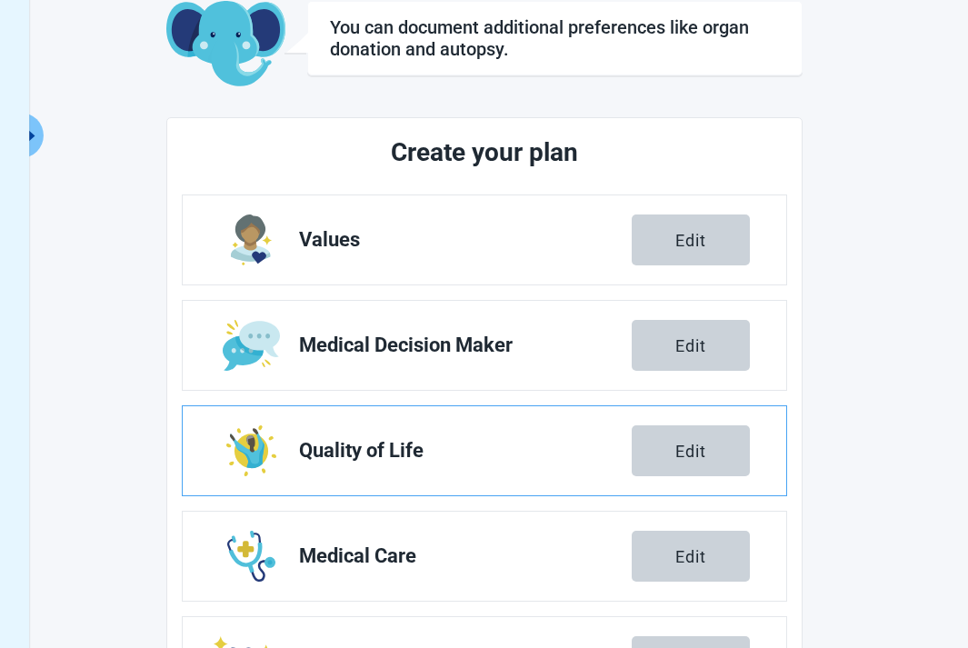
scroll to position [424, 0]
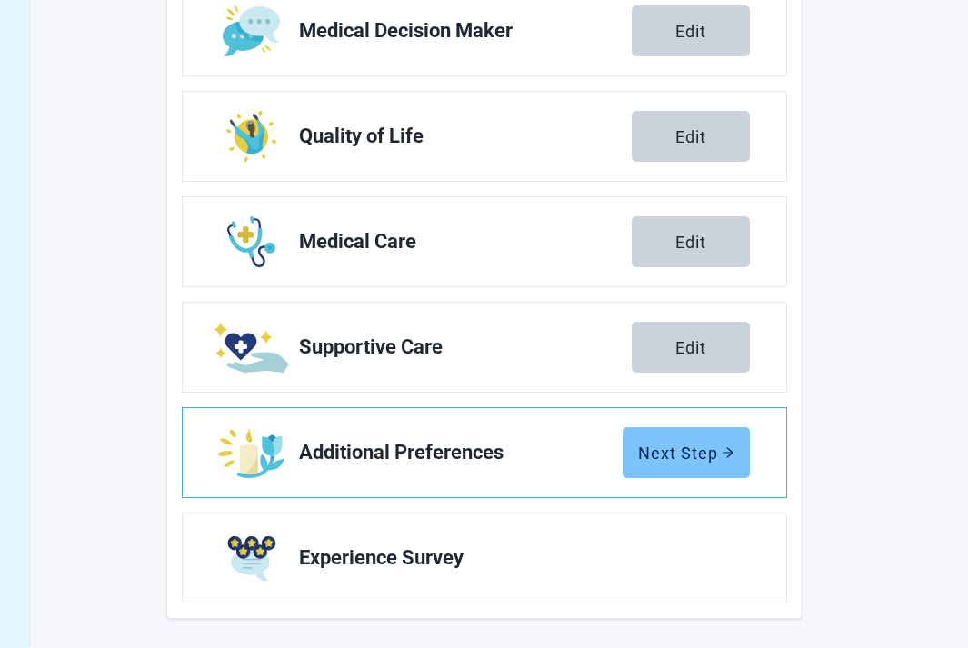
click at [695, 461] on div "Next Step" at bounding box center [686, 453] width 96 height 18
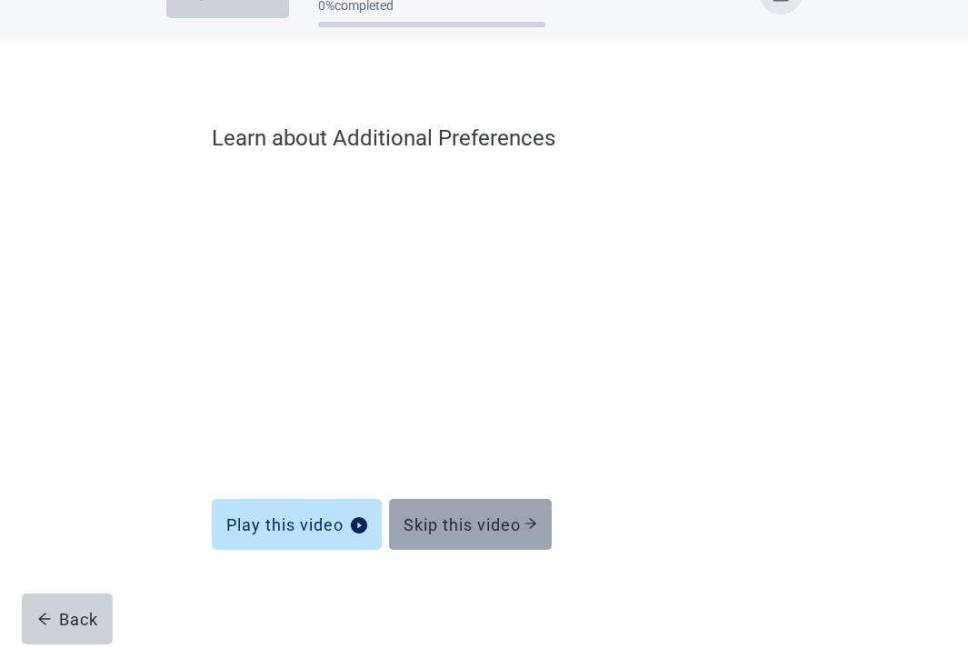
scroll to position [53, 0]
click at [469, 542] on button "Skip this video" at bounding box center [470, 524] width 163 height 51
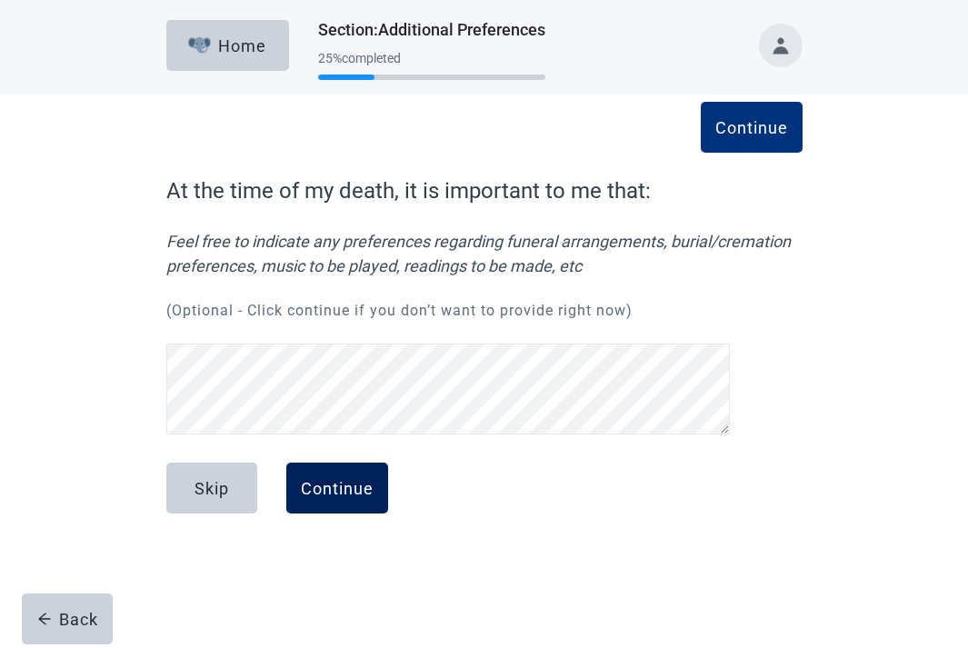
click at [358, 496] on div "Continue" at bounding box center [337, 488] width 73 height 18
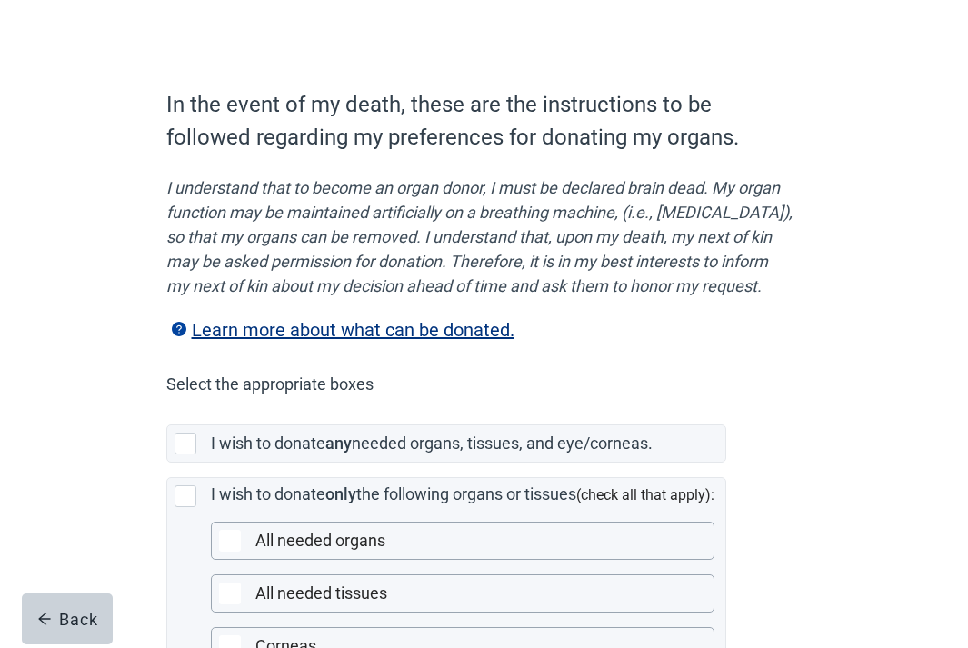
scroll to position [105, 0]
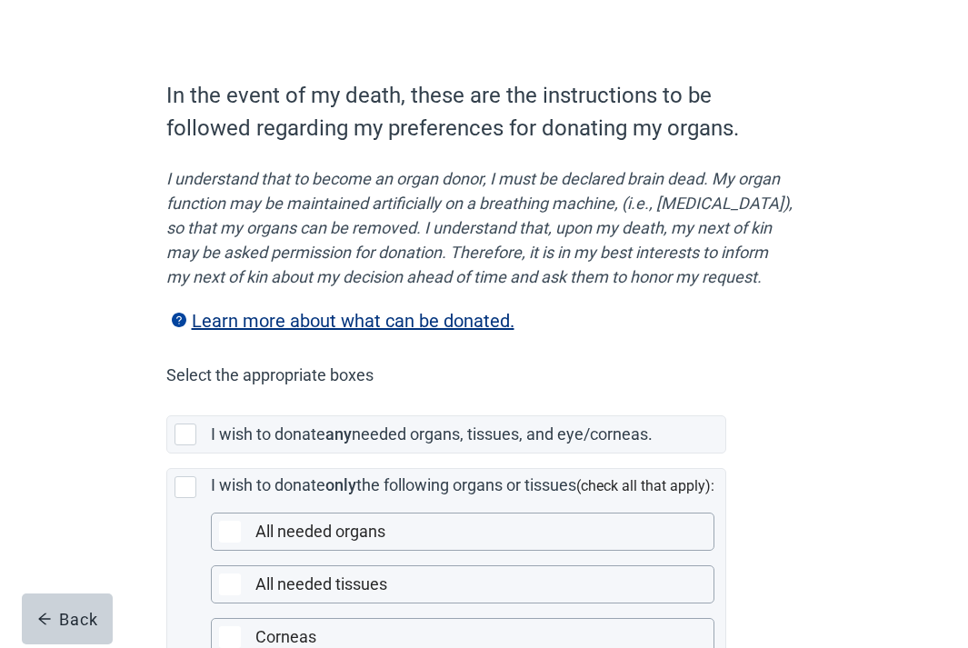
click at [425, 332] on label "Learn more about what can be donated." at bounding box center [340, 321] width 348 height 22
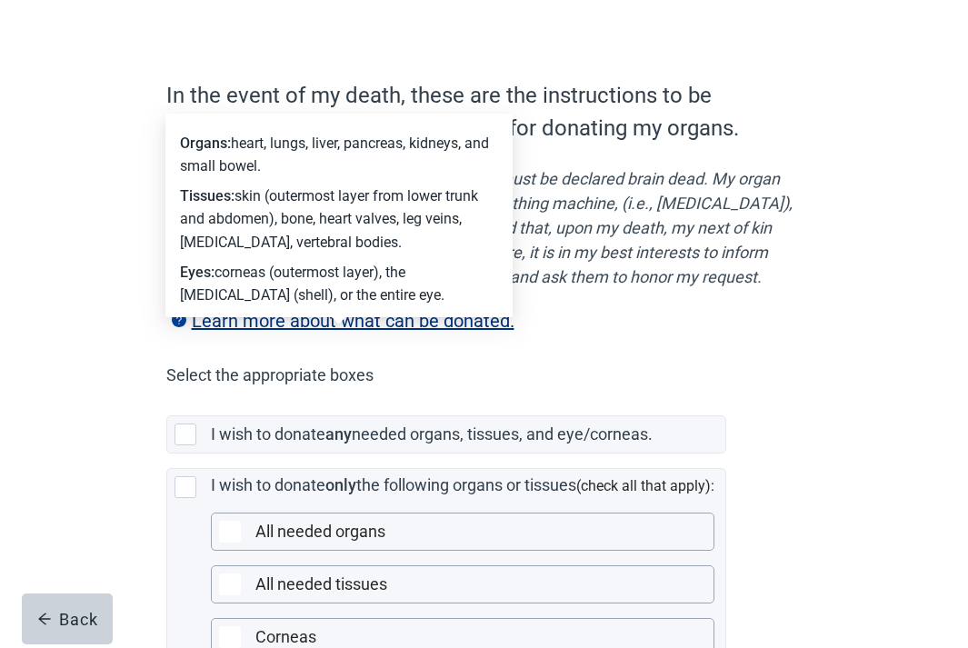
click at [425, 332] on label "Learn more about what can be donated." at bounding box center [340, 321] width 348 height 22
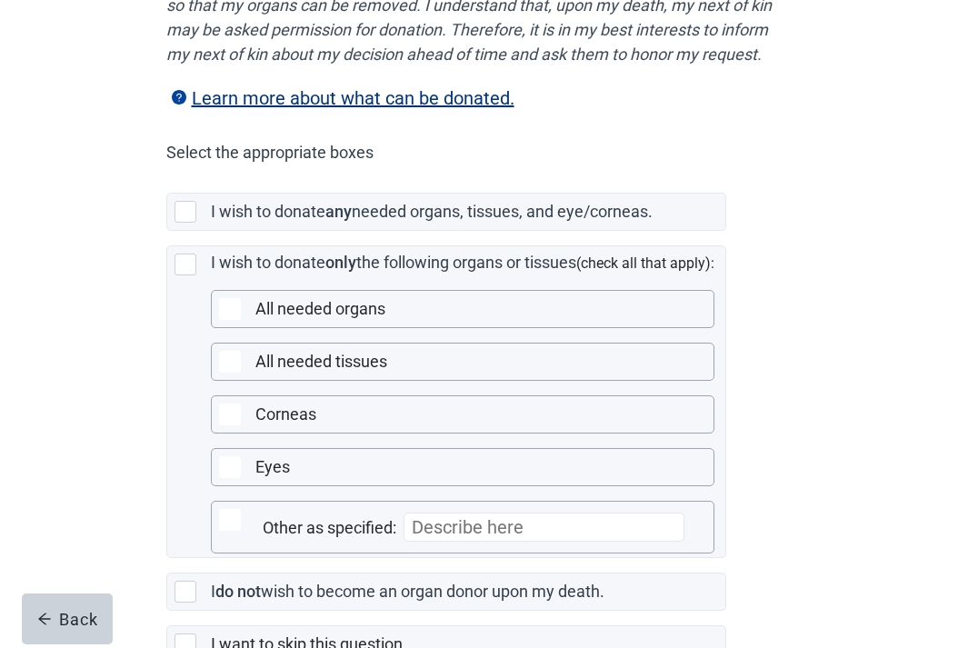
scroll to position [474, 0]
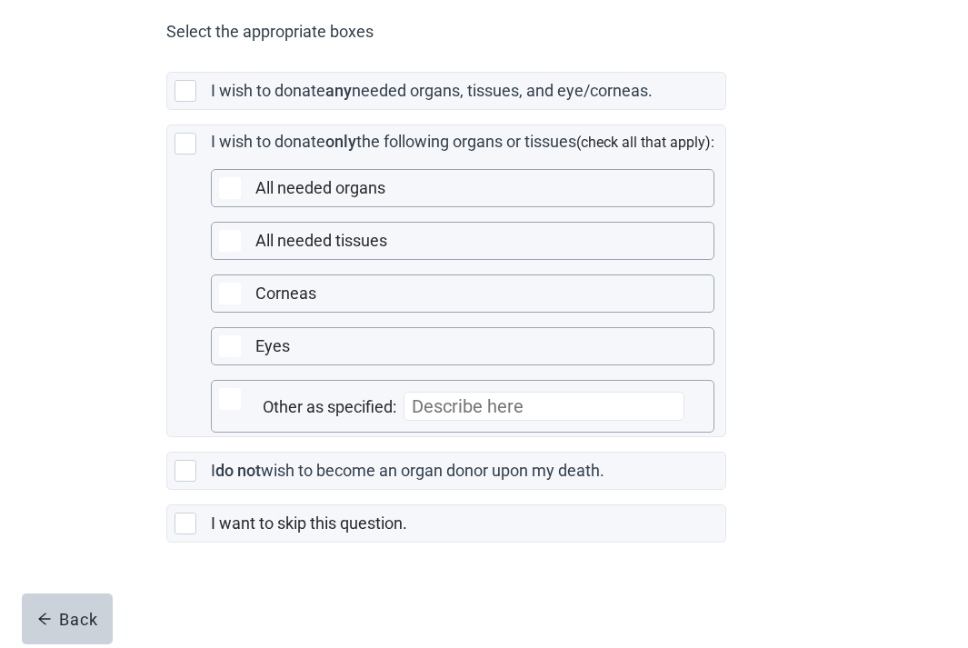
click at [425, 343] on div "Eyes" at bounding box center [478, 346] width 447 height 23
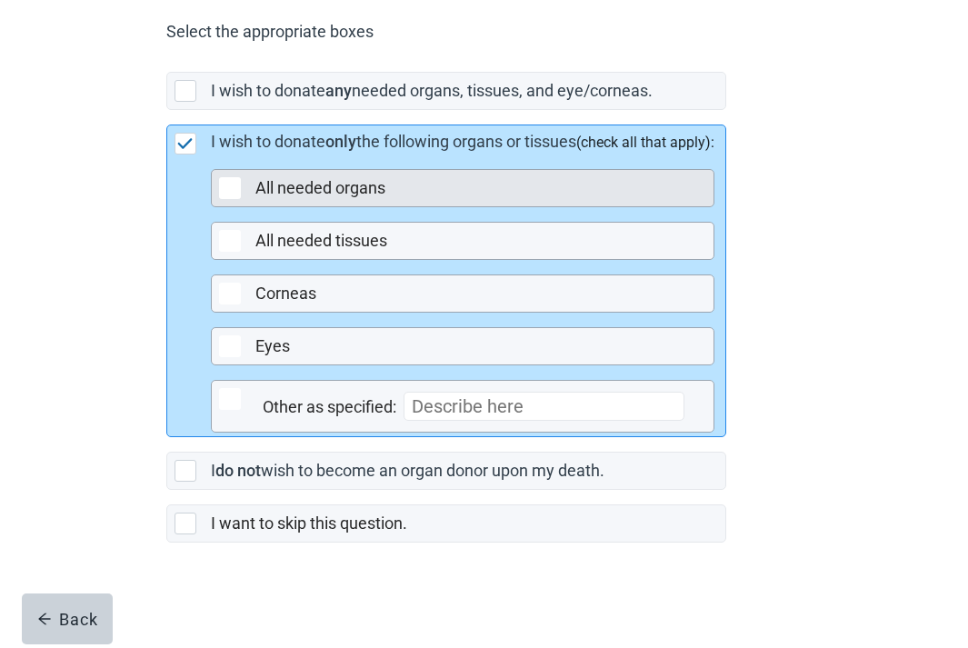
click at [345, 196] on label "All needed organs" at bounding box center [320, 187] width 130 height 19
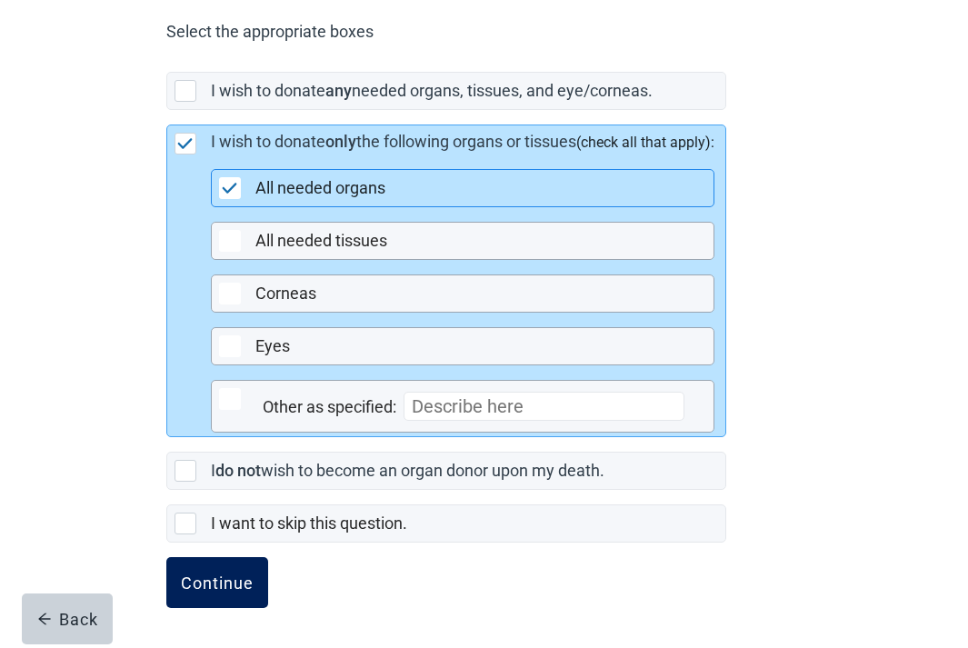
click at [238, 586] on div "Continue" at bounding box center [217, 583] width 73 height 18
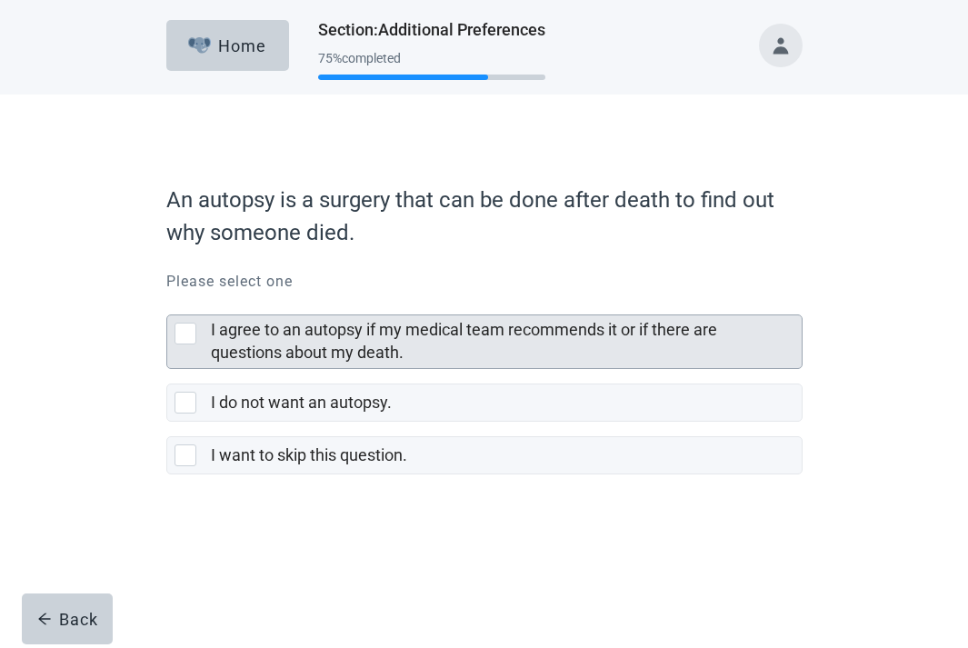
click at [374, 334] on label "I agree to an autopsy if my medical team recommends it or if there are question…" at bounding box center [464, 341] width 506 height 42
checkbox input "true"
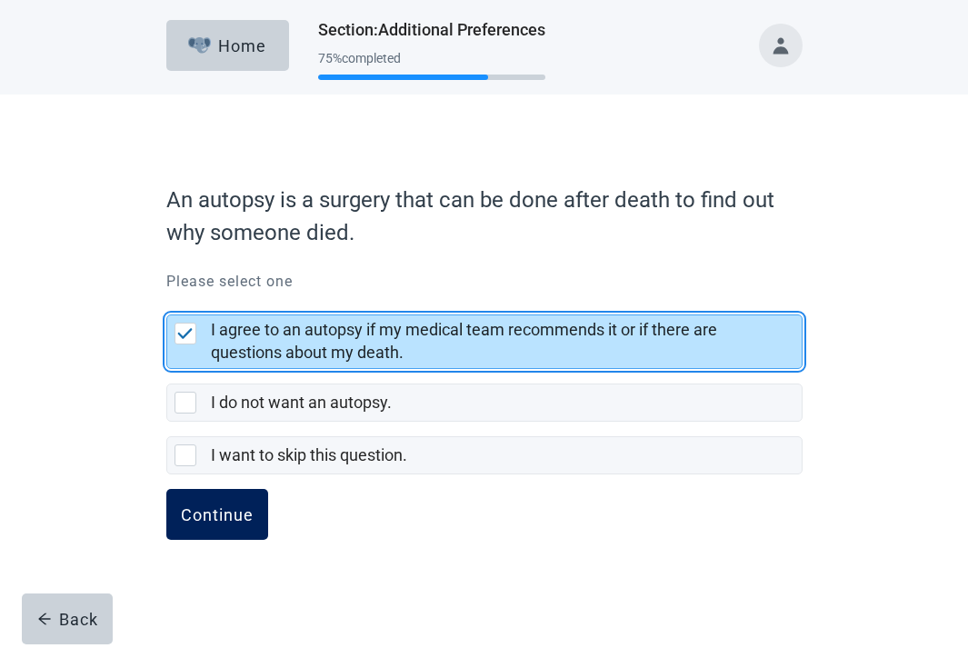
click at [205, 520] on div "Continue" at bounding box center [217, 514] width 73 height 18
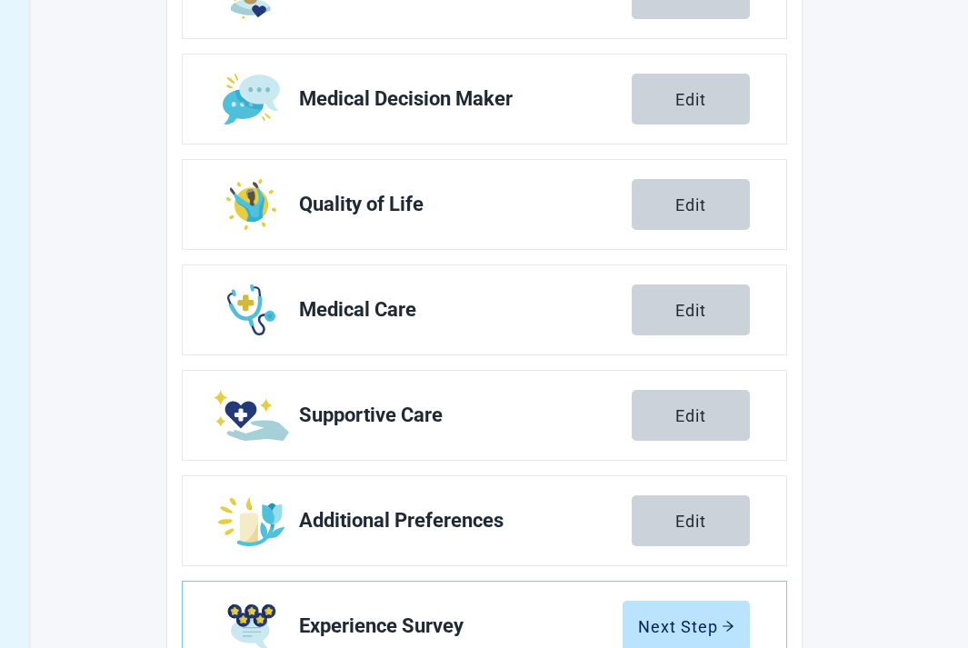
scroll to position [433, 0]
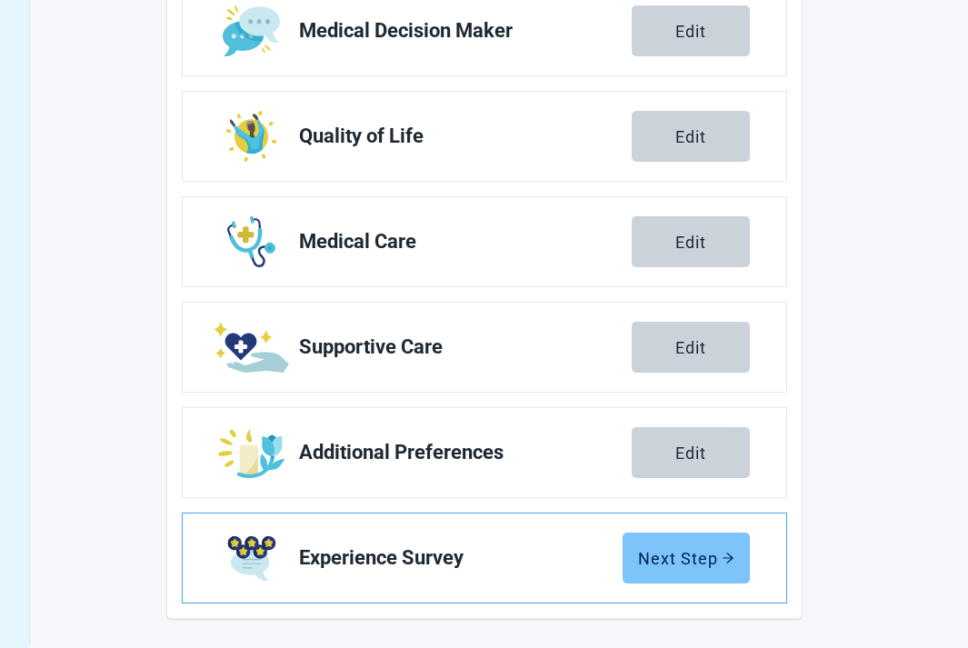
click at [634, 561] on button "Next Step" at bounding box center [686, 558] width 127 height 51
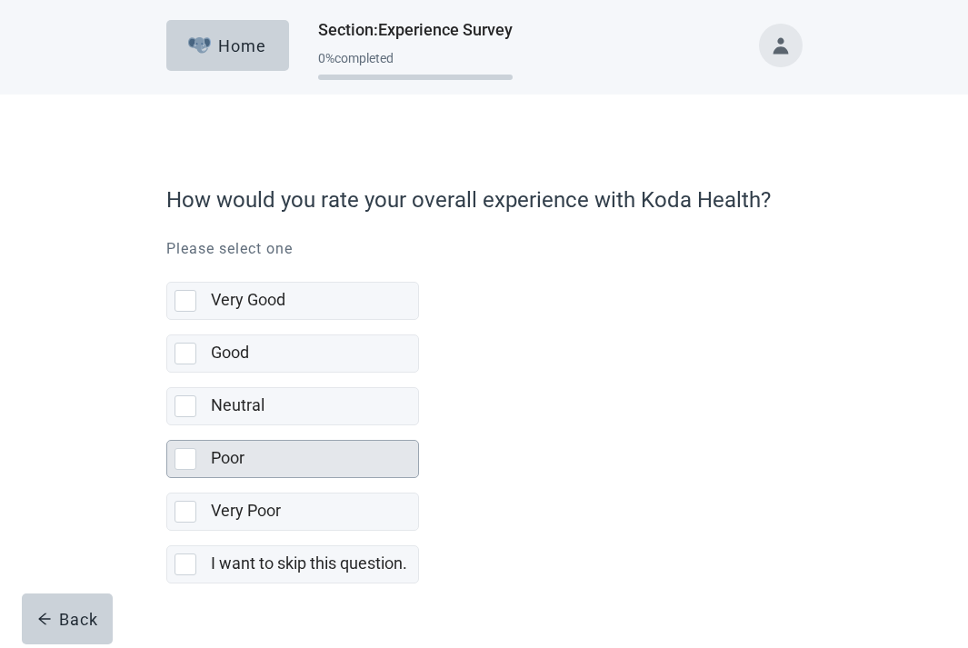
click at [327, 459] on div "Poor" at bounding box center [309, 458] width 196 height 23
click at [167, 426] on input "Poor" at bounding box center [166, 425] width 1 height 1
checkbox input "true"
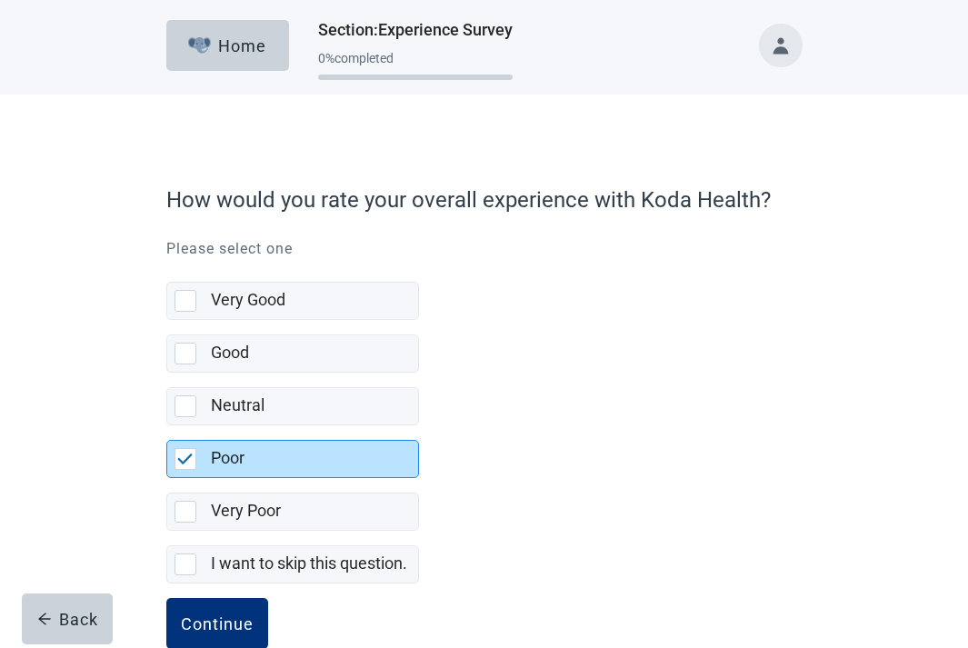
scroll to position [41, 0]
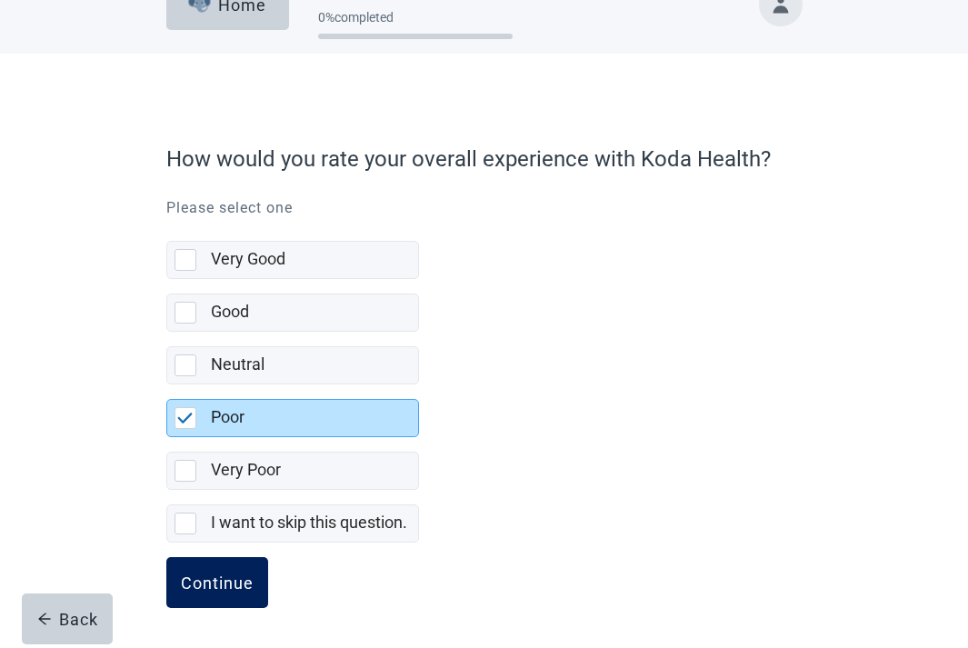
click at [220, 588] on div "Continue" at bounding box center [217, 583] width 73 height 18
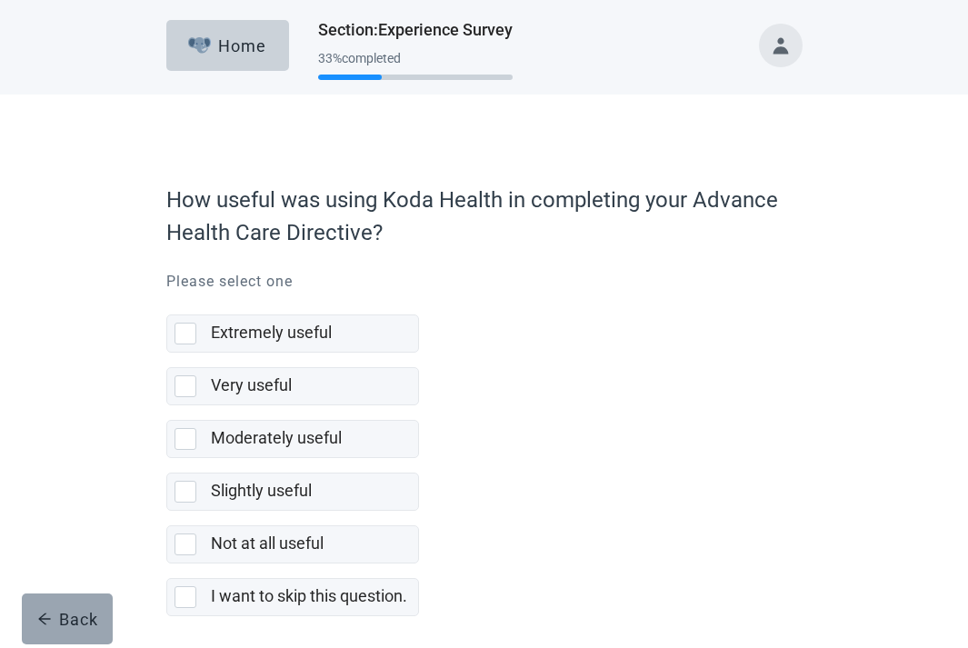
click at [90, 602] on button "Back" at bounding box center [67, 619] width 91 height 51
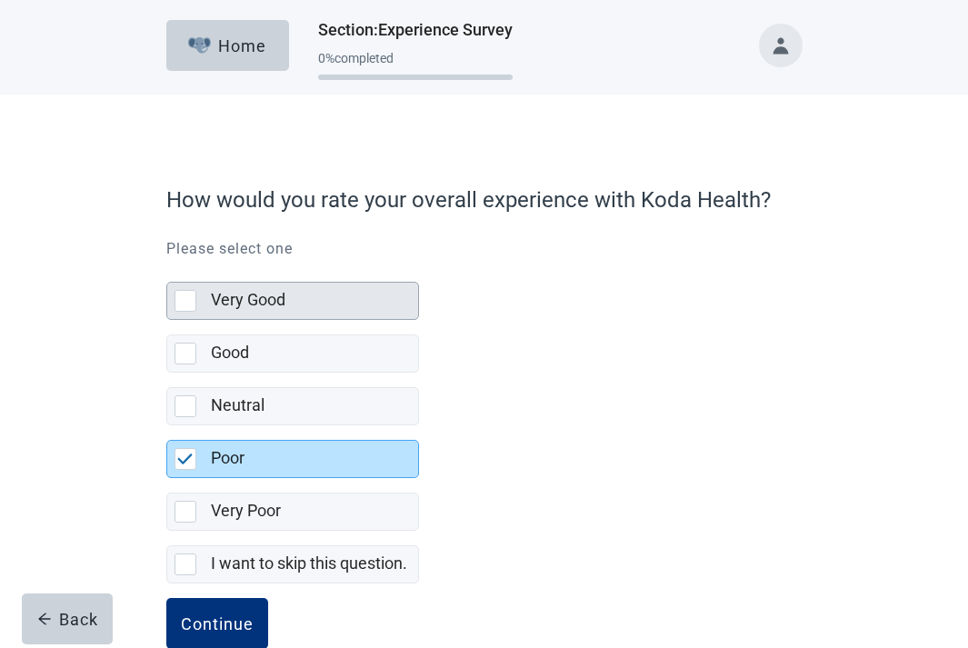
scroll to position [41, 0]
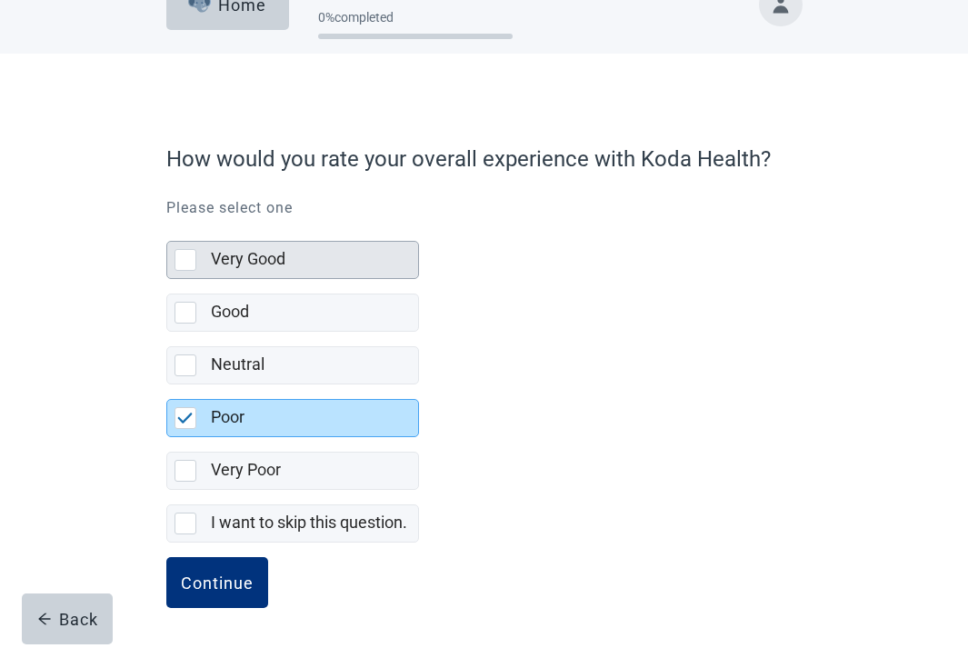
click at [373, 264] on div "Very Good" at bounding box center [309, 259] width 196 height 23
click at [167, 227] on input "Very Good" at bounding box center [166, 226] width 1 height 1
checkbox input "true"
checkbox input "false"
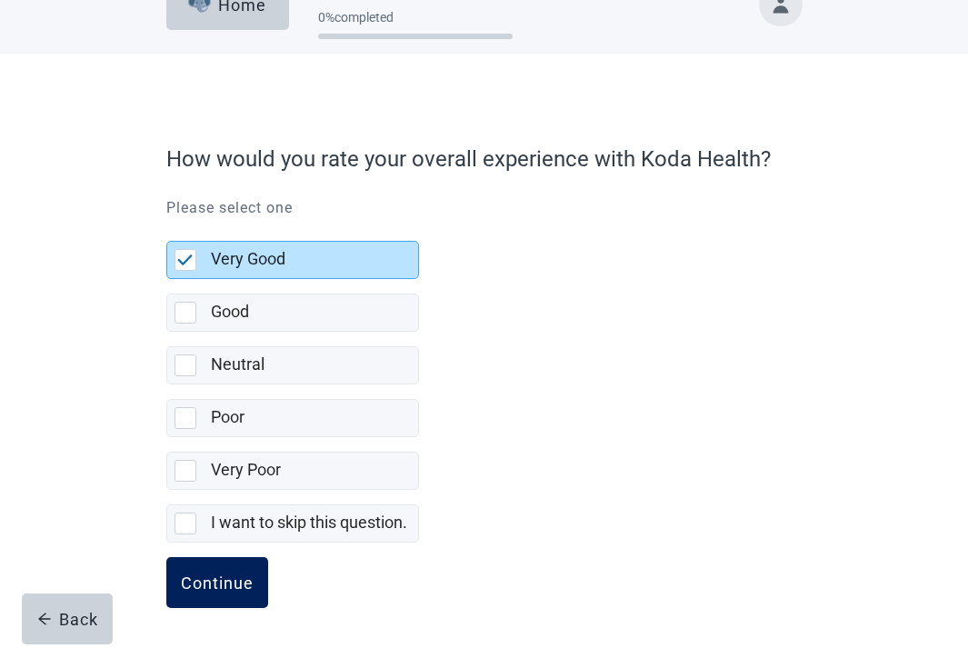
click at [228, 585] on div "Continue" at bounding box center [217, 583] width 73 height 18
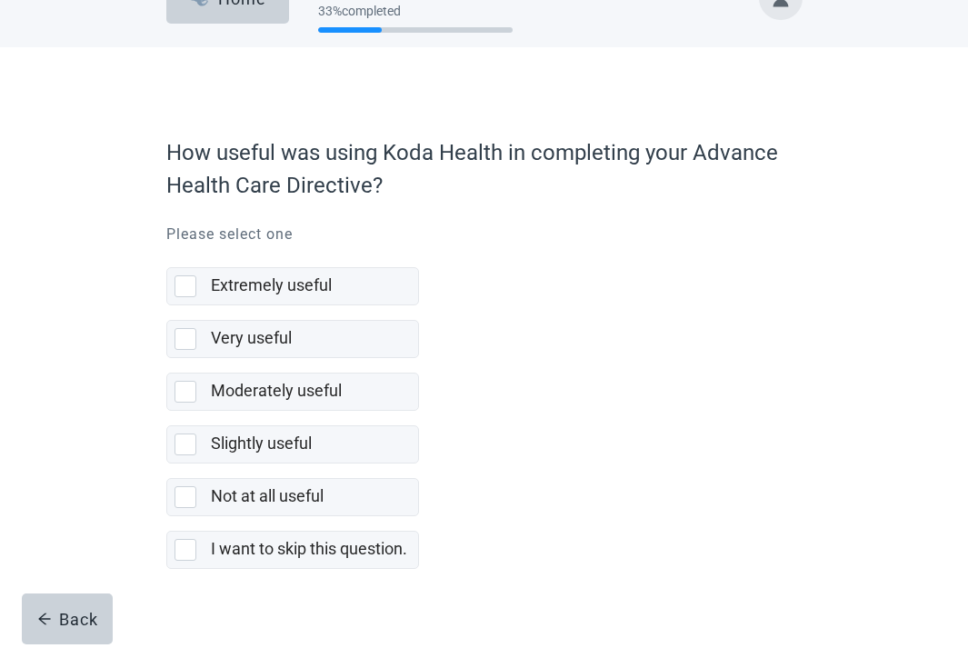
scroll to position [74, 0]
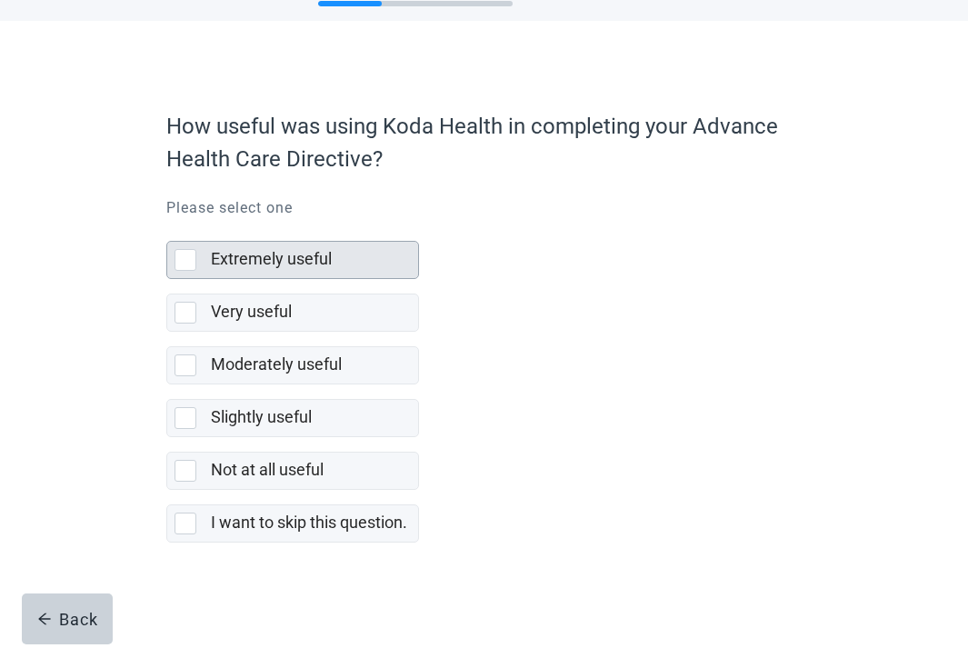
click at [349, 257] on div "Extremely useful" at bounding box center [309, 259] width 196 height 23
click at [167, 227] on input "Extremely useful" at bounding box center [166, 226] width 1 height 1
checkbox input "true"
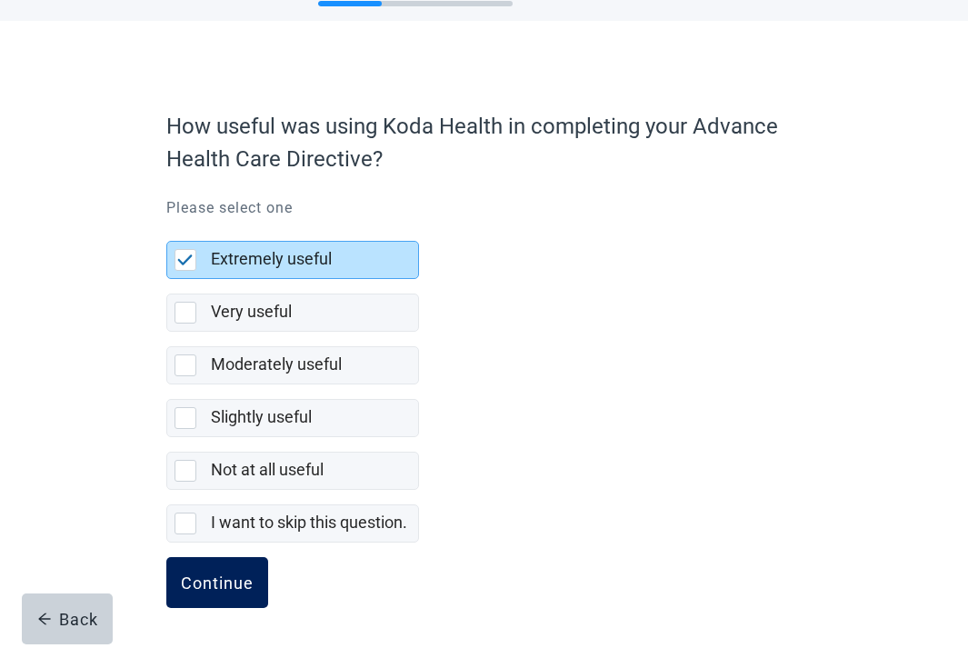
click at [221, 560] on button "Continue" at bounding box center [217, 582] width 102 height 51
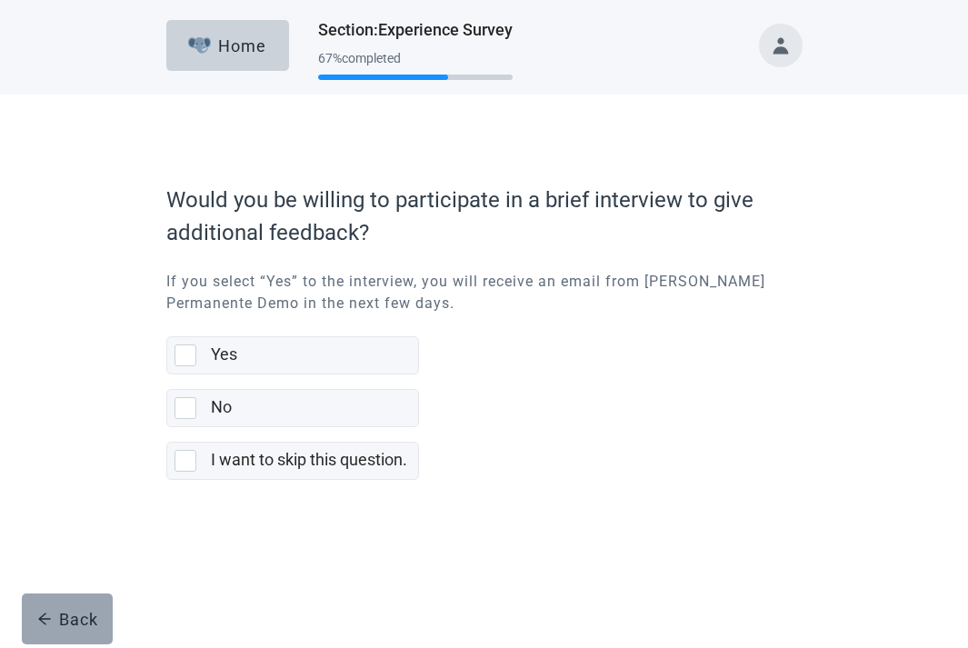
click at [45, 621] on icon "arrow-left" at bounding box center [44, 619] width 15 height 15
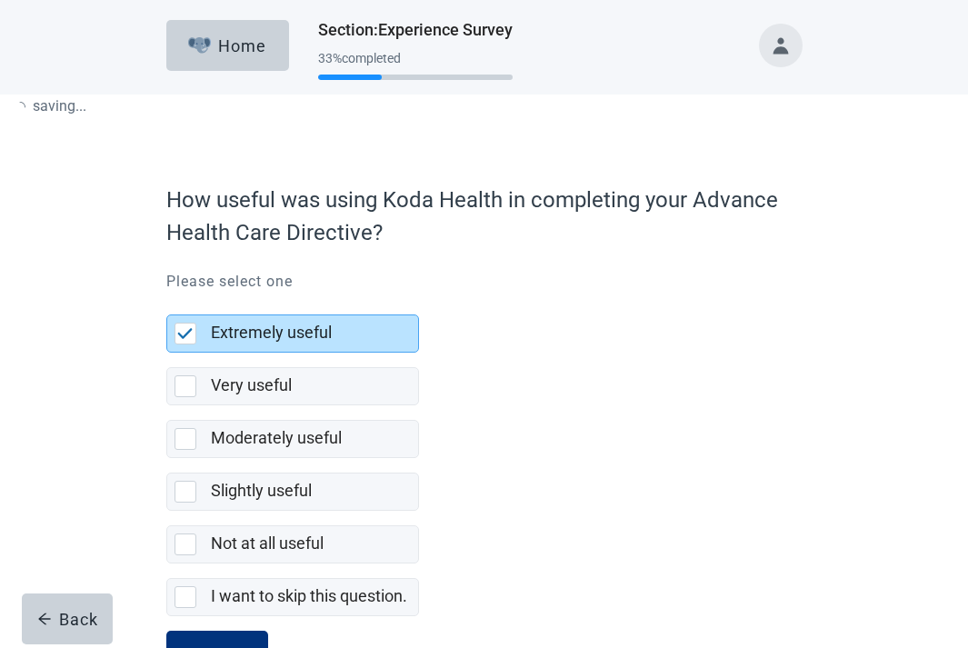
click at [45, 621] on icon "arrow-left" at bounding box center [44, 619] width 15 height 15
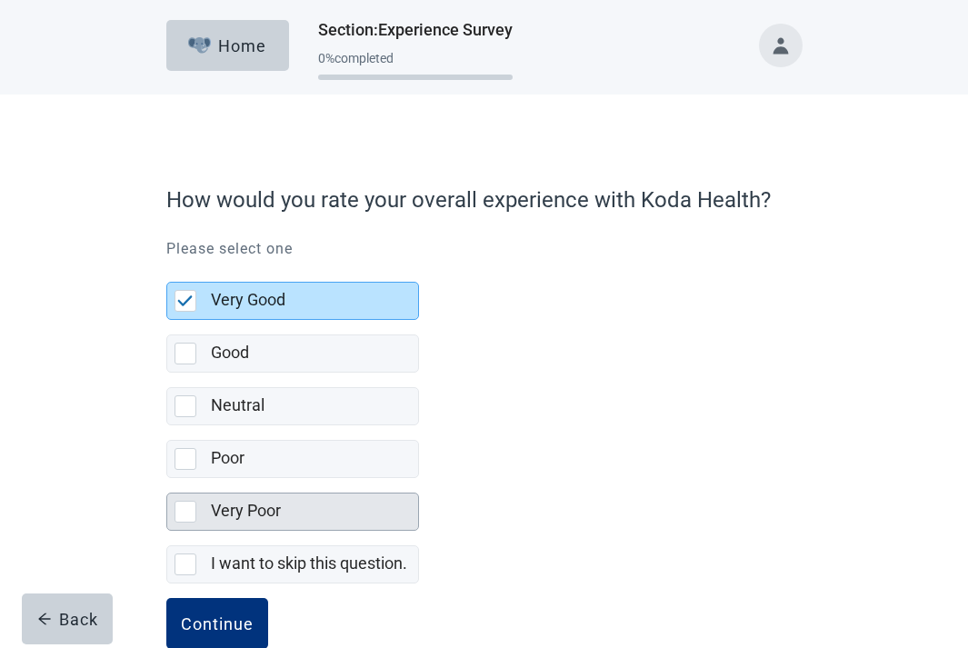
scroll to position [41, 0]
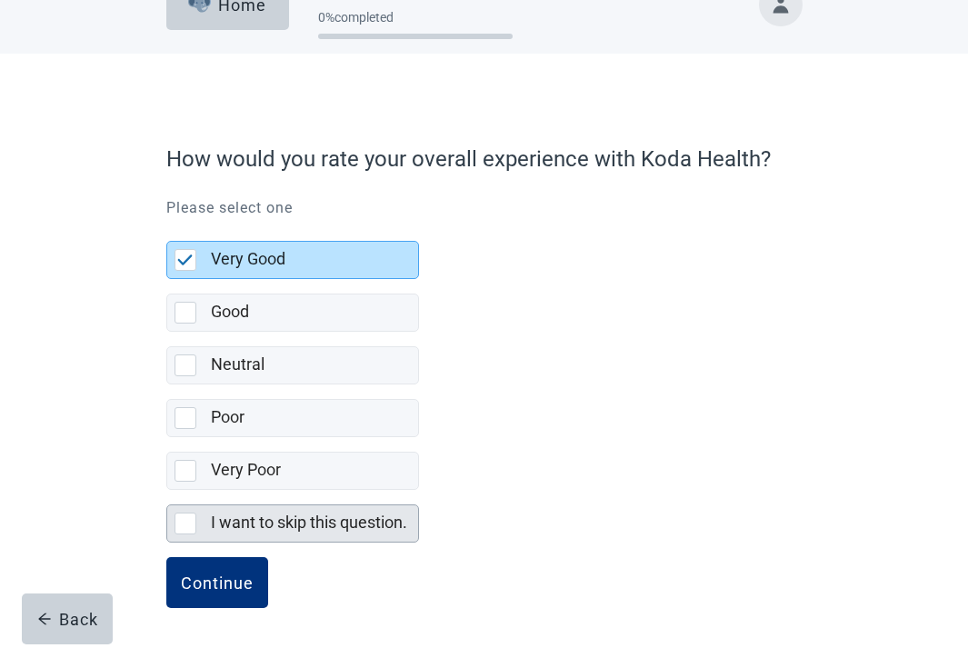
click at [304, 524] on label "I want to skip this question." at bounding box center [309, 522] width 196 height 19
checkbox input "false"
checkbox input "true"
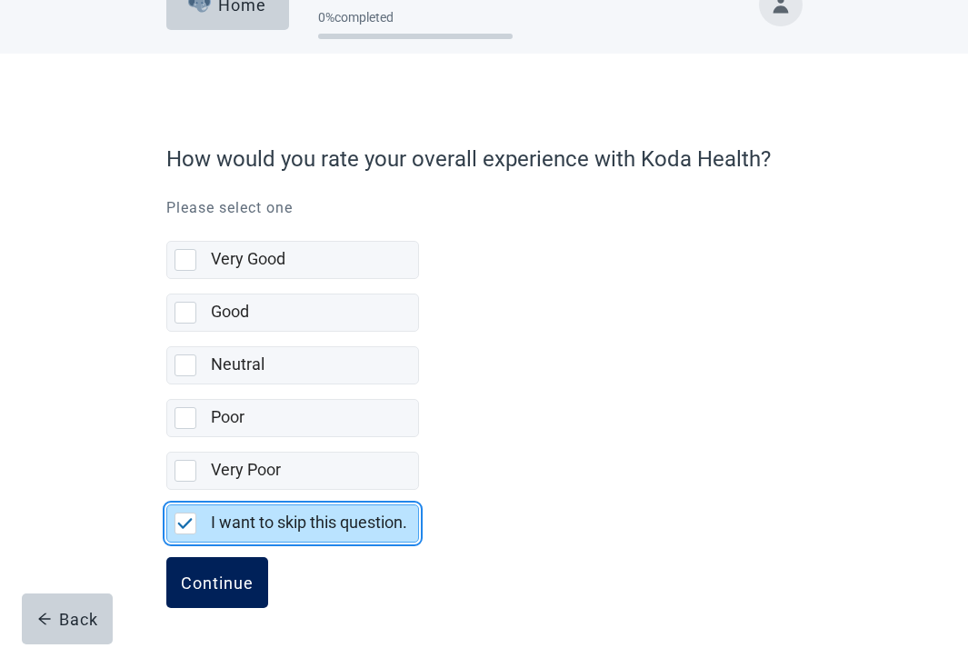
click at [225, 571] on button "Continue" at bounding box center [217, 582] width 102 height 51
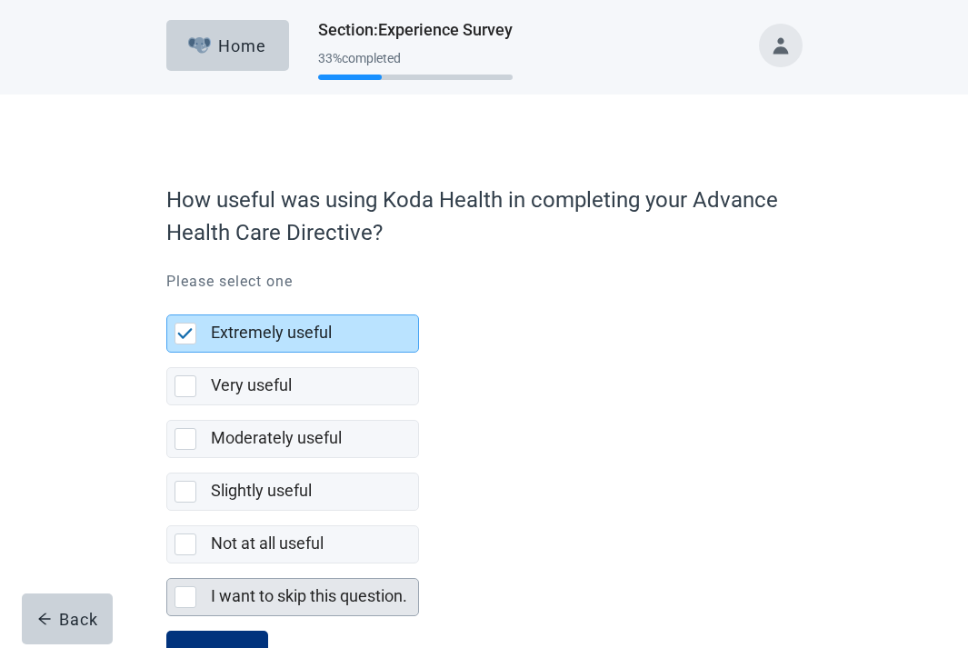
click at [229, 588] on label "I want to skip this question." at bounding box center [309, 595] width 196 height 19
checkbox input "false"
checkbox input "true"
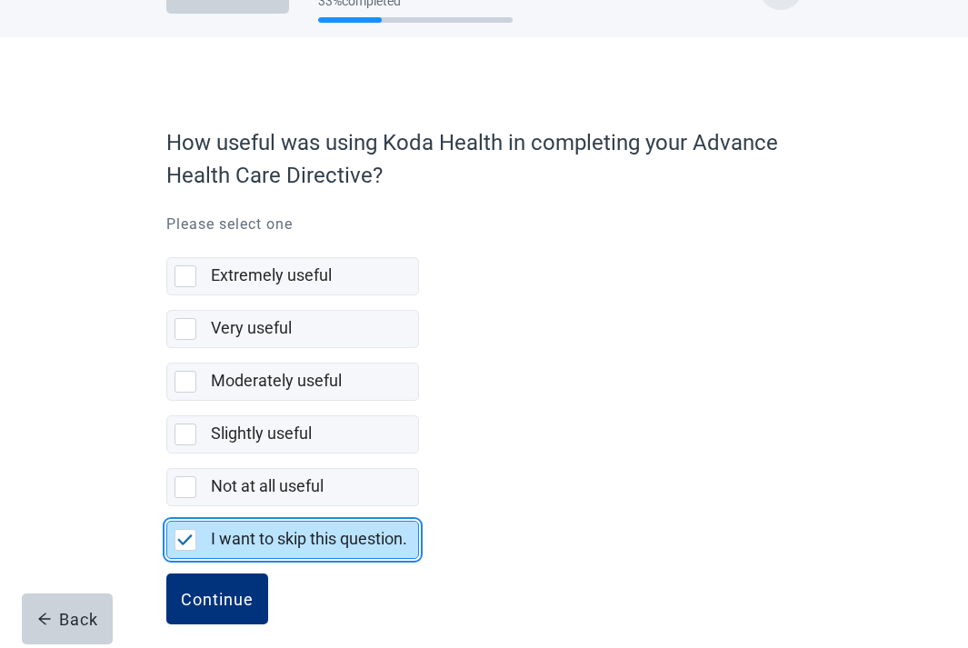
scroll to position [74, 0]
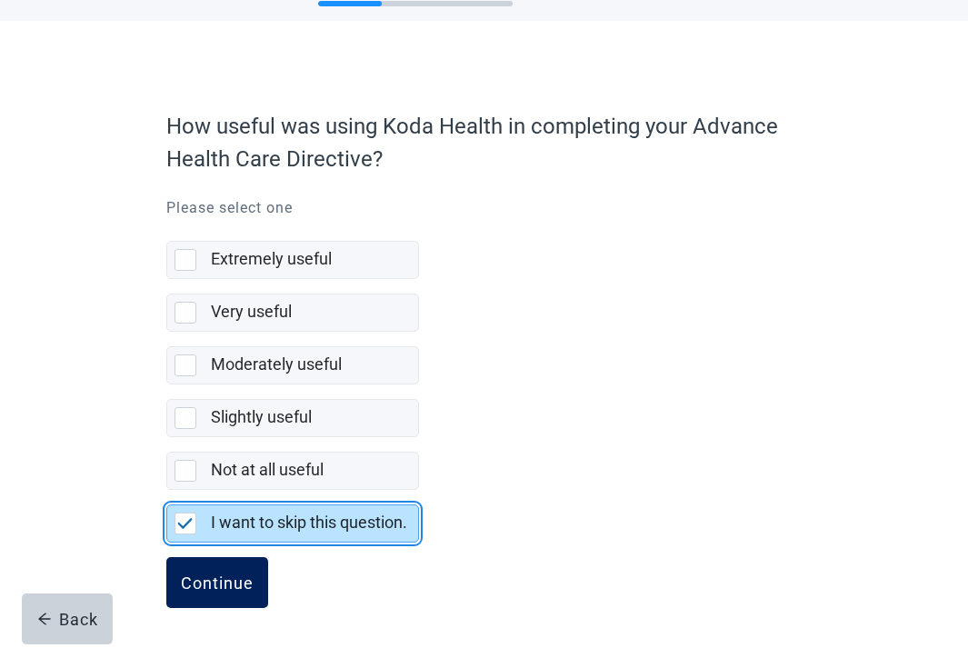
click at [218, 587] on div "Continue" at bounding box center [217, 583] width 73 height 18
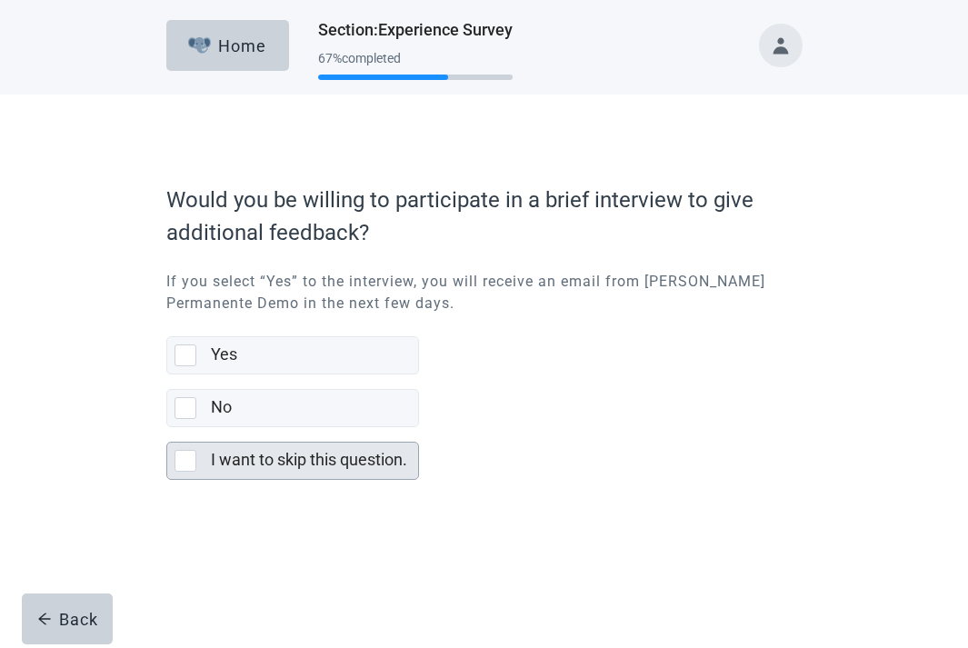
click at [292, 477] on div "I want to skip this question." at bounding box center [314, 461] width 207 height 36
click at [167, 428] on input "I want to skip this question." at bounding box center [166, 427] width 1 height 1
checkbox input "true"
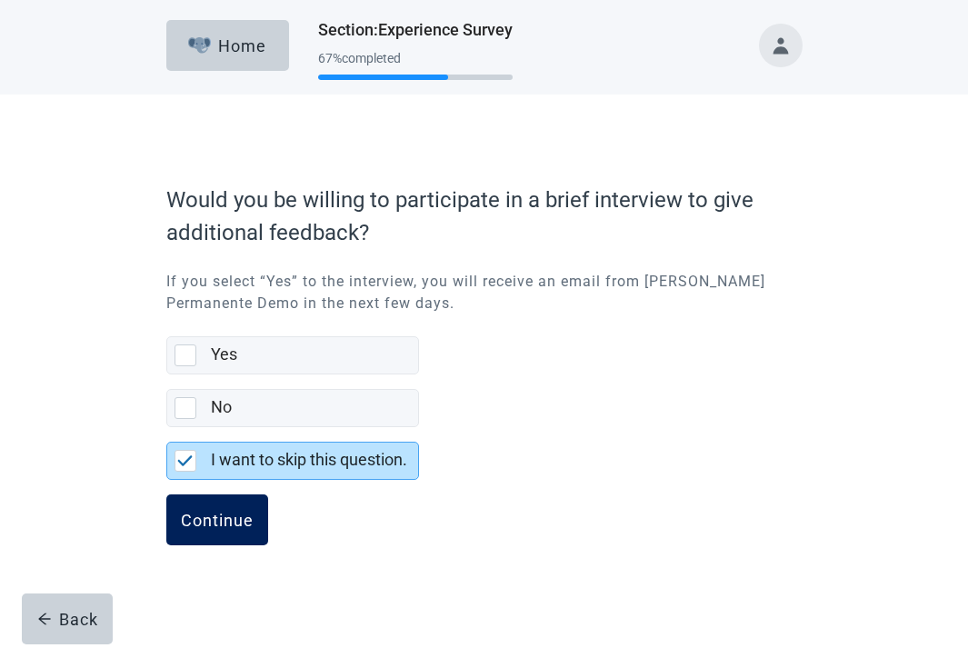
click at [229, 534] on button "Continue" at bounding box center [217, 520] width 102 height 51
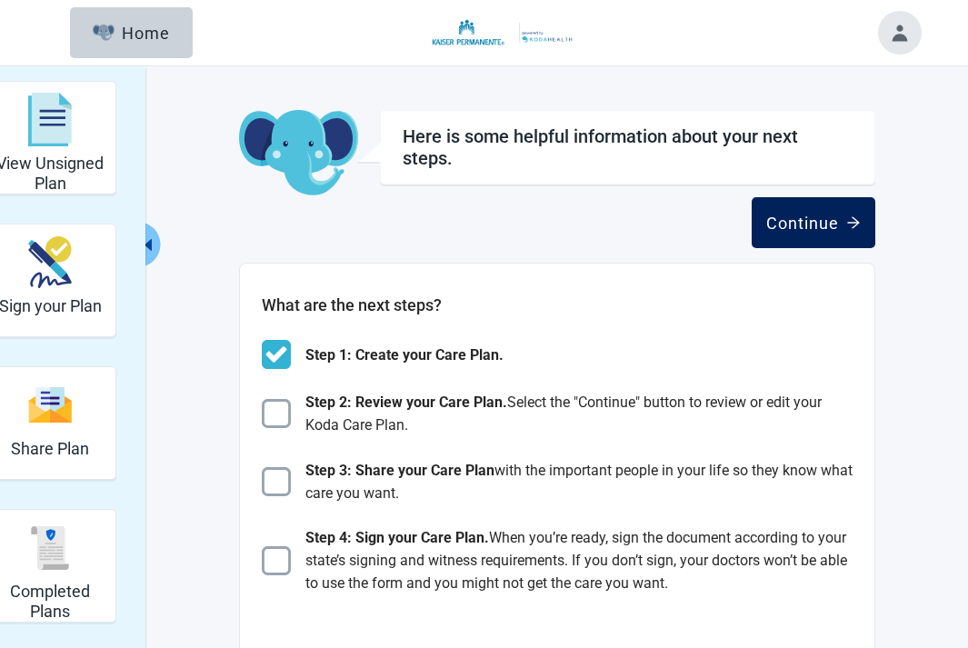
click at [822, 222] on div "Continue" at bounding box center [813, 223] width 95 height 18
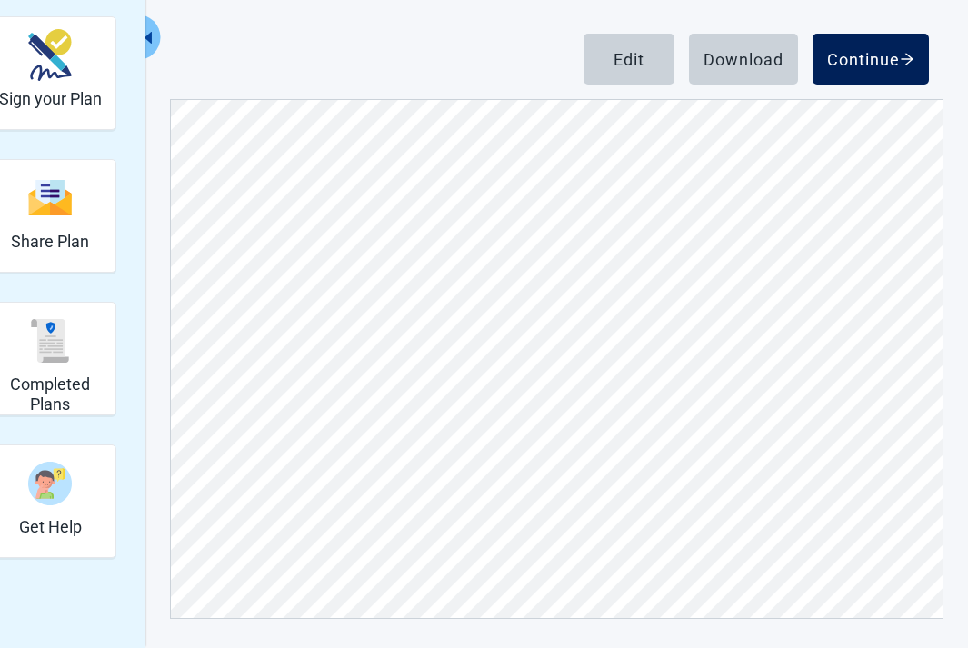
scroll to position [6886, 0]
click at [856, 75] on button "Continue" at bounding box center [871, 59] width 116 height 51
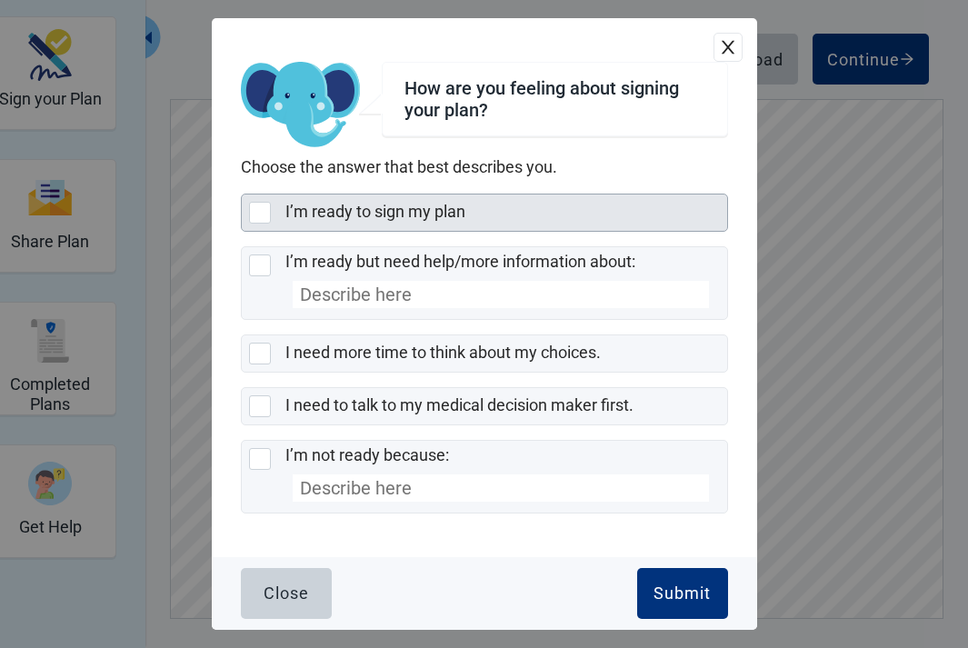
click at [532, 215] on div "I’m ready to sign my plan" at bounding box center [500, 212] width 431 height 23
click at [242, 195] on input "I’m ready to sign my plan" at bounding box center [241, 194] width 1 height 1
checkbox input "true"
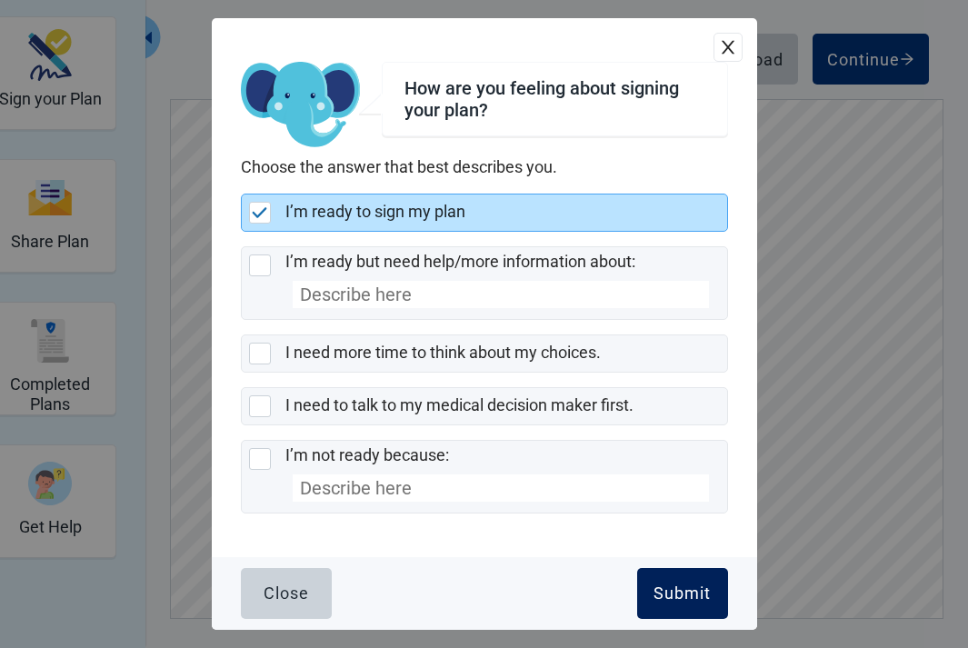
click at [677, 602] on div "Submit" at bounding box center [682, 594] width 57 height 18
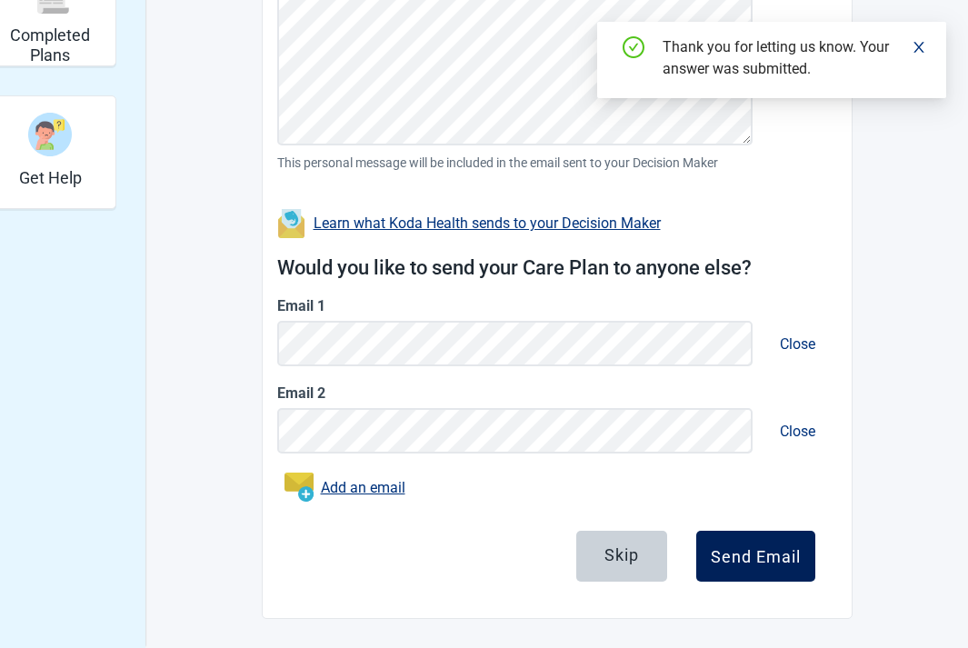
click at [727, 549] on div "Send Email" at bounding box center [756, 556] width 90 height 18
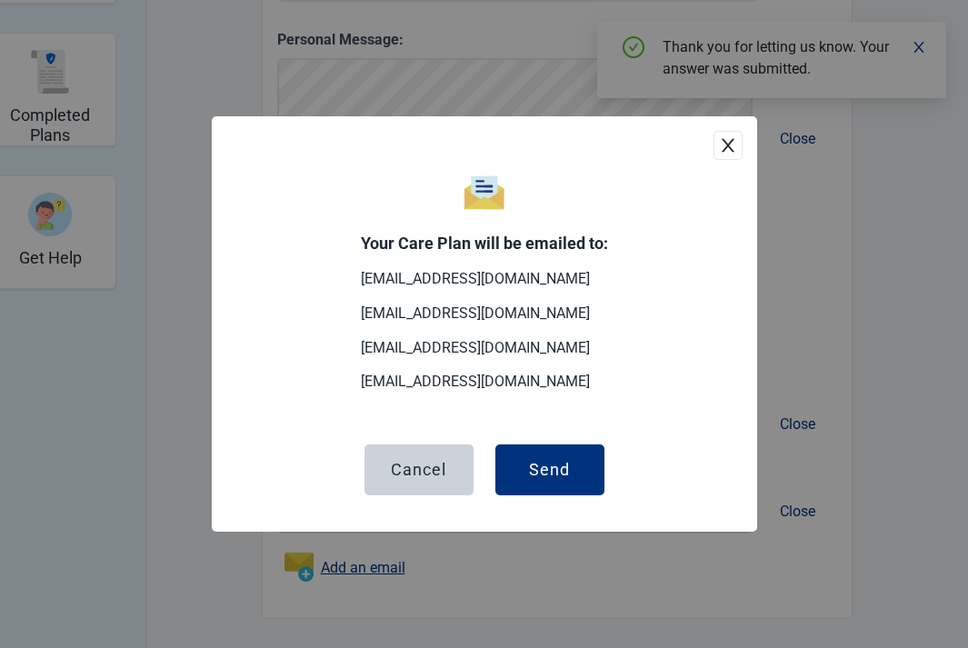
scroll to position [476, 0]
click at [520, 447] on button "Send" at bounding box center [549, 470] width 109 height 51
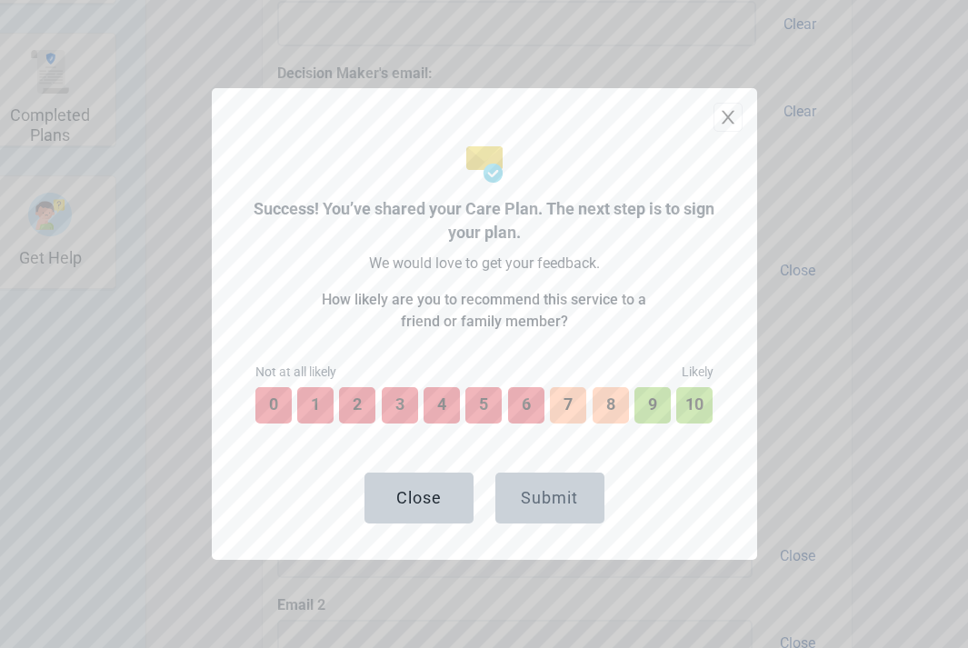
scroll to position [608, 0]
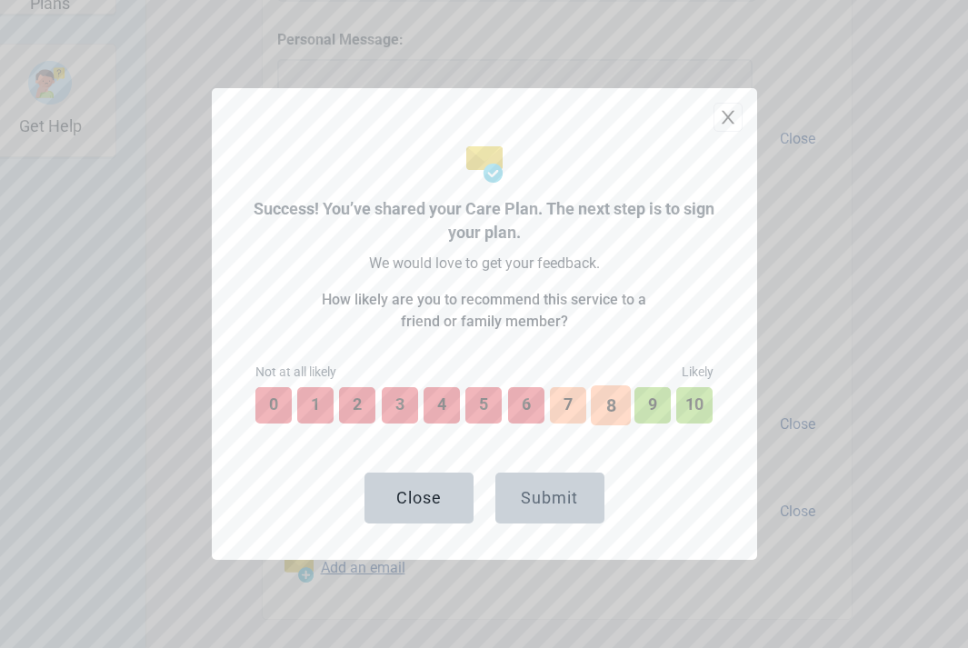
click at [607, 407] on button "8" at bounding box center [611, 405] width 40 height 40
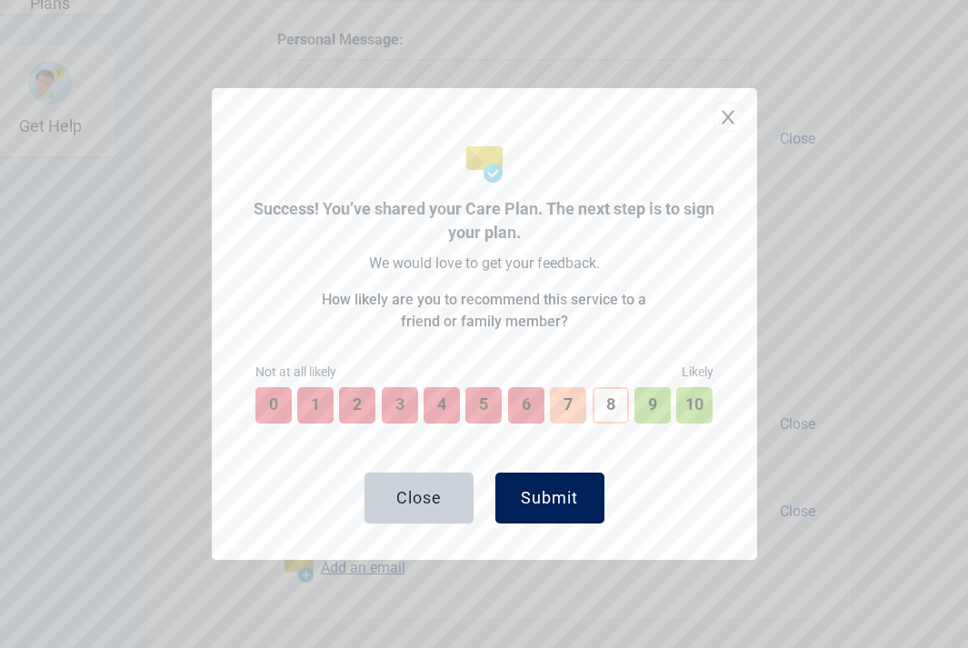
click at [570, 494] on div "Submit" at bounding box center [549, 498] width 57 height 18
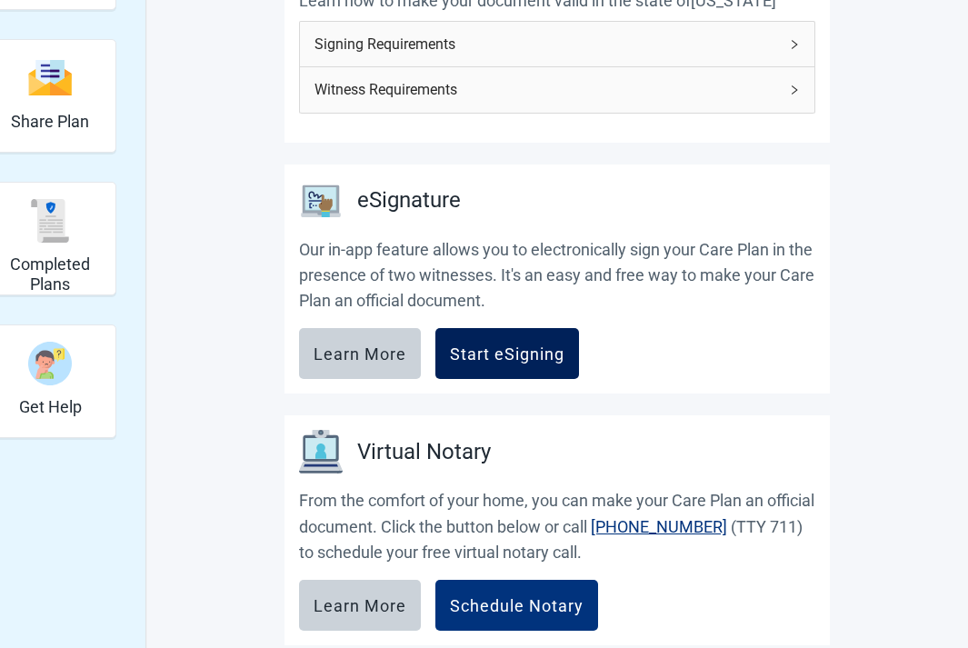
scroll to position [291, 0]
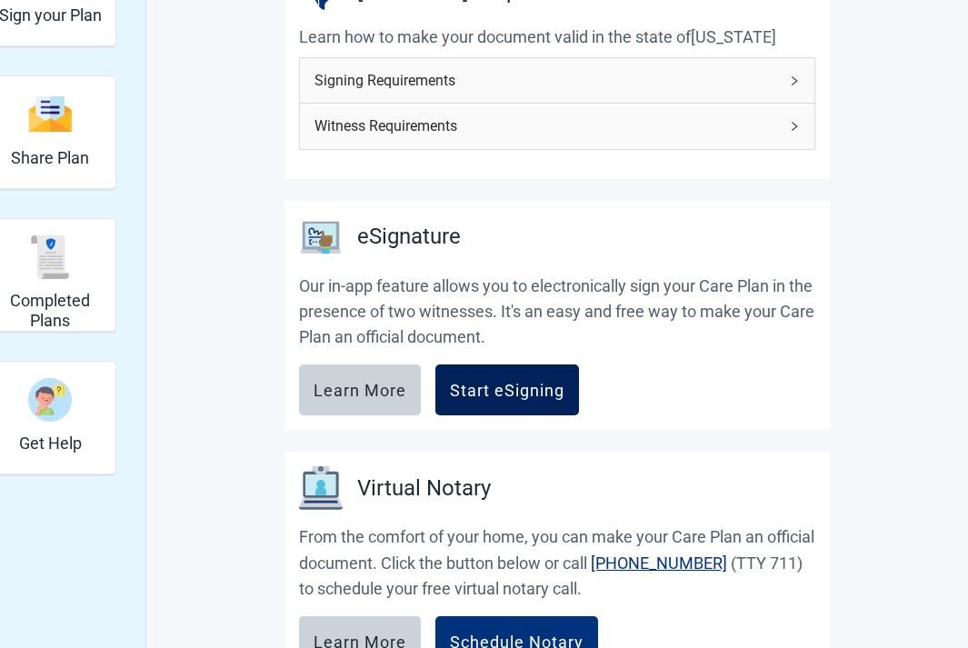
click at [567, 395] on button "Start eSigning" at bounding box center [507, 390] width 144 height 51
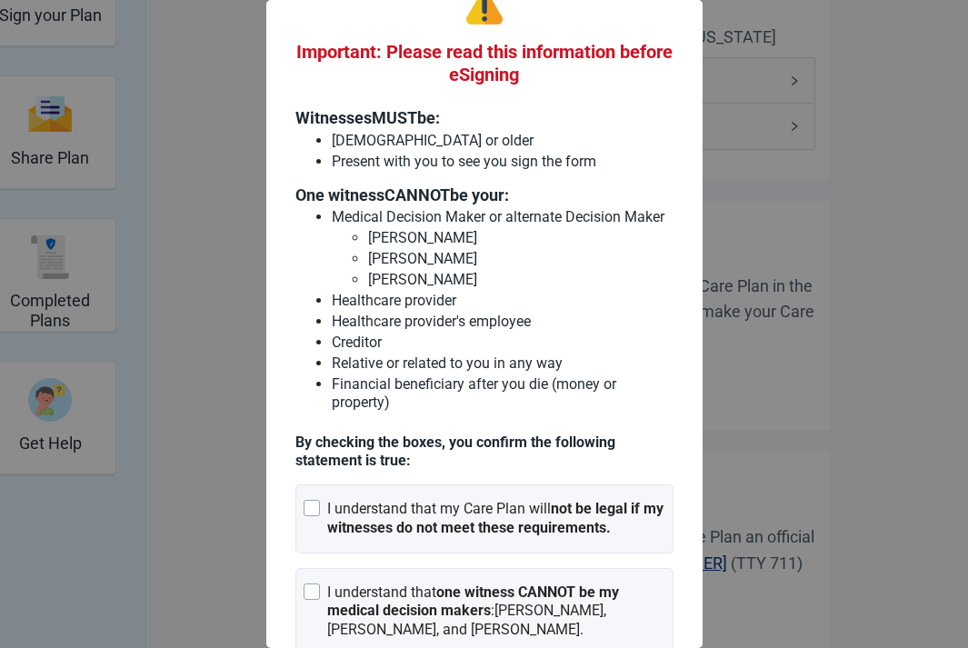
scroll to position [186, 0]
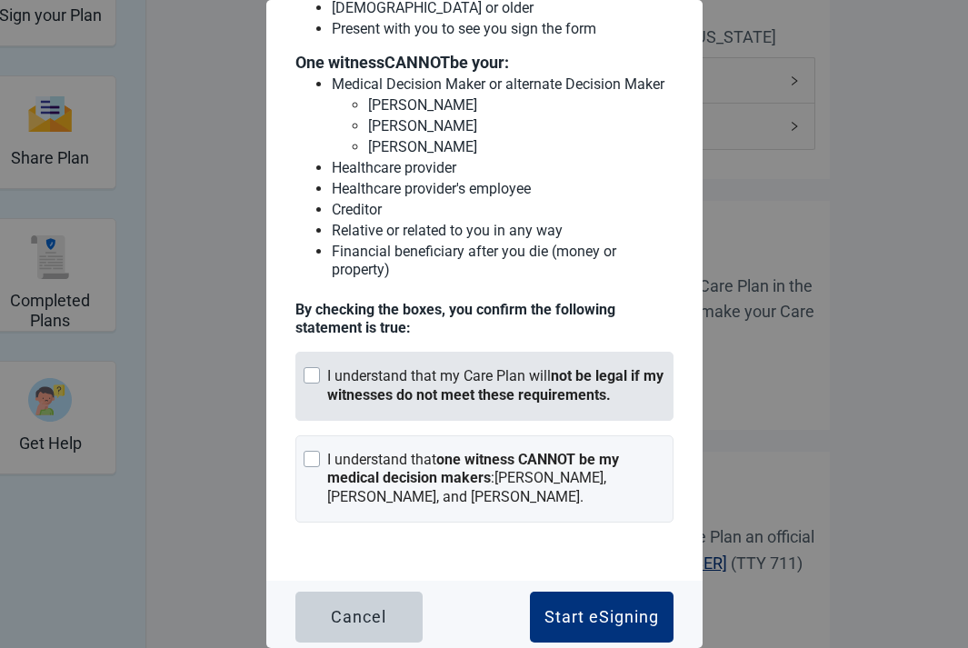
click at [520, 409] on div "I understand that my Care Plan will not be legal if my witnesses do not meet th…" at bounding box center [484, 386] width 378 height 69
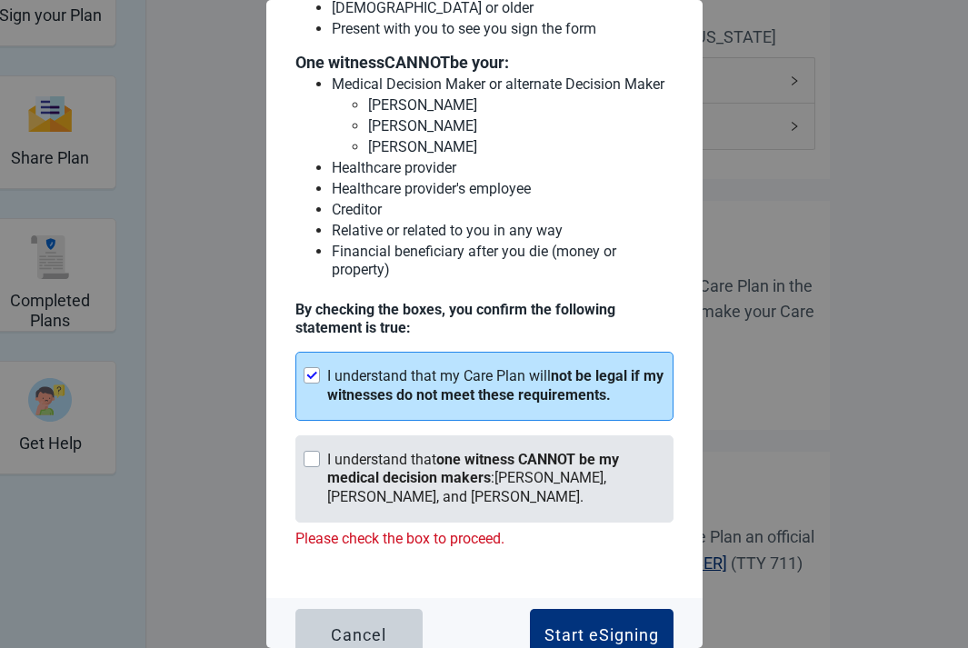
click at [501, 465] on div "I understand that one witness CANNOT be my medical decision makers : [PERSON_NA…" at bounding box center [496, 479] width 338 height 56
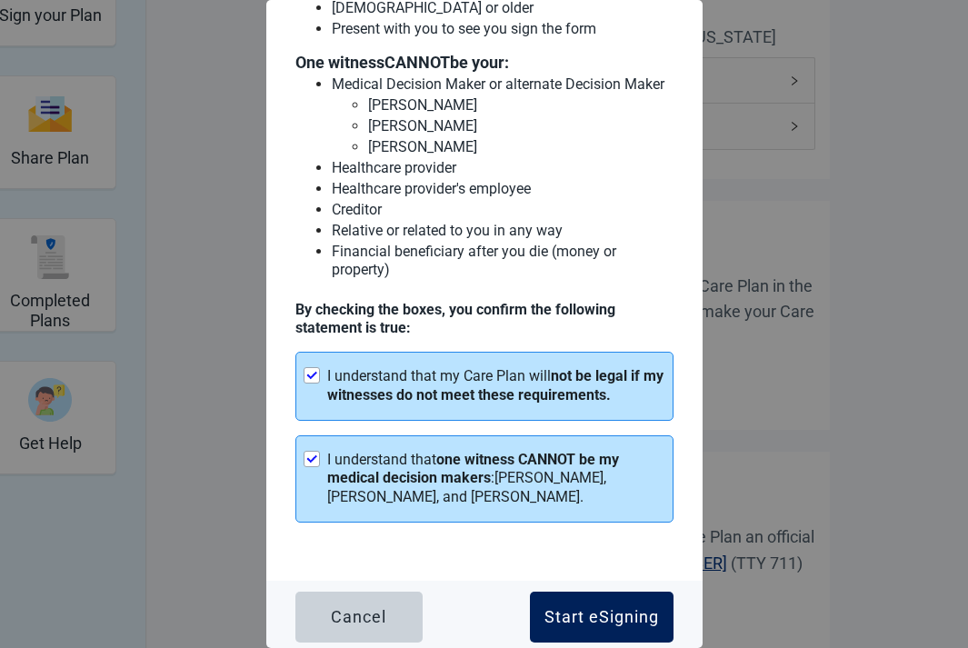
click at [572, 598] on button "Start eSigning" at bounding box center [602, 617] width 144 height 51
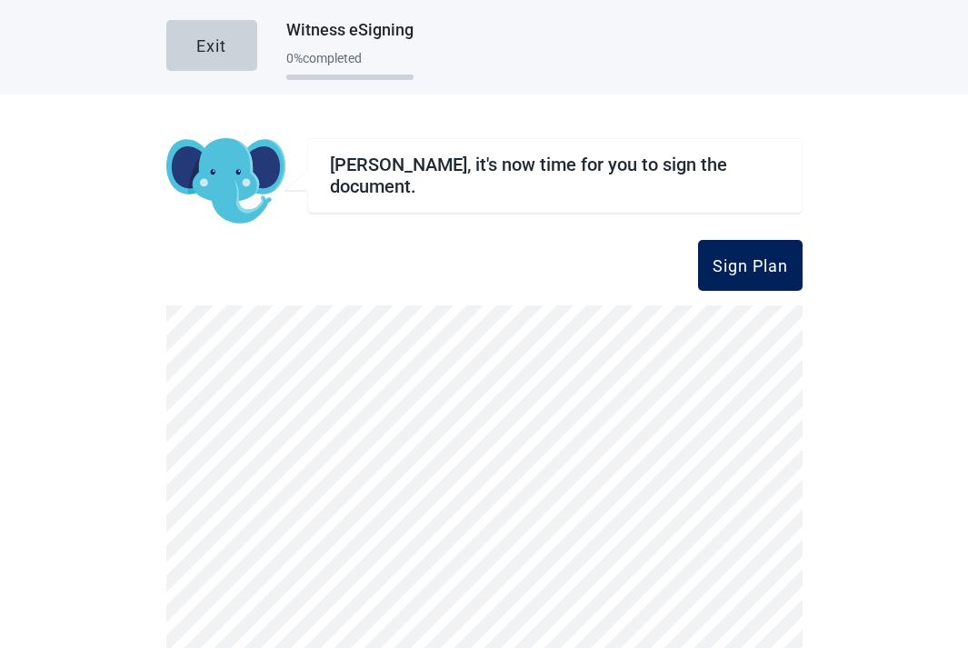
click at [725, 254] on button "Sign Plan" at bounding box center [750, 265] width 105 height 51
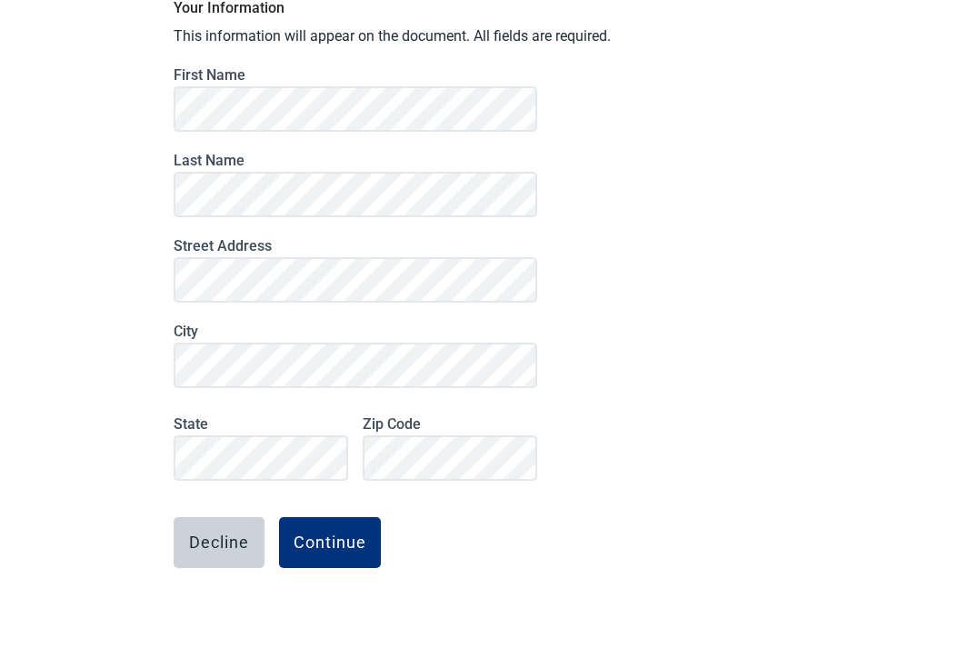
scroll to position [170, 0]
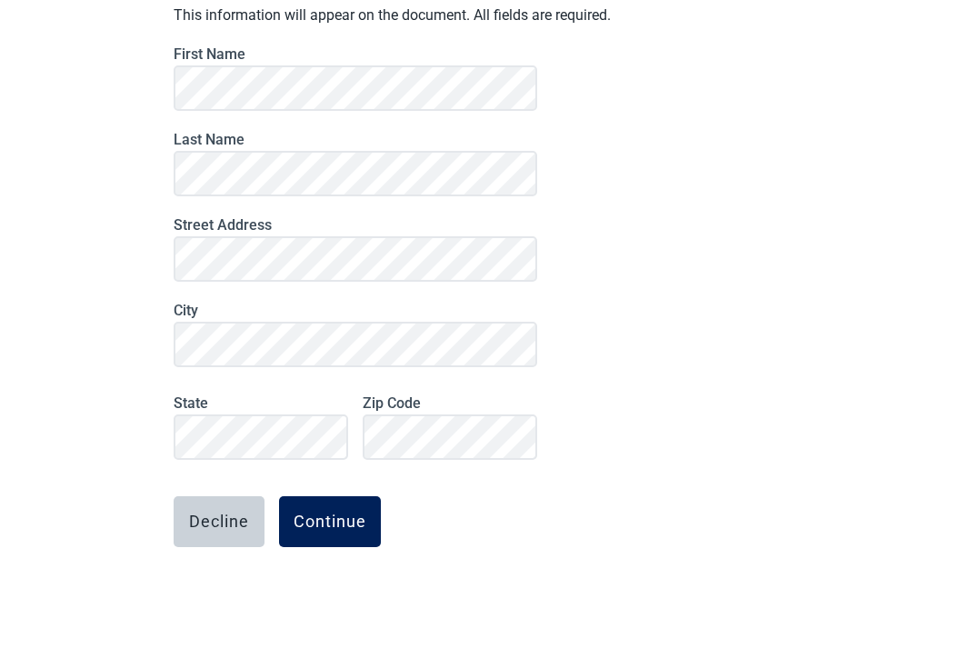
click at [345, 527] on div "Continue" at bounding box center [330, 522] width 73 height 18
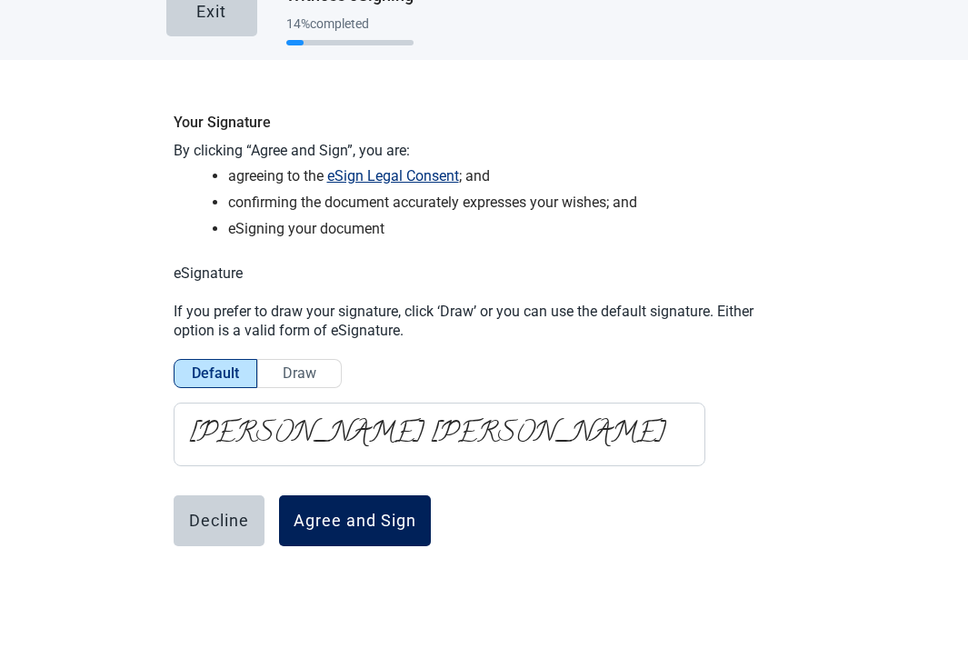
scroll to position [35, 0]
click at [325, 524] on div "Agree and Sign" at bounding box center [355, 521] width 123 height 18
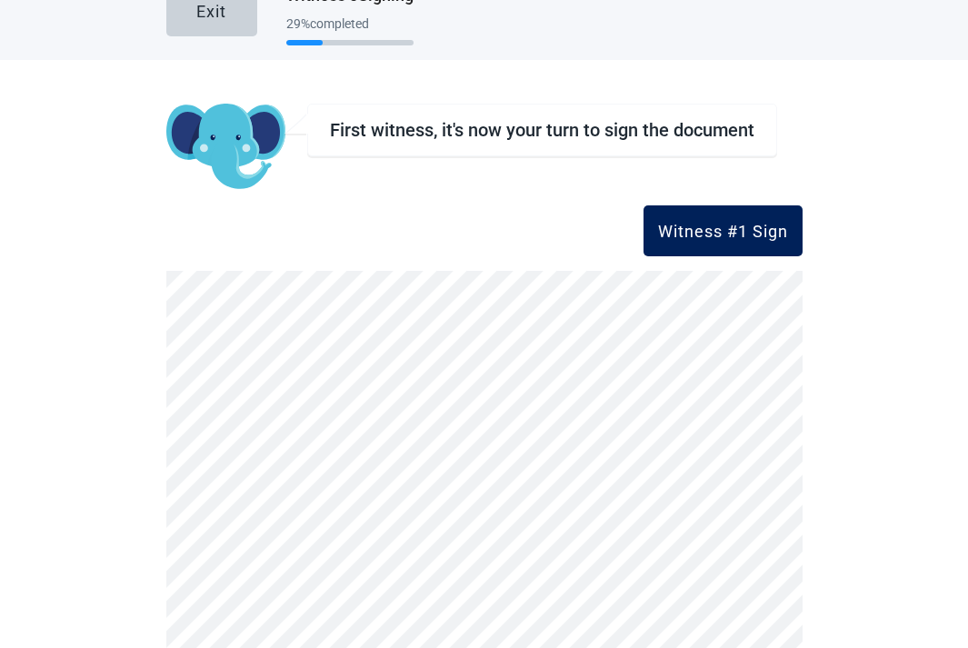
click at [716, 222] on div "Witness #1 Sign" at bounding box center [723, 231] width 130 height 18
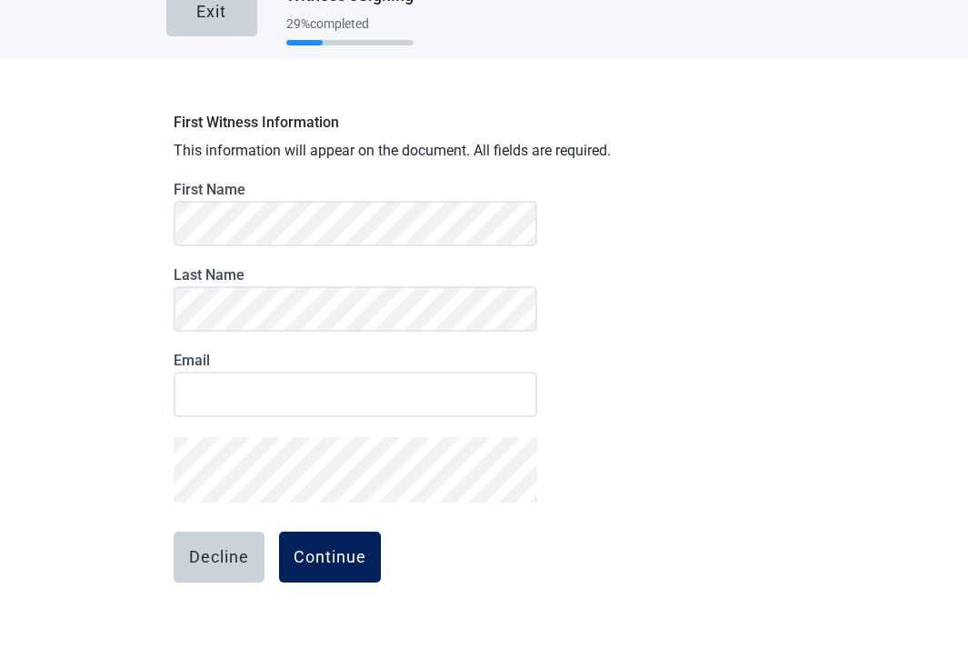
click at [322, 564] on div "Continue" at bounding box center [330, 557] width 73 height 18
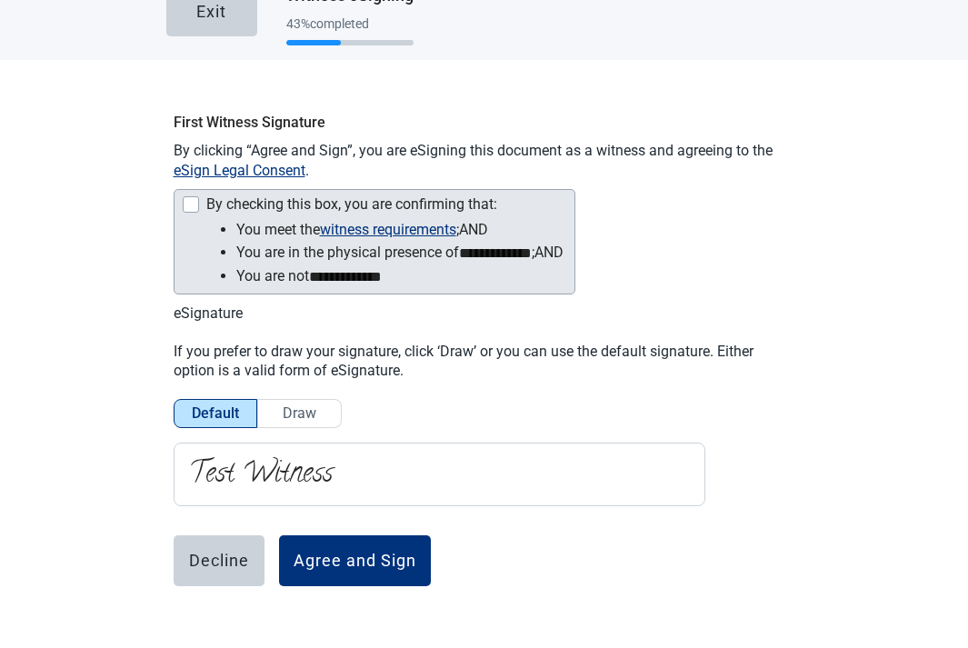
click at [279, 215] on div "By checking this box, you are confirming that:" at bounding box center [373, 206] width 382 height 22
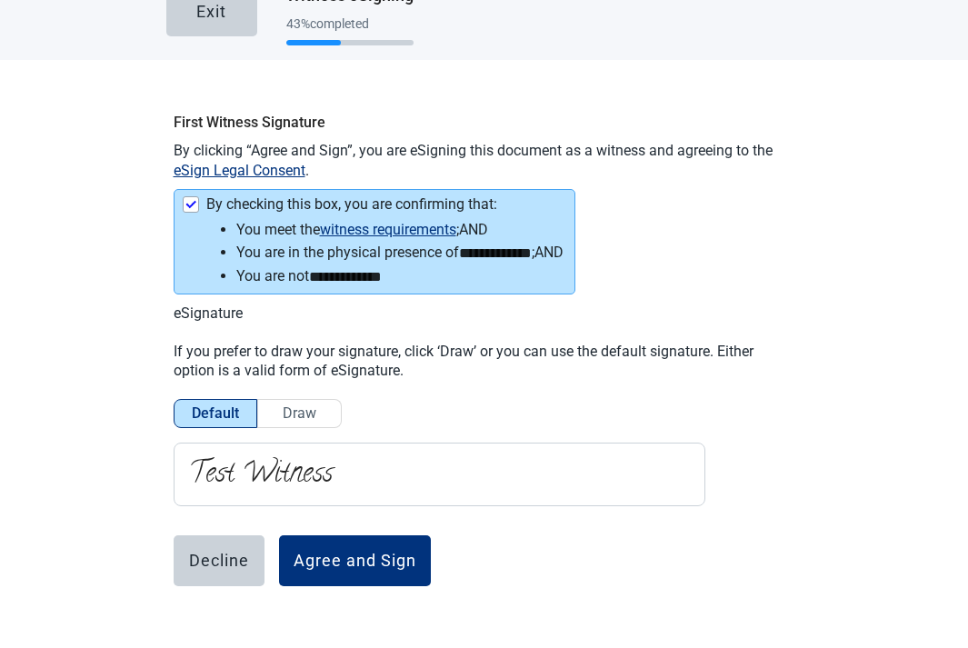
click at [372, 527] on div "**********" at bounding box center [484, 396] width 636 height 585
click at [372, 542] on button "Agree and Sign" at bounding box center [355, 560] width 152 height 51
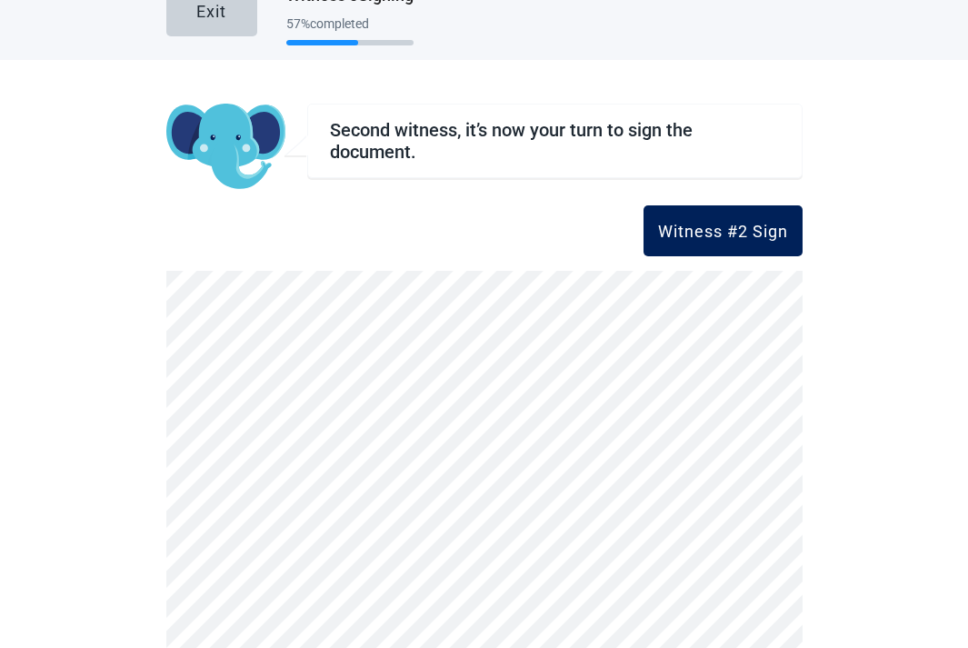
click at [664, 225] on div "Witness #2 Sign" at bounding box center [723, 231] width 130 height 18
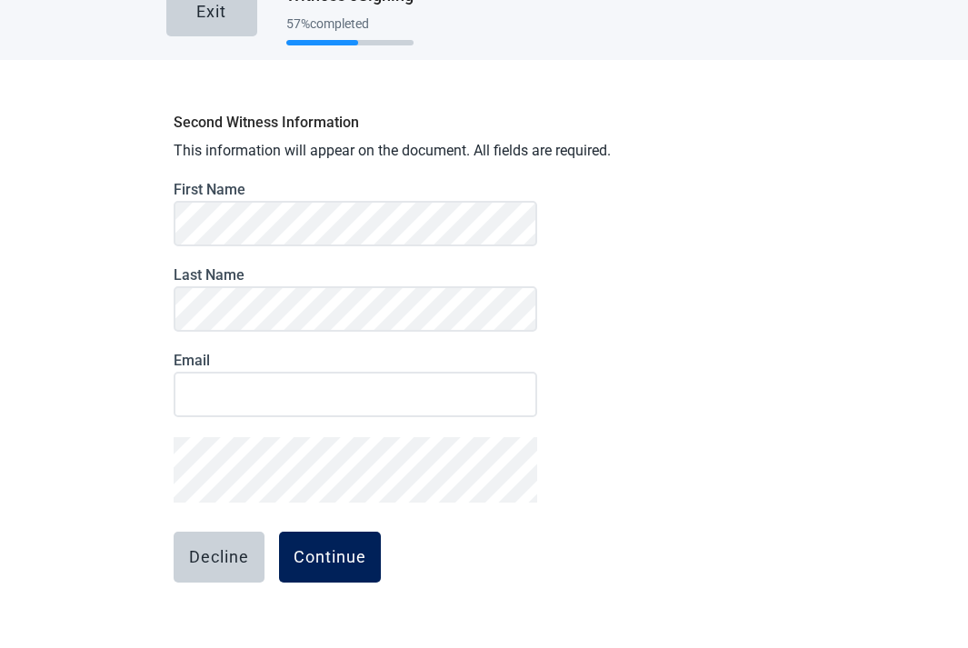
click at [320, 534] on button "Continue" at bounding box center [330, 557] width 102 height 51
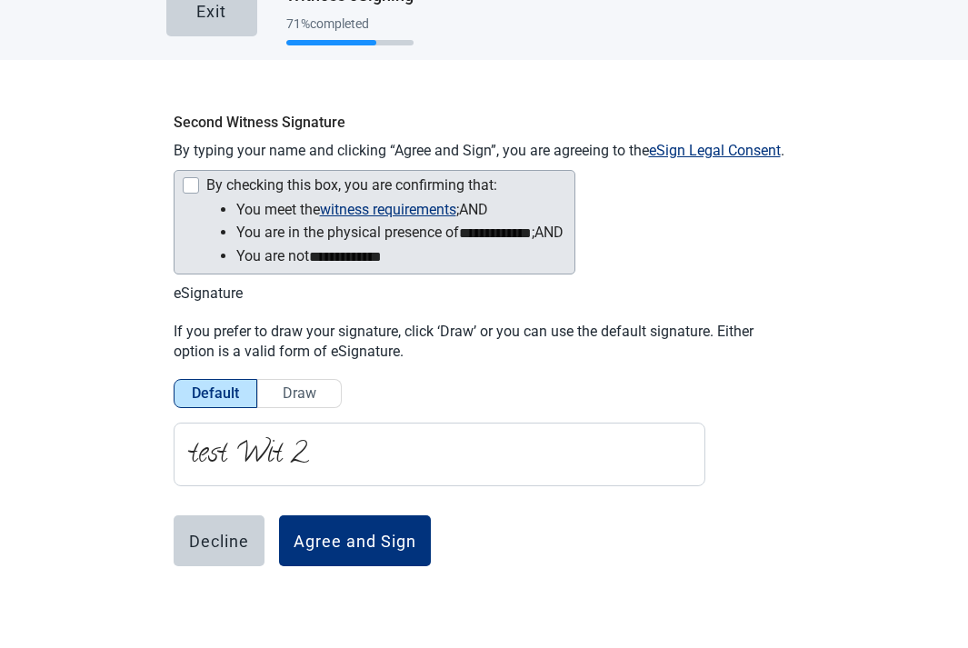
click at [242, 192] on div "By checking this box, you are confirming that:" at bounding box center [351, 185] width 291 height 16
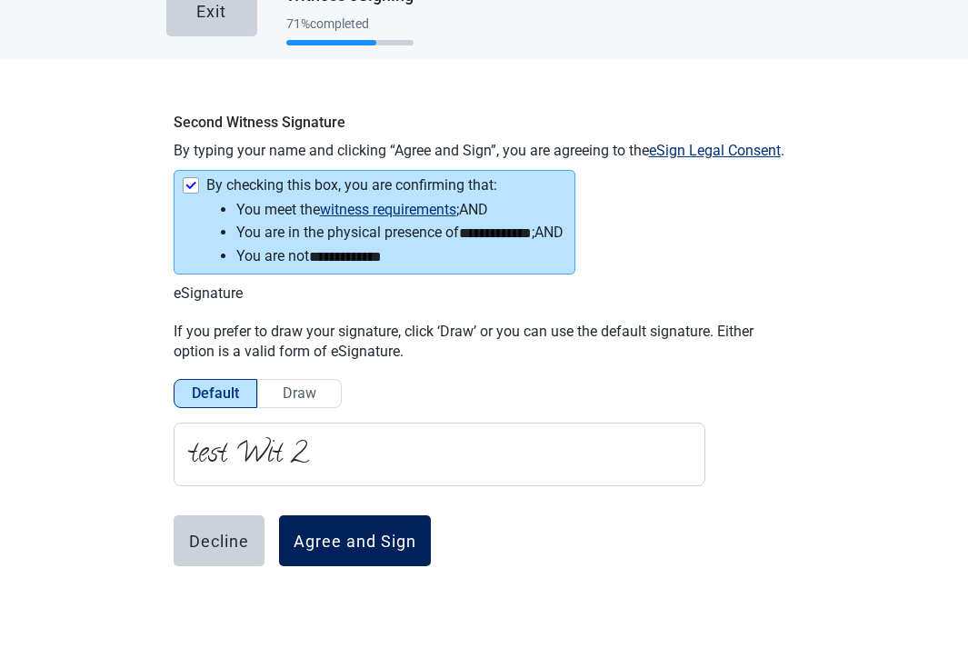
click at [358, 553] on button "Agree and Sign" at bounding box center [355, 540] width 152 height 51
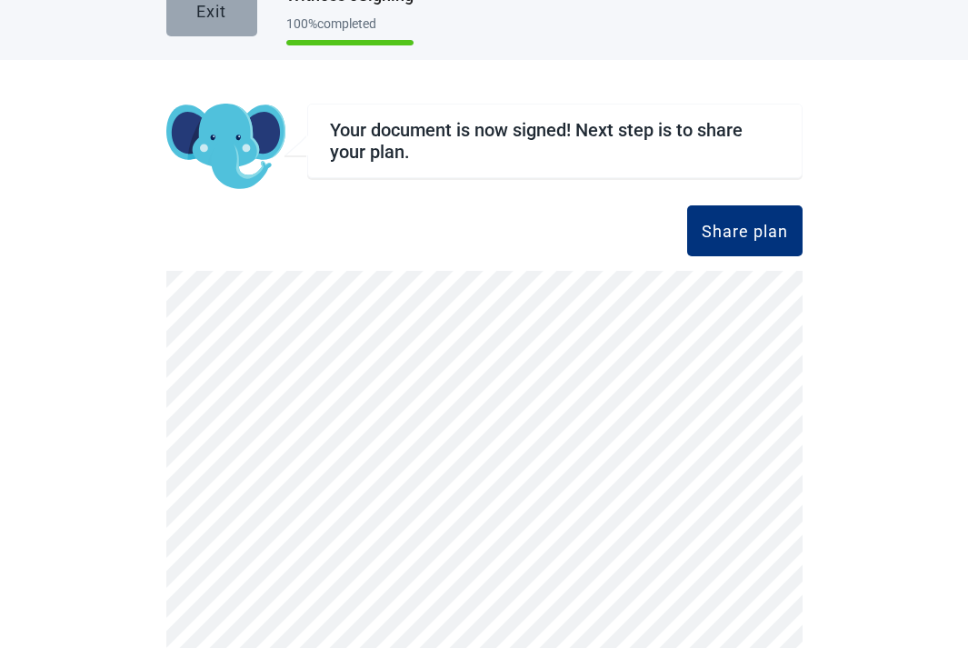
click at [215, 17] on div "Exit" at bounding box center [211, 11] width 30 height 18
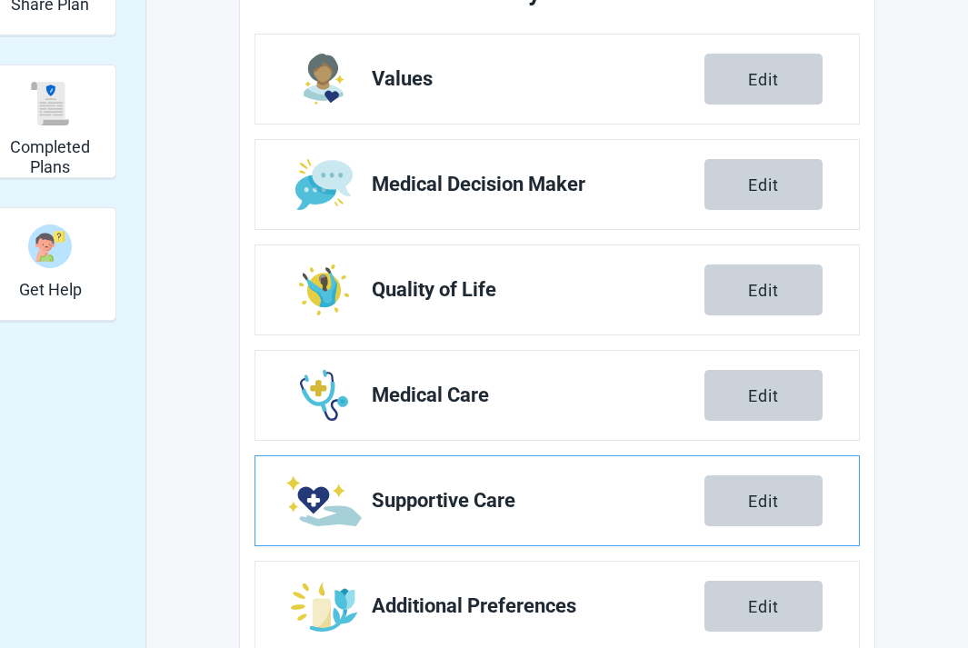
scroll to position [456, 0]
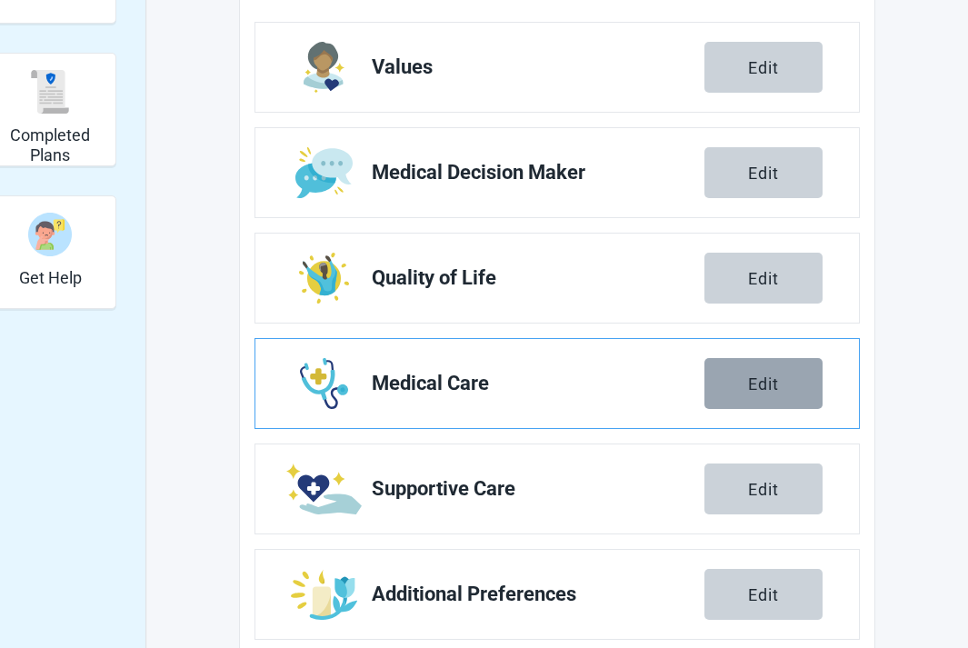
click at [734, 392] on button "Edit" at bounding box center [764, 383] width 118 height 51
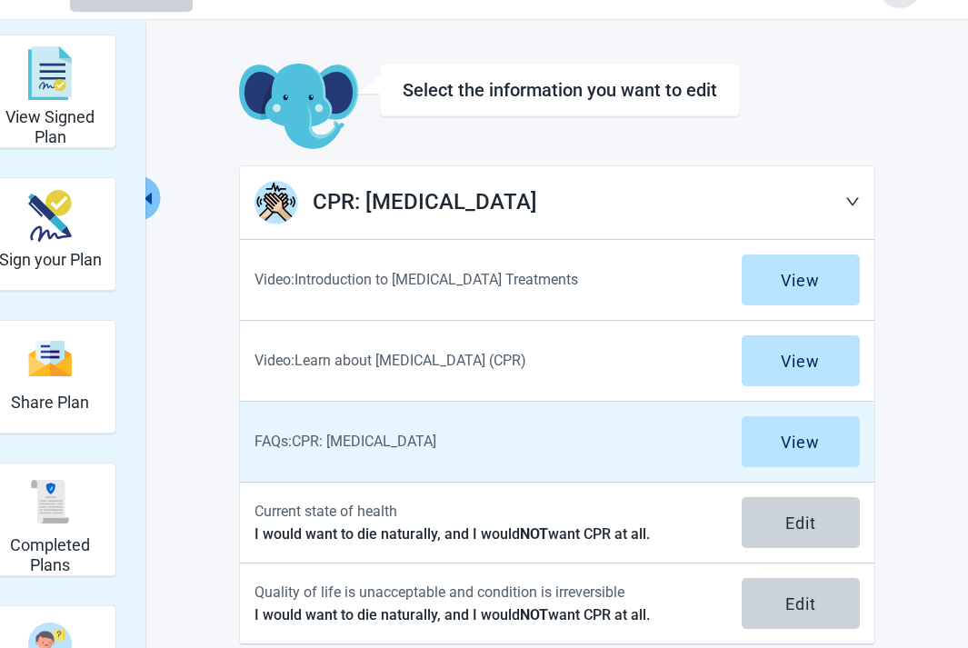
scroll to position [105, 0]
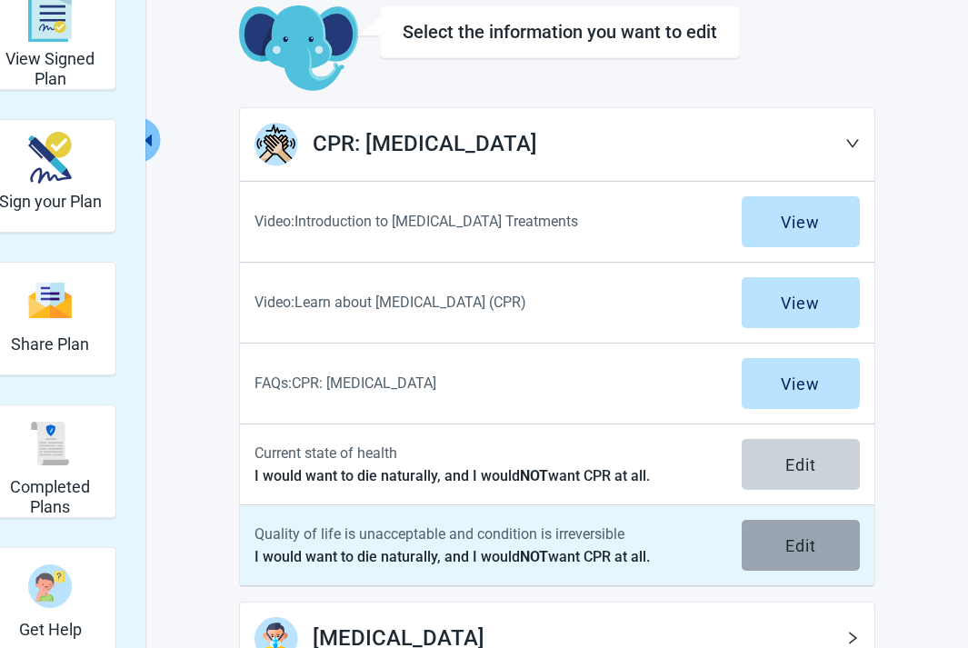
click at [774, 531] on button "Edit" at bounding box center [801, 545] width 118 height 51
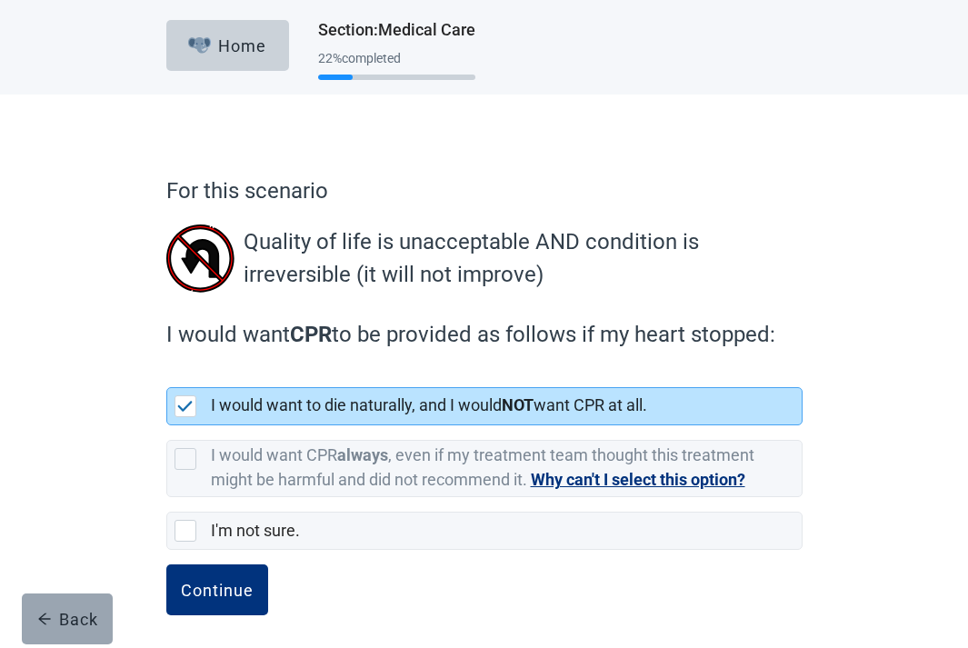
click at [83, 607] on button "Back" at bounding box center [67, 619] width 91 height 51
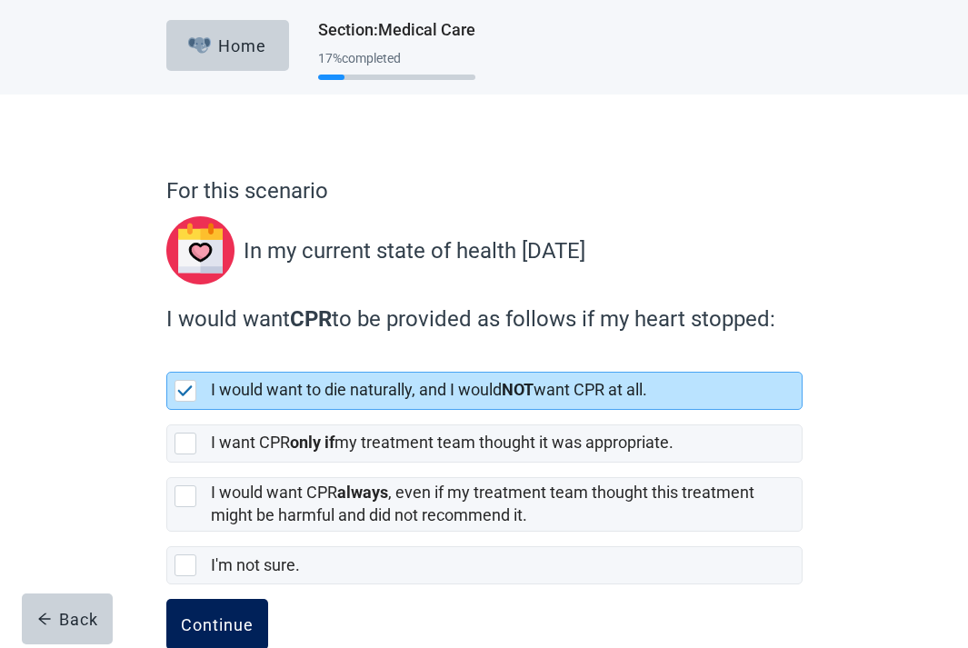
click at [247, 613] on button "Continue" at bounding box center [217, 624] width 102 height 51
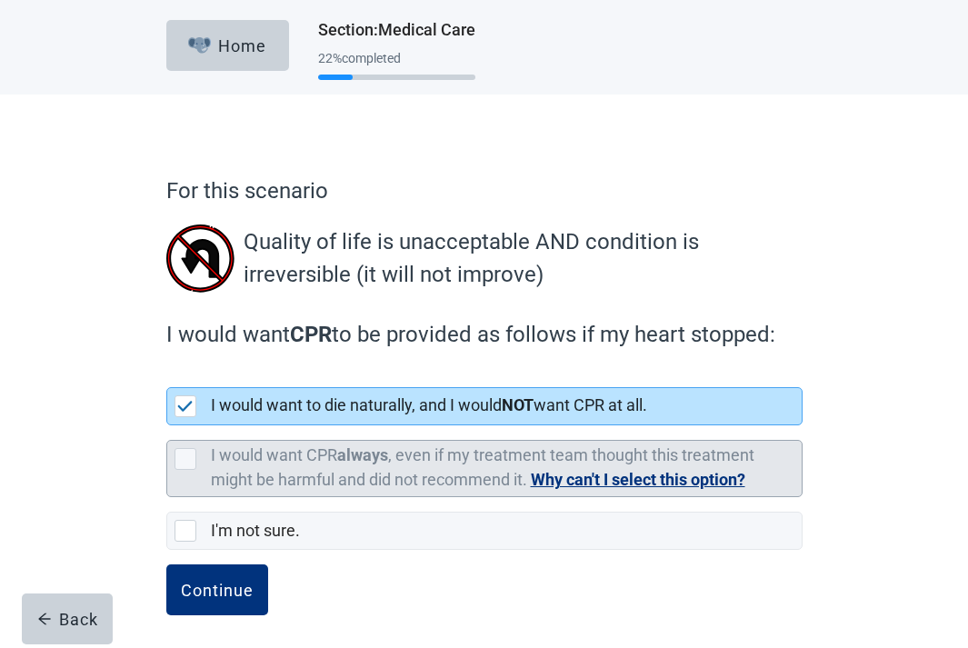
click at [481, 455] on label "I would want CPR always , even if my treatment team thought this treatment migh…" at bounding box center [483, 467] width 544 height 44
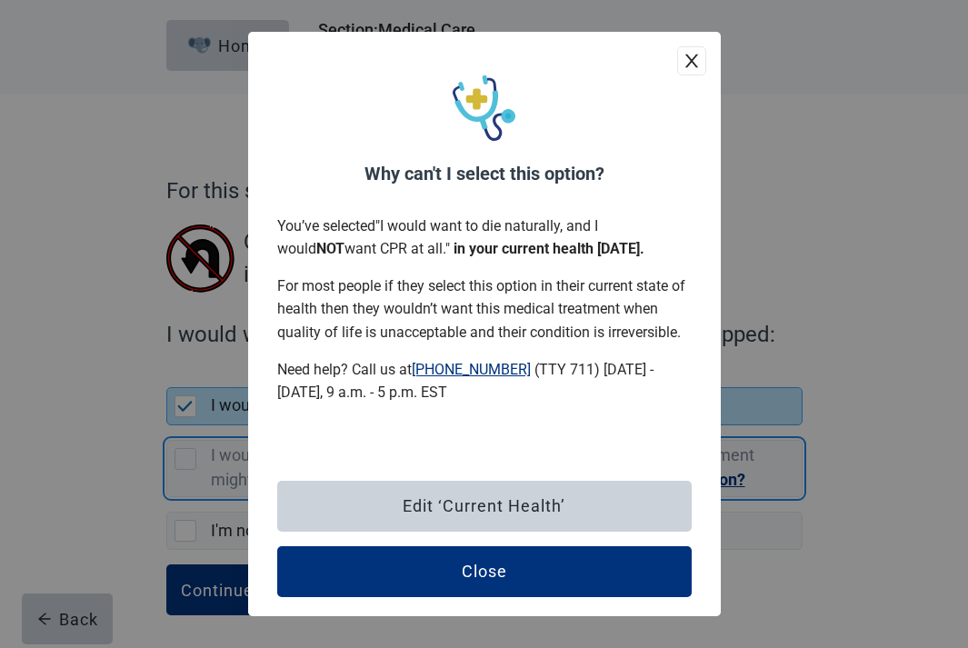
click at [696, 59] on icon "close" at bounding box center [692, 61] width 18 height 18
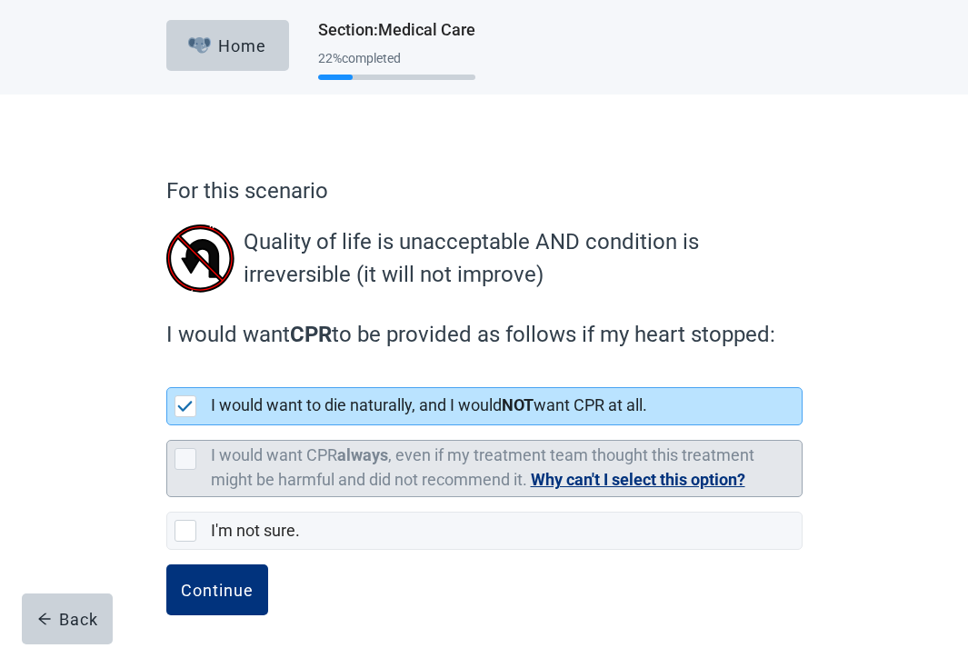
click at [500, 460] on label "I would want CPR always , even if my treatment team thought this treatment migh…" at bounding box center [483, 467] width 544 height 44
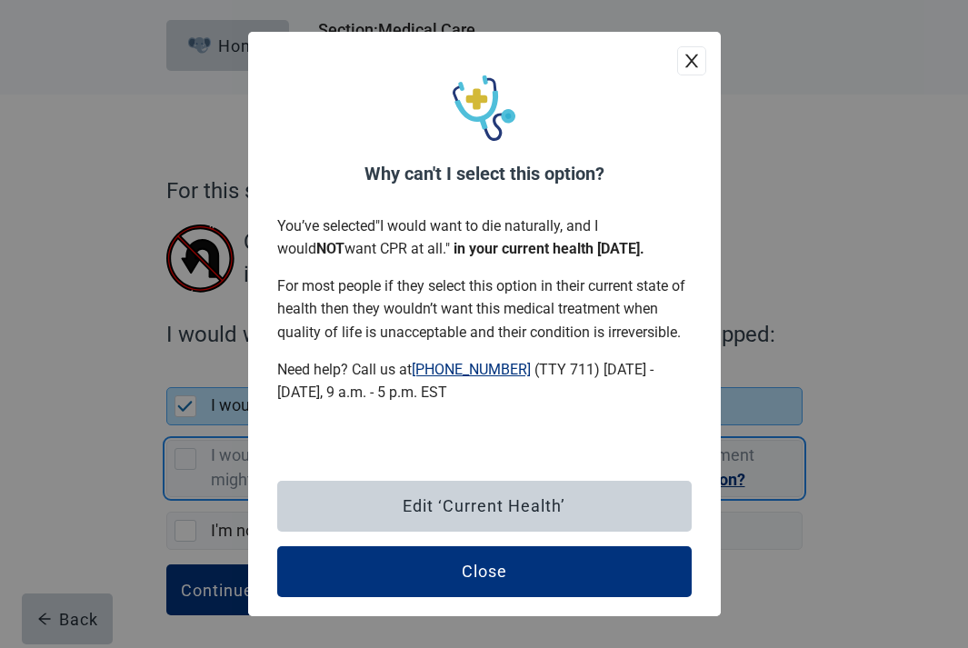
click at [686, 68] on icon "close" at bounding box center [692, 61] width 18 height 18
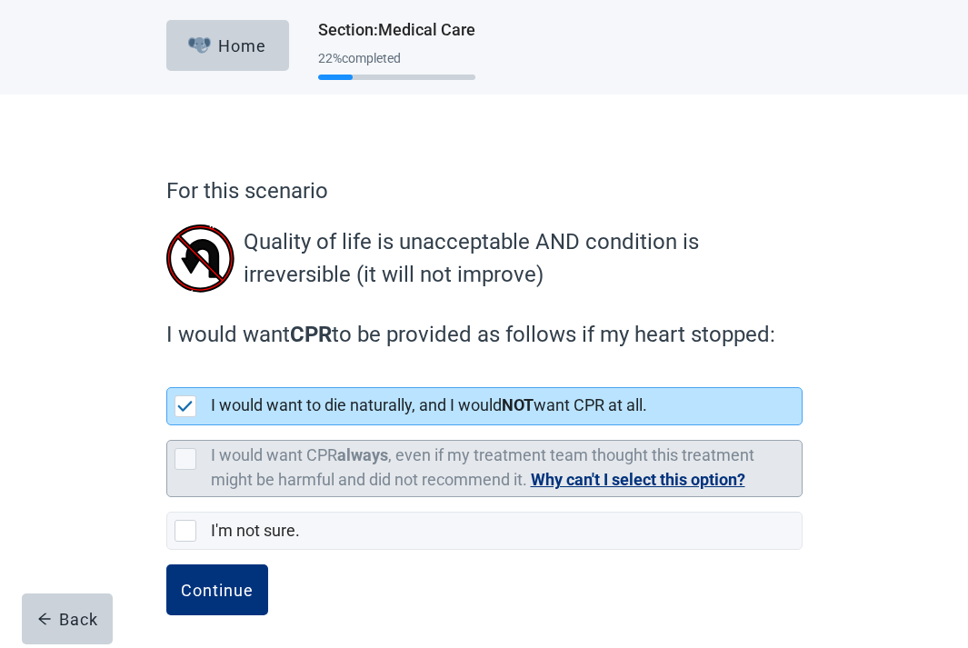
click at [527, 449] on label "I would want CPR always , even if my treatment team thought this treatment migh…" at bounding box center [483, 467] width 544 height 44
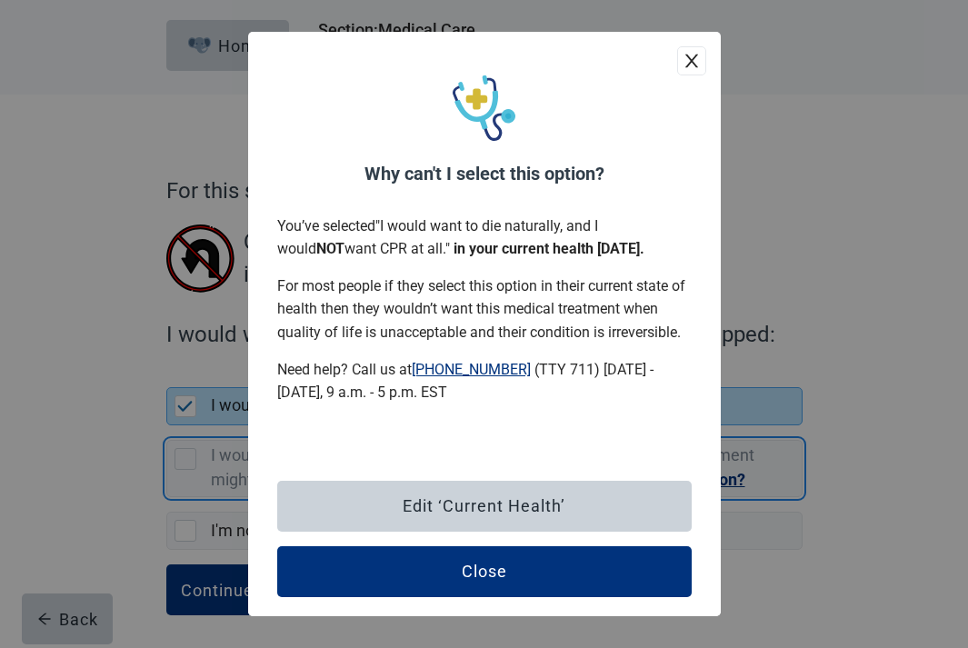
click at [678, 84] on div "Why can't I select this option? You’ve selected " I would want to die naturally…" at bounding box center [484, 247] width 473 height 430
click at [694, 60] on icon "close" at bounding box center [692, 61] width 18 height 18
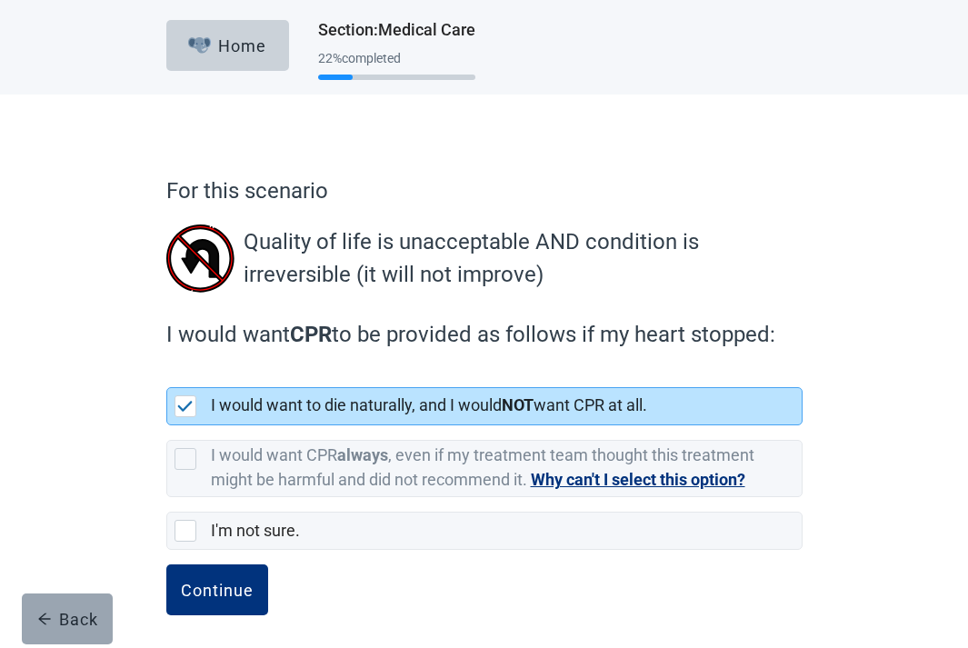
click at [95, 627] on div "Back" at bounding box center [67, 619] width 61 height 18
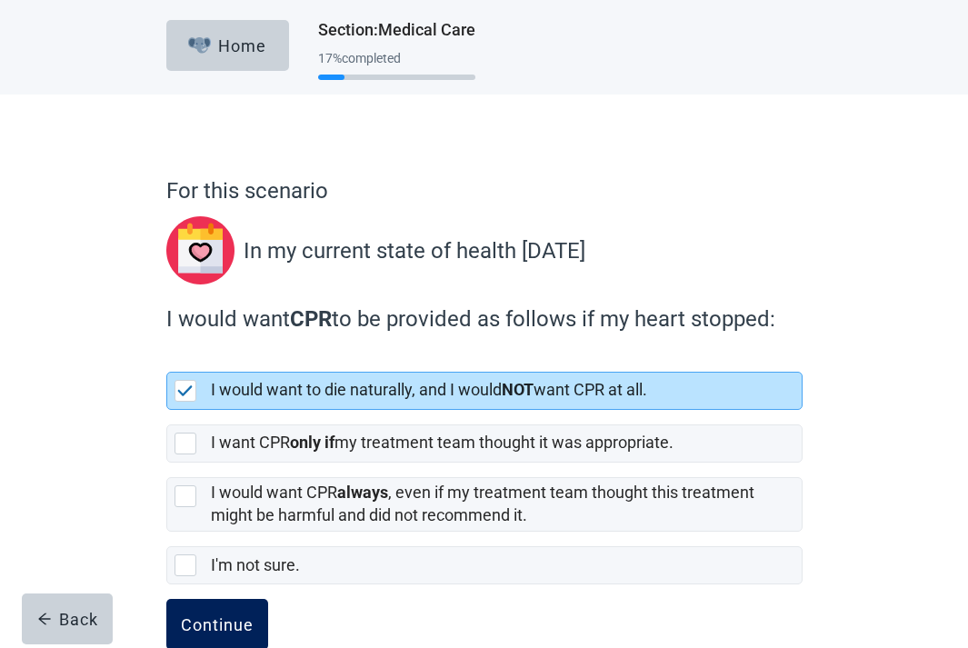
click at [236, 619] on div "Continue" at bounding box center [217, 624] width 73 height 18
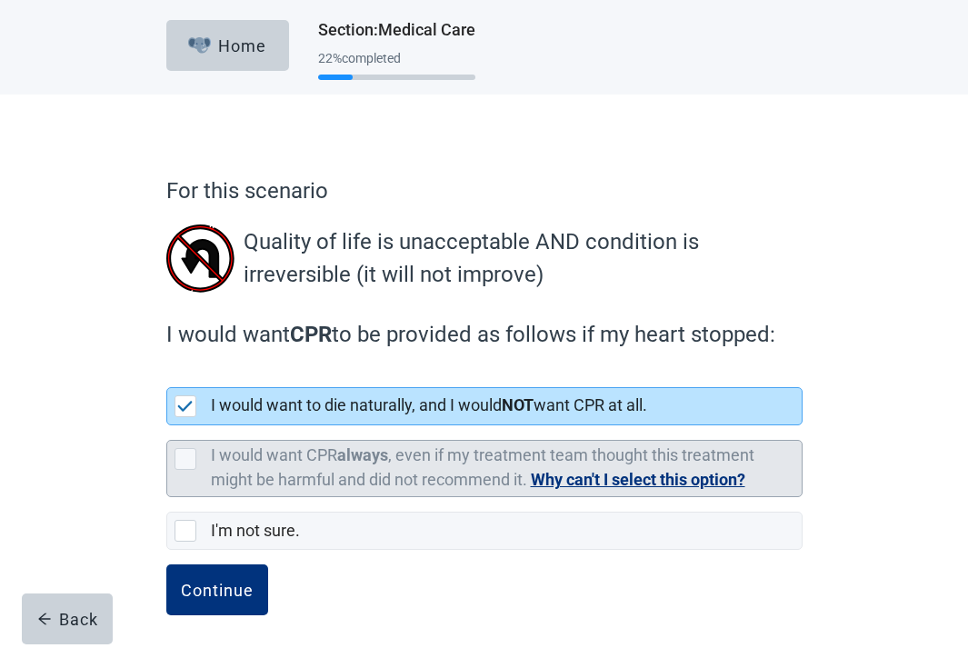
click at [458, 469] on div "I would want CPR always , even if my treatment team thought this treatment migh…" at bounding box center [501, 469] width 580 height 48
click at [167, 426] on input "I would want CPR always , even if my treatment team thought this treatment migh…" at bounding box center [166, 425] width 1 height 1
checkbox input "false"
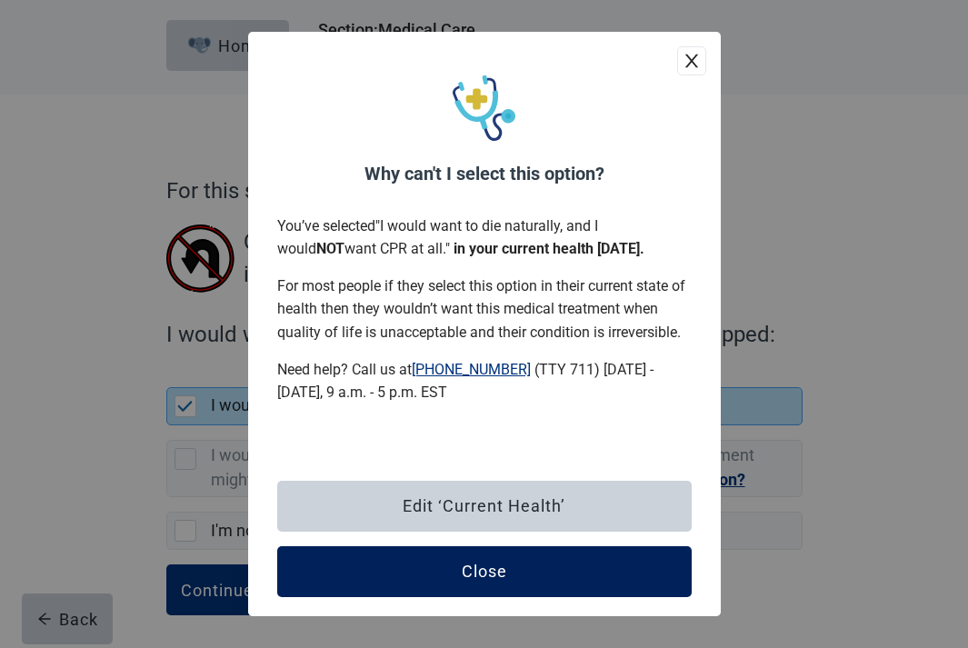
click at [482, 581] on div "Close" at bounding box center [484, 572] width 45 height 18
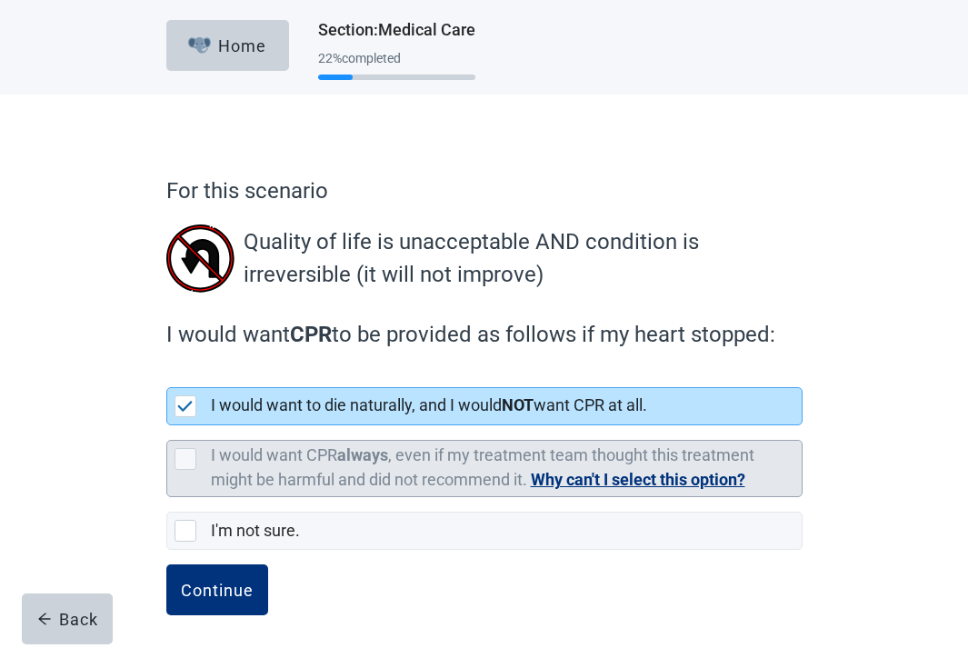
click at [580, 475] on button "Why can't I select this option?" at bounding box center [638, 479] width 215 height 25
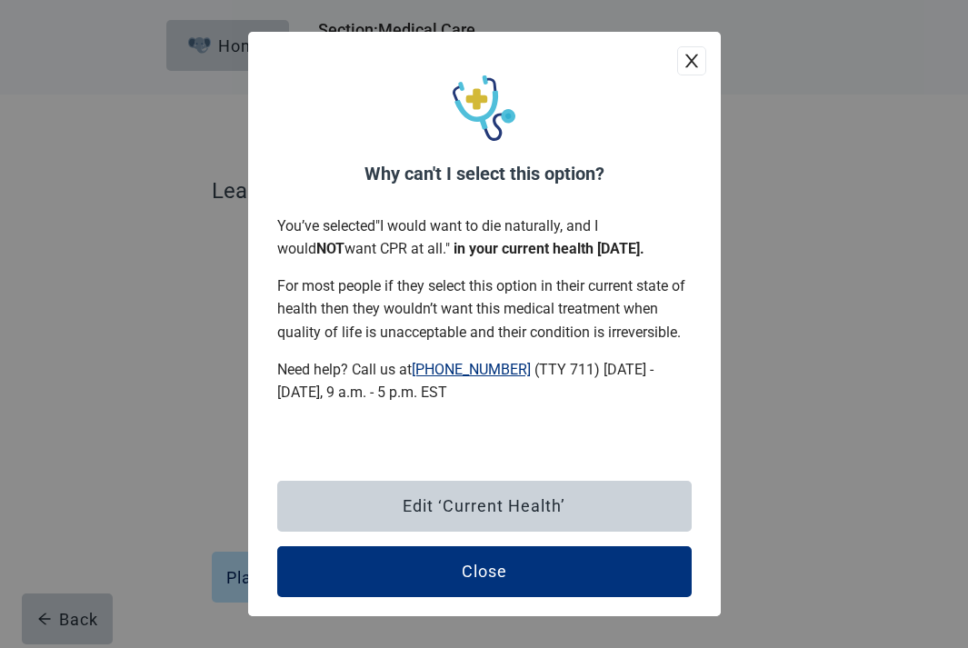
click at [691, 54] on icon "close" at bounding box center [692, 61] width 18 height 18
